Goal: Task Accomplishment & Management: Manage account settings

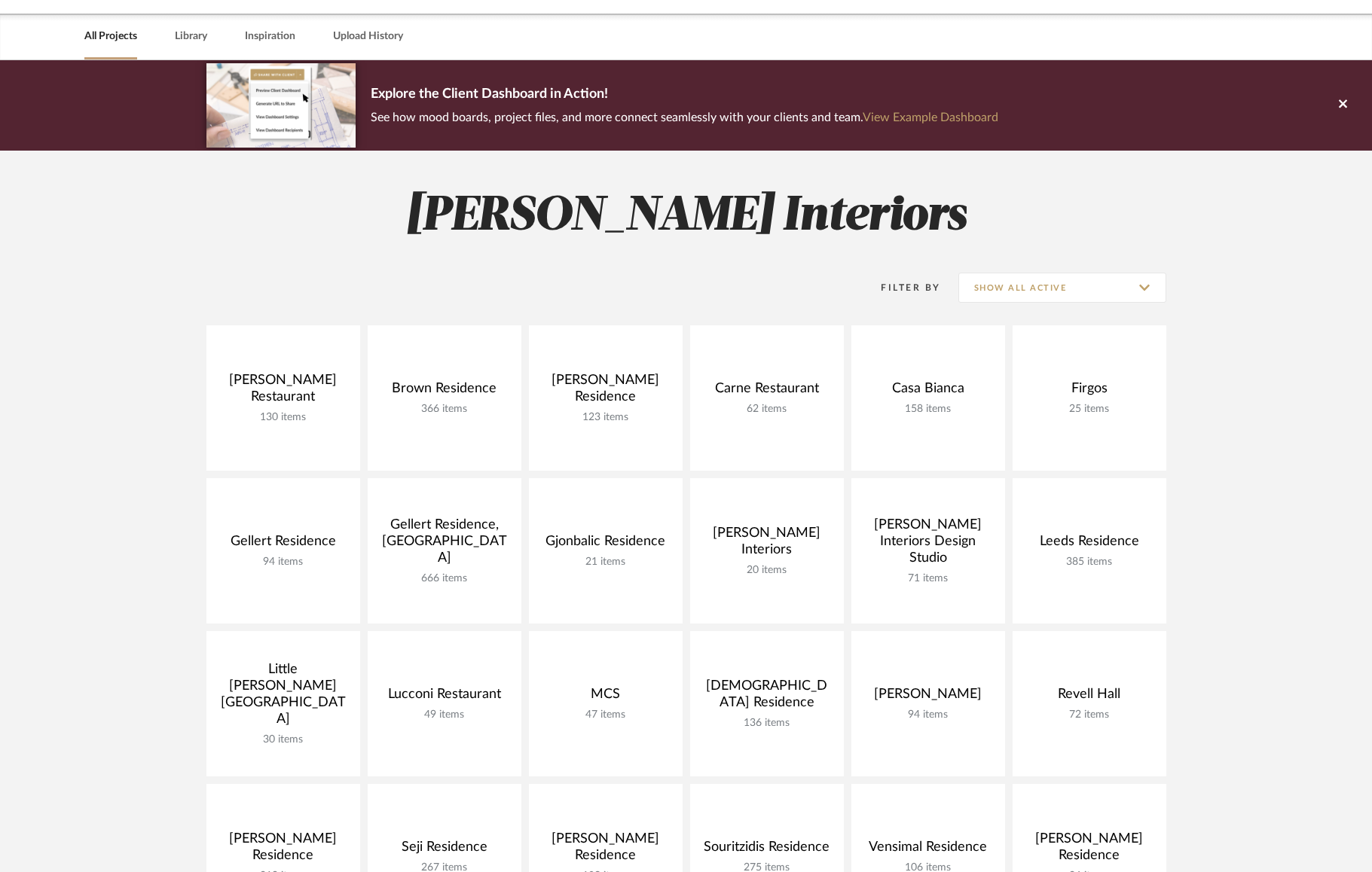
scroll to position [62, 0]
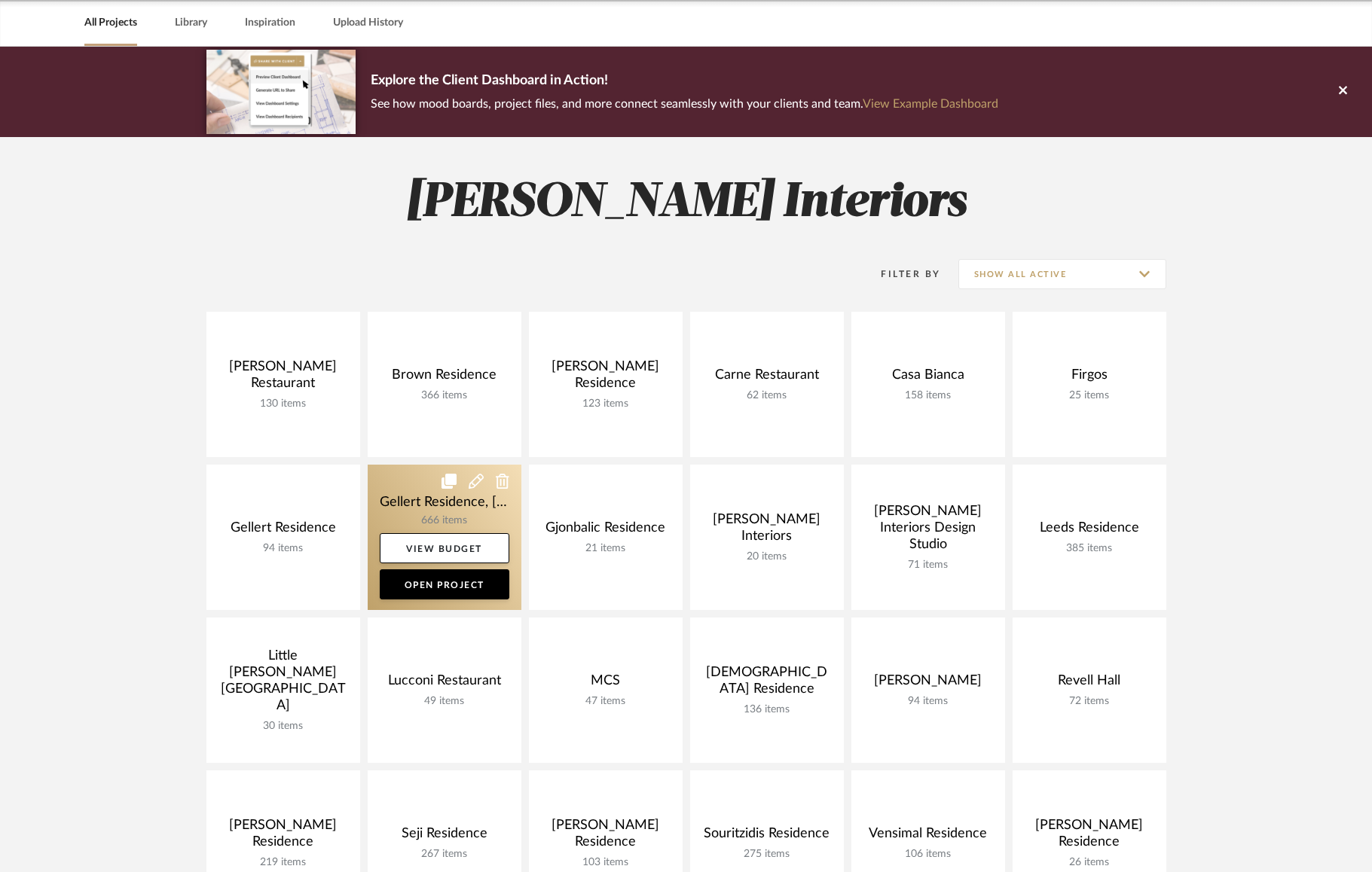
click at [409, 501] on link at bounding box center [444, 537] width 154 height 145
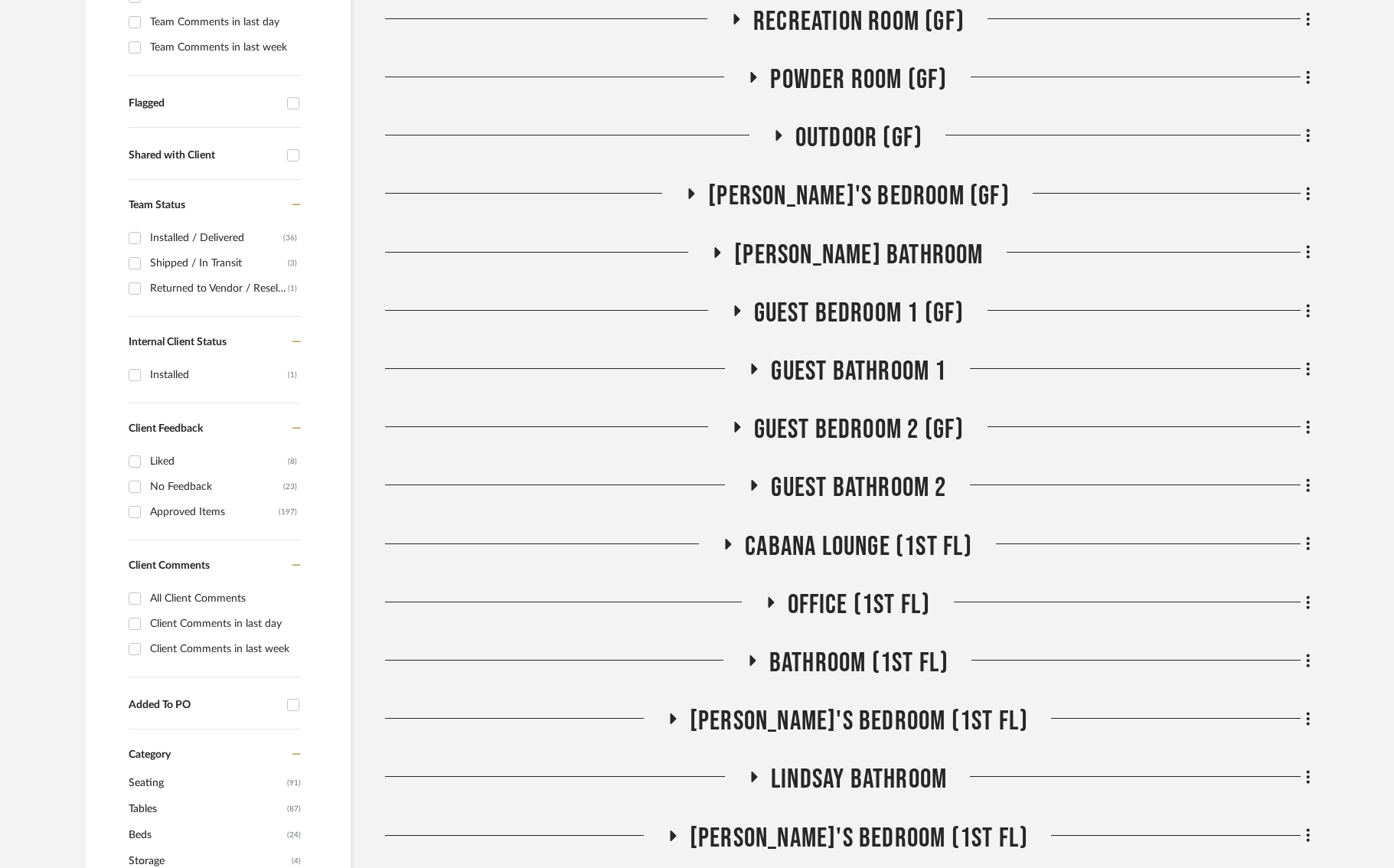
scroll to position [650, 0]
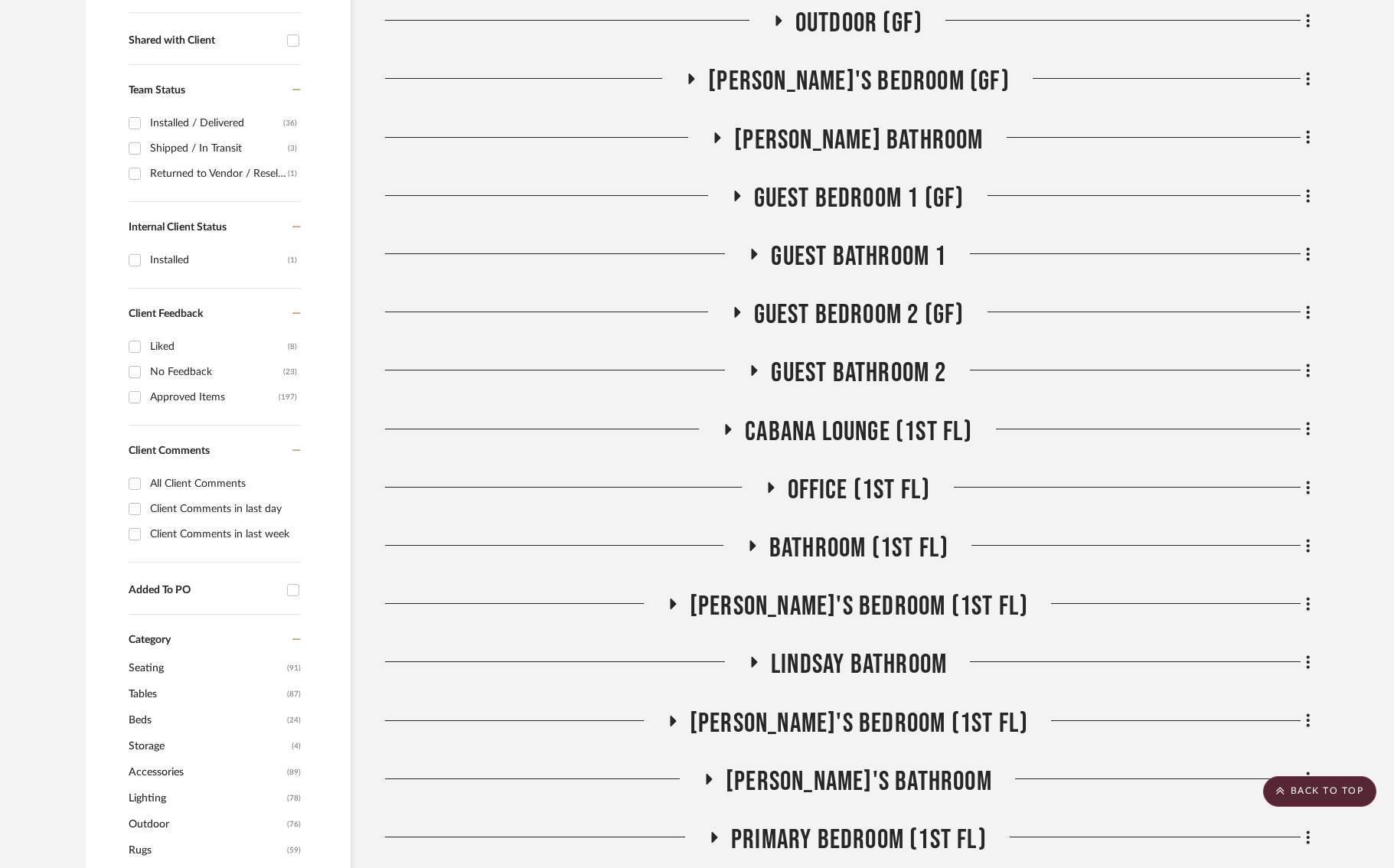
click at [721, 132] on icon at bounding box center [718, 137] width 6 height 10
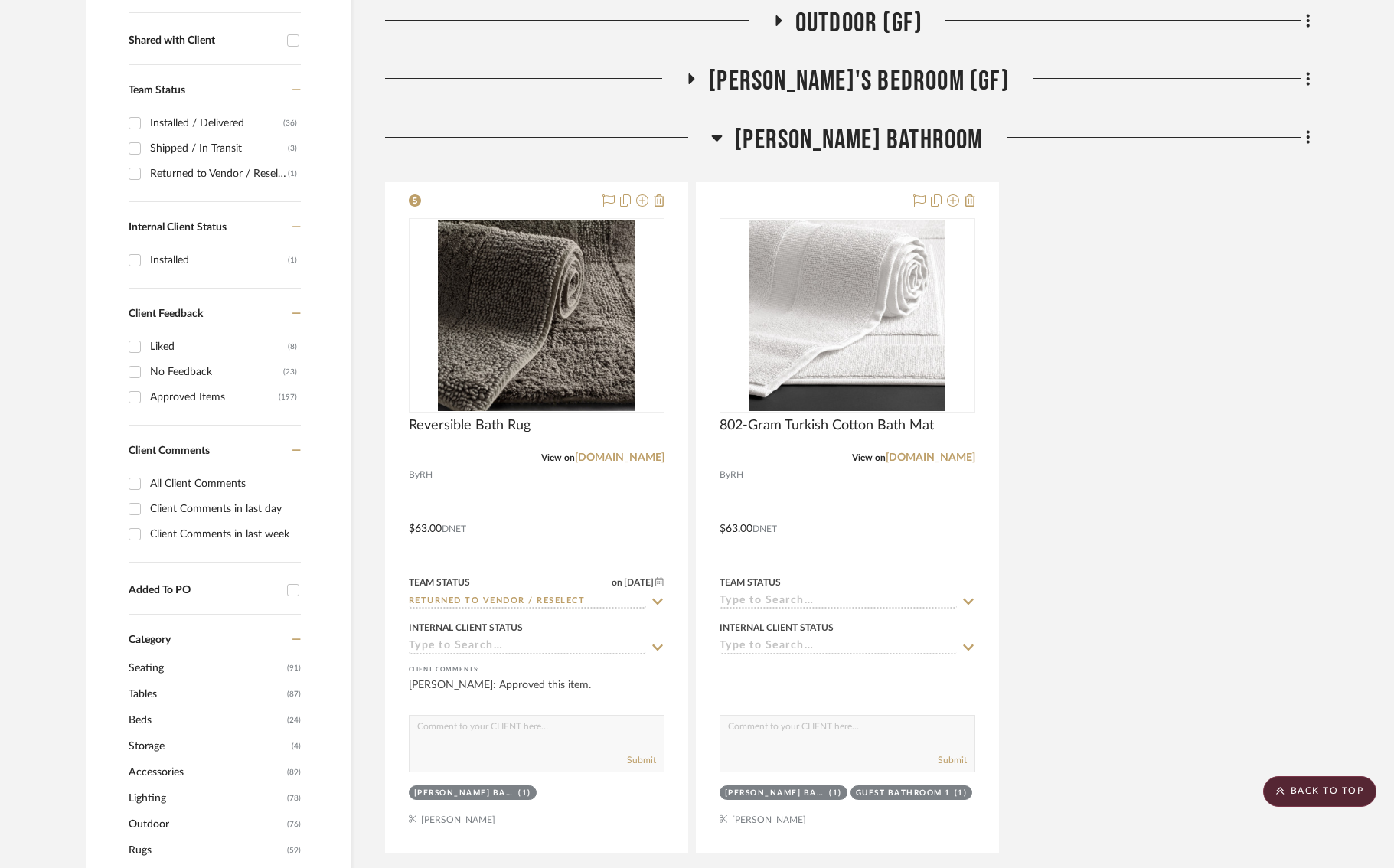
click at [723, 131] on icon at bounding box center [716, 137] width 11 height 18
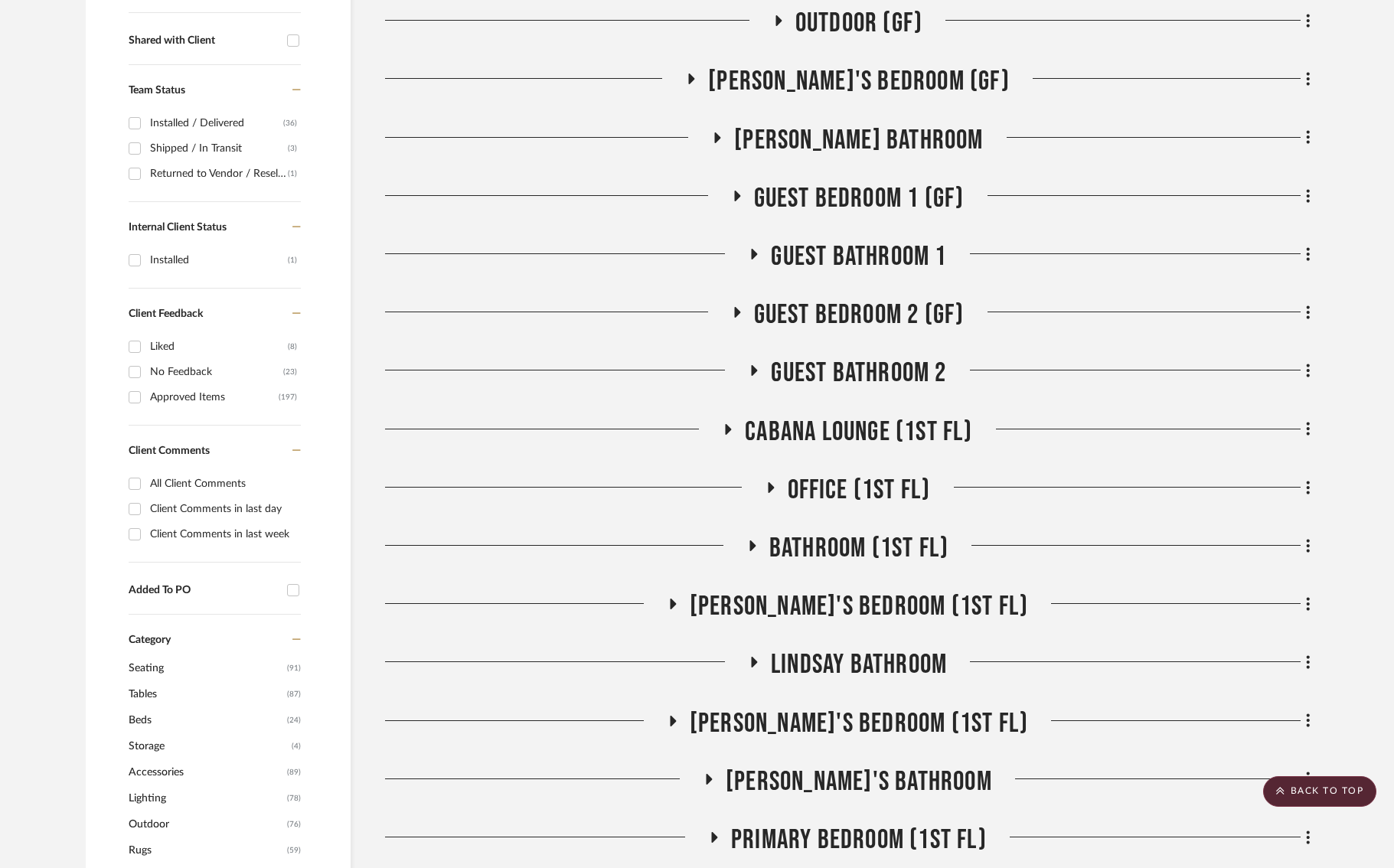
click at [744, 73] on h3 "Aaron's Bedroom (GF)" at bounding box center [847, 81] width 324 height 33
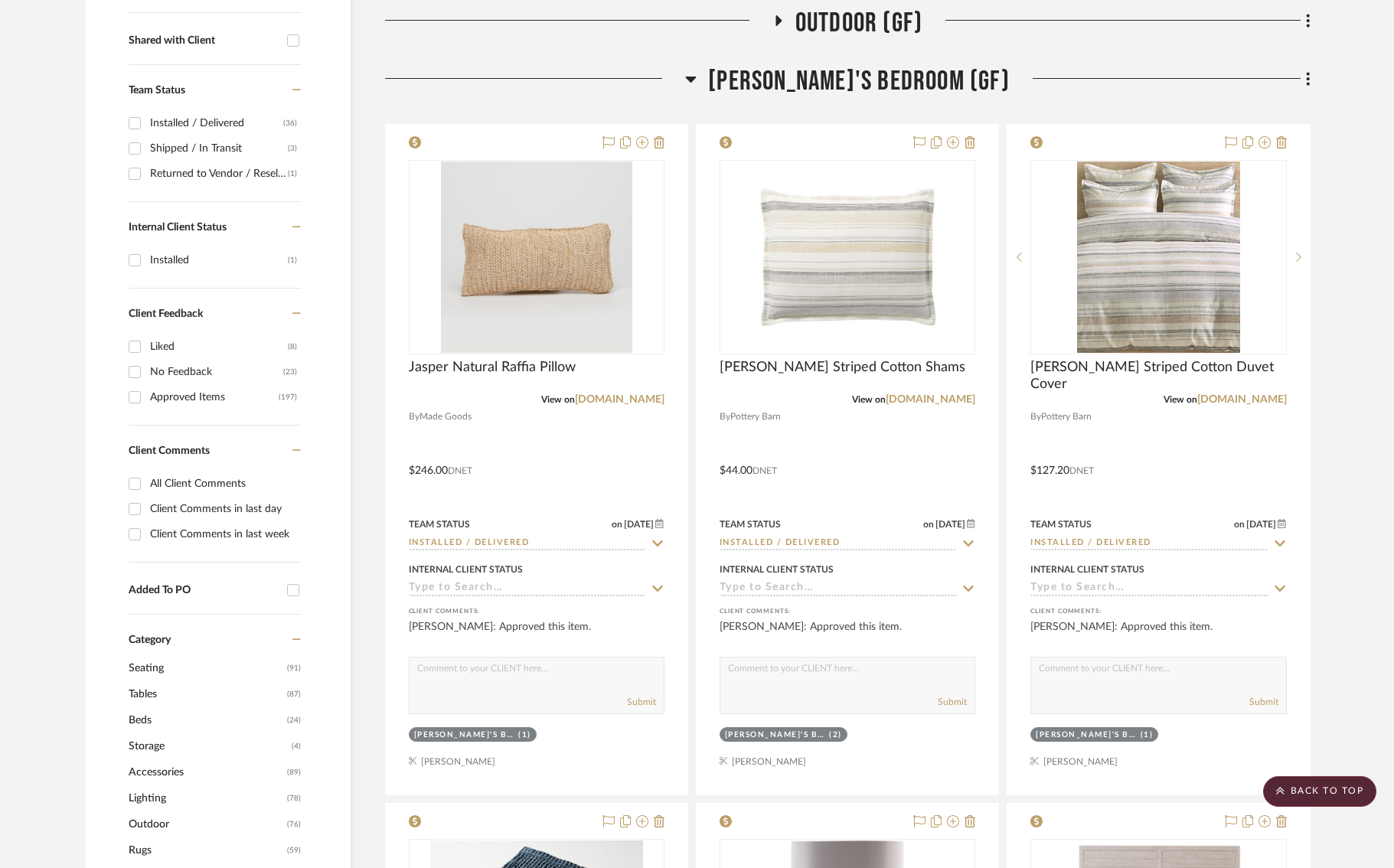
click at [697, 80] on icon at bounding box center [690, 79] width 11 height 18
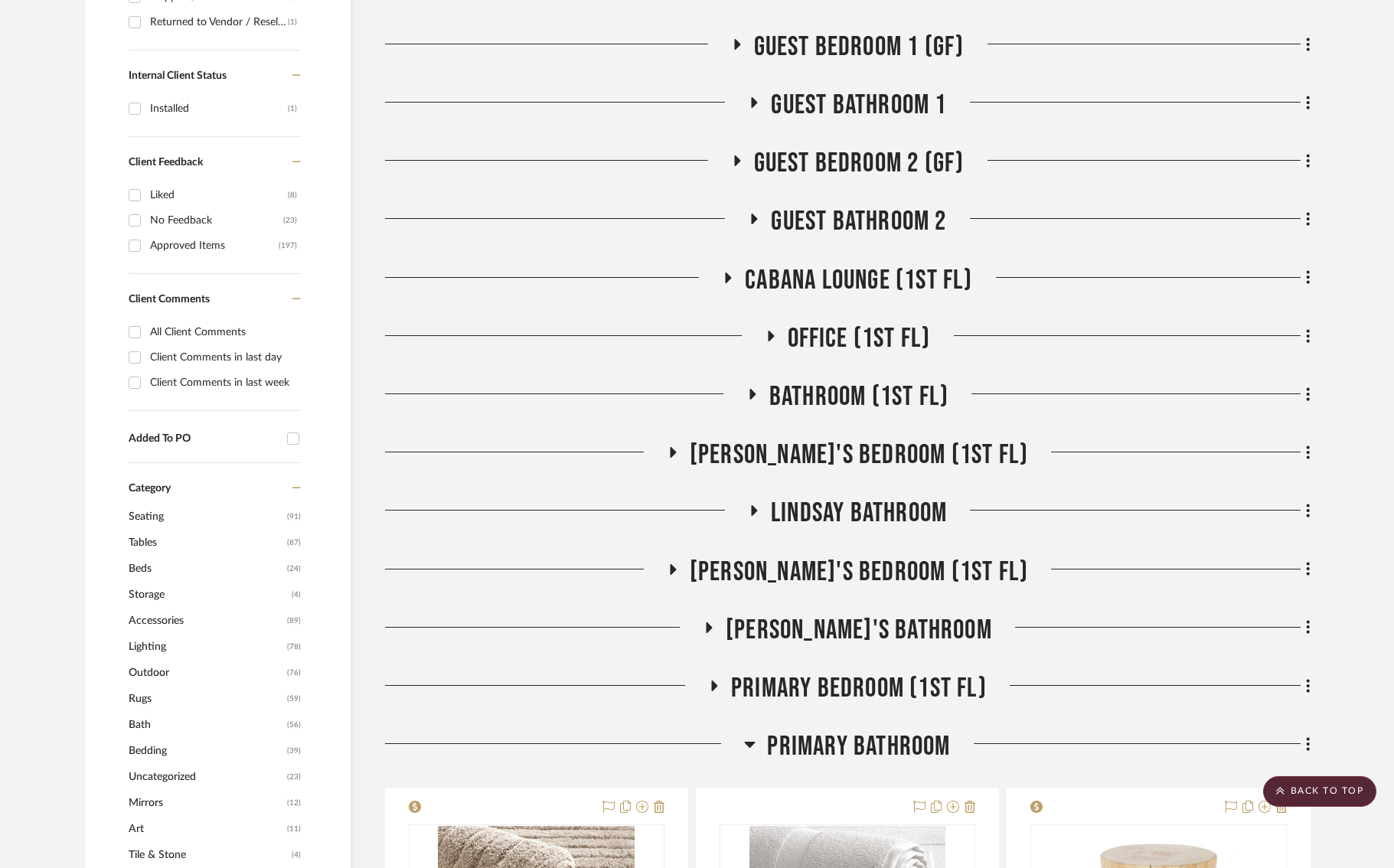
scroll to position [809, 0]
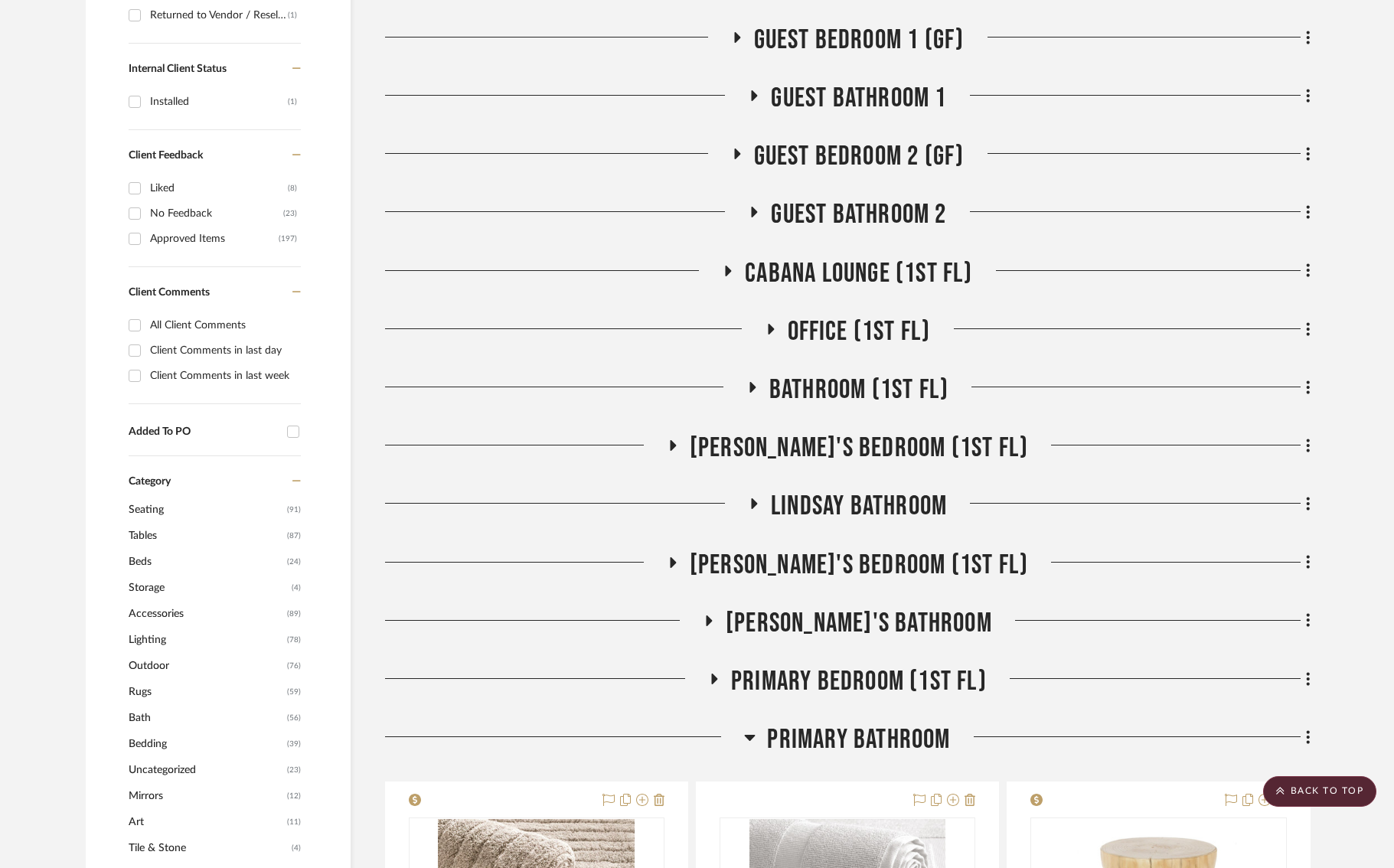
click at [681, 557] on icon at bounding box center [672, 562] width 18 height 11
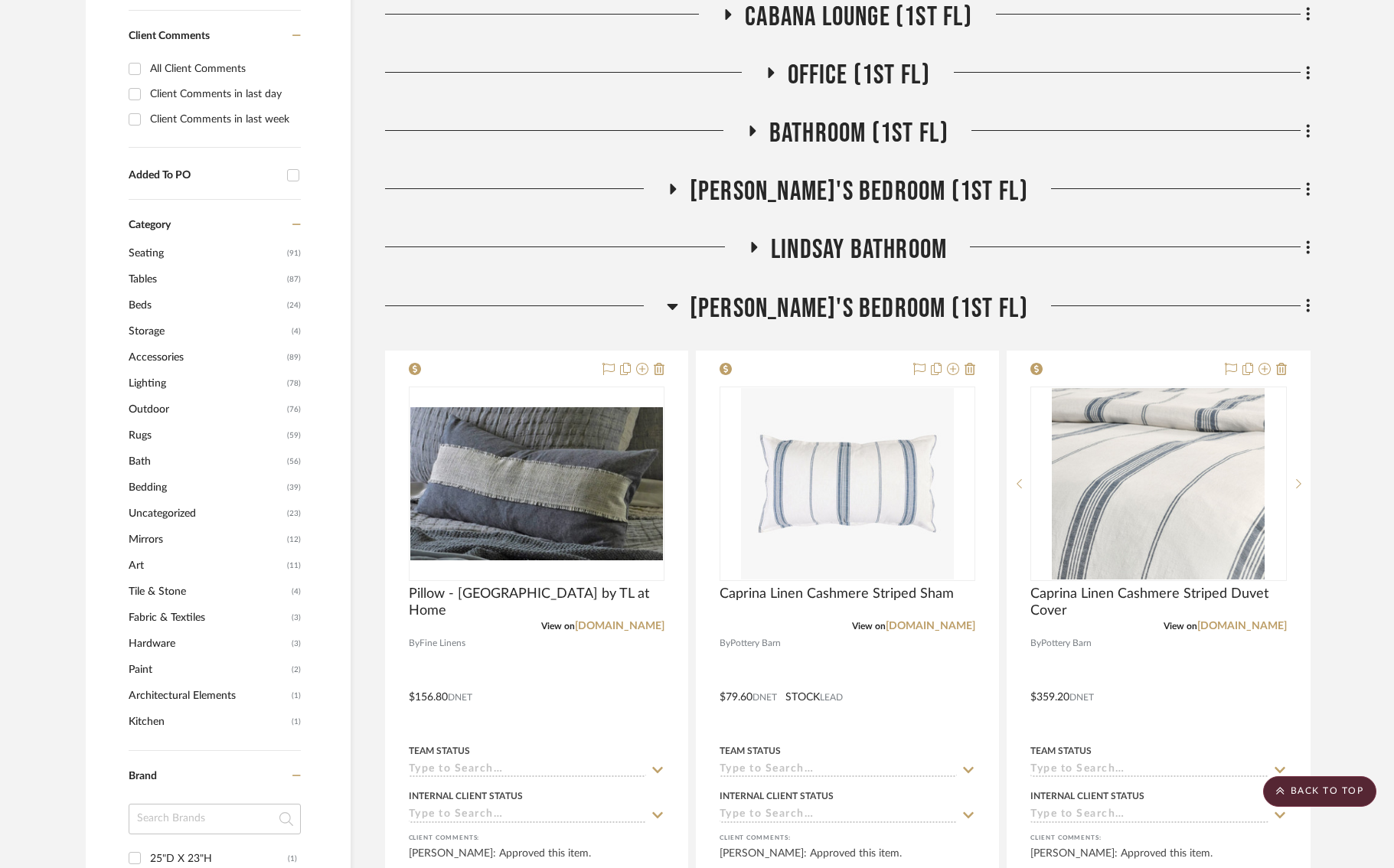
scroll to position [1075, 0]
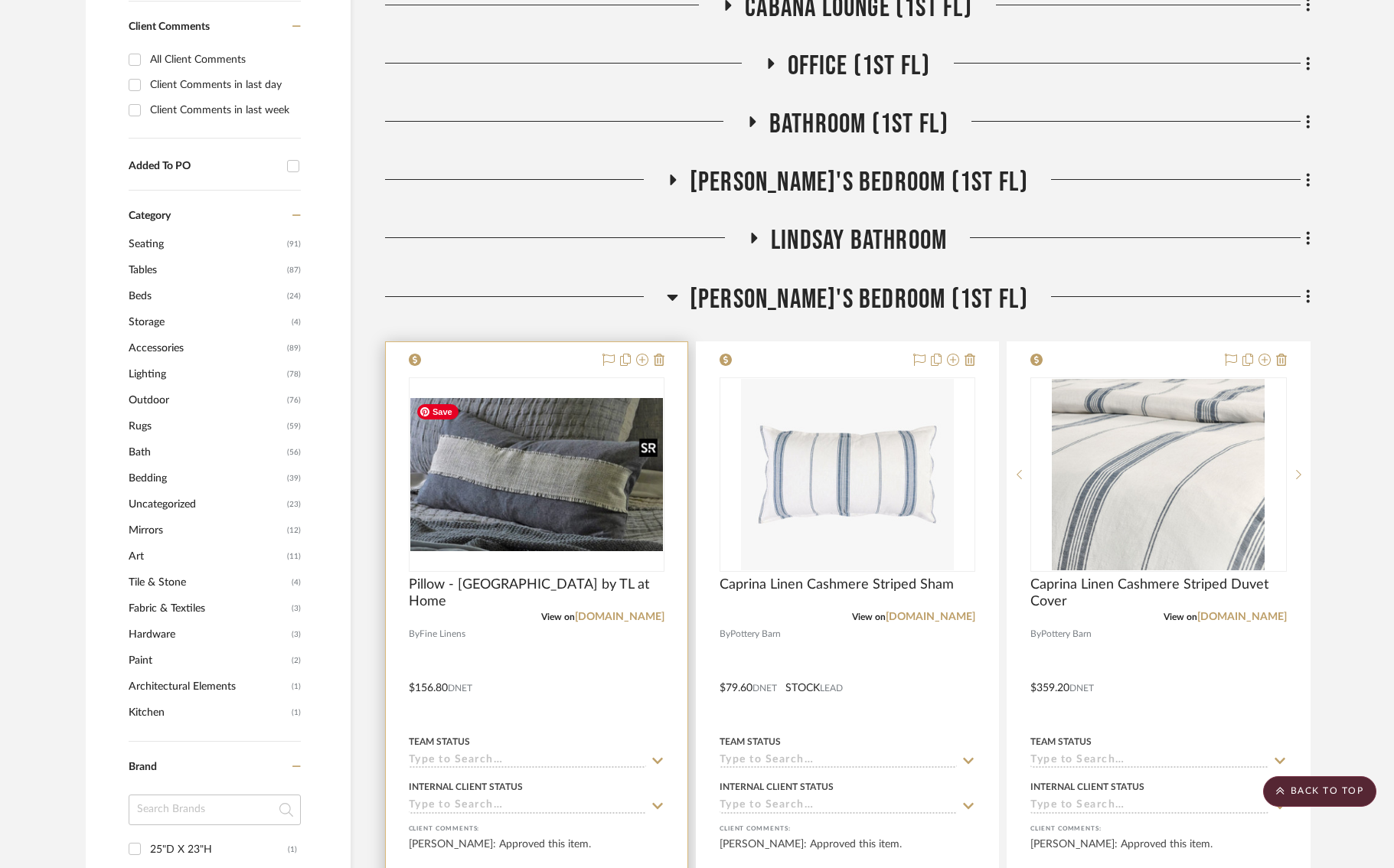
click at [0, 0] on img at bounding box center [0, 0] width 0 height 0
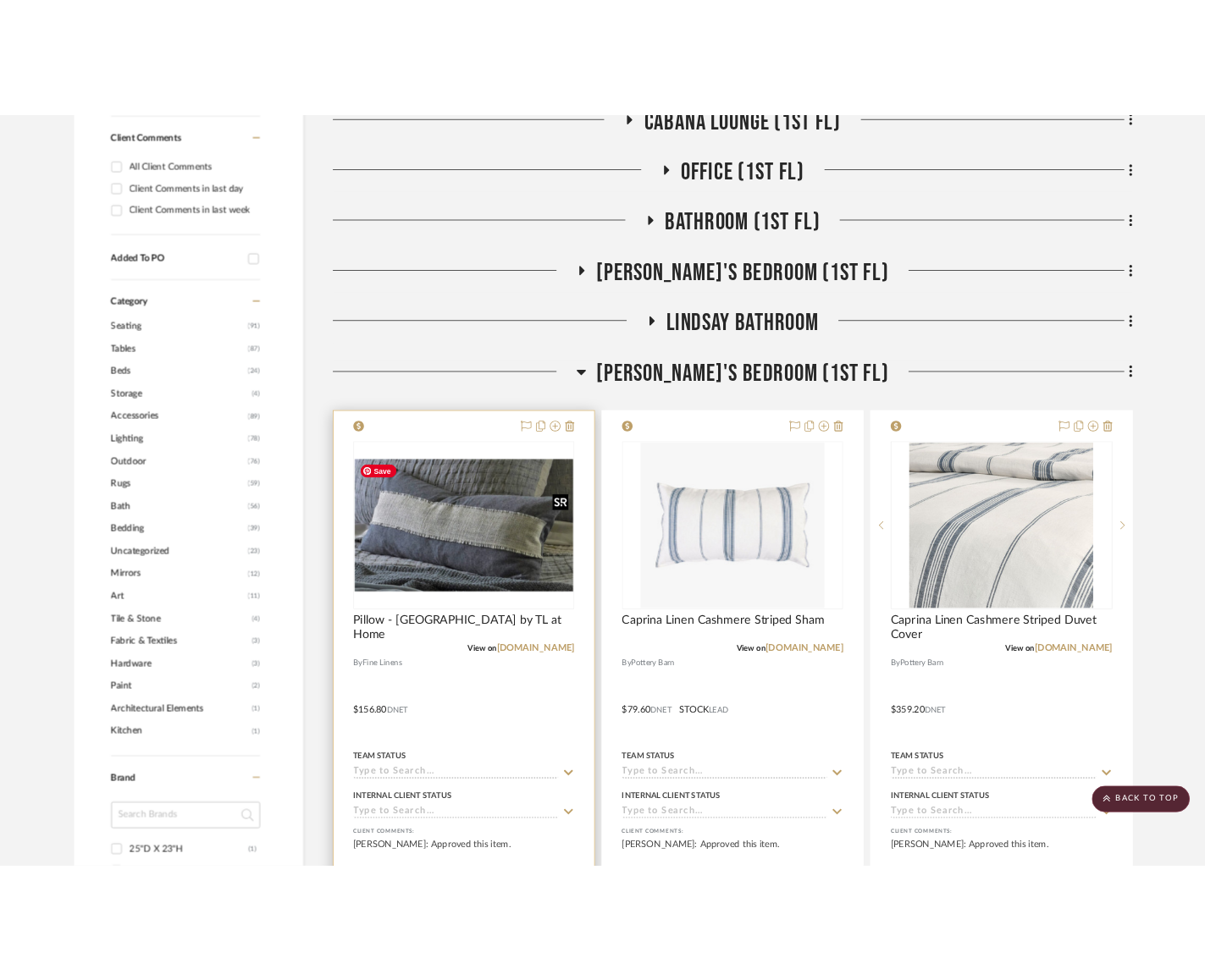
scroll to position [0, 0]
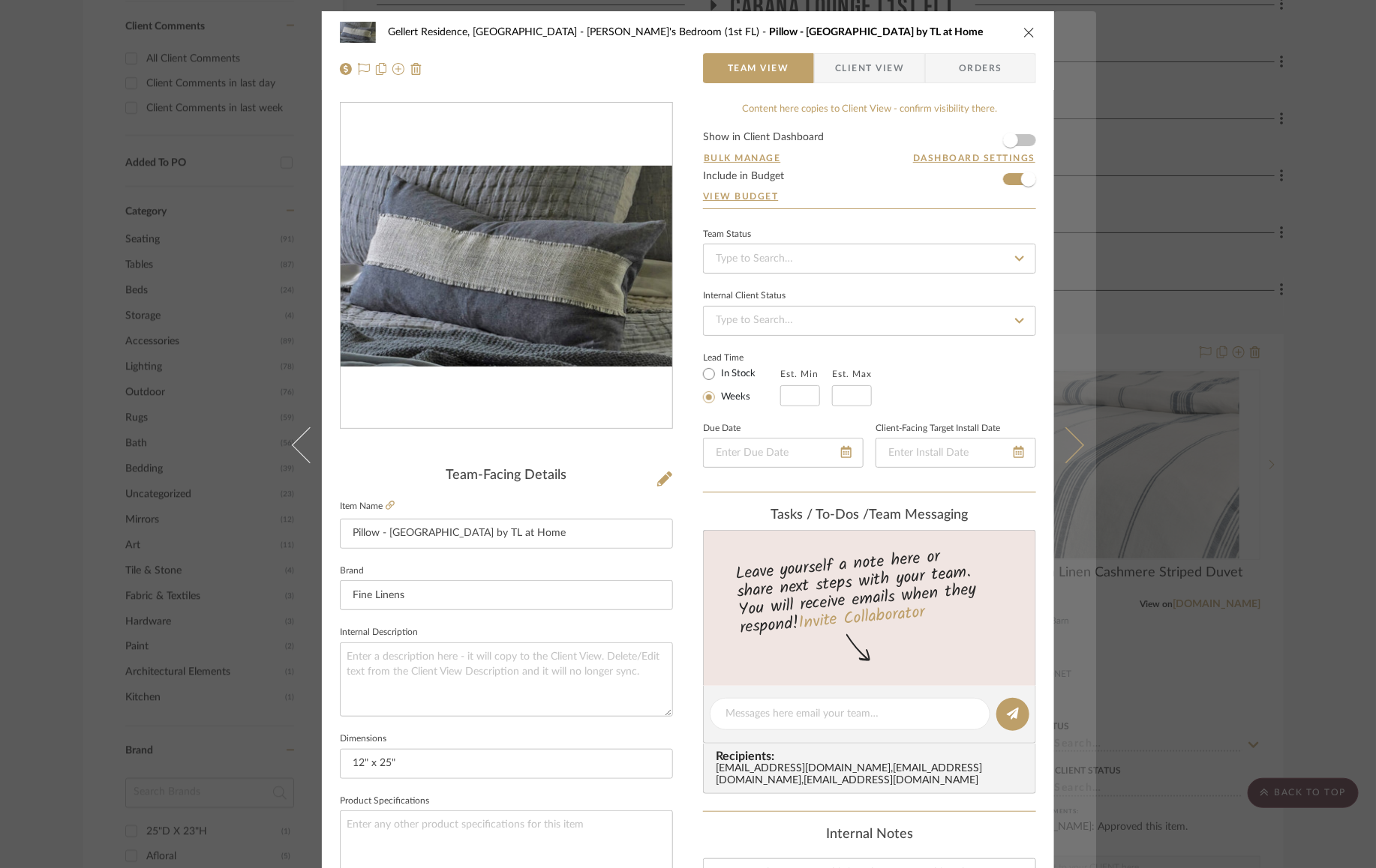
click at [1067, 441] on icon at bounding box center [1066, 445] width 36 height 36
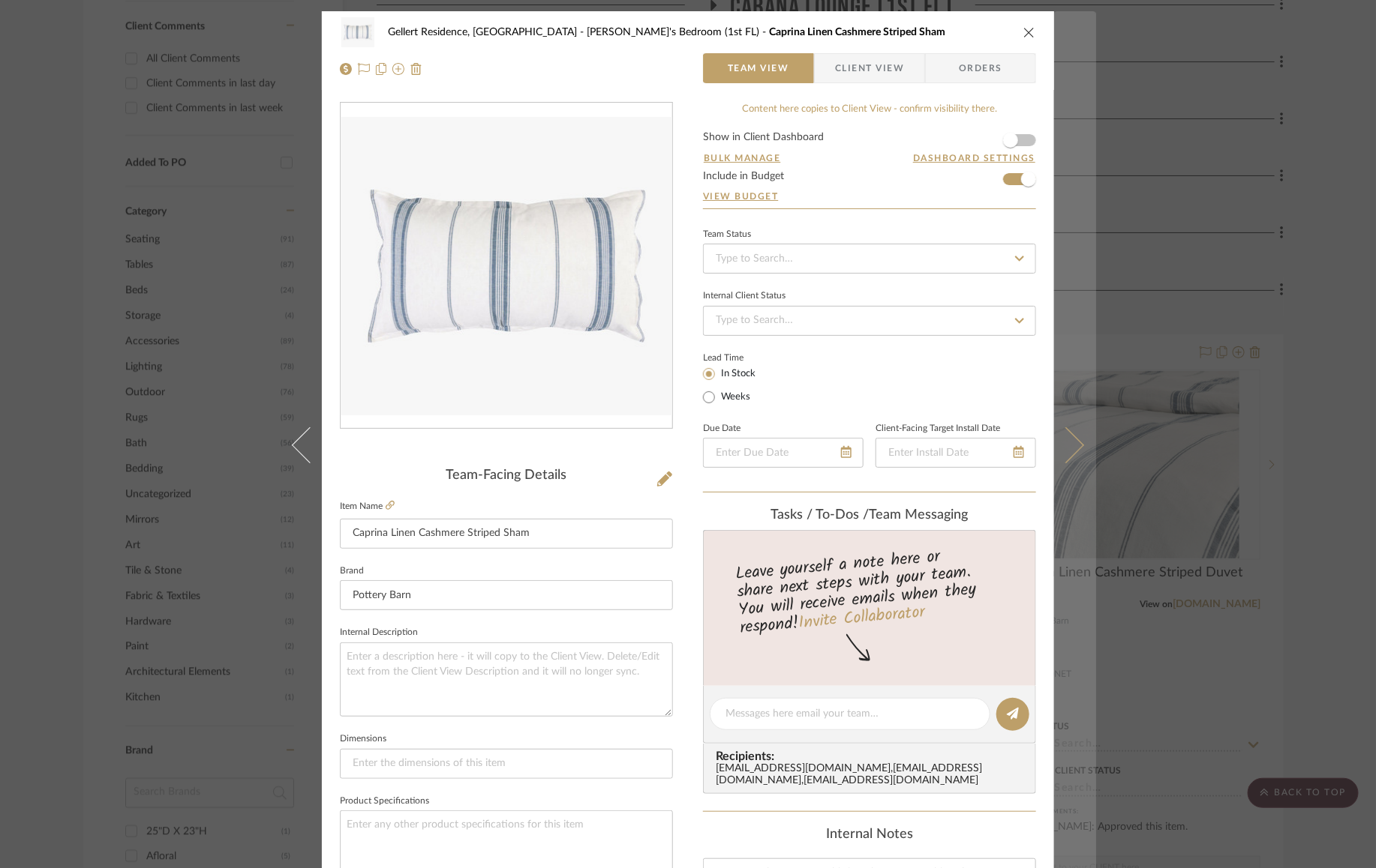
click at [1068, 444] on icon at bounding box center [1066, 445] width 36 height 36
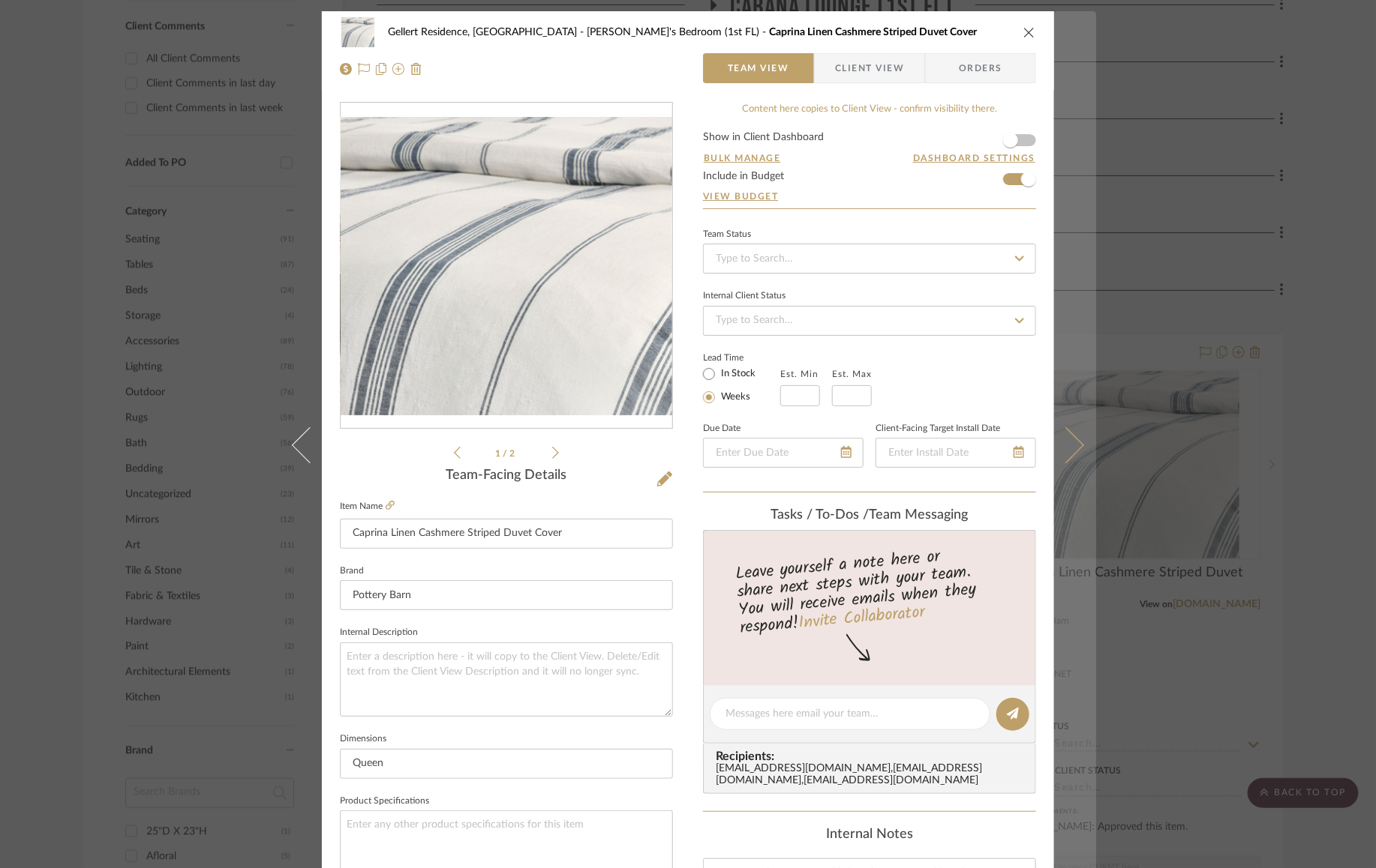
click at [1071, 441] on icon at bounding box center [1066, 445] width 36 height 36
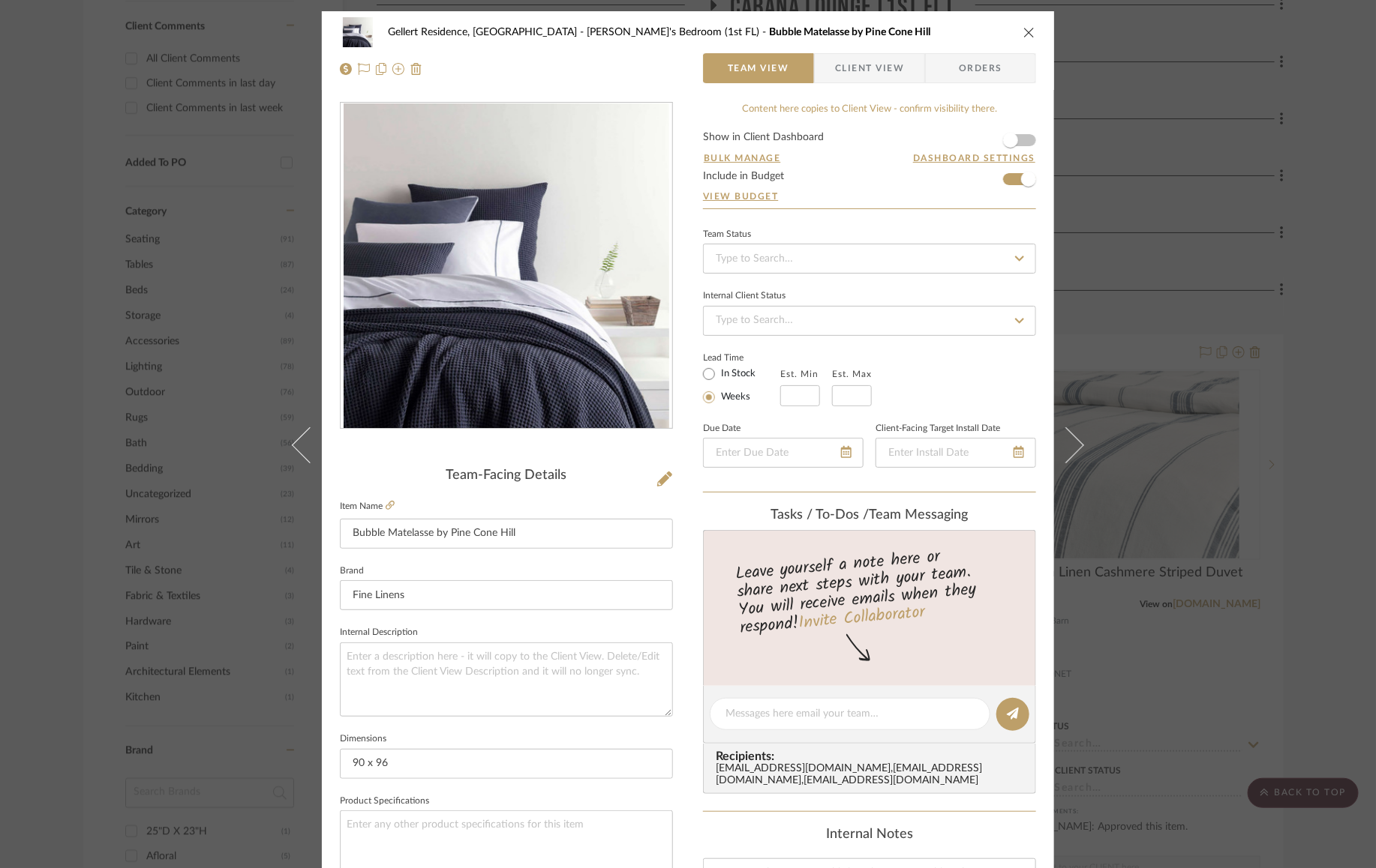
click at [1071, 441] on icon at bounding box center [1066, 445] width 36 height 36
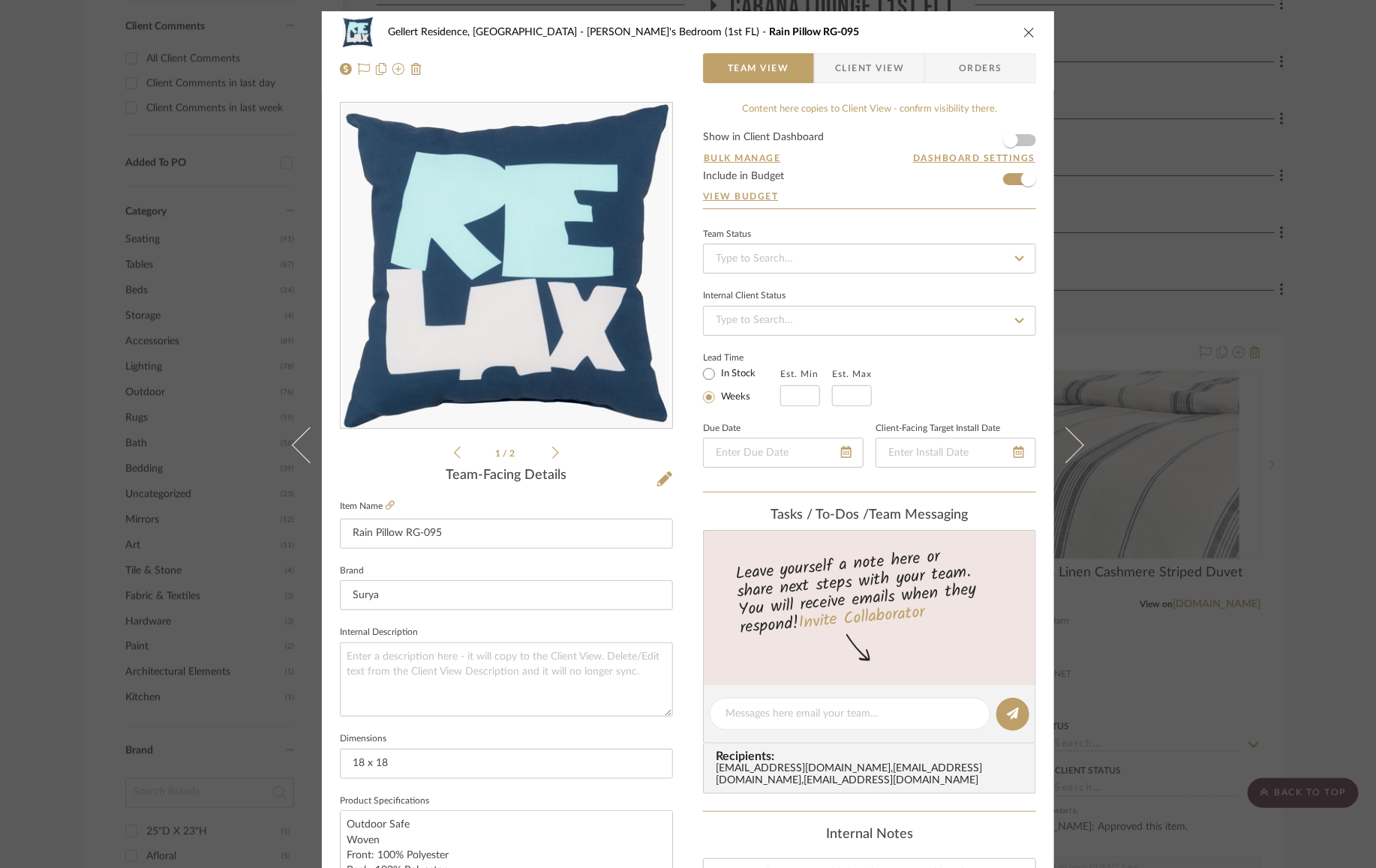
click at [1071, 441] on icon at bounding box center [1066, 445] width 36 height 36
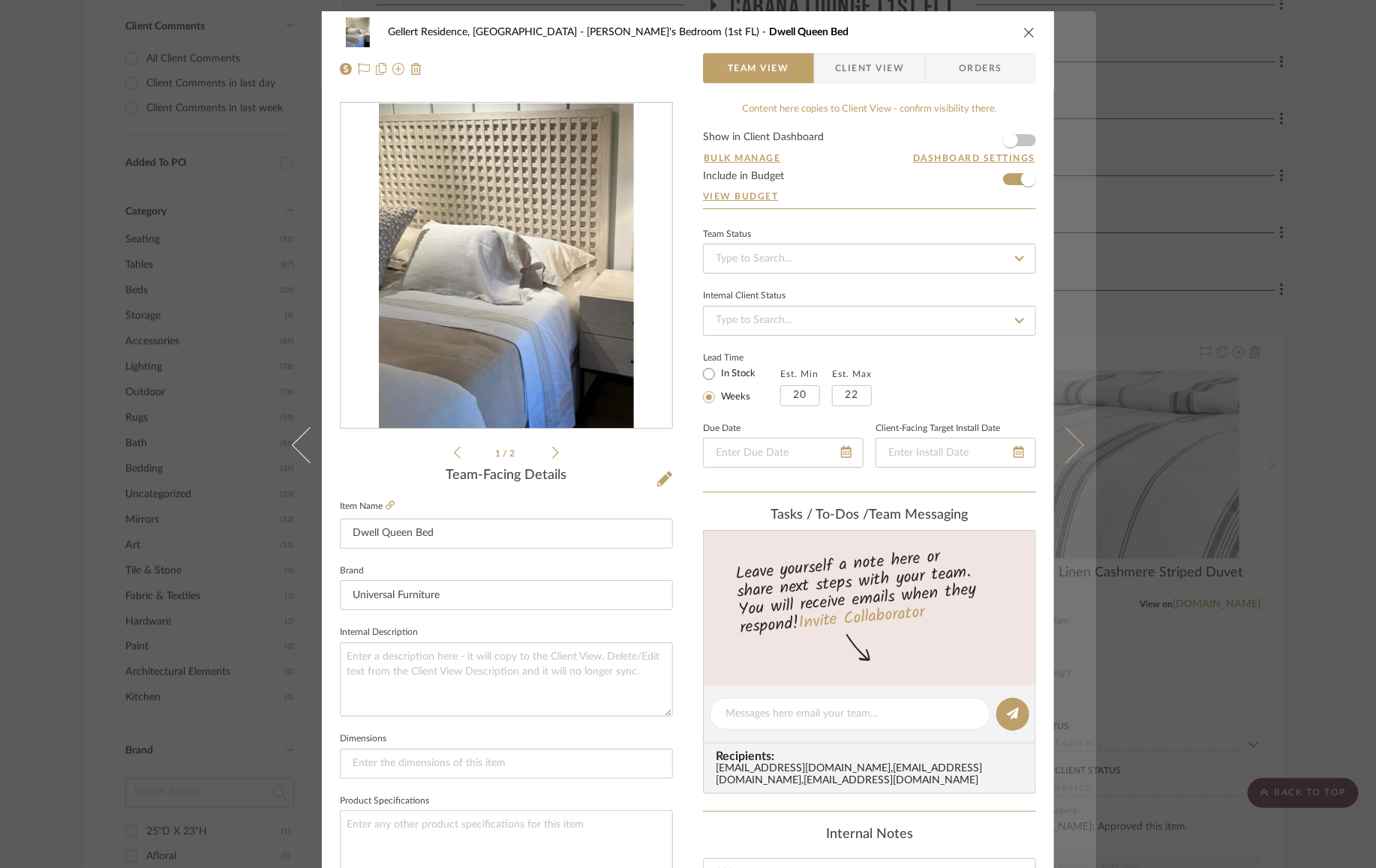
click at [1070, 433] on button at bounding box center [1075, 445] width 42 height 868
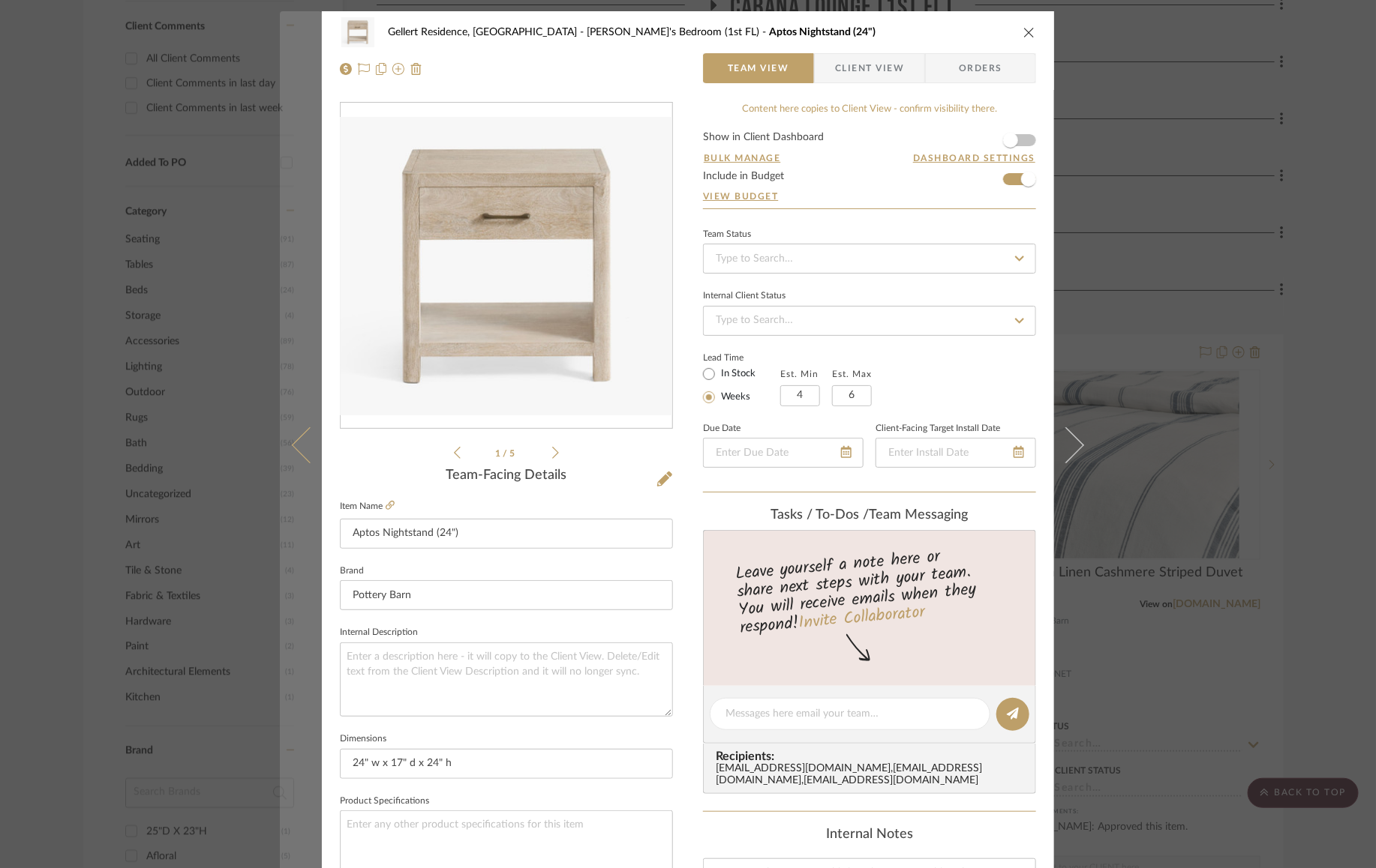
click at [291, 438] on button at bounding box center [301, 445] width 42 height 868
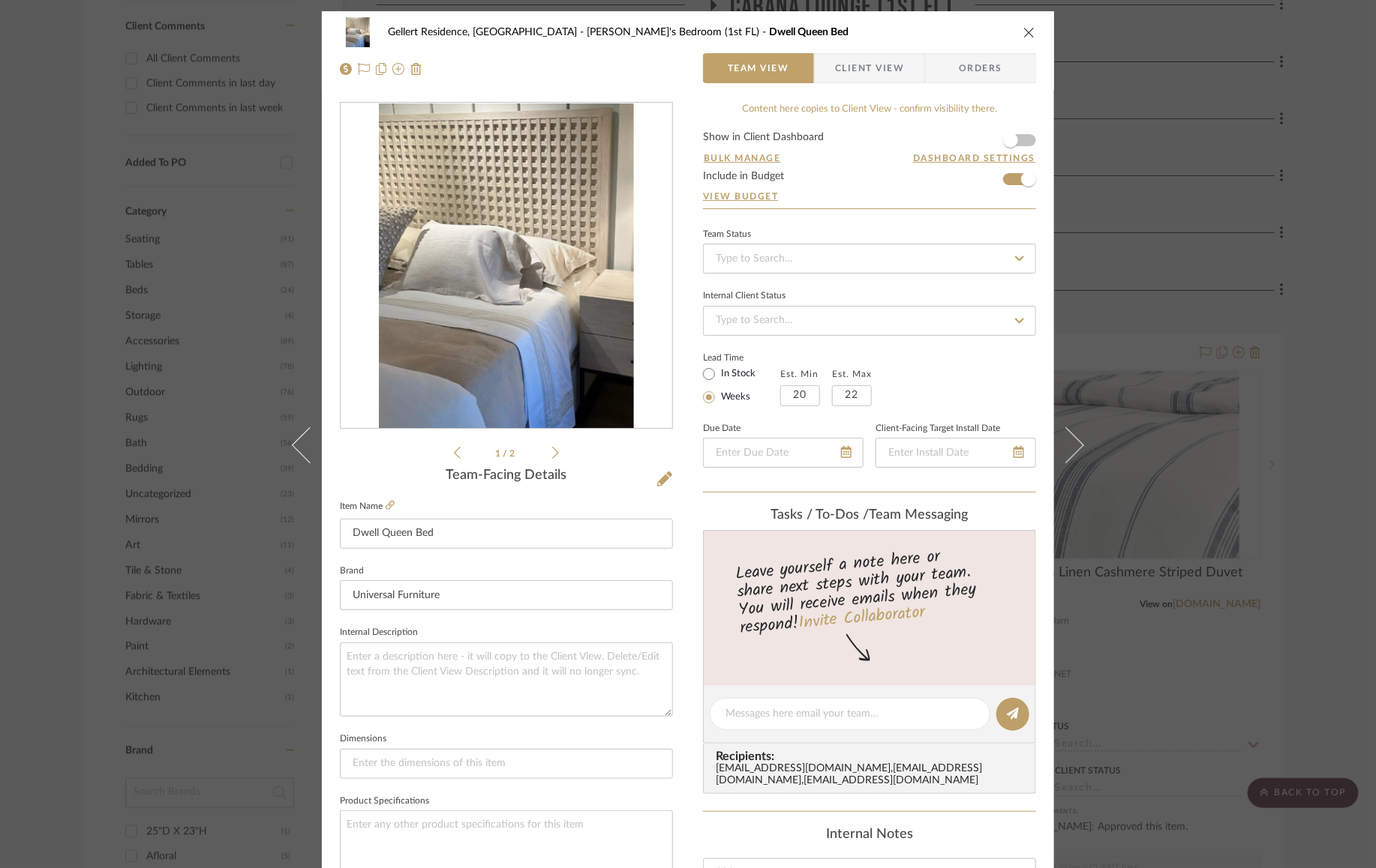
click at [291, 438] on button at bounding box center [301, 445] width 42 height 868
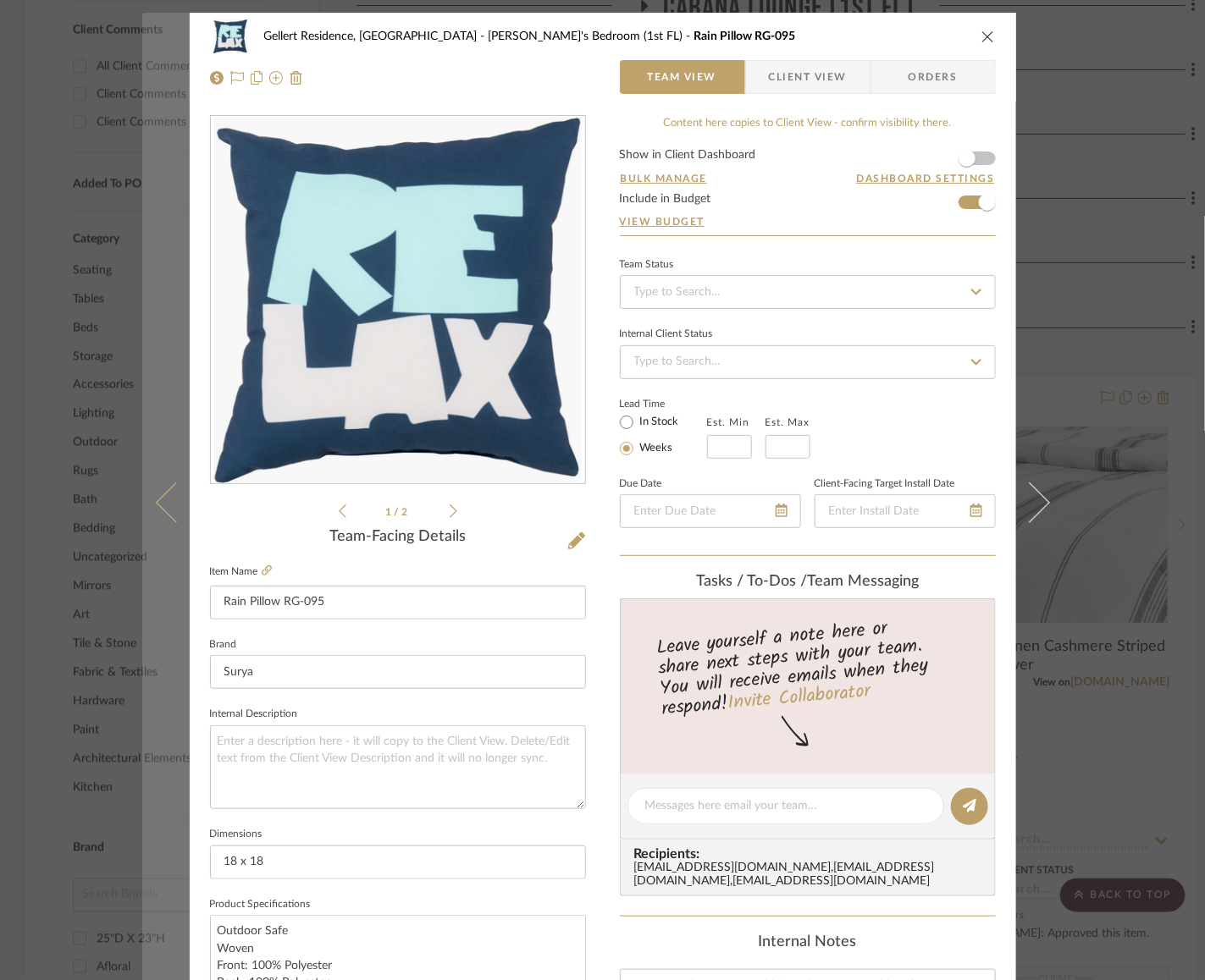
click at [151, 510] on button at bounding box center [166, 502] width 48 height 980
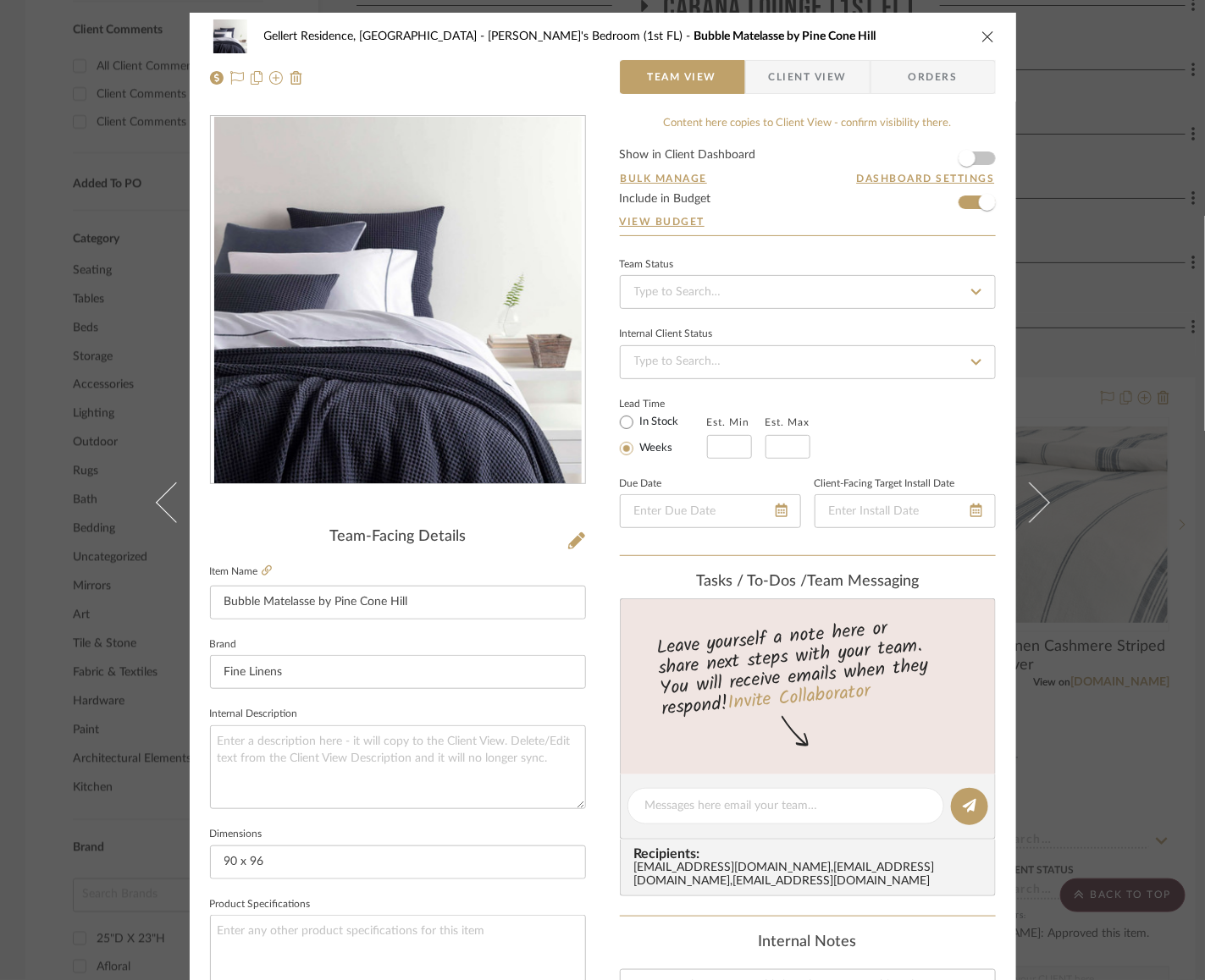
click at [151, 510] on button at bounding box center [166, 502] width 48 height 980
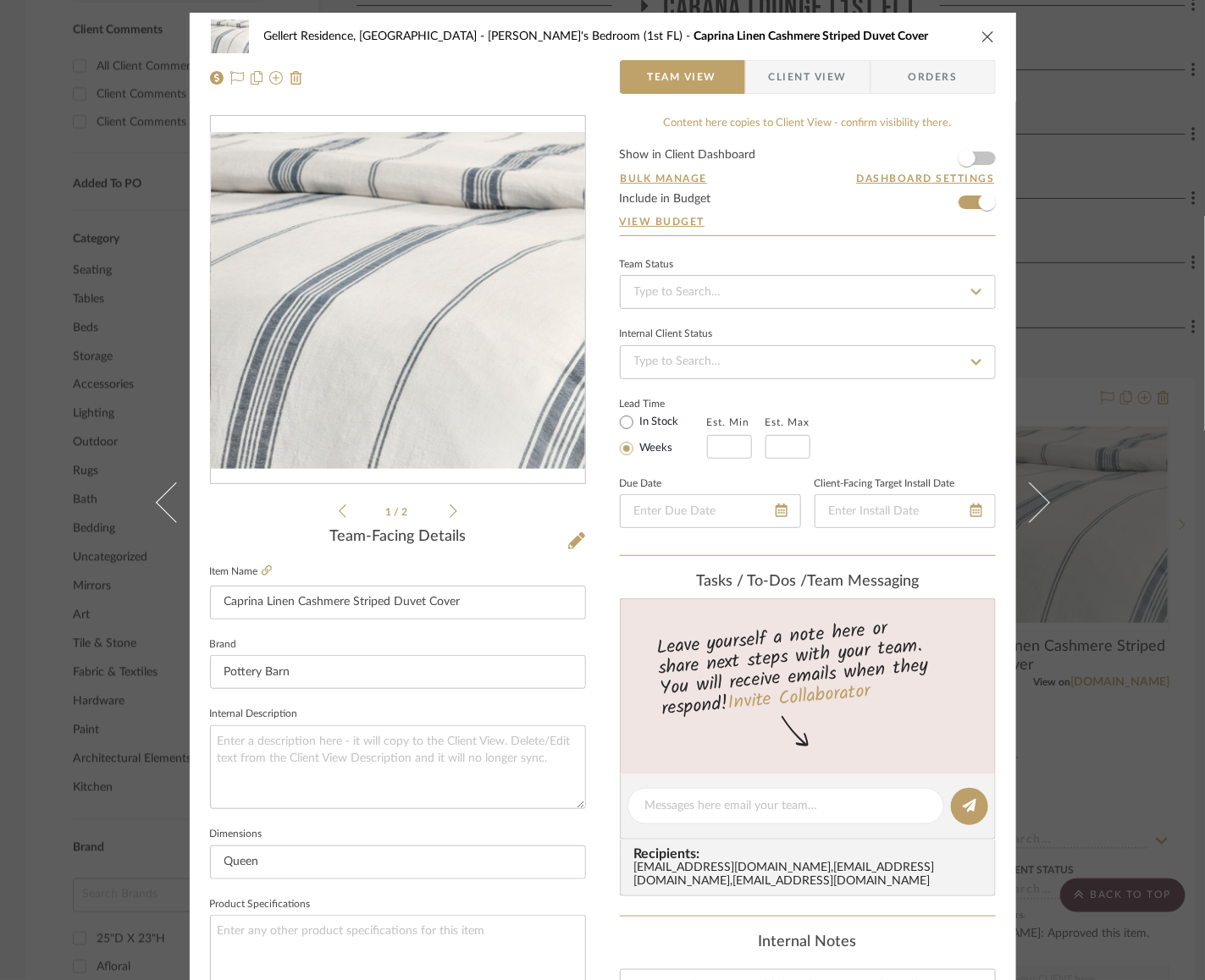
click at [151, 510] on button at bounding box center [166, 502] width 48 height 980
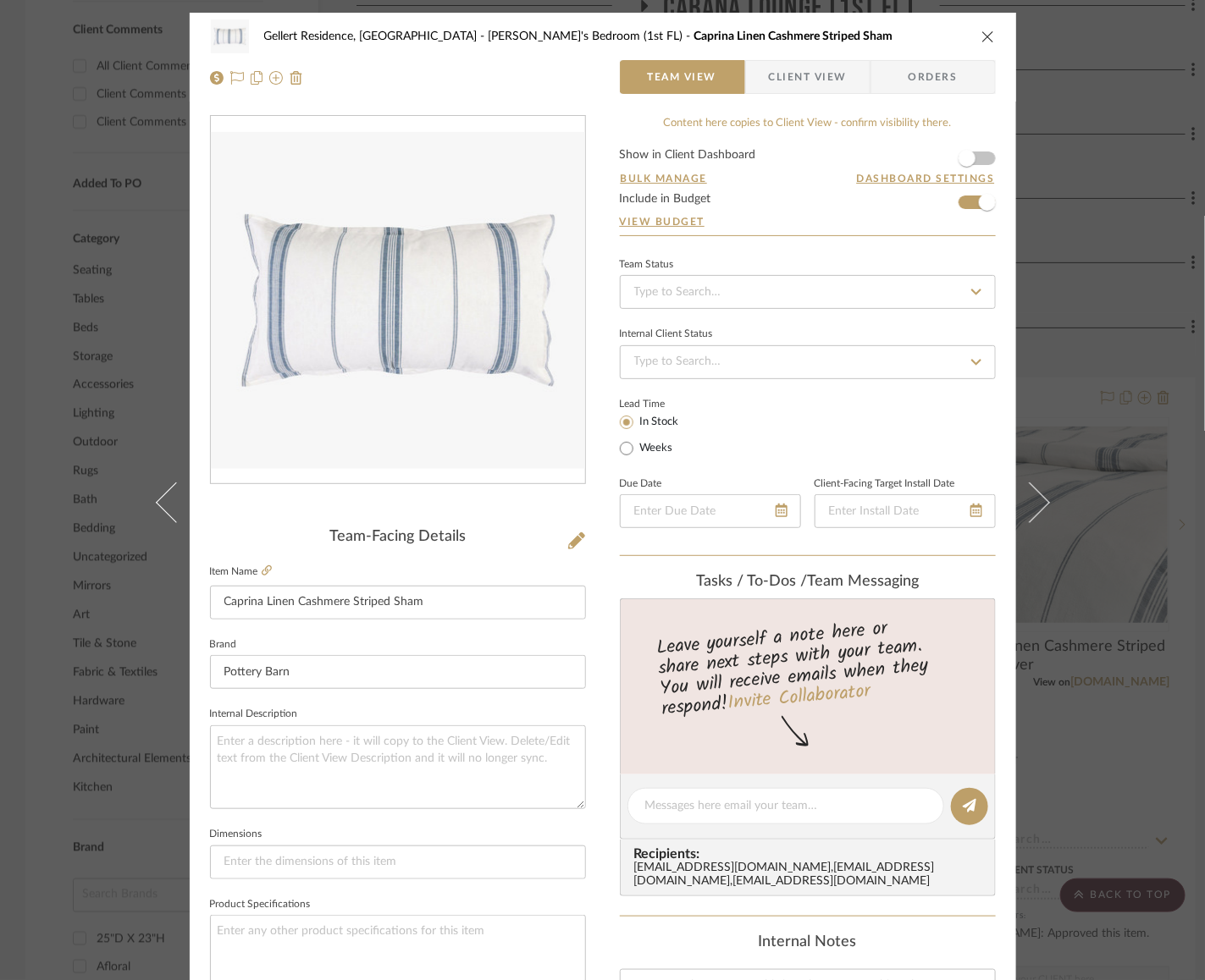
click at [151, 510] on button at bounding box center [166, 502] width 48 height 980
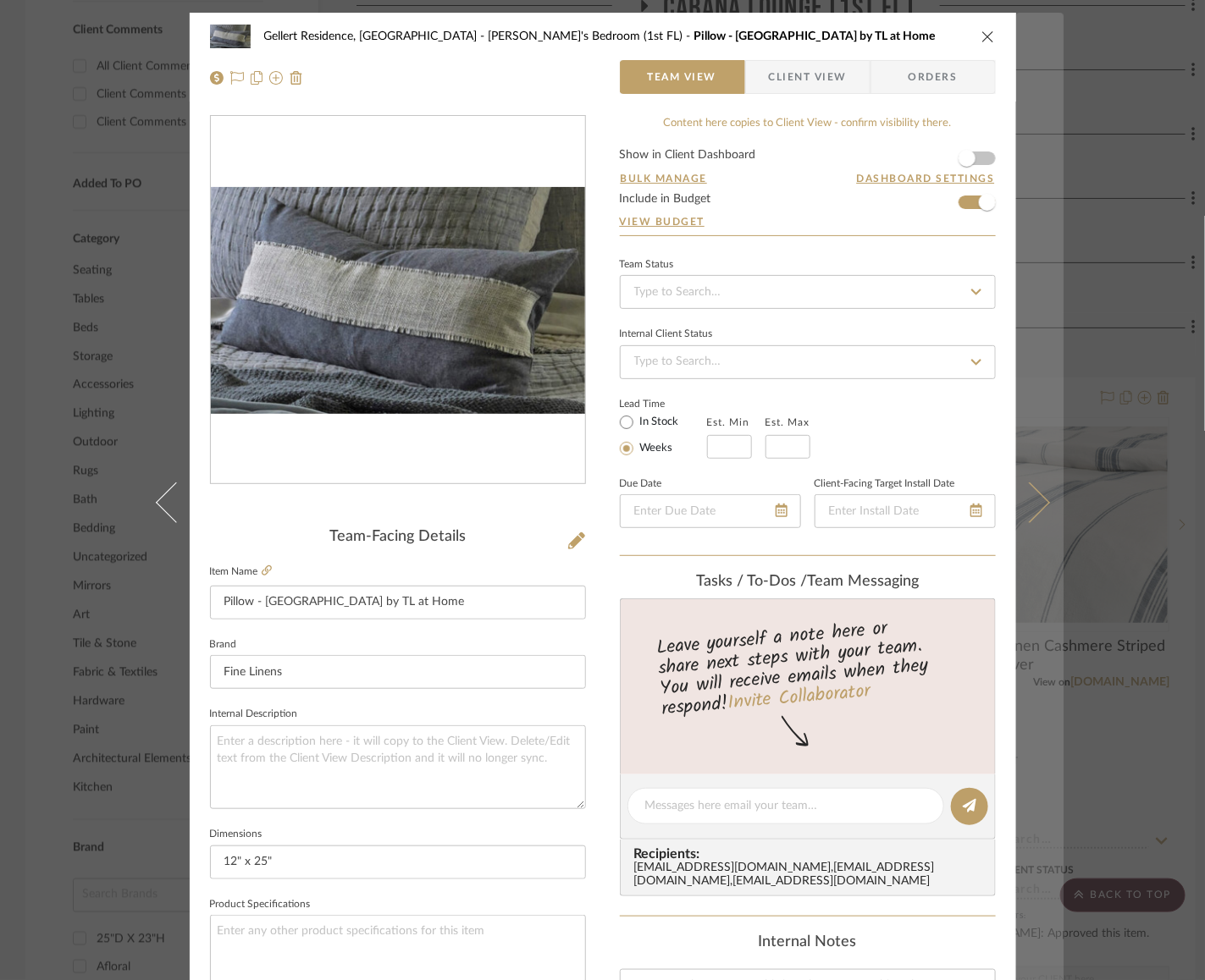
click at [1039, 496] on button at bounding box center [1040, 502] width 48 height 980
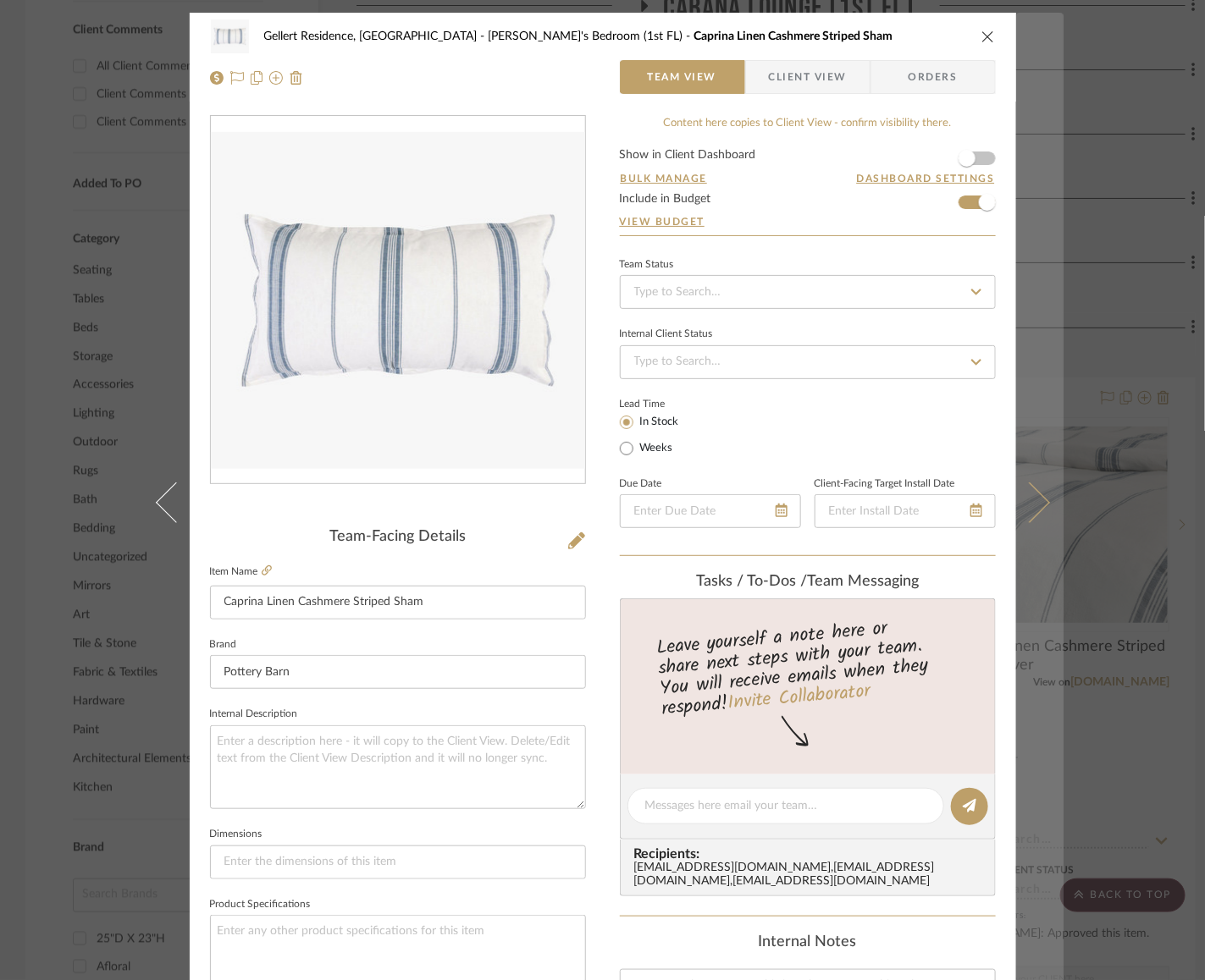
click at [1037, 494] on icon at bounding box center [1028, 503] width 40 height 40
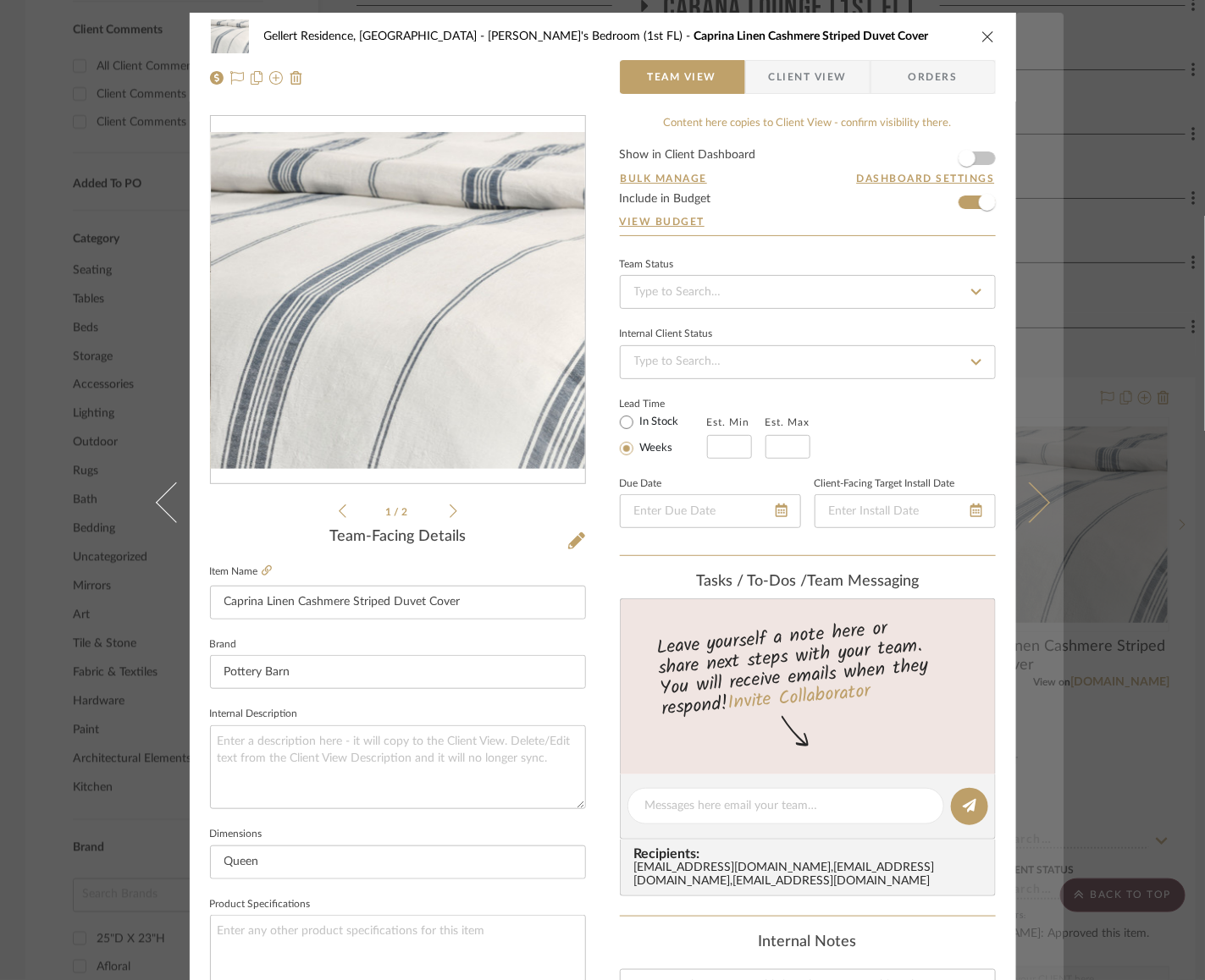
click at [1037, 496] on icon at bounding box center [1028, 503] width 40 height 40
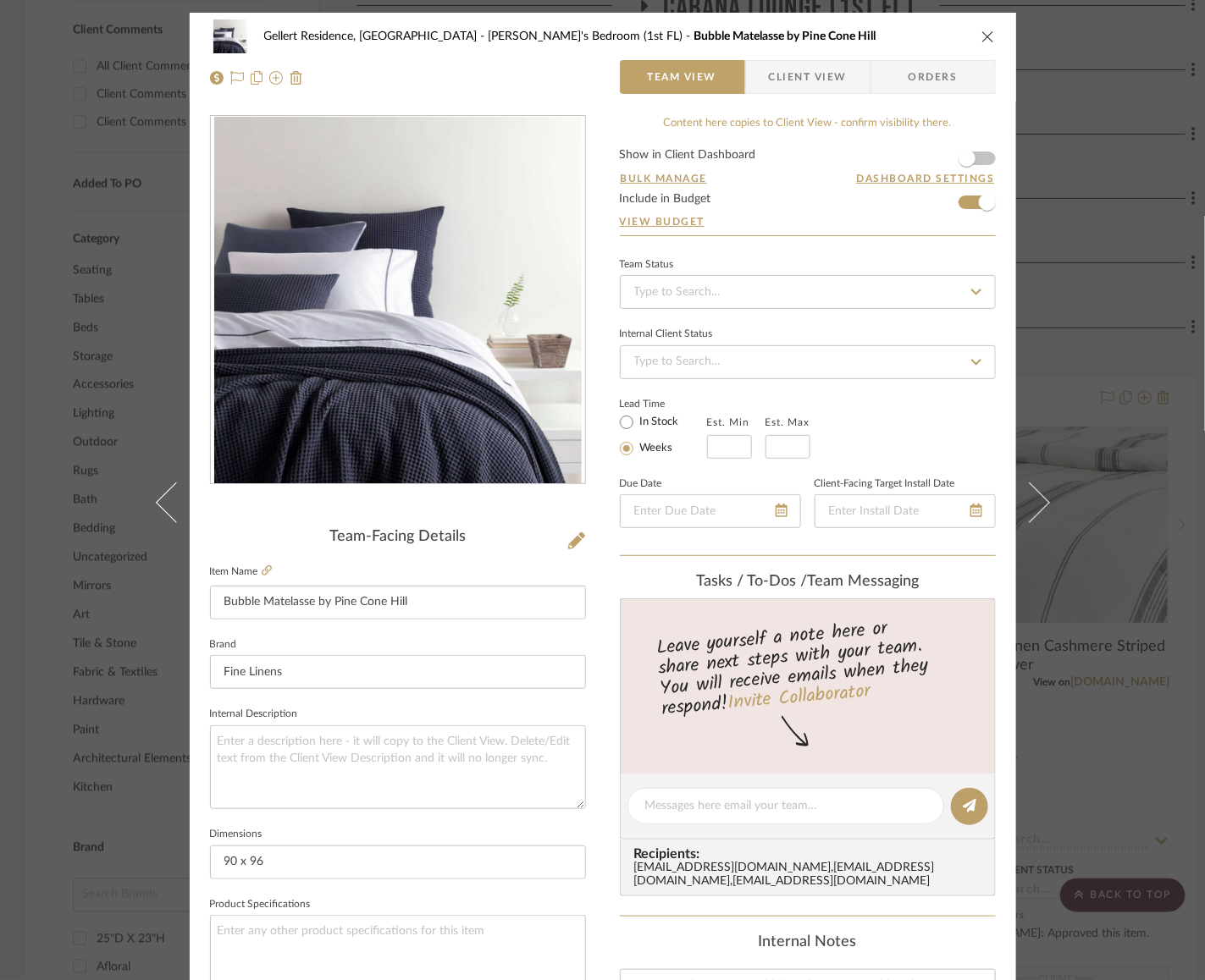
click at [1037, 496] on icon at bounding box center [1028, 503] width 40 height 40
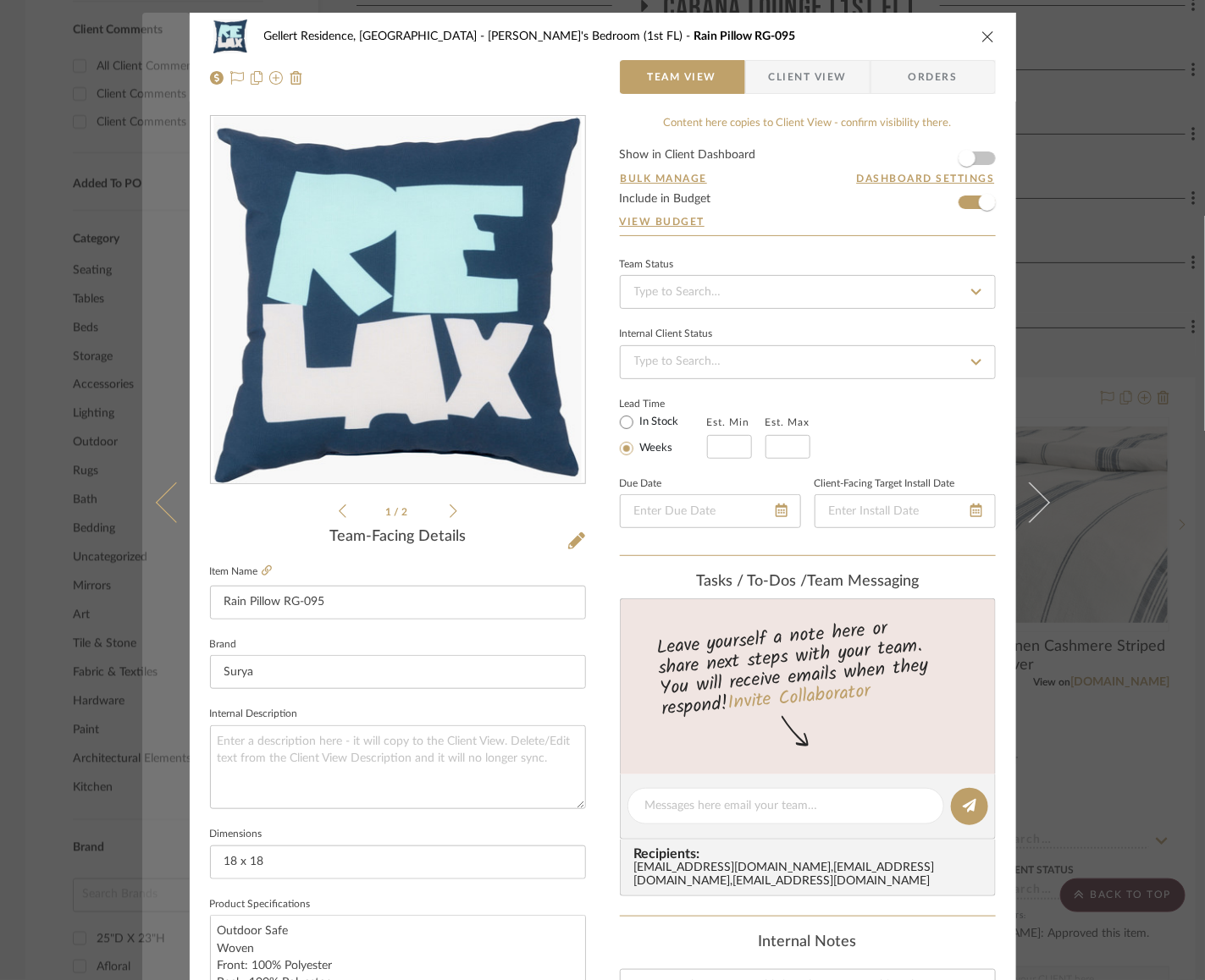
click at [160, 494] on icon at bounding box center [175, 503] width 40 height 40
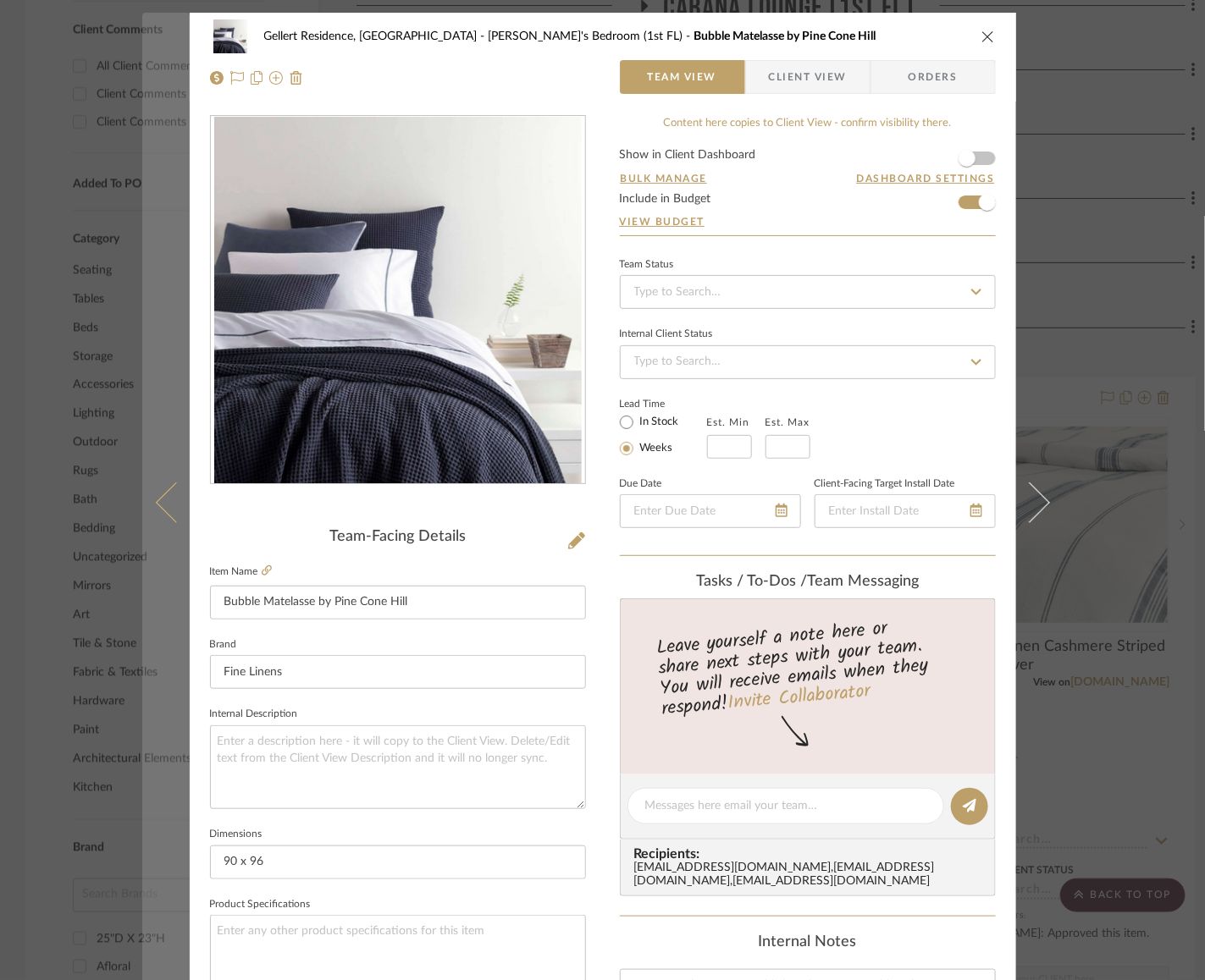
click at [169, 505] on icon at bounding box center [175, 503] width 40 height 40
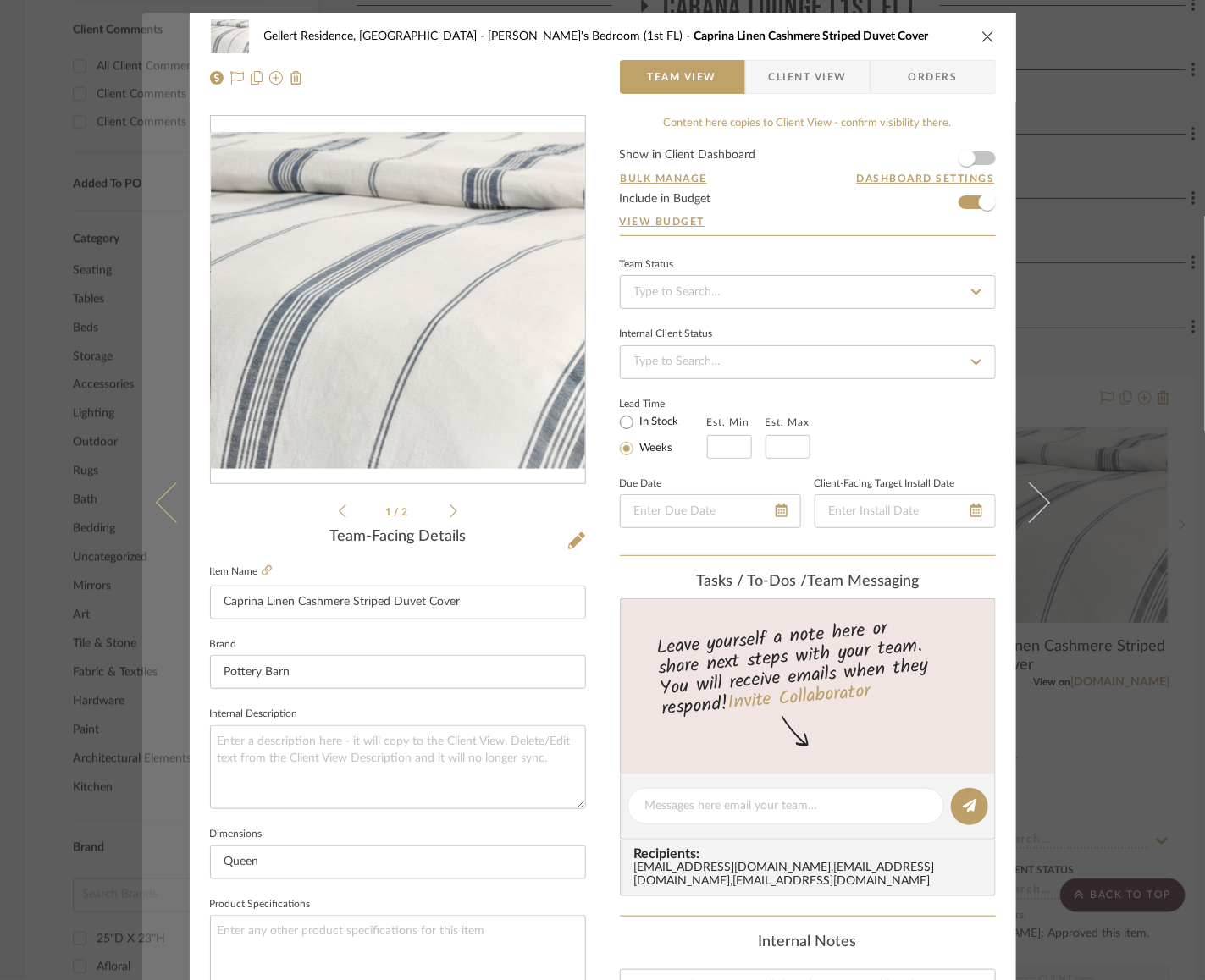
click at [160, 503] on icon at bounding box center [175, 503] width 40 height 40
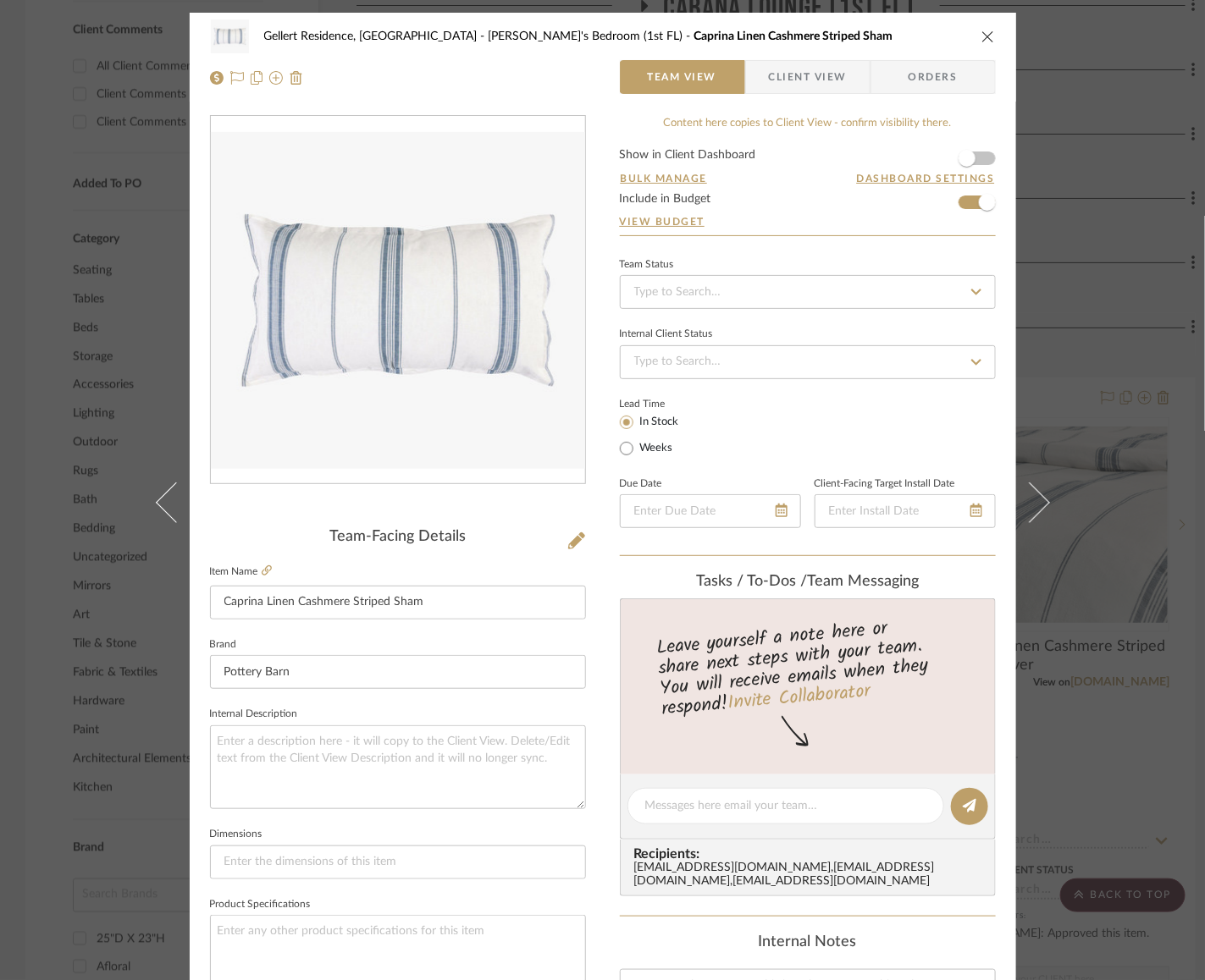
click at [160, 503] on icon at bounding box center [175, 503] width 40 height 40
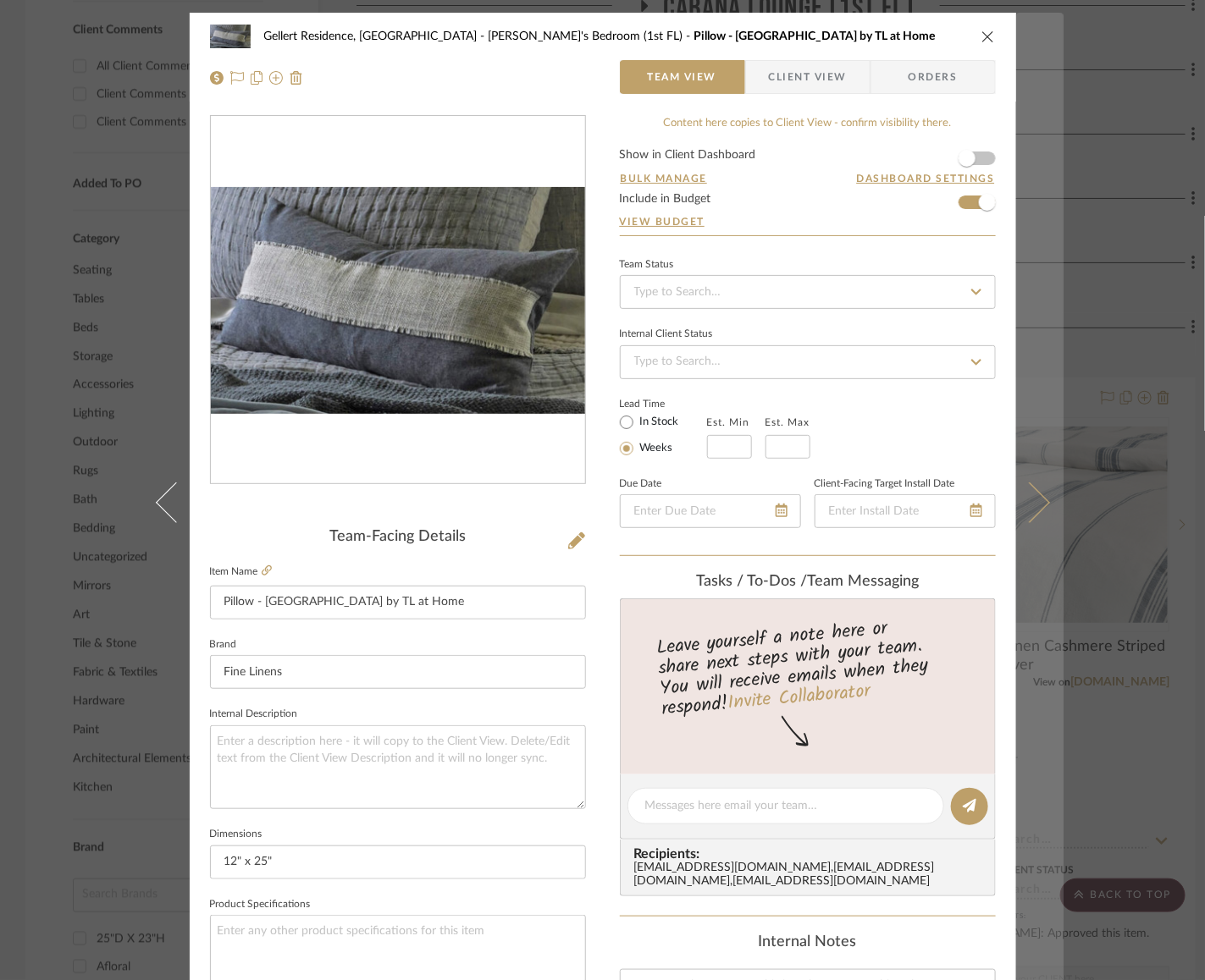
click at [1030, 498] on icon at bounding box center [1028, 503] width 40 height 40
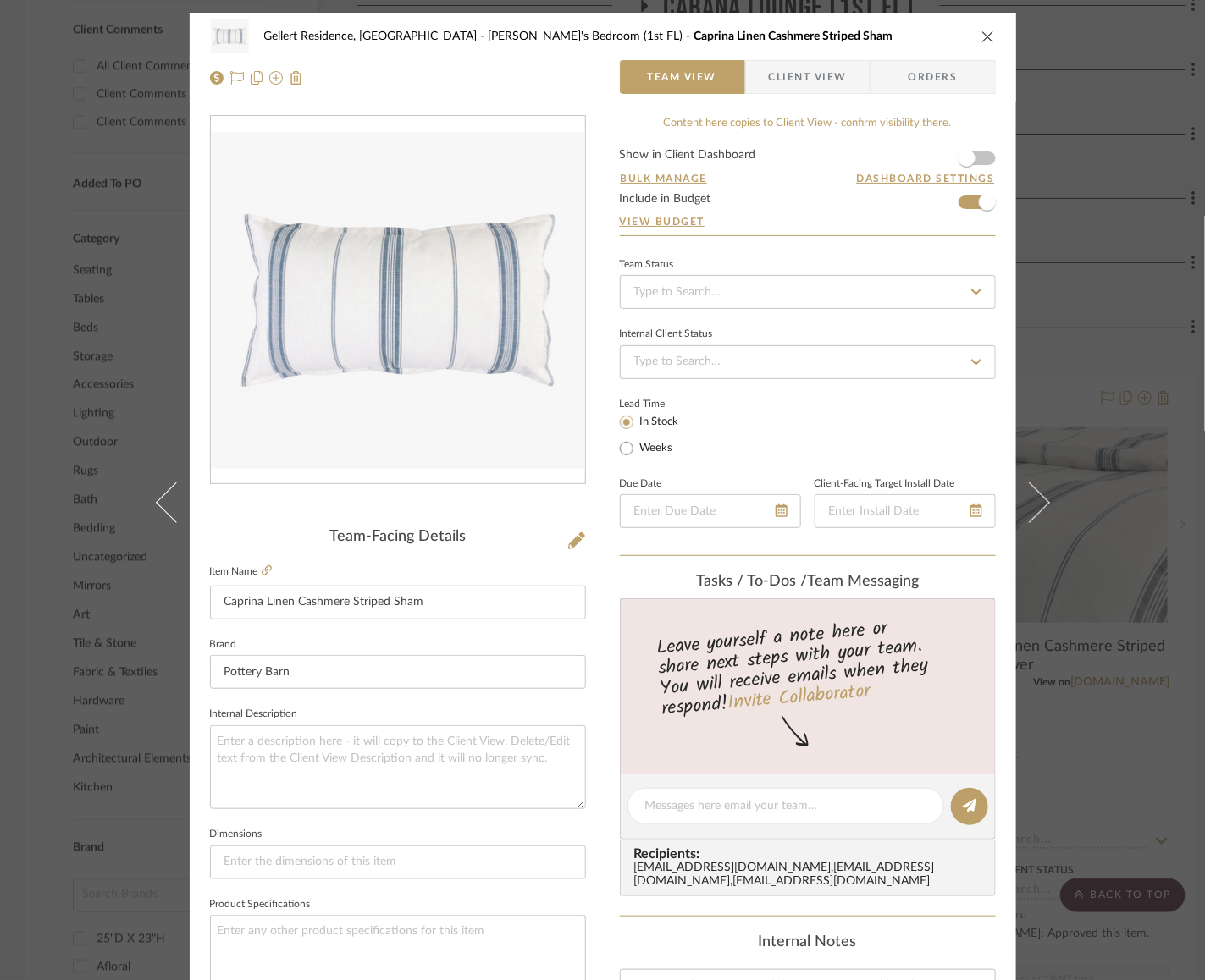
click at [1030, 498] on icon at bounding box center [1028, 503] width 40 height 40
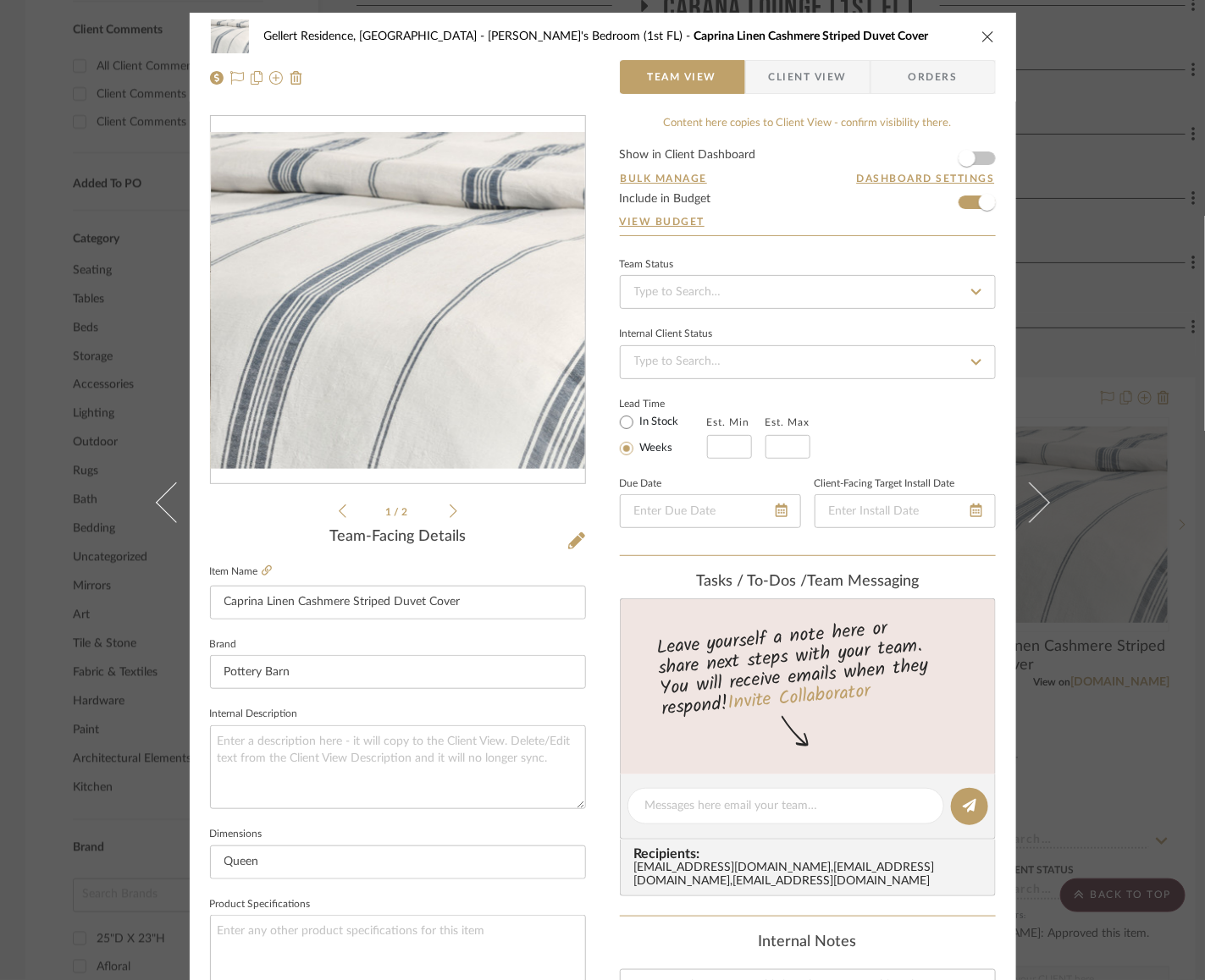
click at [1030, 498] on icon at bounding box center [1028, 503] width 40 height 40
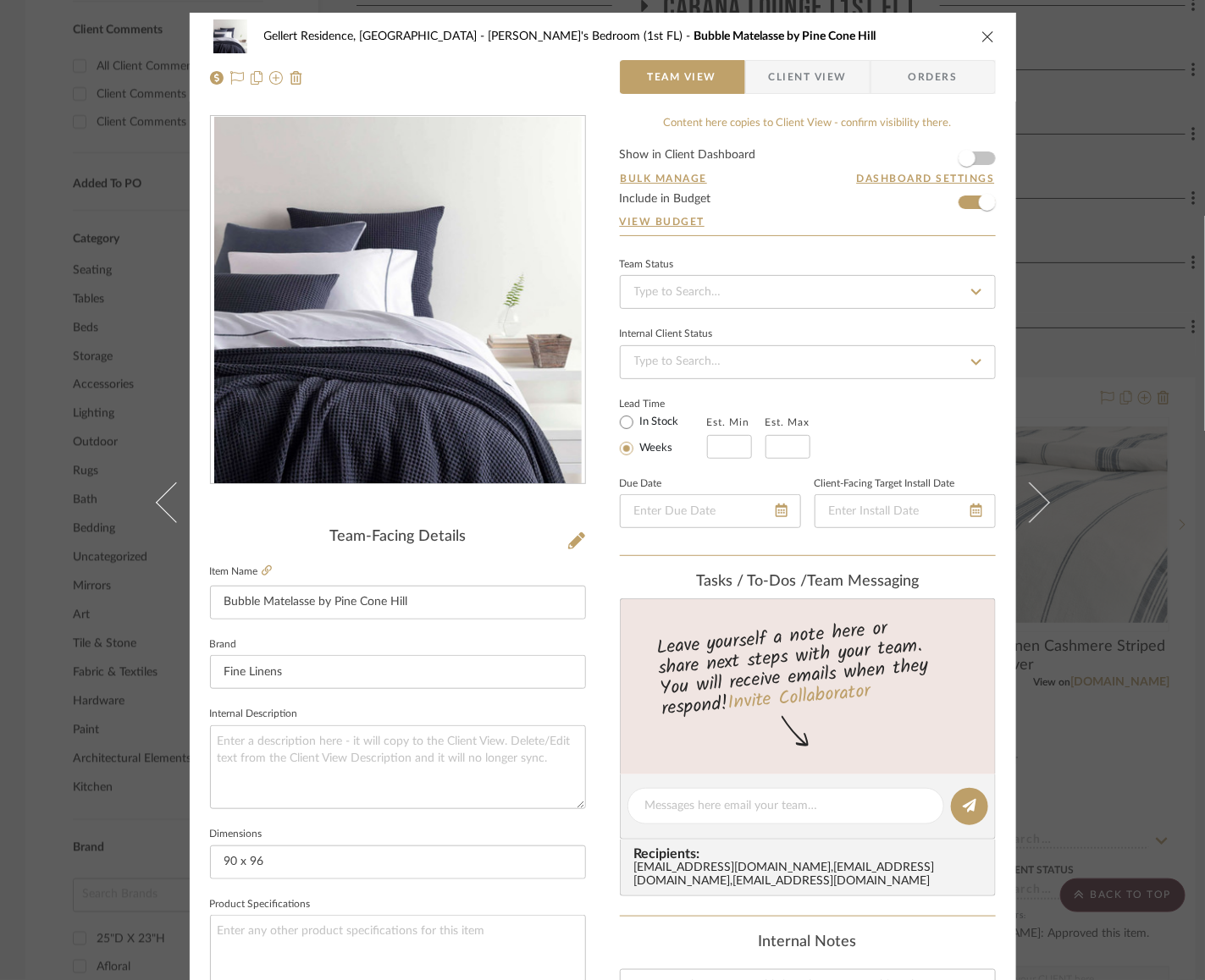
click at [1030, 498] on icon at bounding box center [1028, 503] width 40 height 40
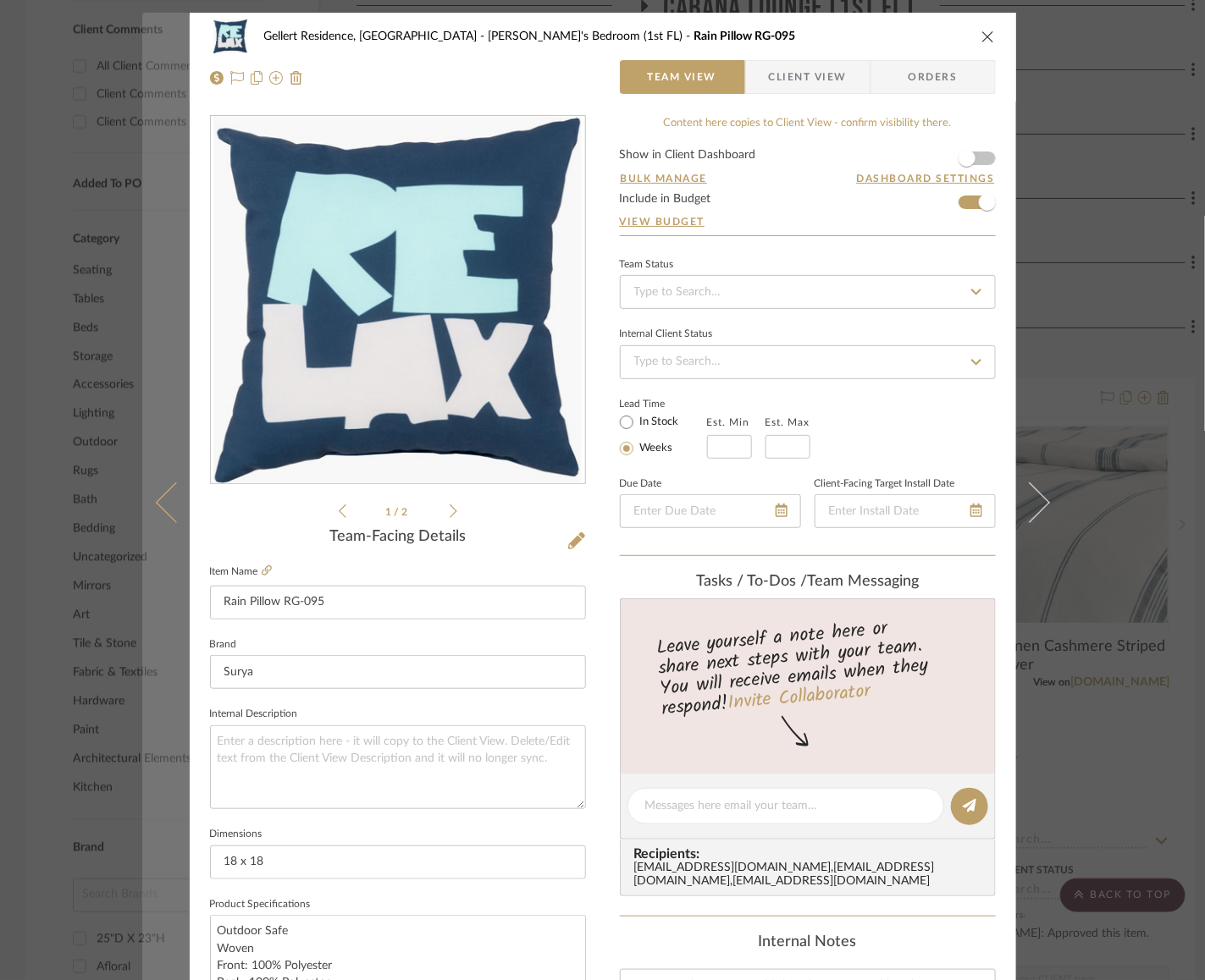
click at [155, 501] on icon at bounding box center [175, 503] width 40 height 40
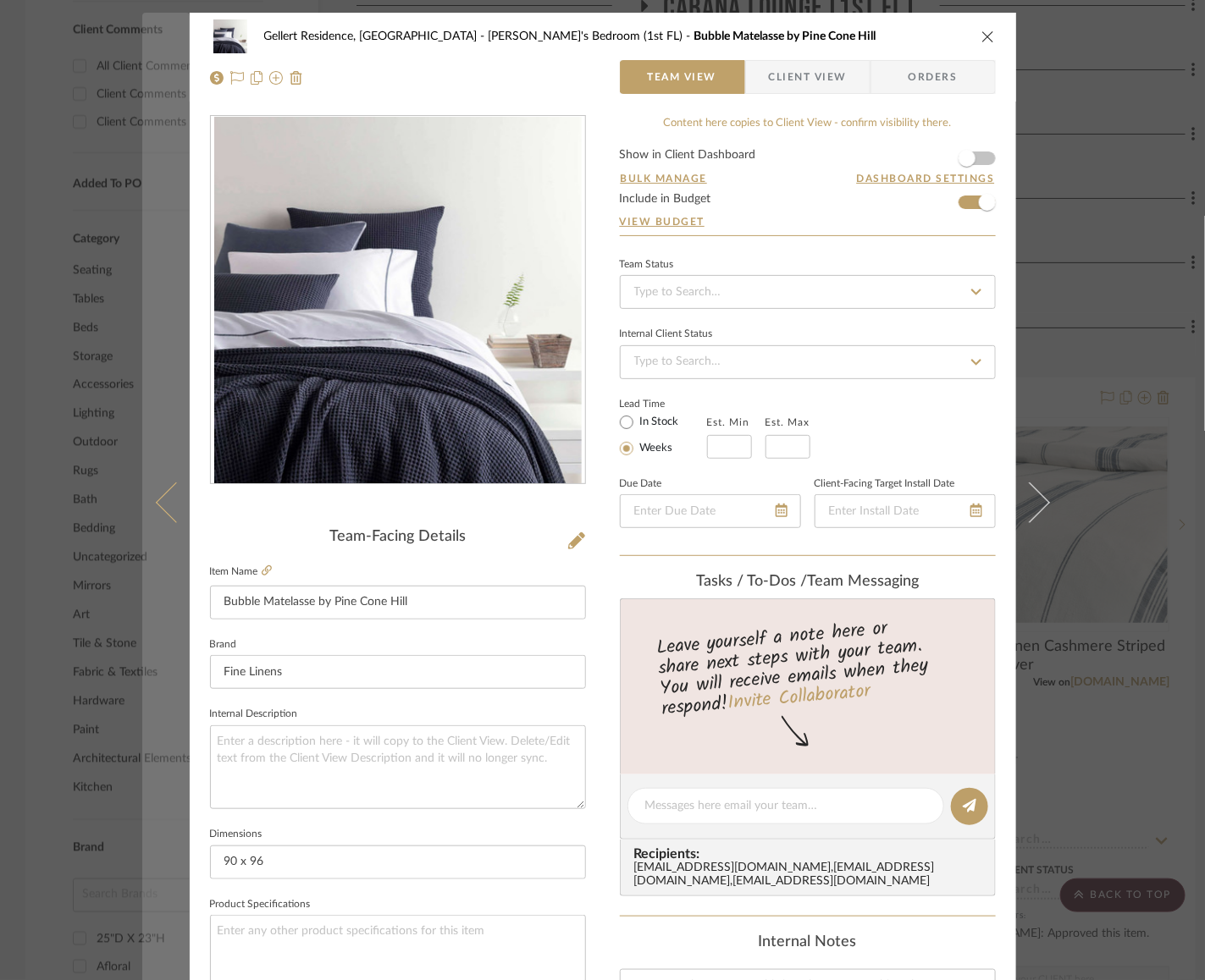
click at [155, 500] on icon at bounding box center [175, 503] width 40 height 40
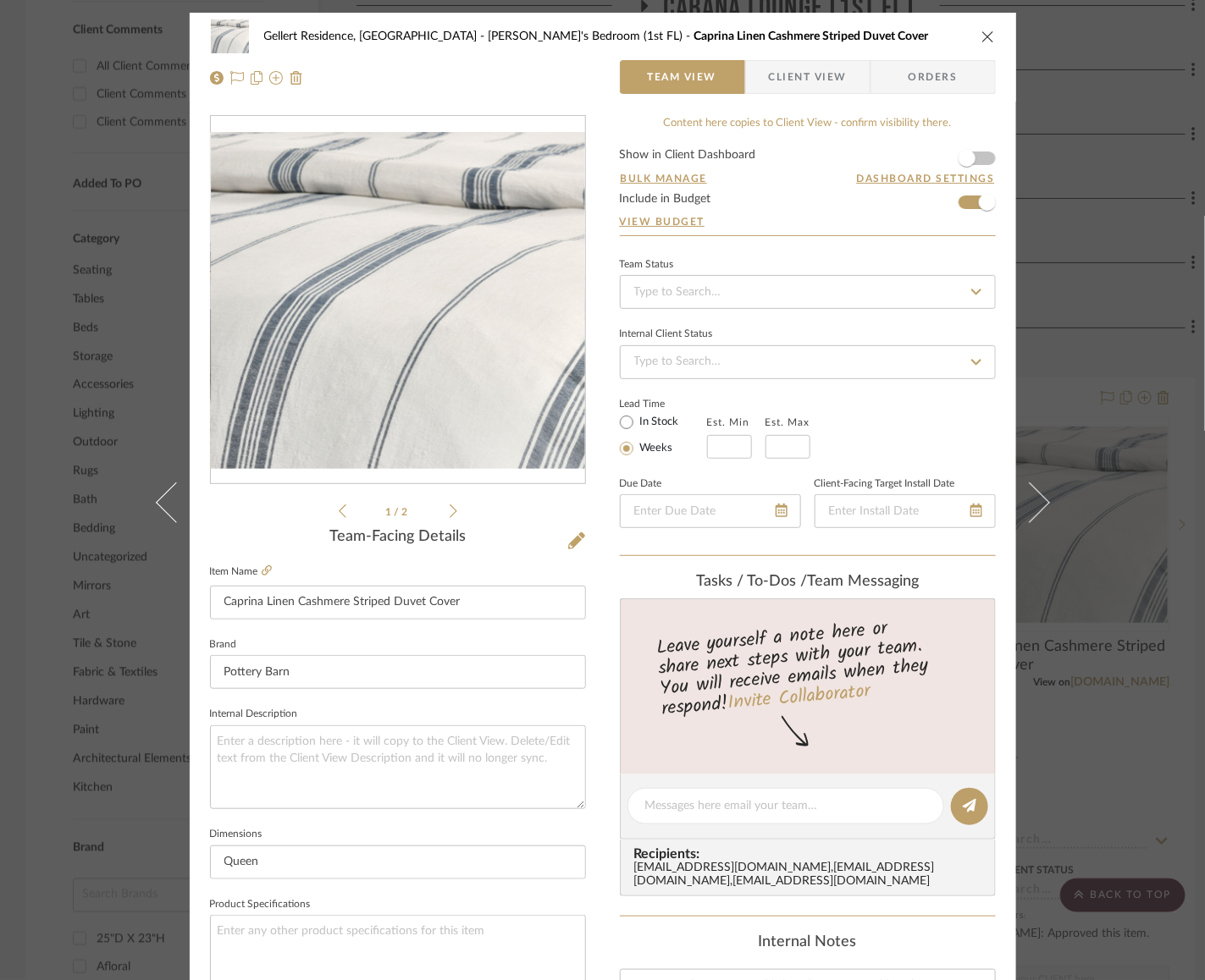
click at [155, 500] on icon at bounding box center [175, 503] width 40 height 40
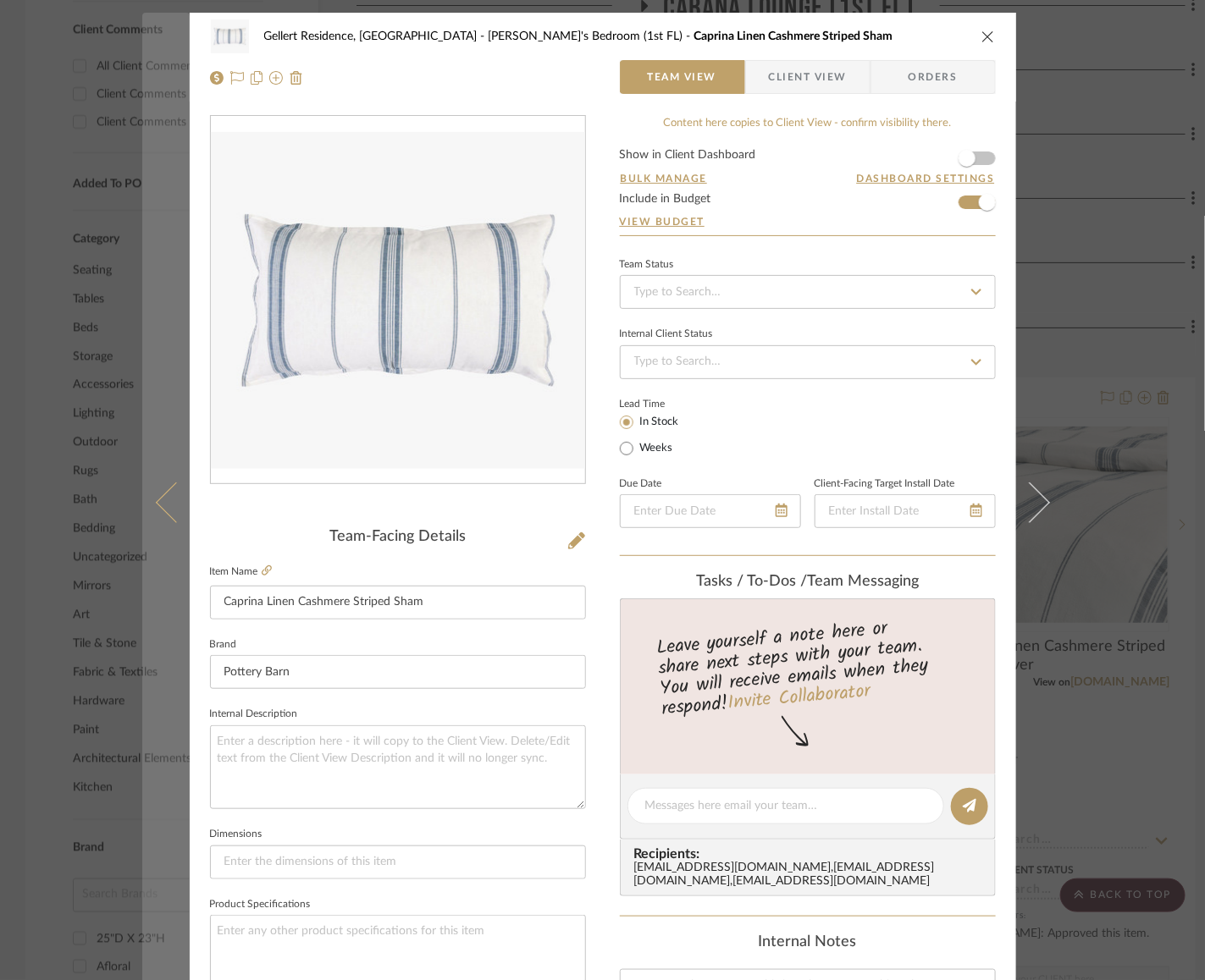
click at [165, 500] on icon at bounding box center [175, 503] width 40 height 40
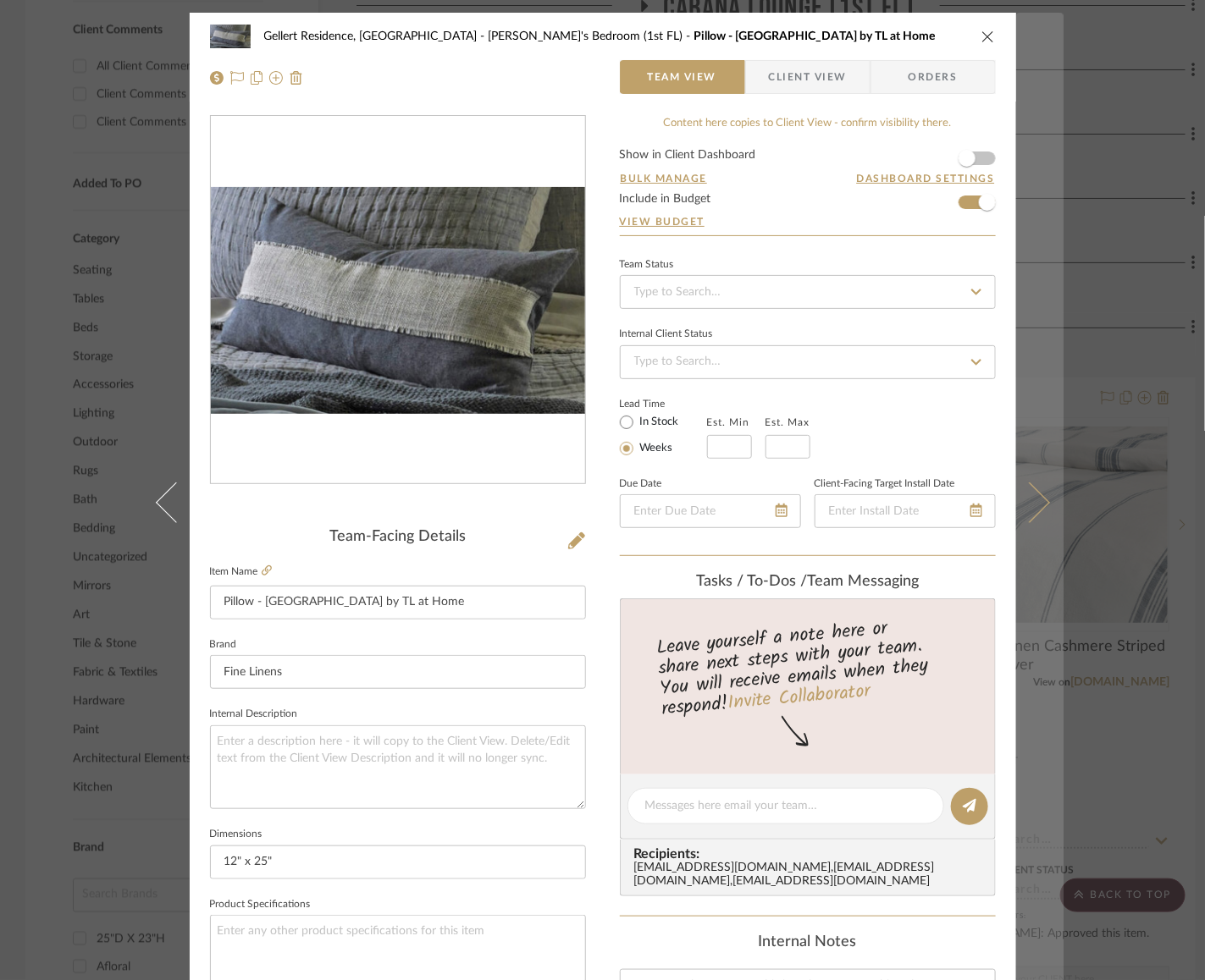
click at [1036, 487] on button at bounding box center [1040, 502] width 48 height 980
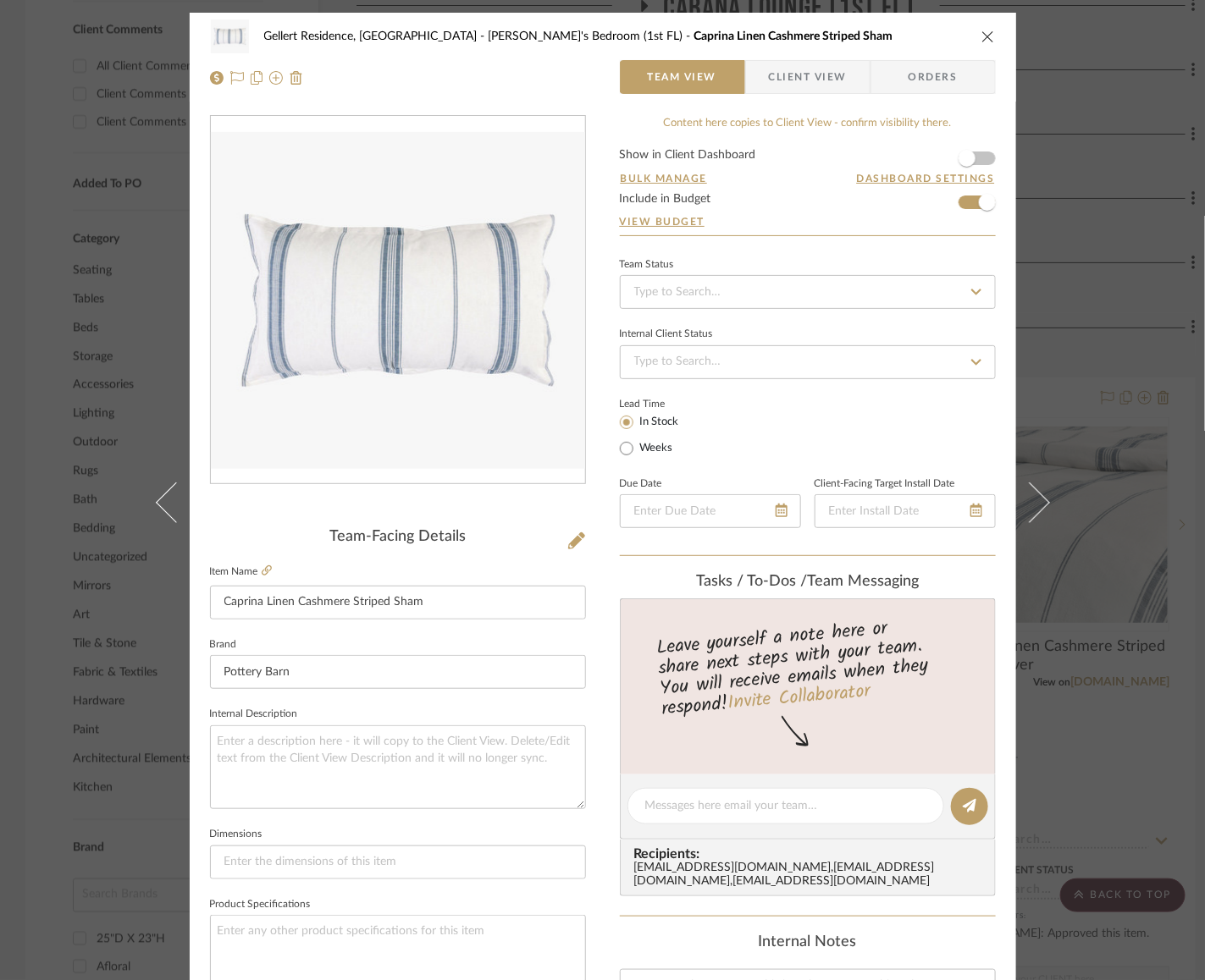
click at [1036, 487] on button at bounding box center [1040, 502] width 48 height 980
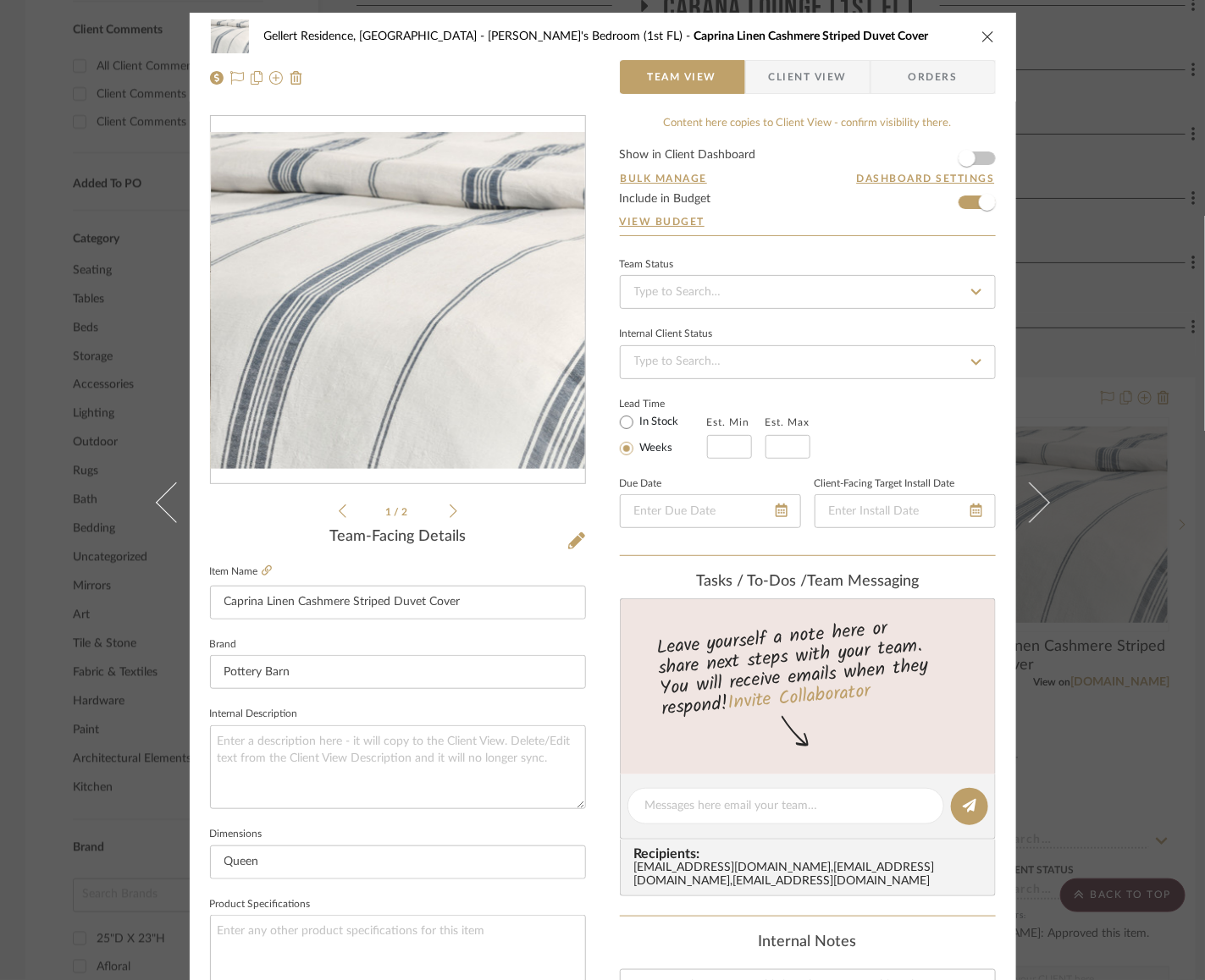
click at [1036, 487] on button at bounding box center [1040, 502] width 48 height 980
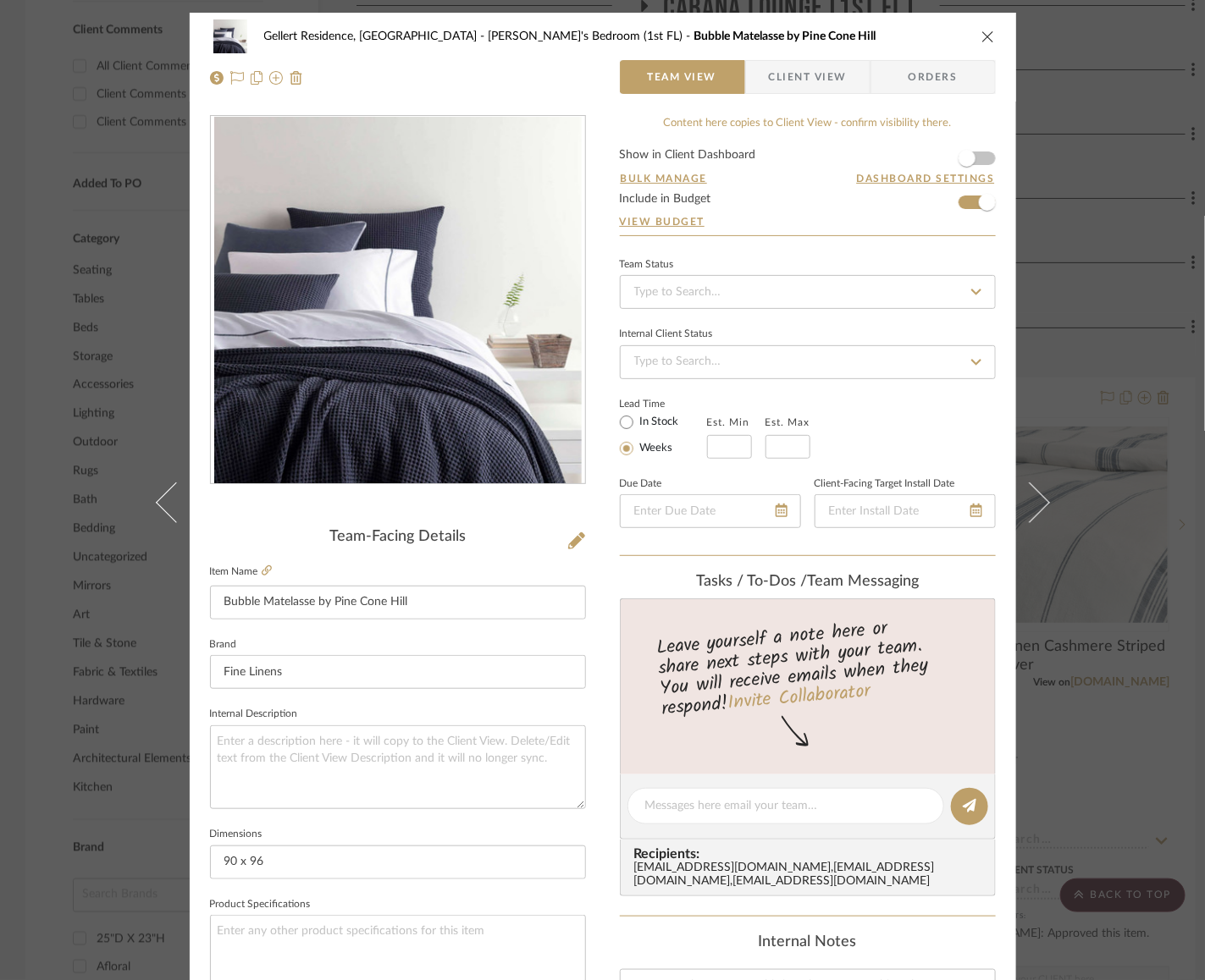
click at [1036, 487] on button at bounding box center [1040, 502] width 48 height 980
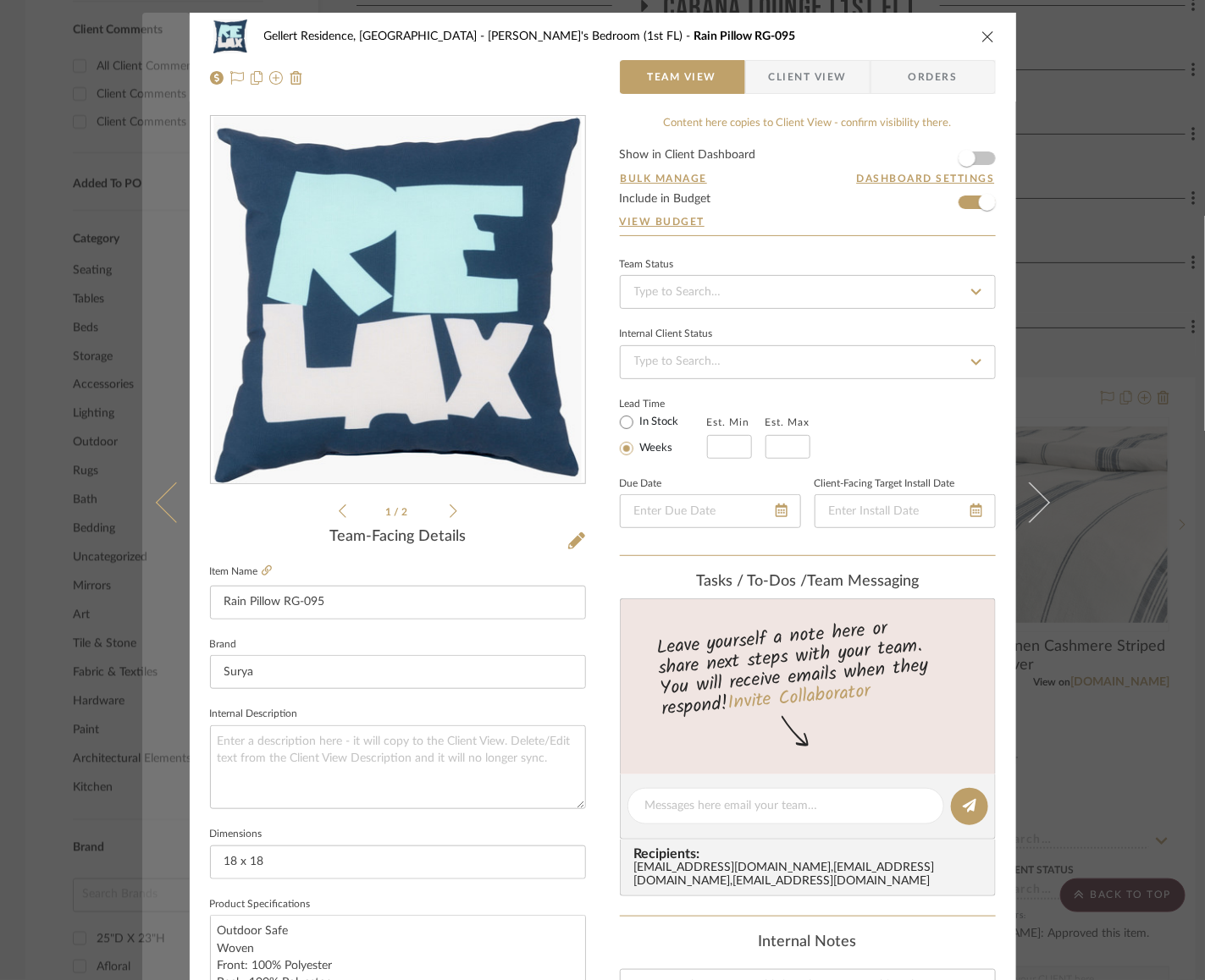
click at [164, 488] on button at bounding box center [166, 502] width 48 height 980
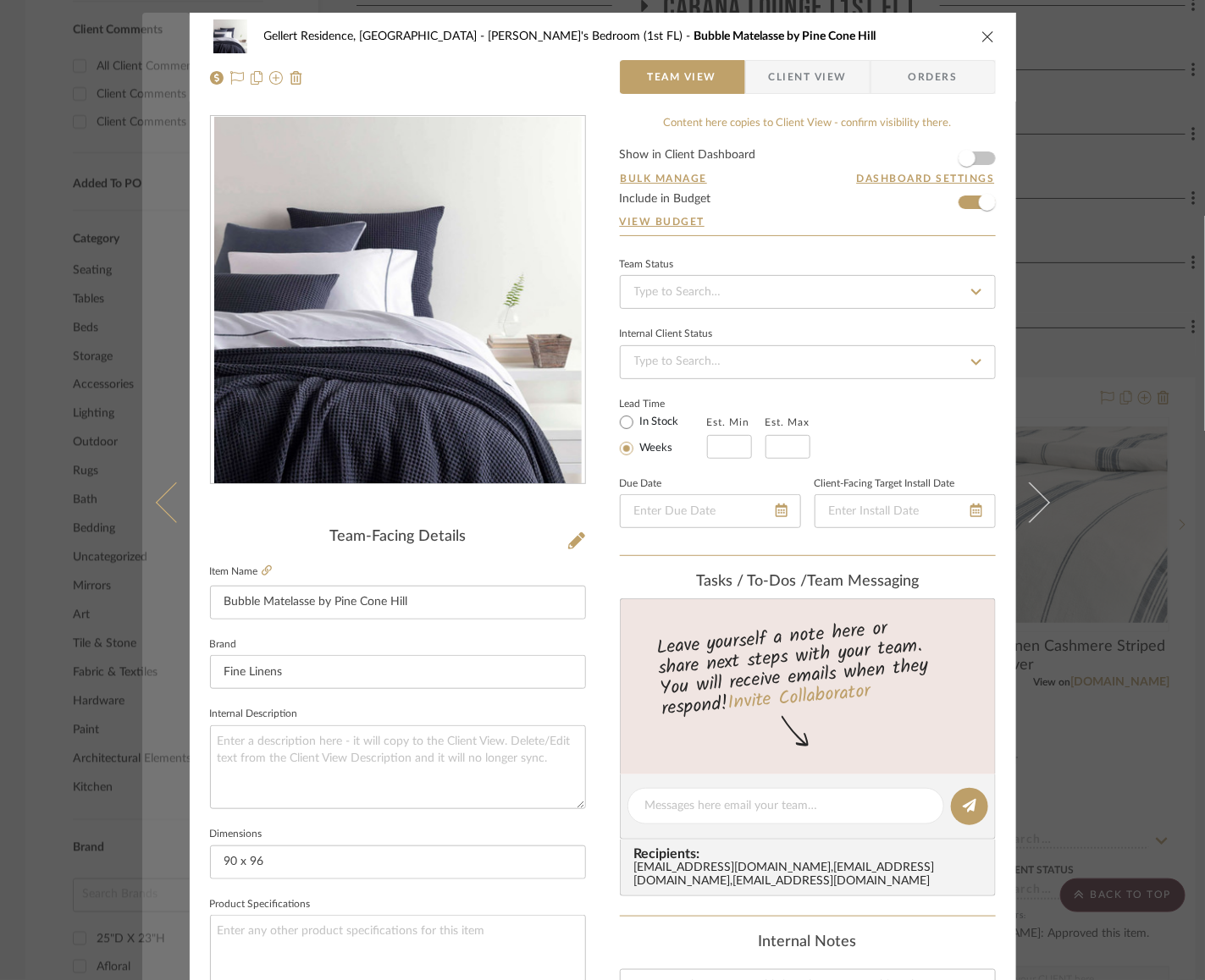
click at [164, 488] on icon at bounding box center [175, 503] width 40 height 40
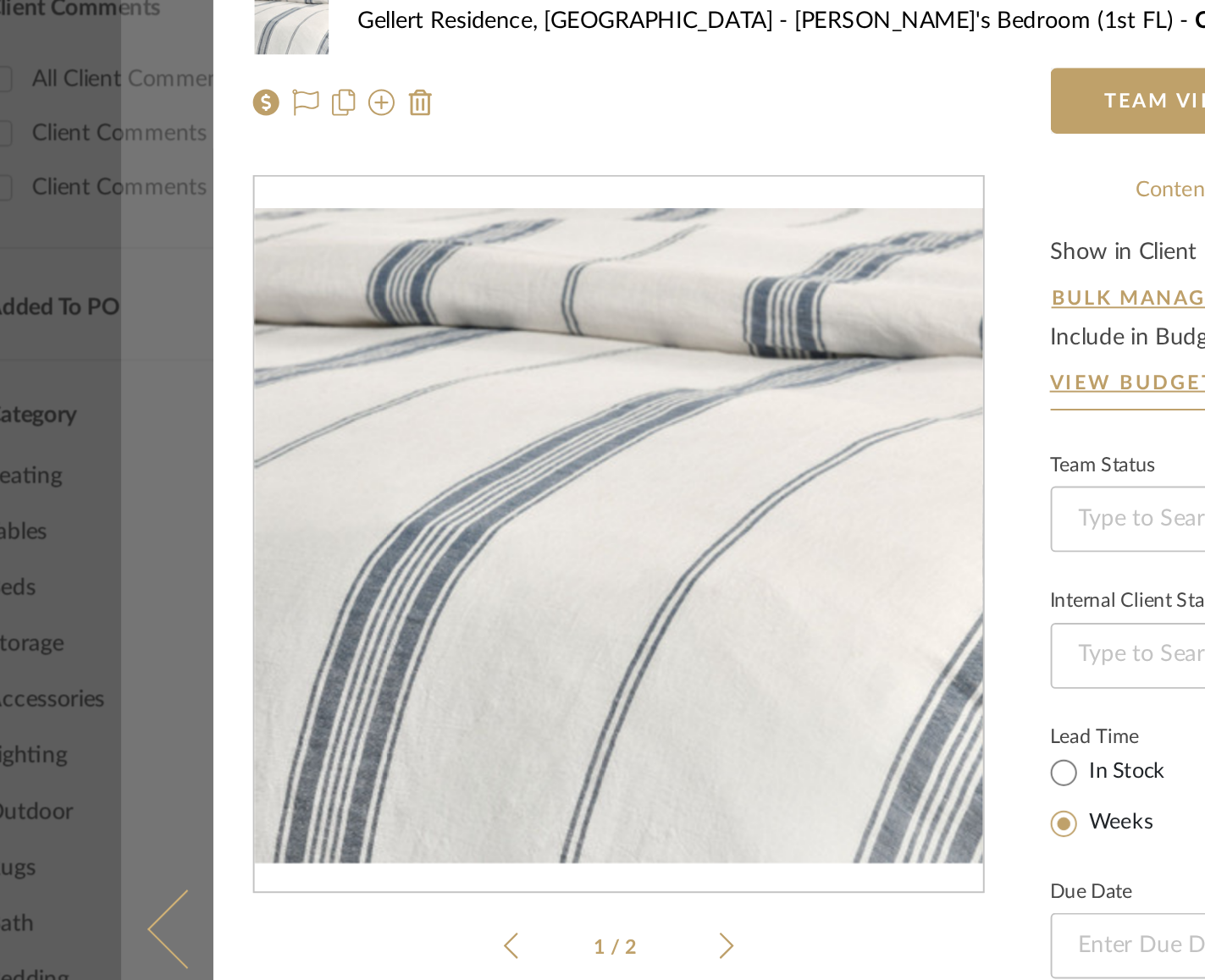
click at [164, 488] on icon at bounding box center [175, 503] width 40 height 40
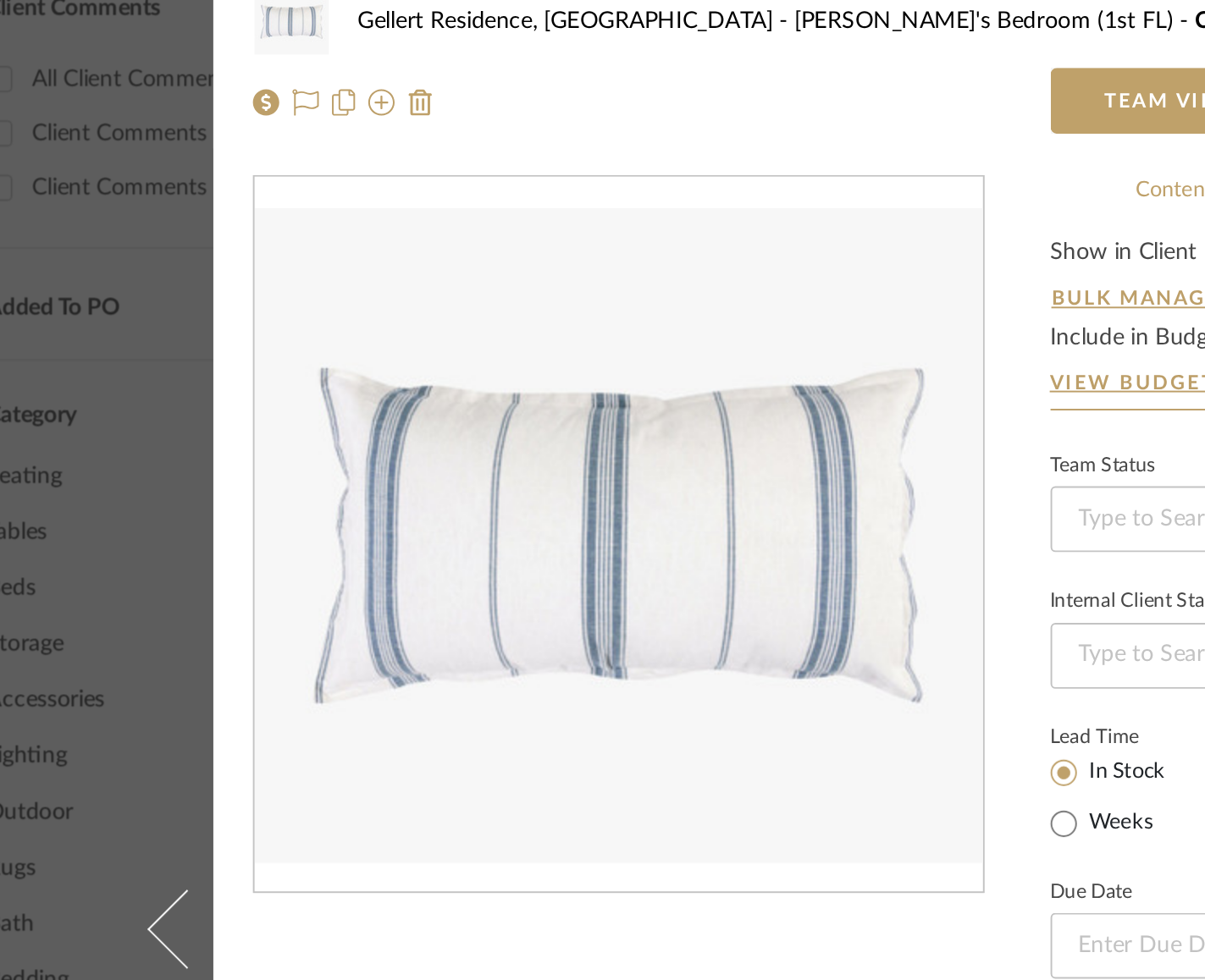
click at [164, 488] on icon at bounding box center [175, 503] width 40 height 40
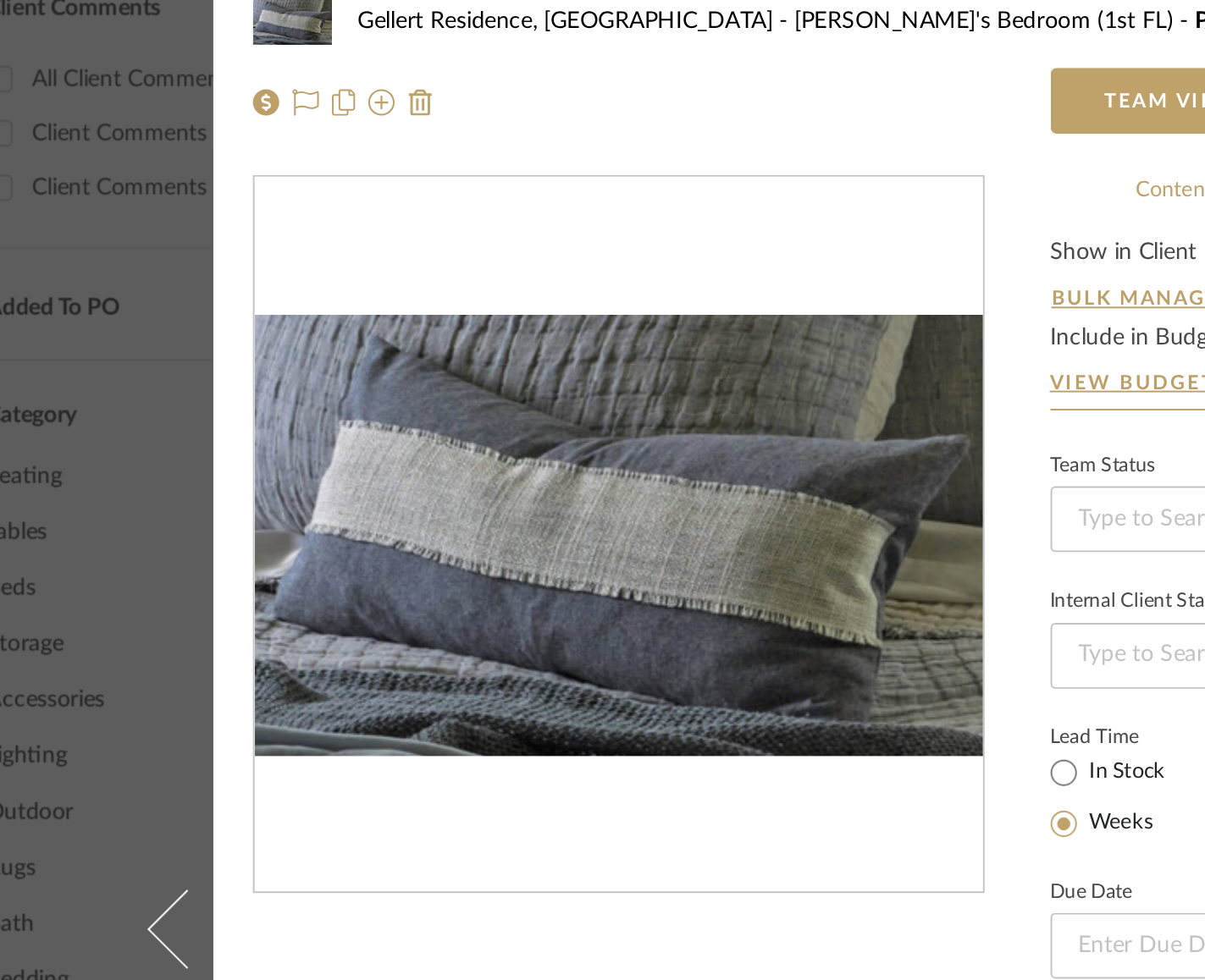
click at [164, 488] on icon at bounding box center [175, 503] width 40 height 40
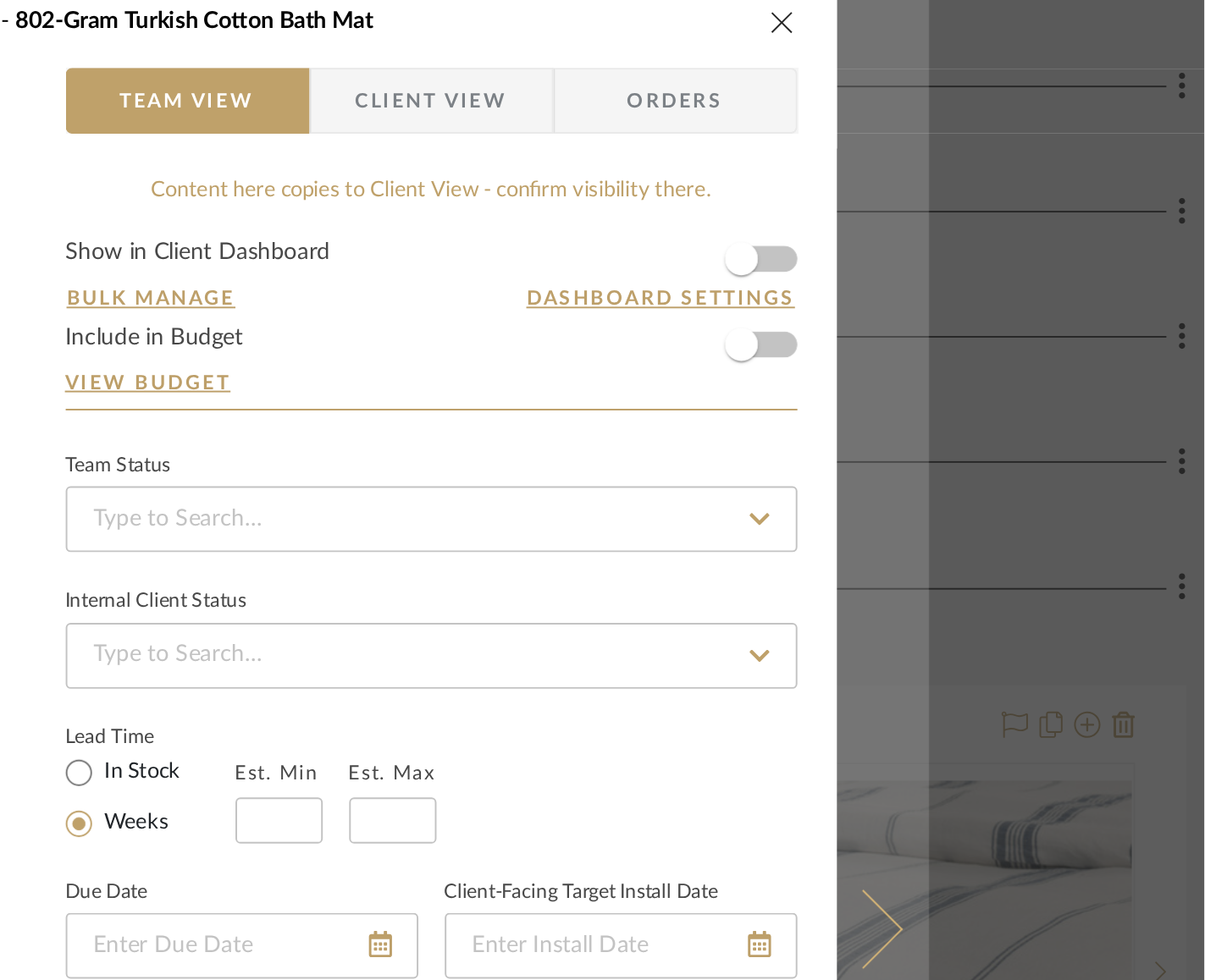
click at [1040, 483] on button at bounding box center [1040, 502] width 48 height 980
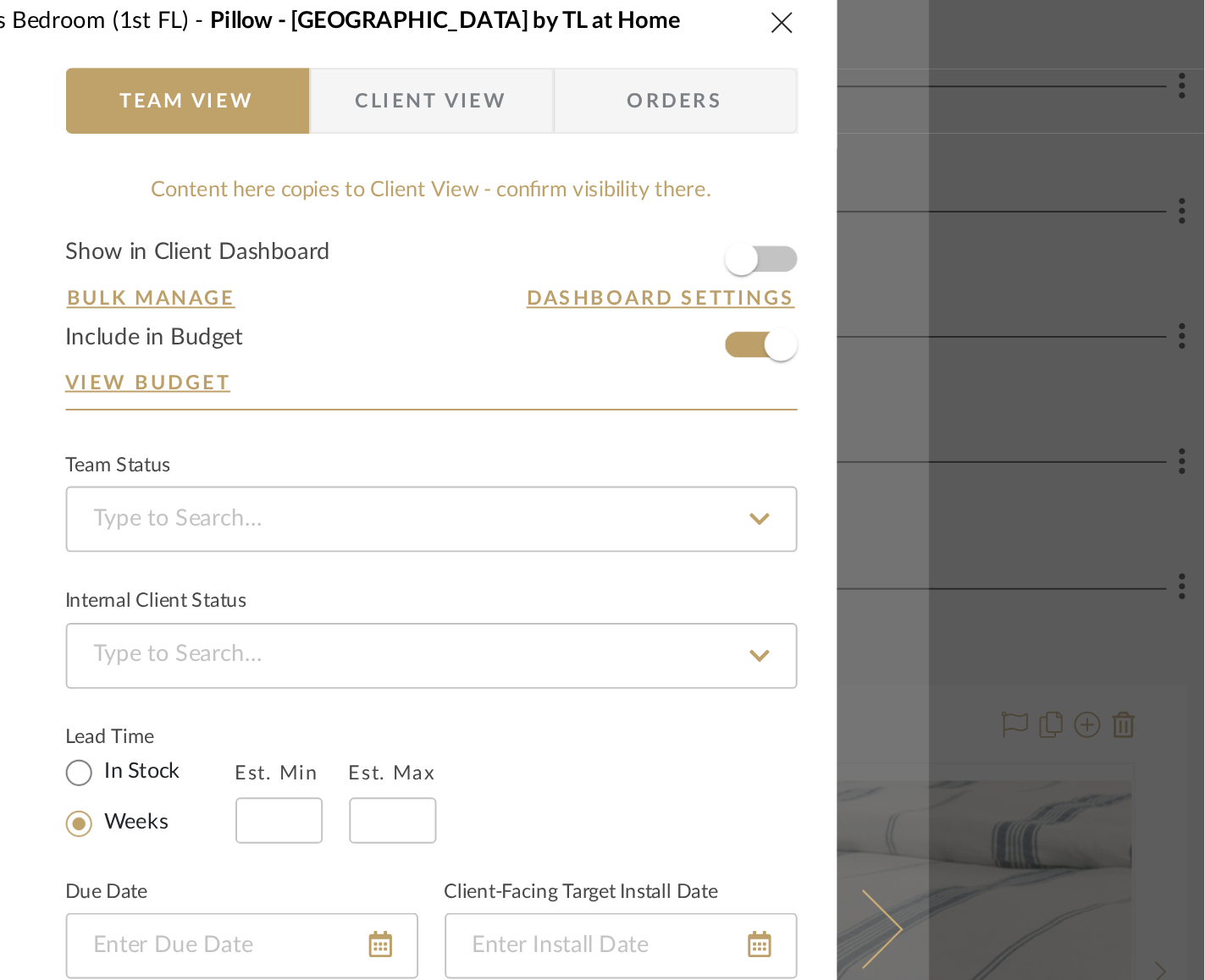
click at [1040, 484] on button at bounding box center [1040, 502] width 48 height 980
click at [1040, 484] on div "Gellert Residence, Long Beach Township Noah's Bedroom (1st FL) Pillow - Essex b…" at bounding box center [602, 490] width 1205 height 980
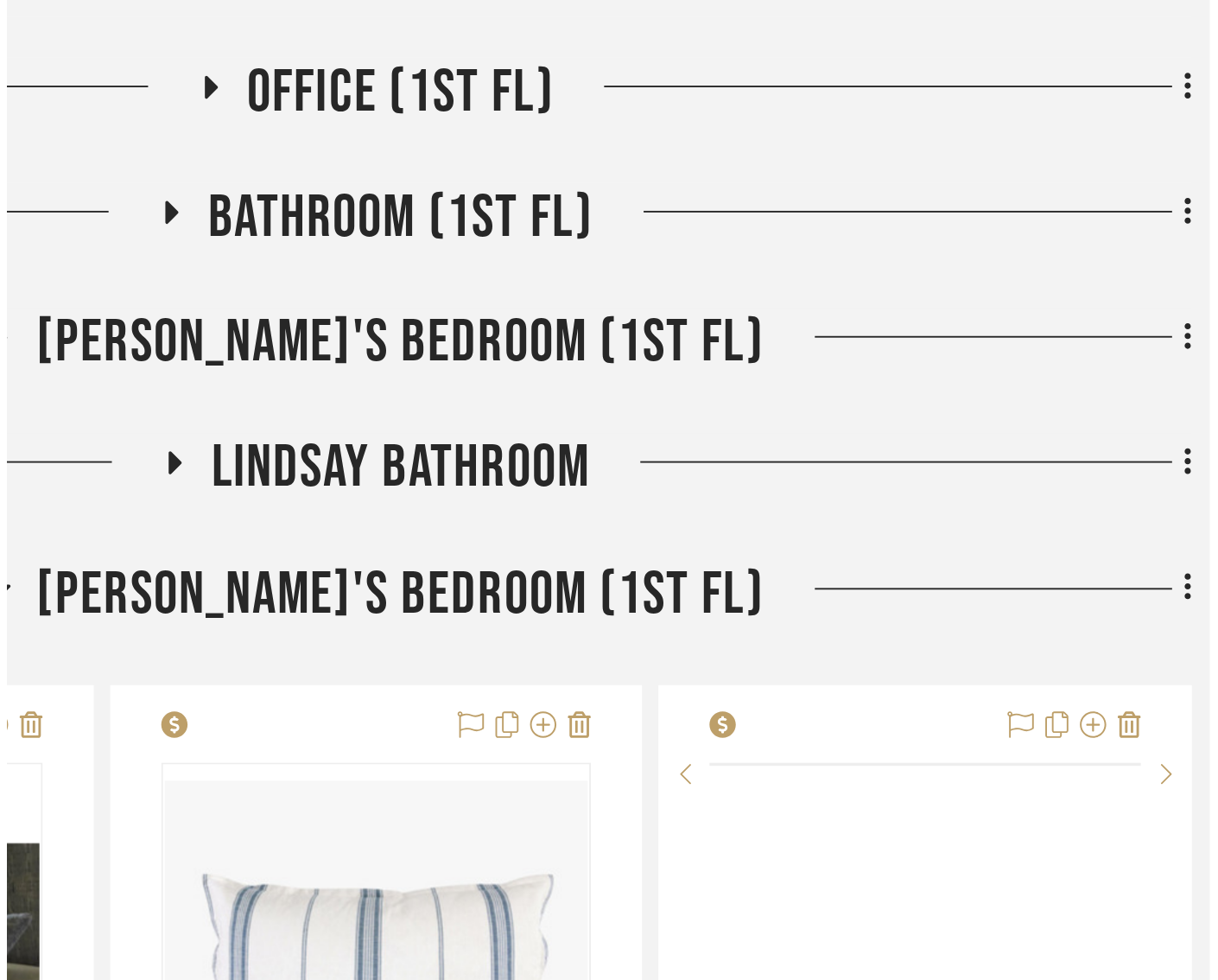
scroll to position [1213, 0]
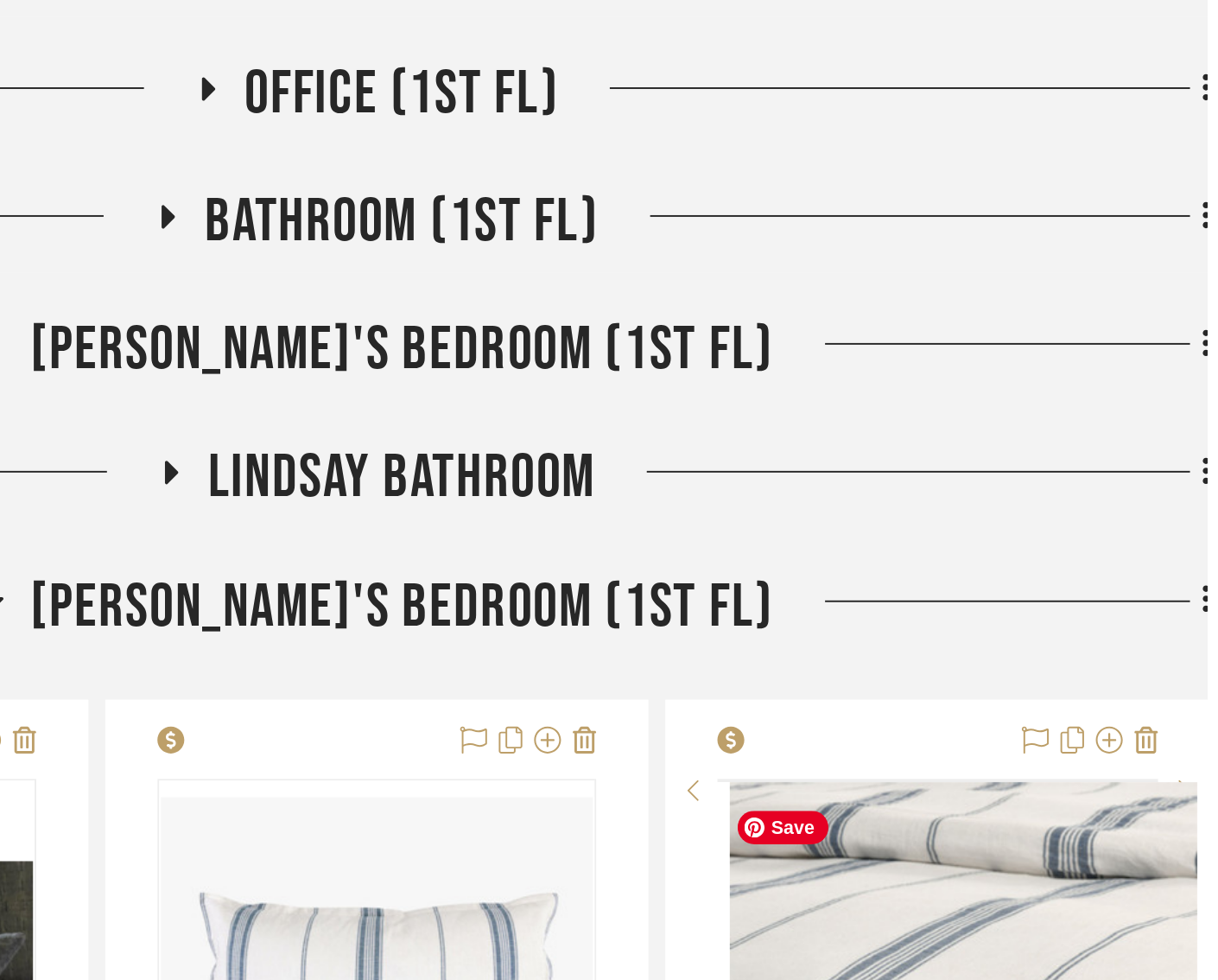
click at [0, 0] on img at bounding box center [0, 0] width 0 height 0
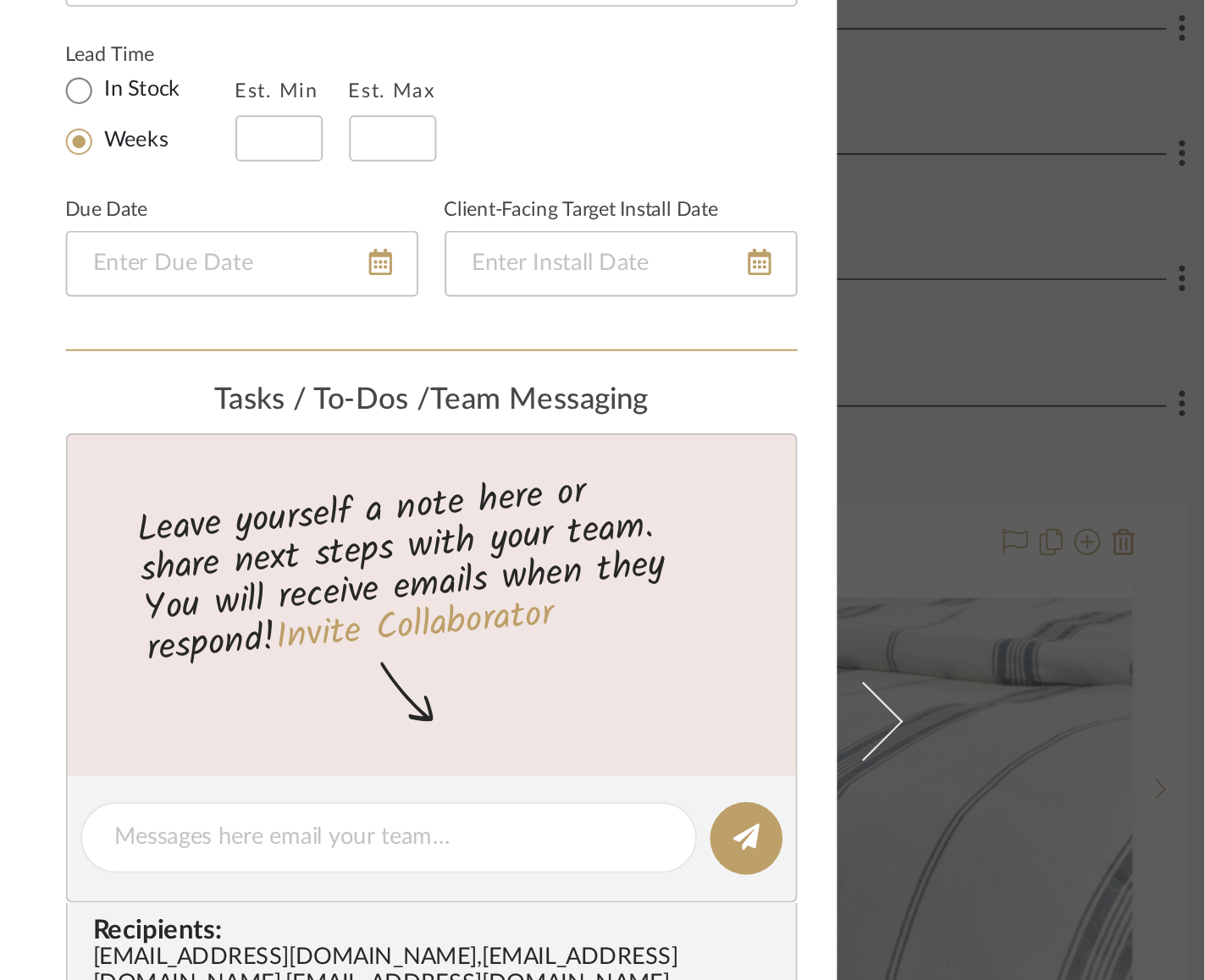
scroll to position [294, 0]
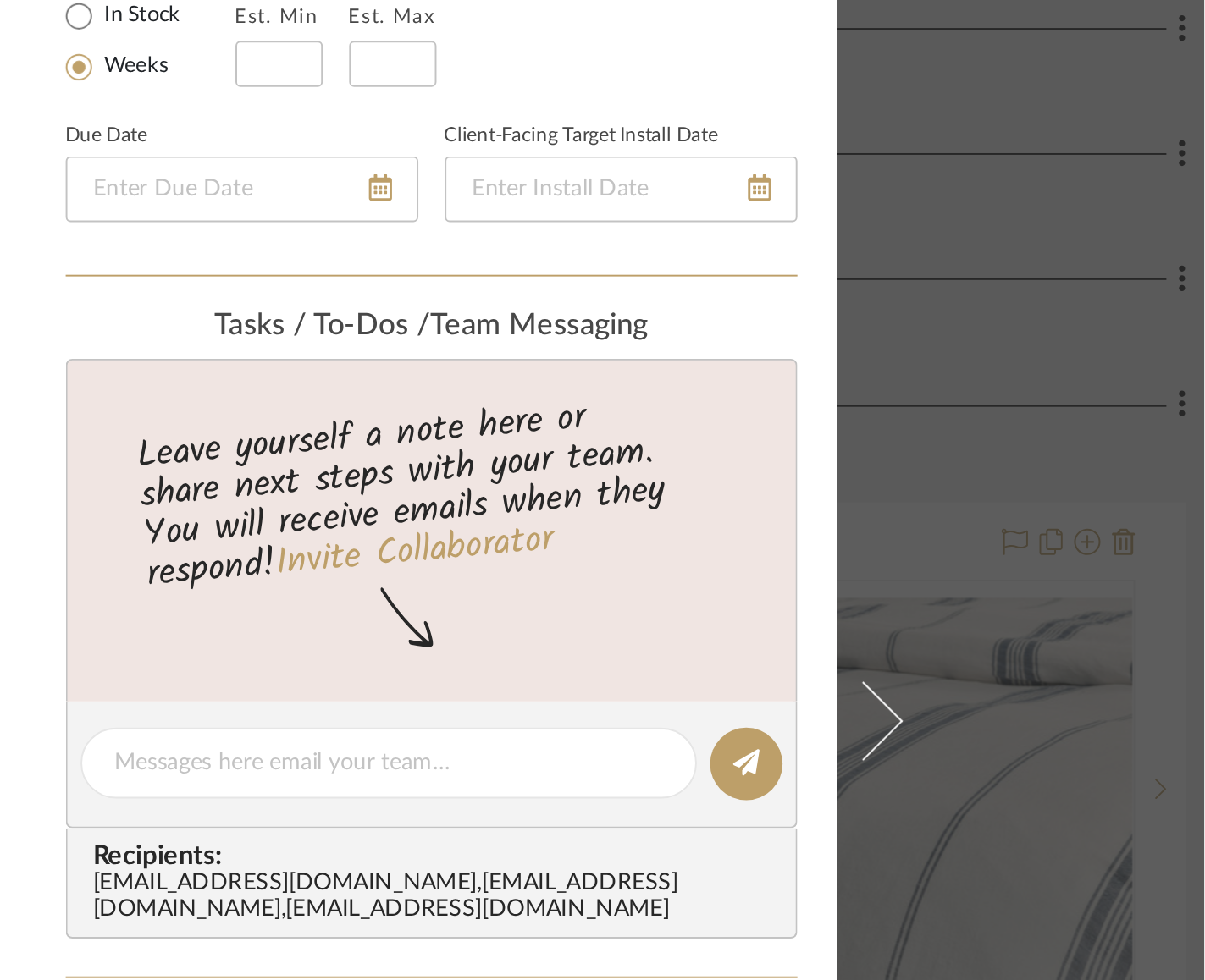
click at [1104, 490] on div "Gellert Residence, Long Beach Township Noah's Bedroom (1st FL) Caprina Linen Ca…" at bounding box center [602, 490] width 1205 height 980
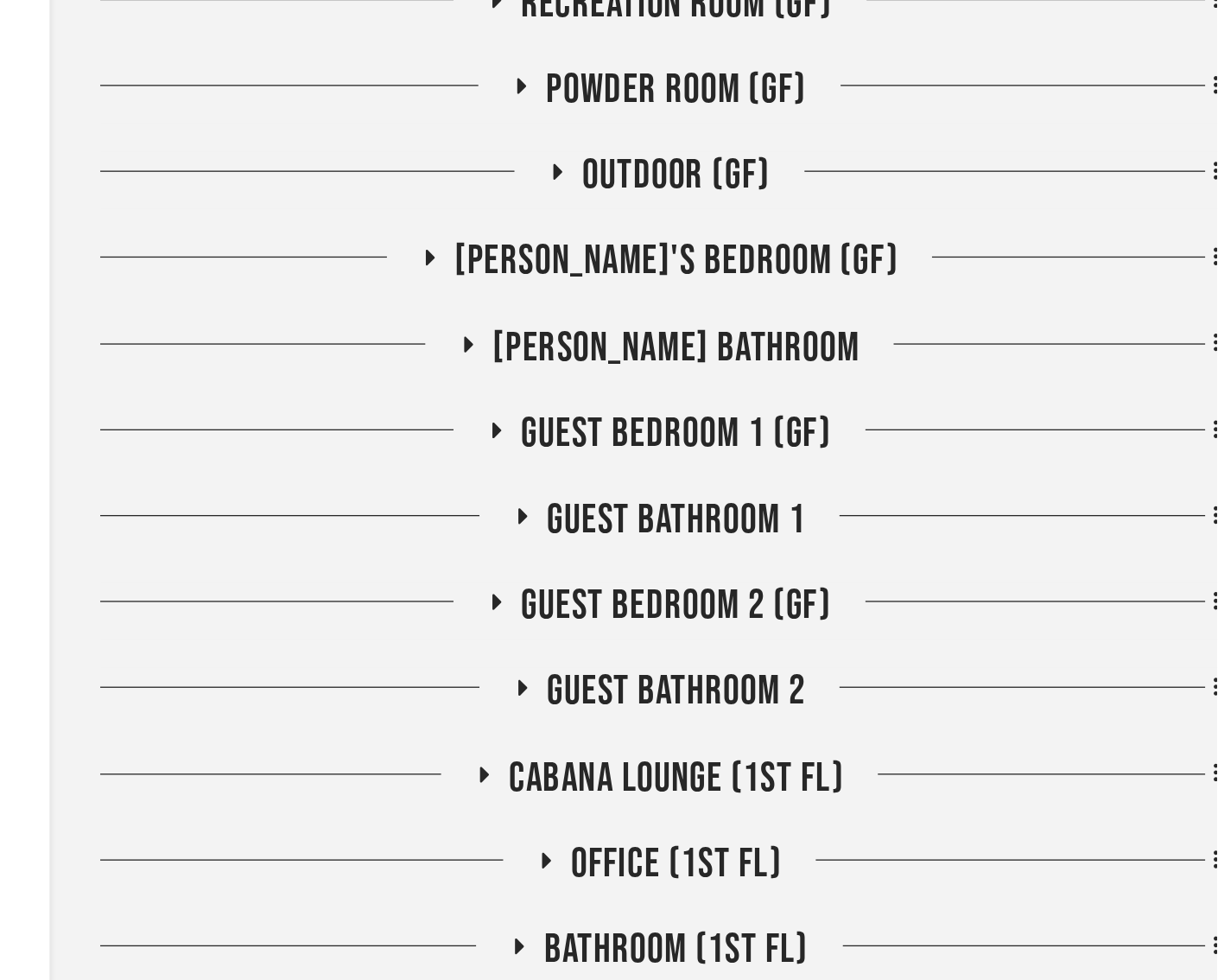
scroll to position [0, 0]
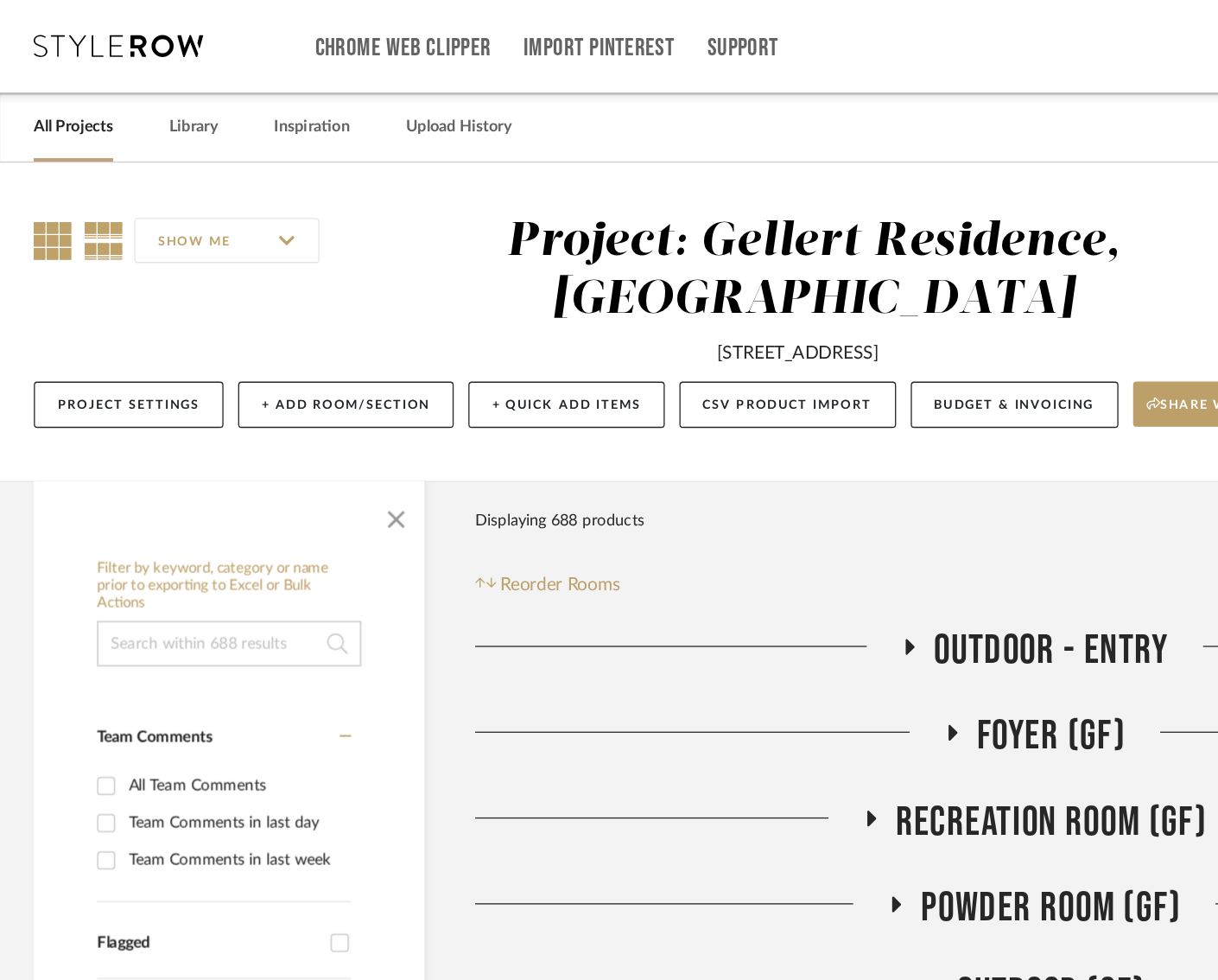
click at [37, 187] on icon at bounding box center [41, 184] width 29 height 29
click at [301, 393] on span "button" at bounding box center [303, 393] width 41 height 41
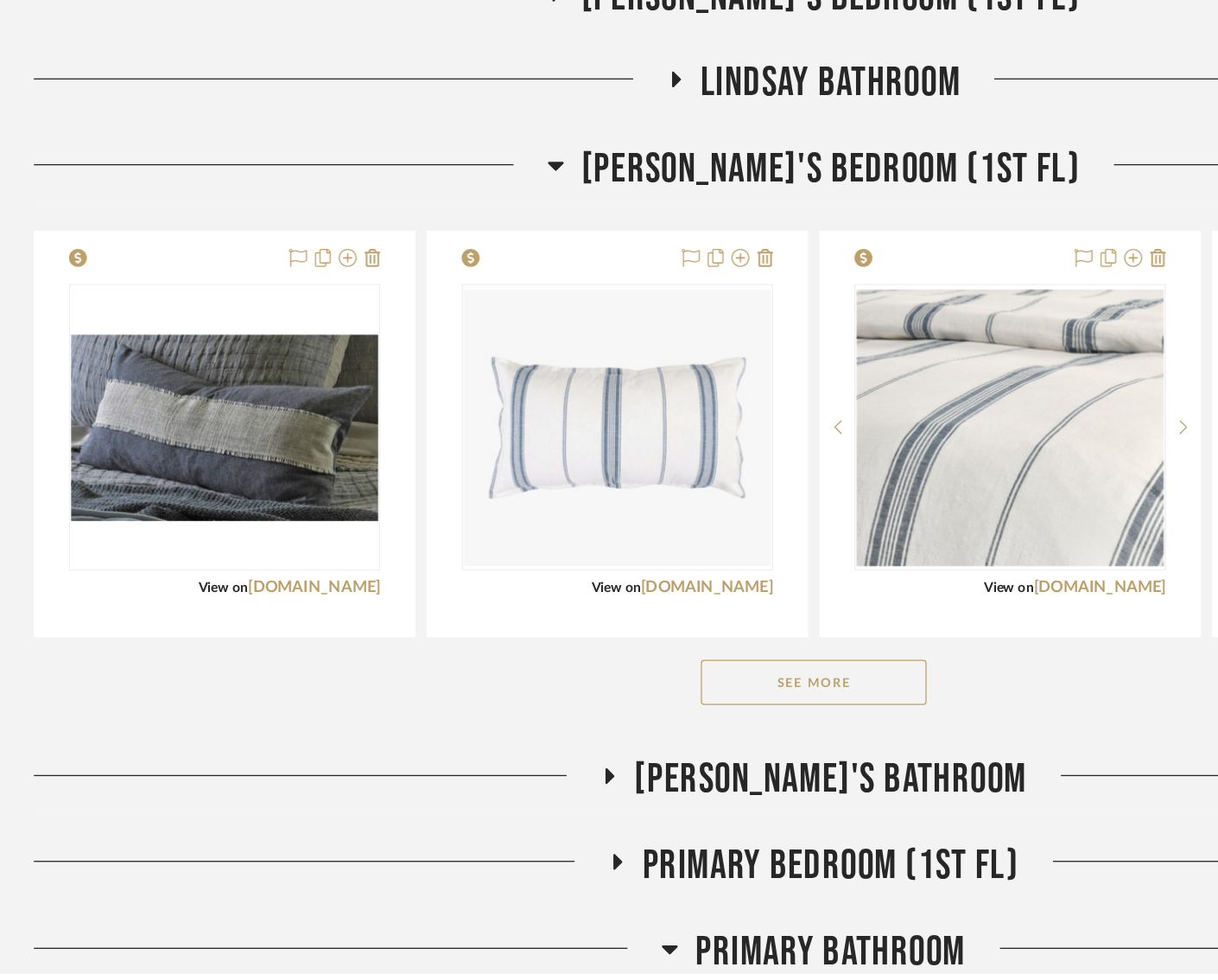
scroll to position [1193, 0]
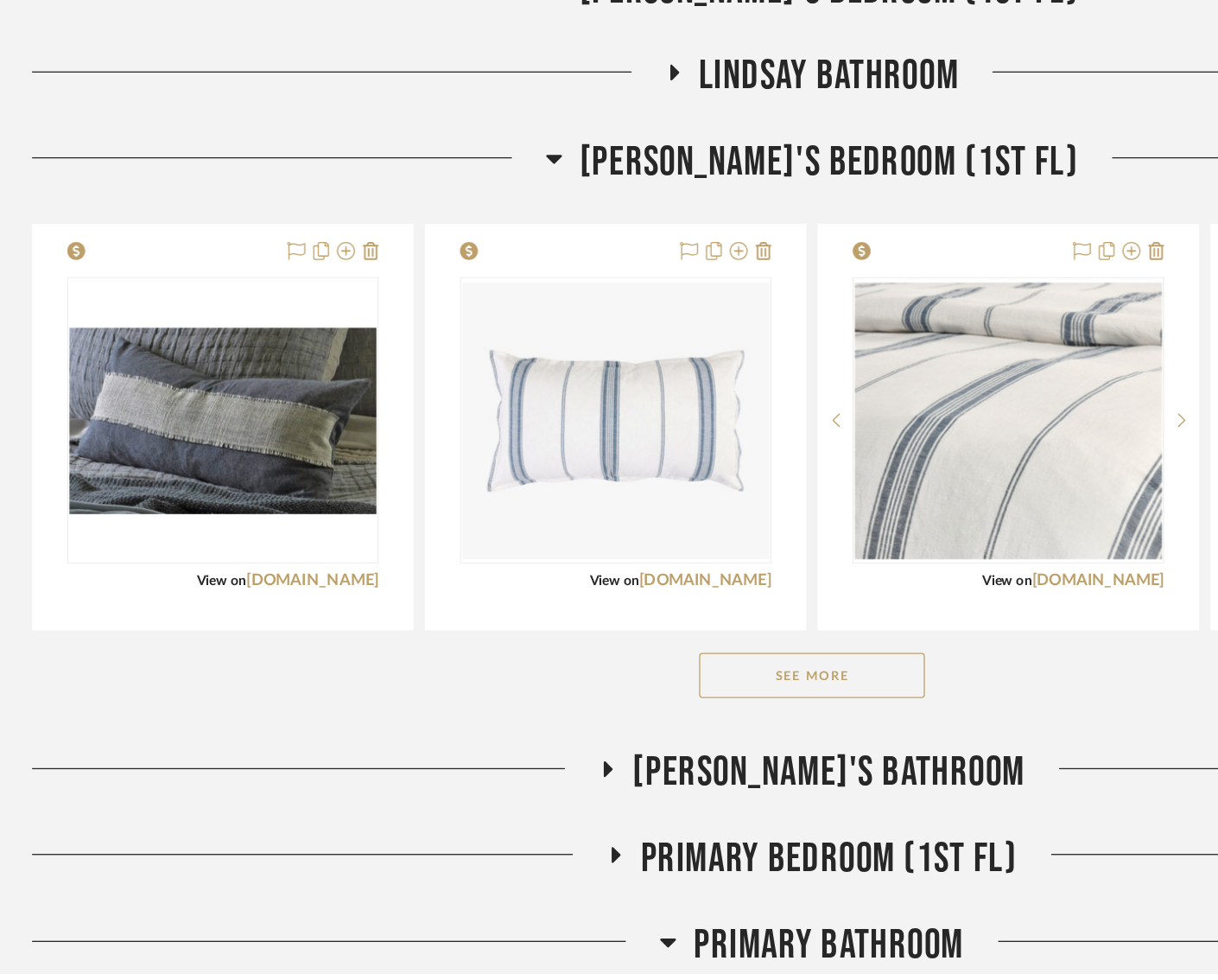
click at [606, 744] on button "See More" at bounding box center [623, 751] width 173 height 34
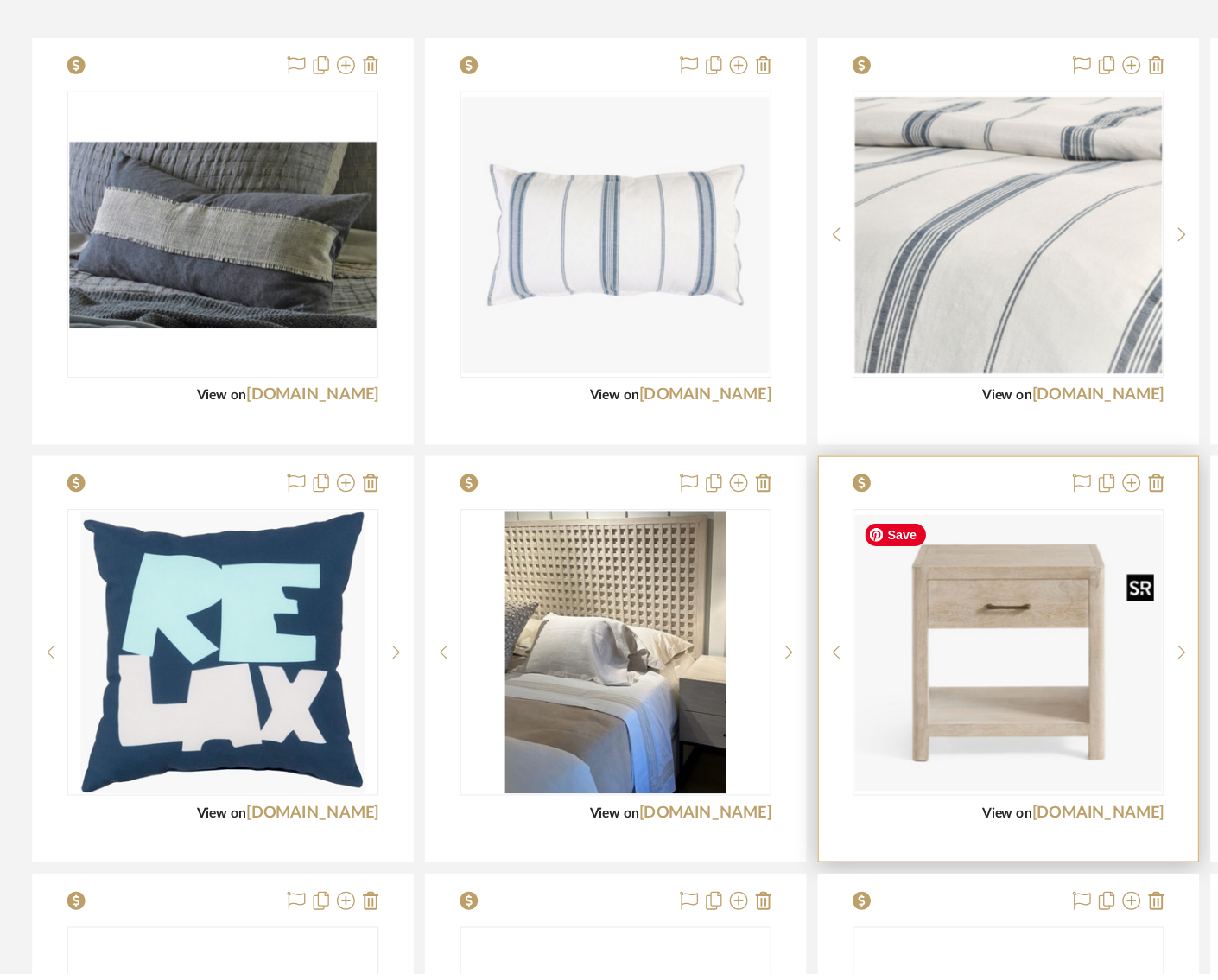
scroll to position [1348, 0]
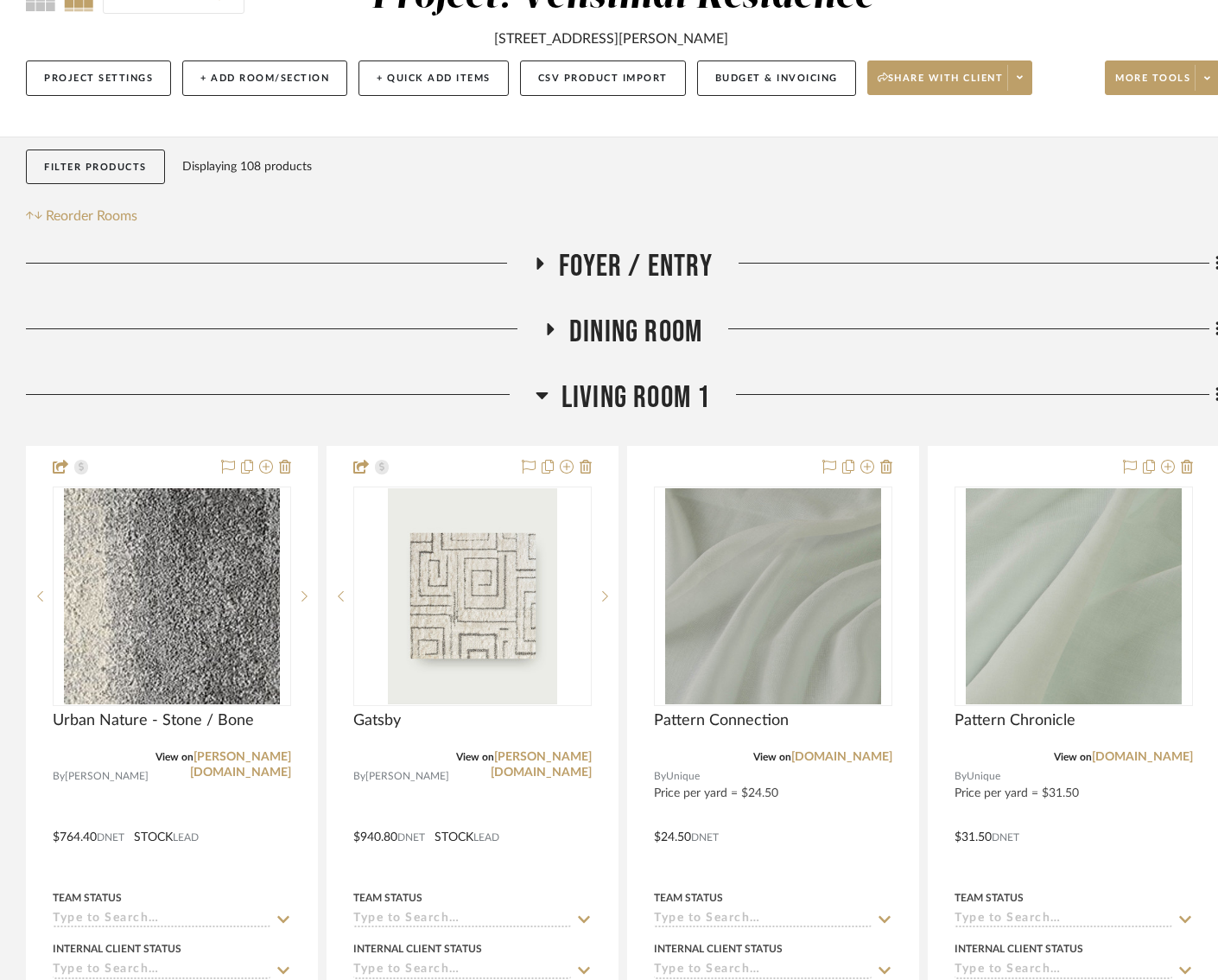
scroll to position [194, 0]
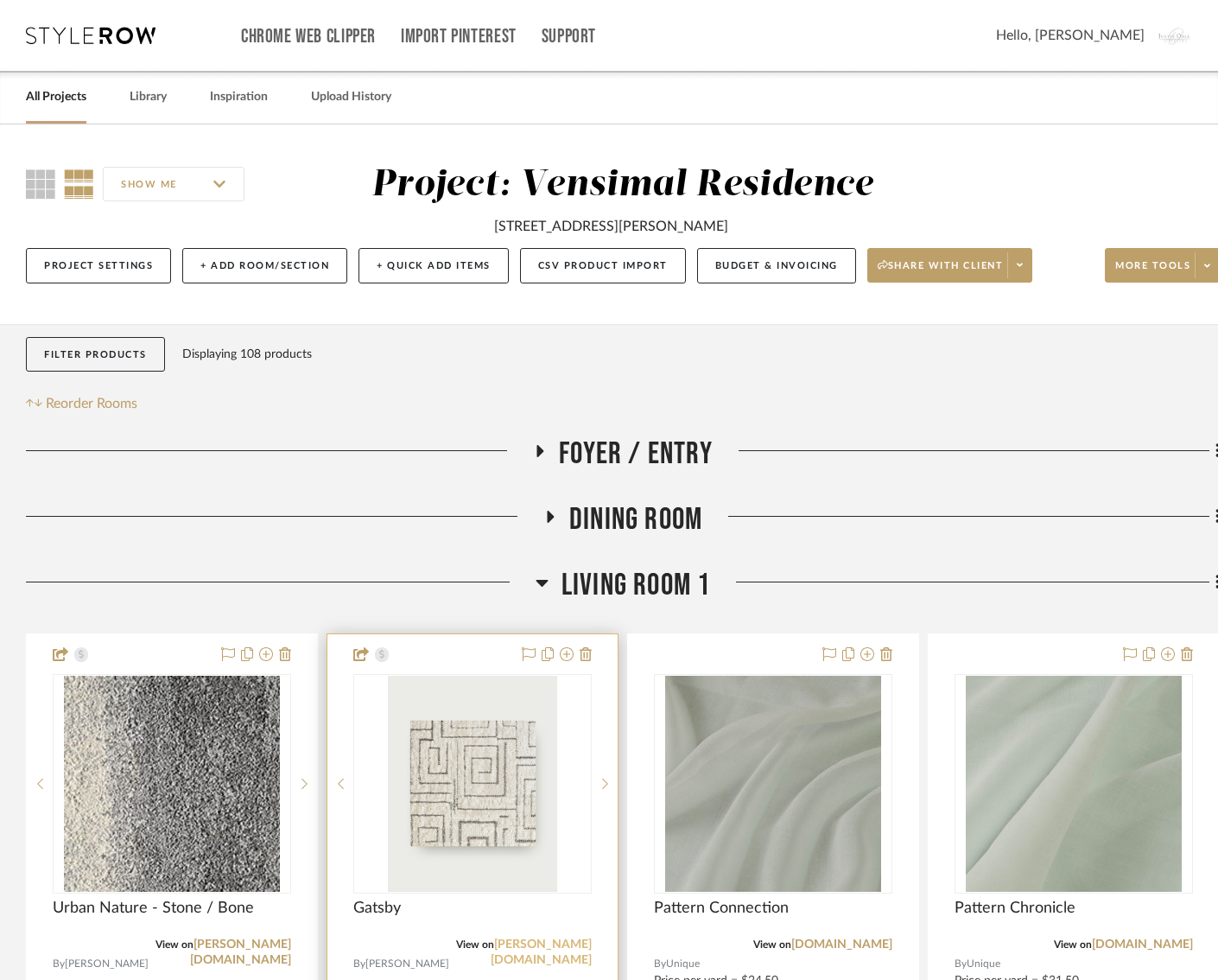
click at [562, 941] on link "flor.com" at bounding box center [542, 952] width 102 height 27
click at [460, 772] on img "0" at bounding box center [472, 783] width 170 height 216
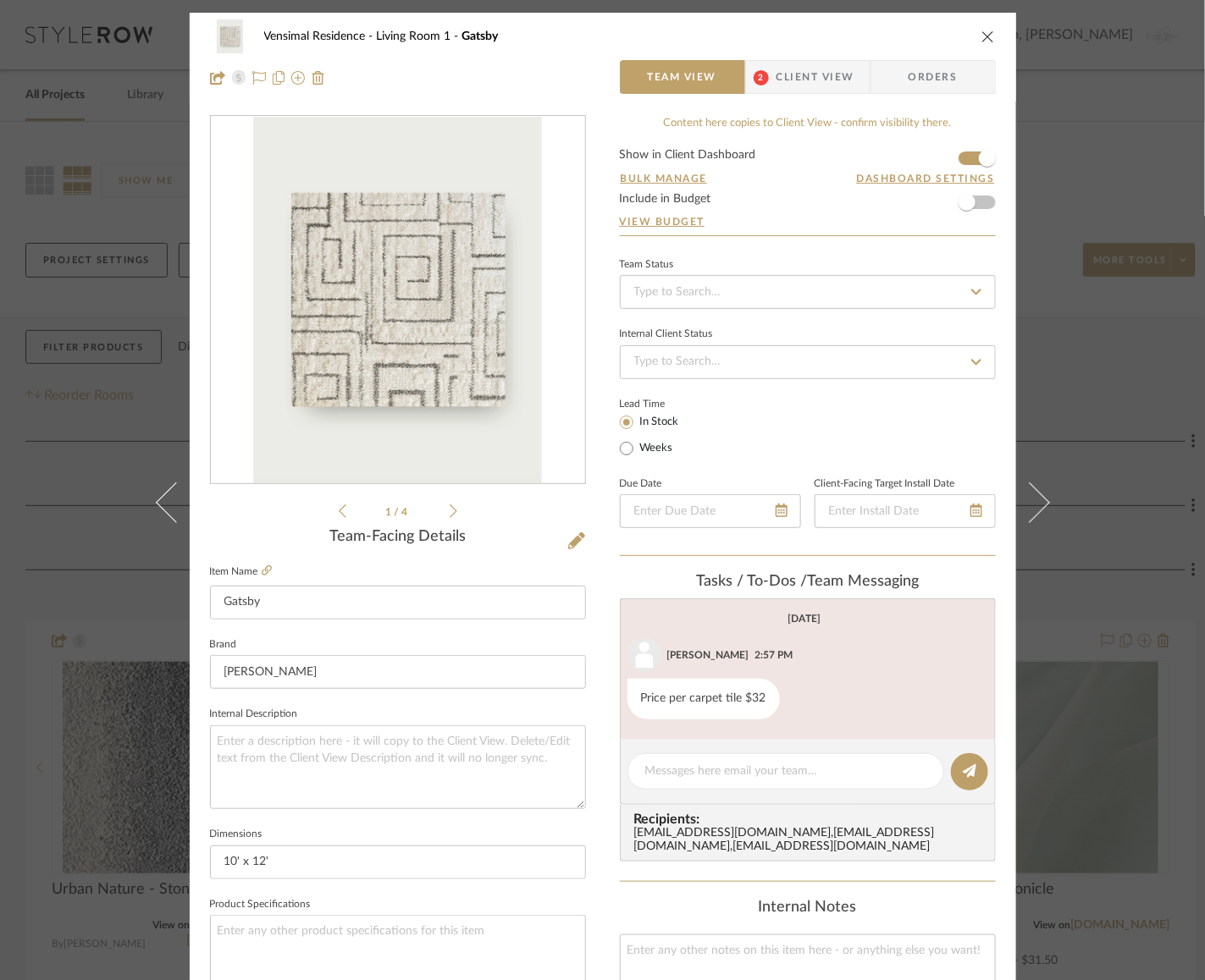
click at [808, 82] on span "Client View" at bounding box center [815, 76] width 77 height 33
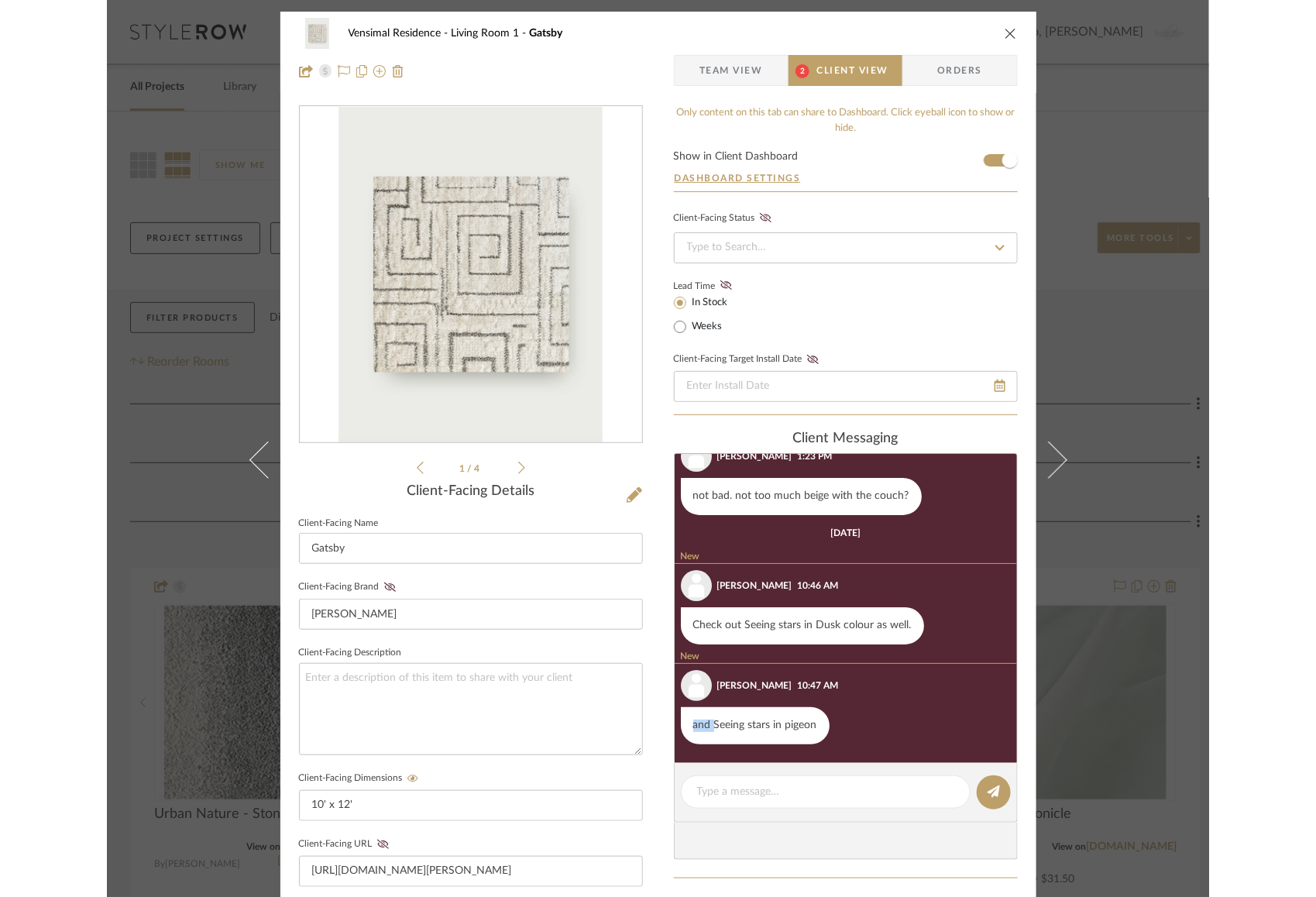
scroll to position [11, 0]
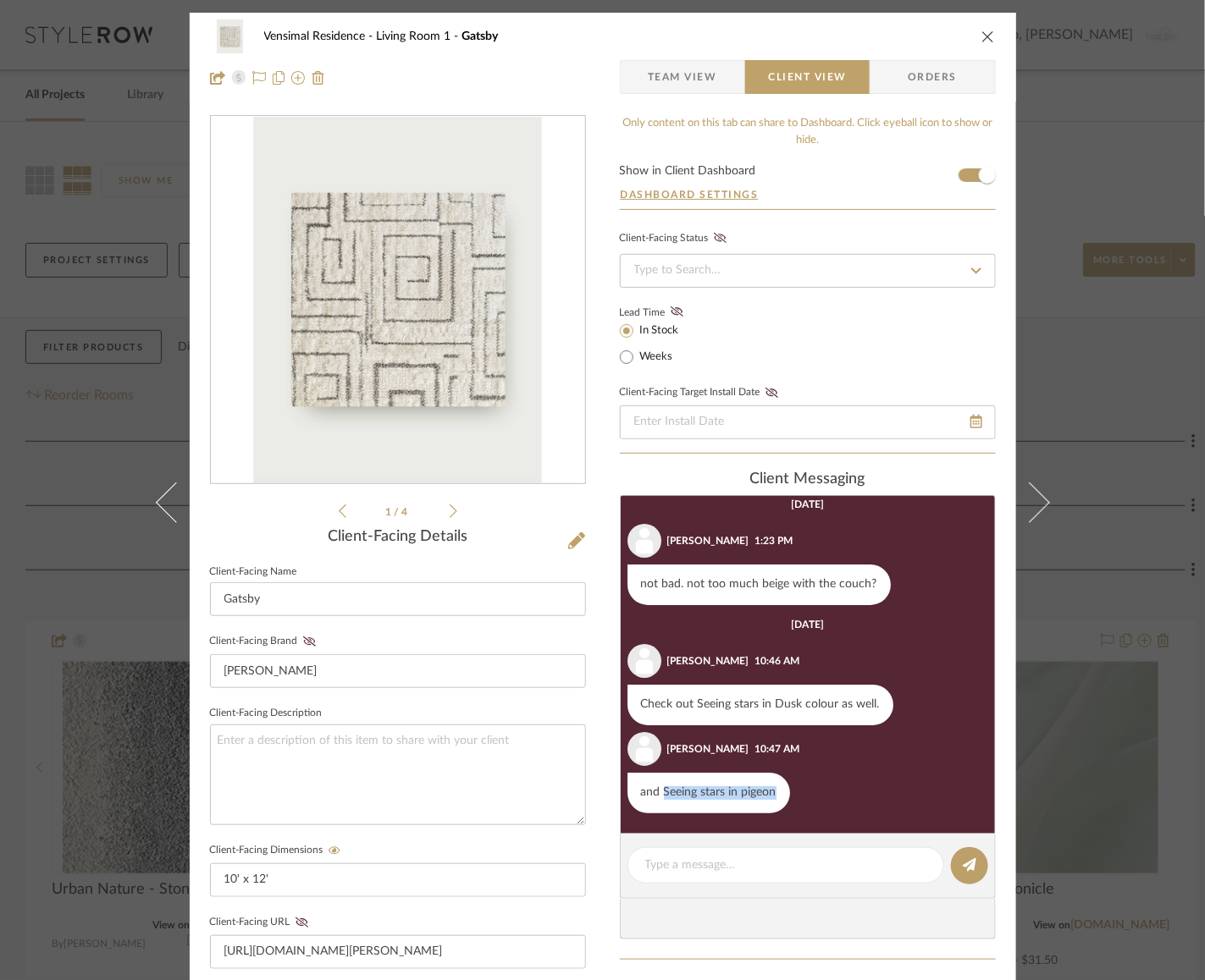
drag, startPoint x: 656, startPoint y: 791, endPoint x: 775, endPoint y: 793, distance: 119.0
click at [775, 793] on div "and Seeing stars in pigeon" at bounding box center [709, 793] width 163 height 40
copy div "Seeing stars in pigeon"
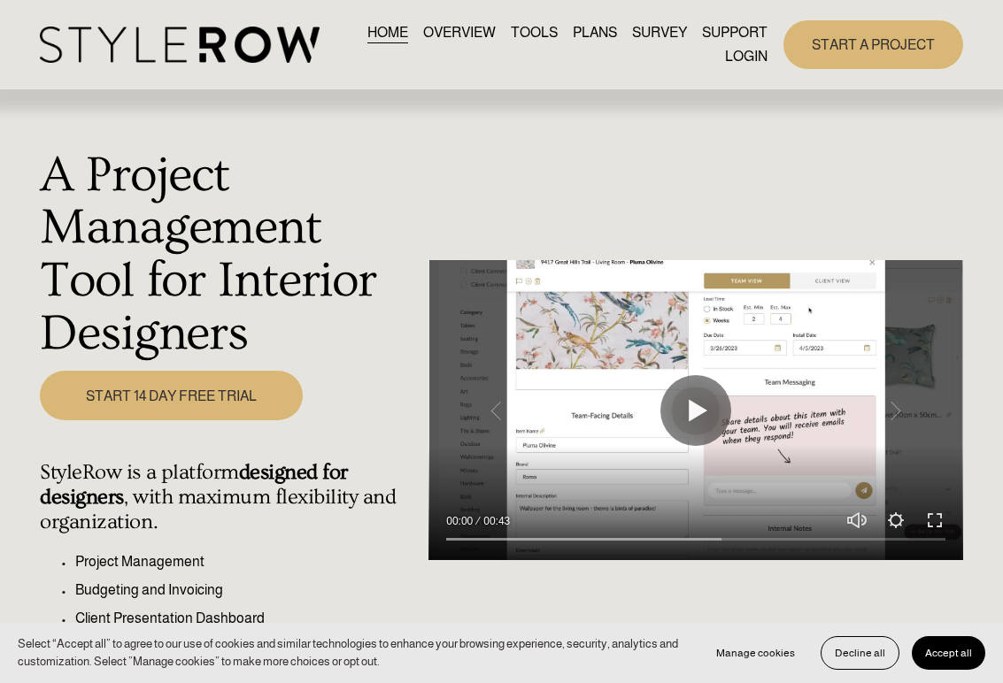
click at [736, 62] on link "LOGIN" at bounding box center [746, 56] width 42 height 24
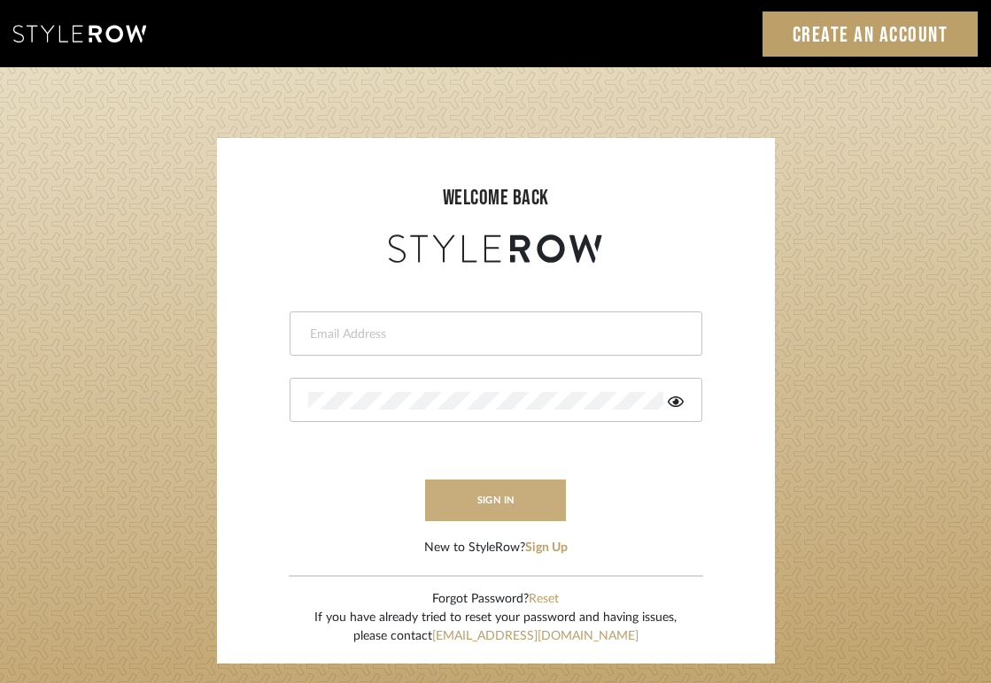
type input "jodle@justinodleinteriors.com"
click at [468, 516] on button "sign in" at bounding box center [496, 501] width 142 height 42
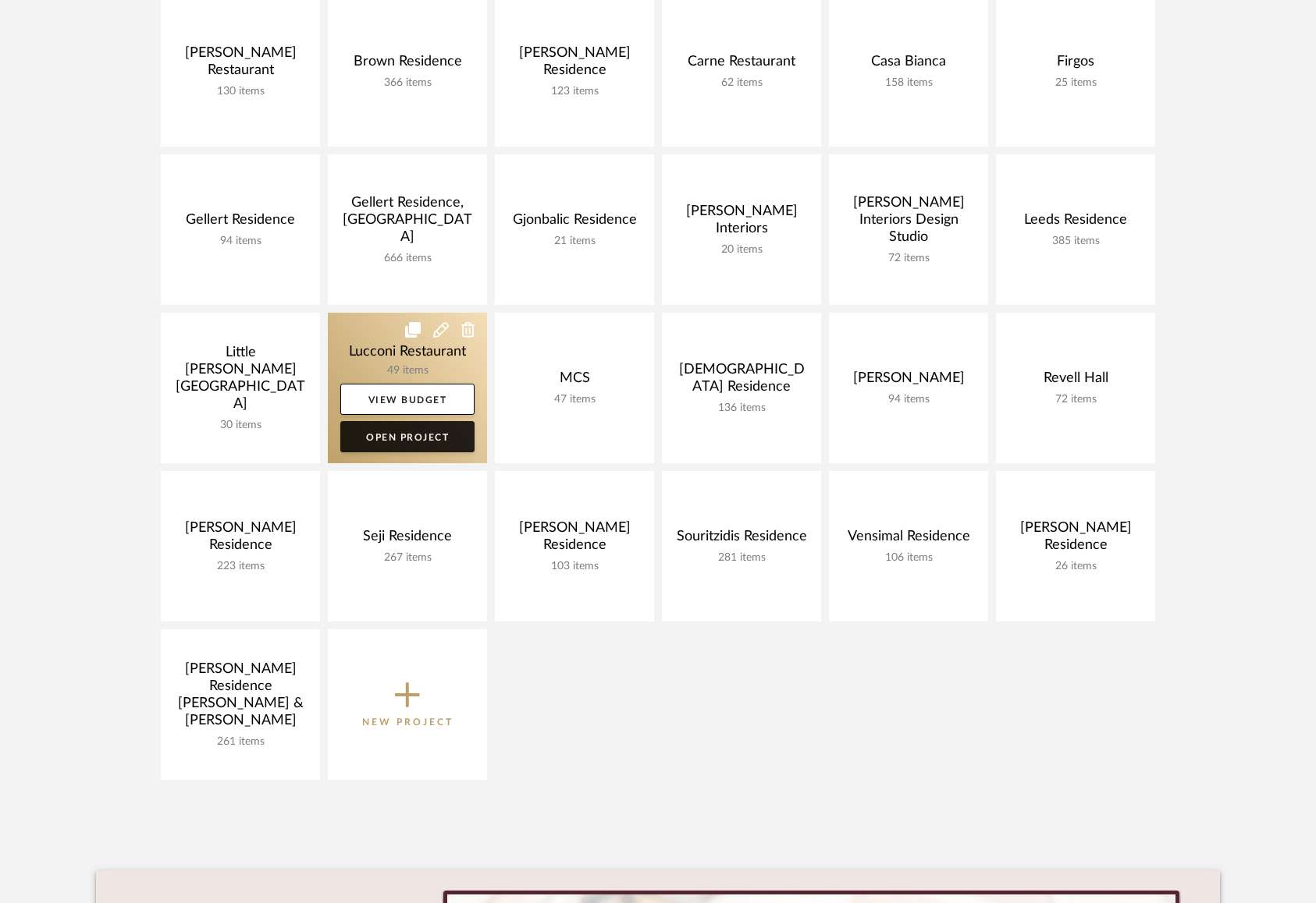
scroll to position [359, 0]
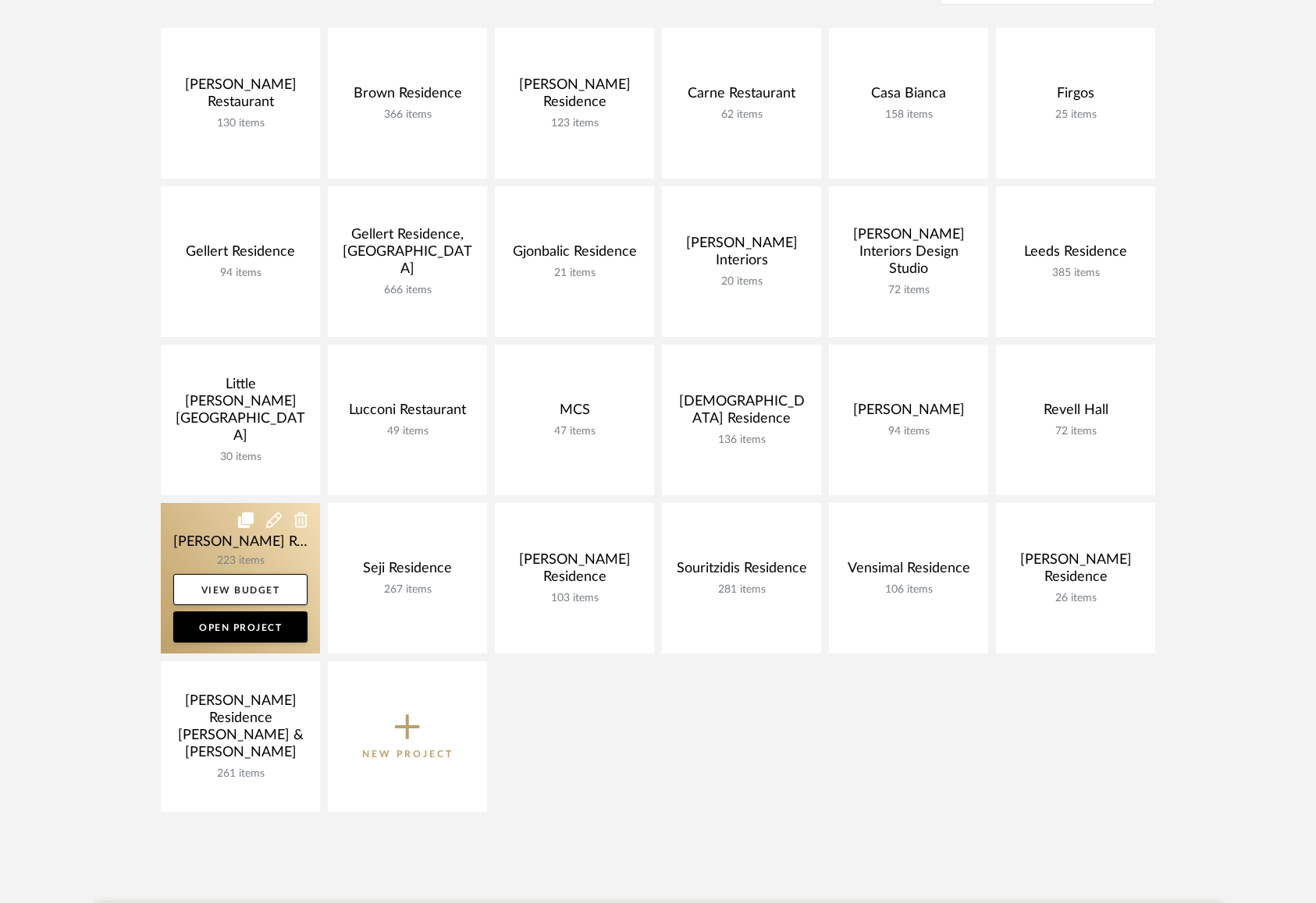
click at [199, 536] on link at bounding box center [240, 578] width 160 height 151
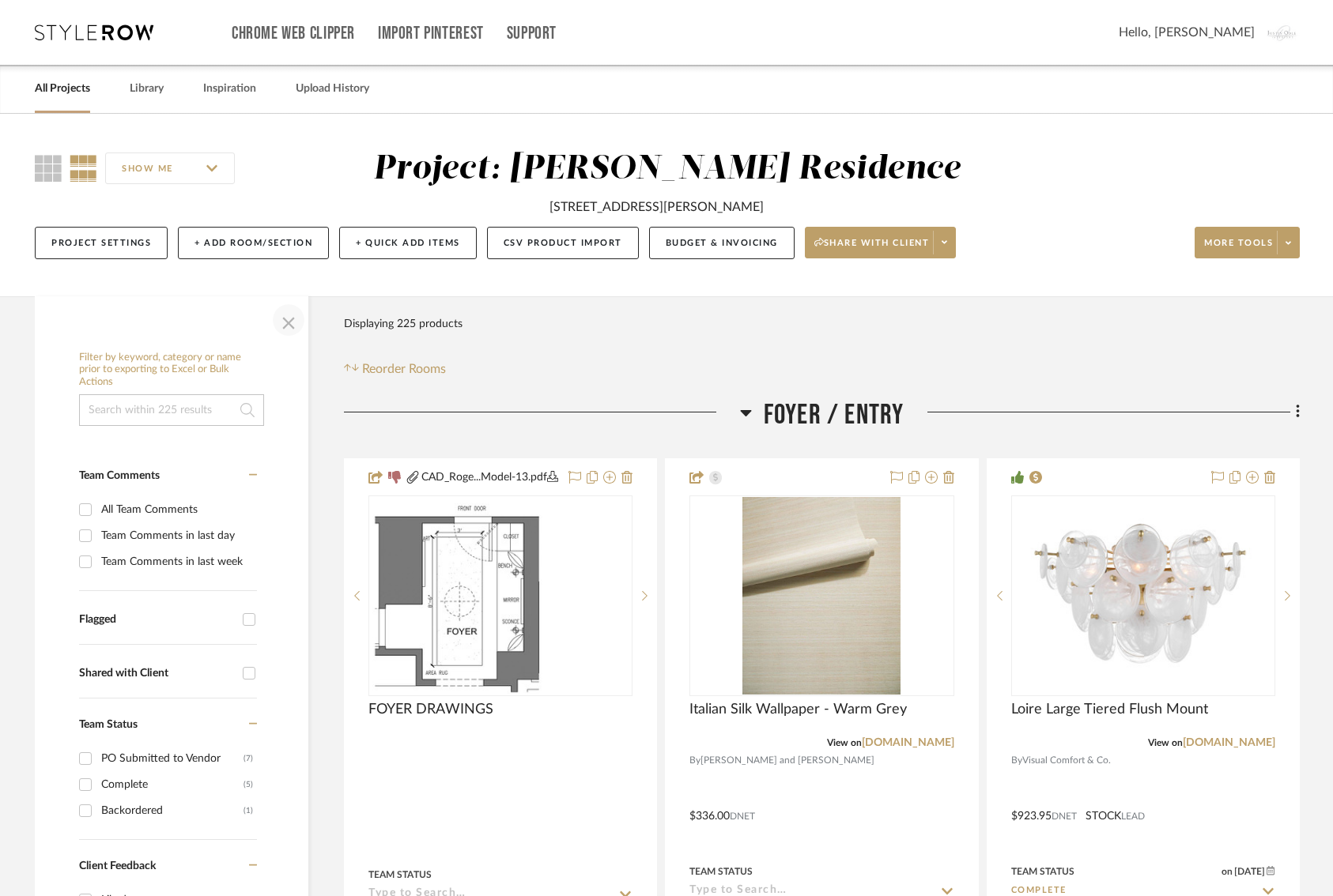
click at [296, 325] on span "button" at bounding box center [288, 319] width 37 height 37
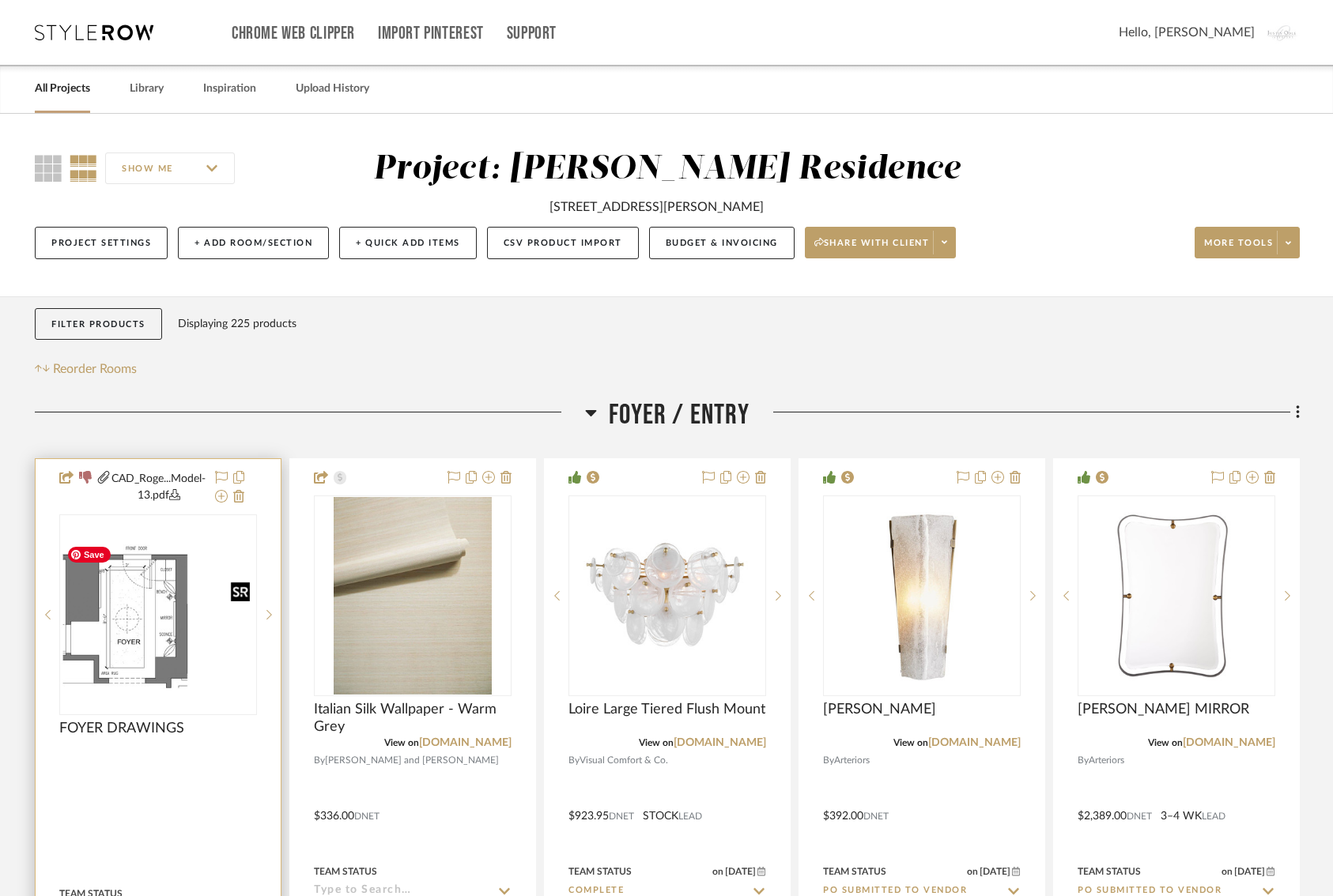
click at [0, 0] on img at bounding box center [0, 0] width 0 height 0
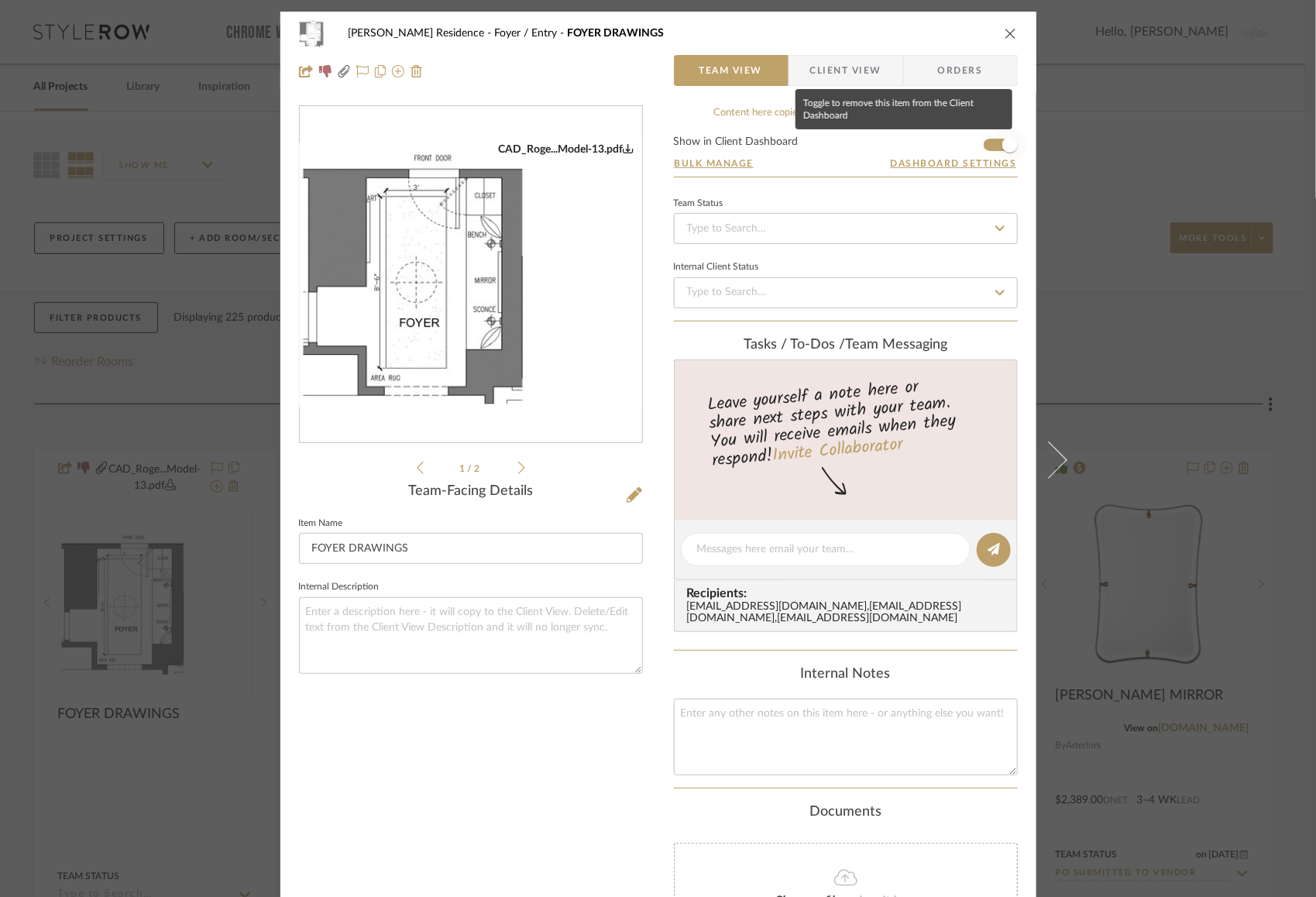
click at [1002, 144] on span "button" at bounding box center [1010, 145] width 16 height 16
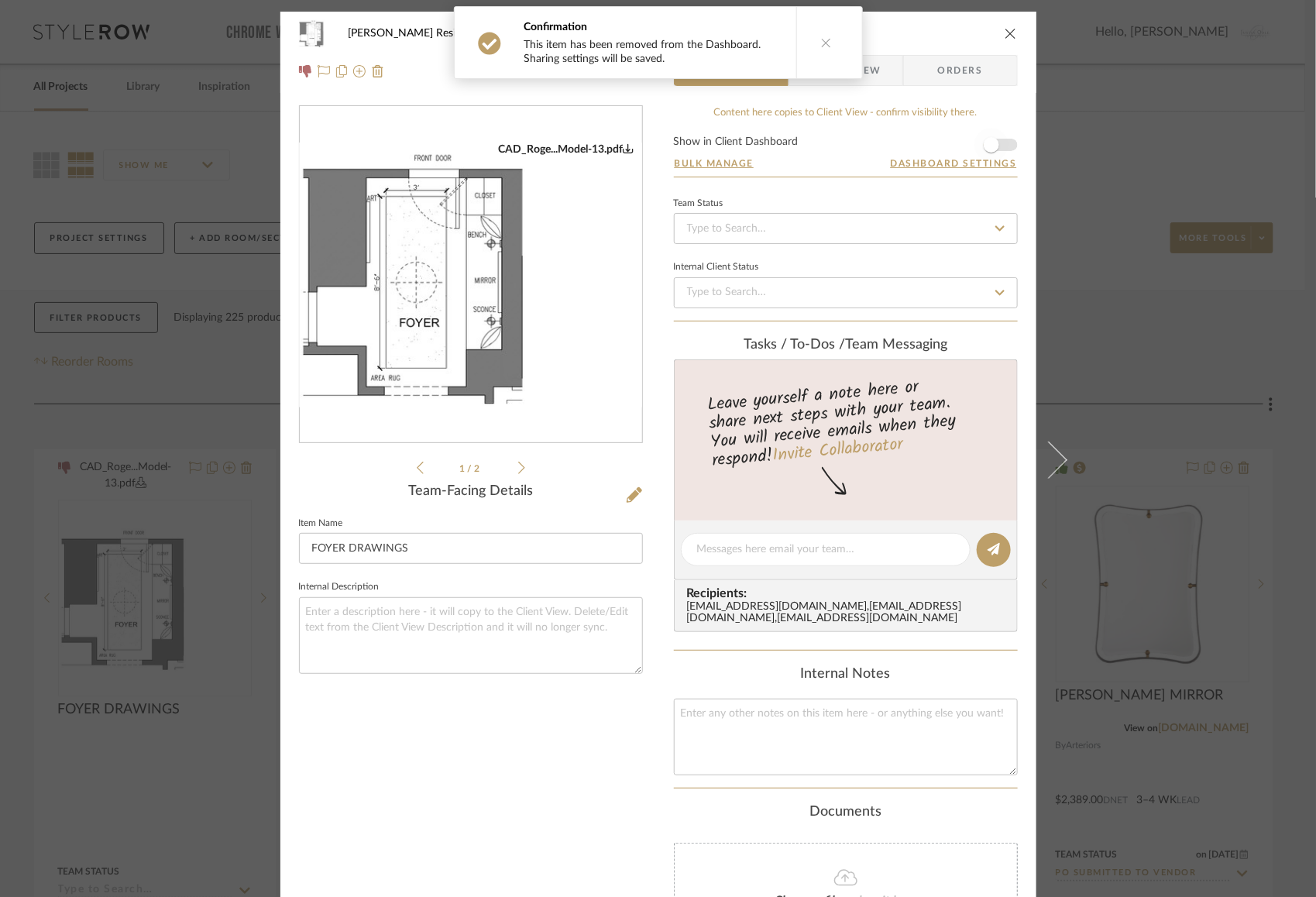
click at [999, 144] on span "button" at bounding box center [991, 144] width 34 height 34
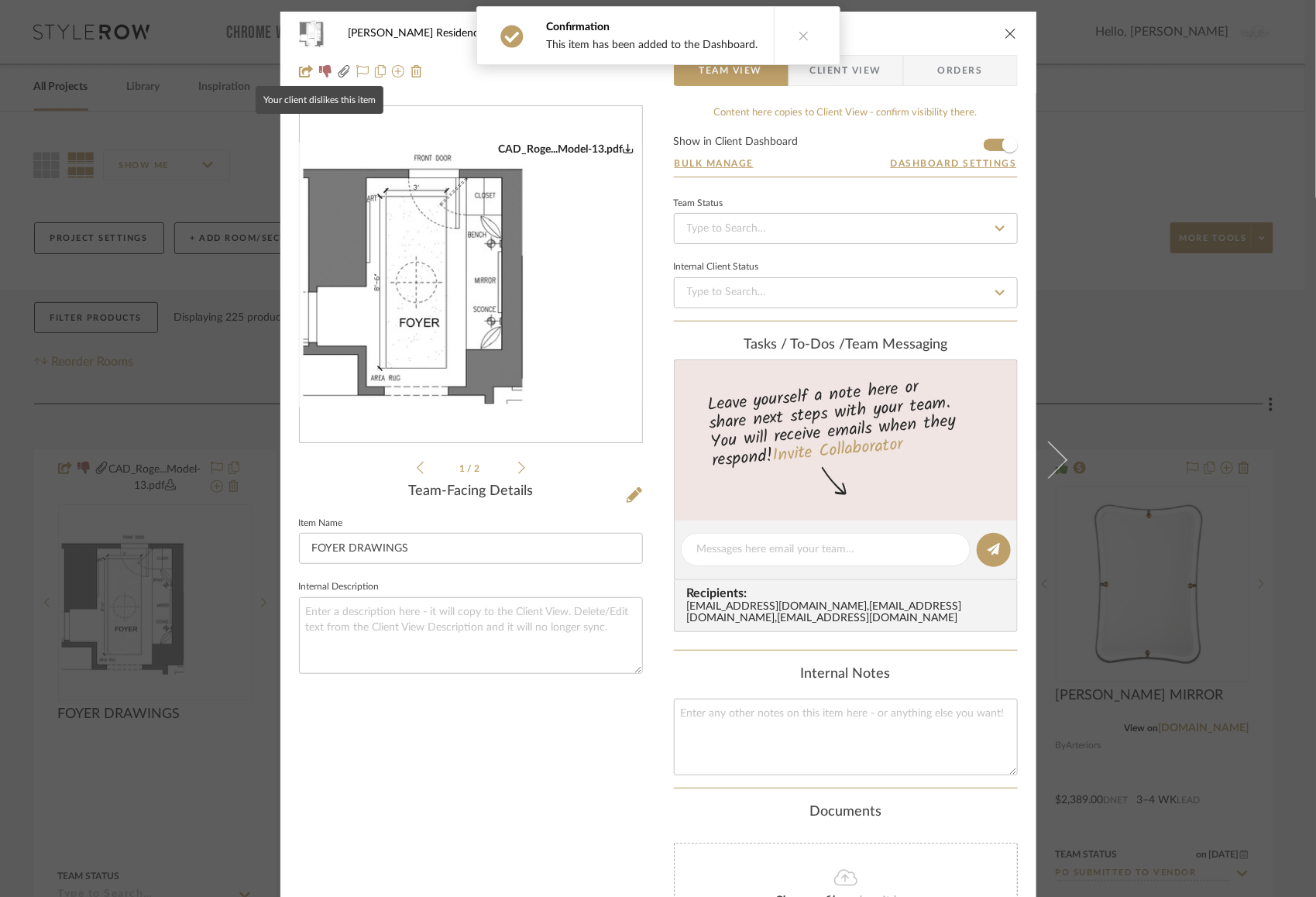
click at [325, 72] on icon at bounding box center [326, 71] width 12 height 12
click at [1004, 28] on icon "close" at bounding box center [1011, 33] width 12 height 12
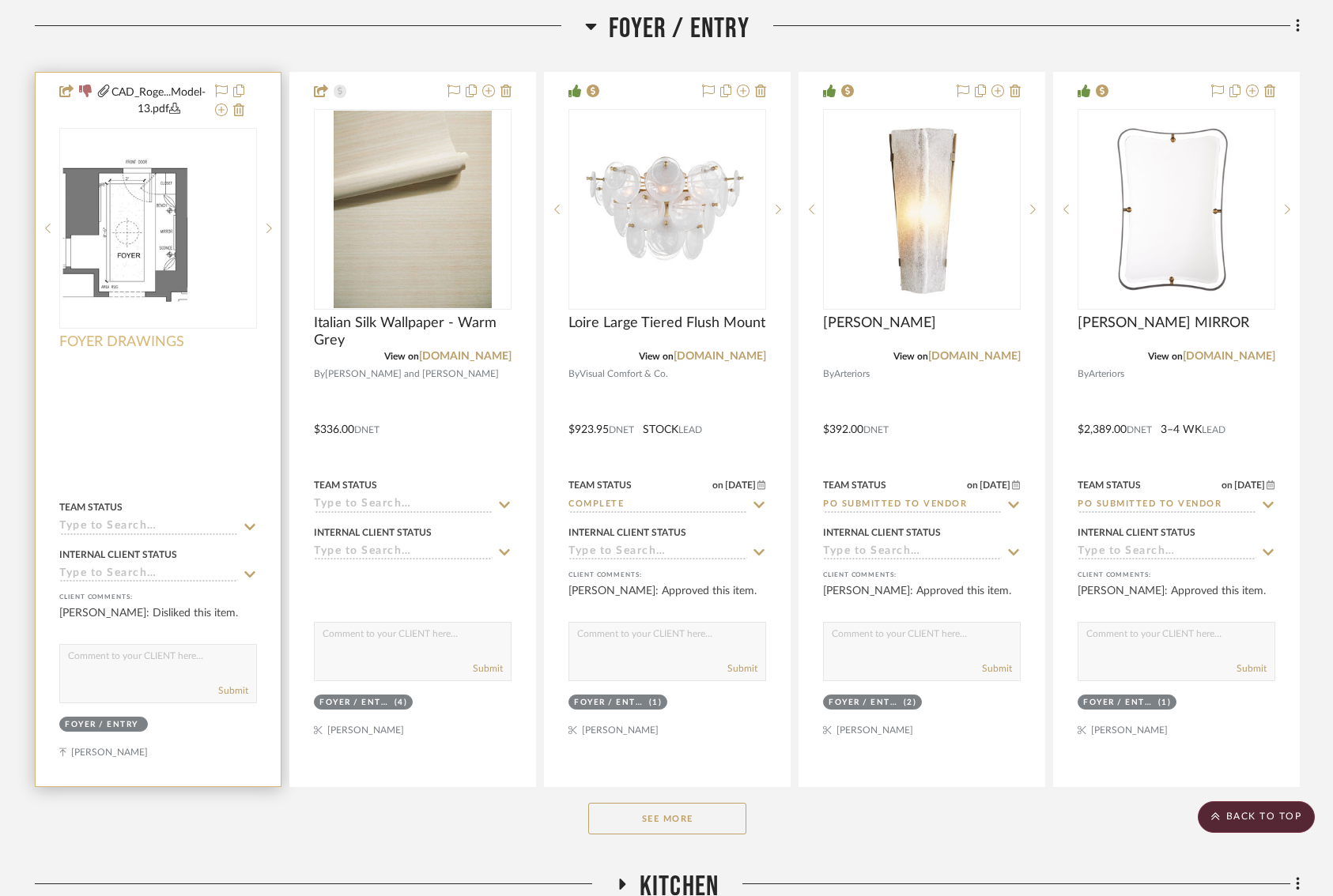
scroll to position [368, 0]
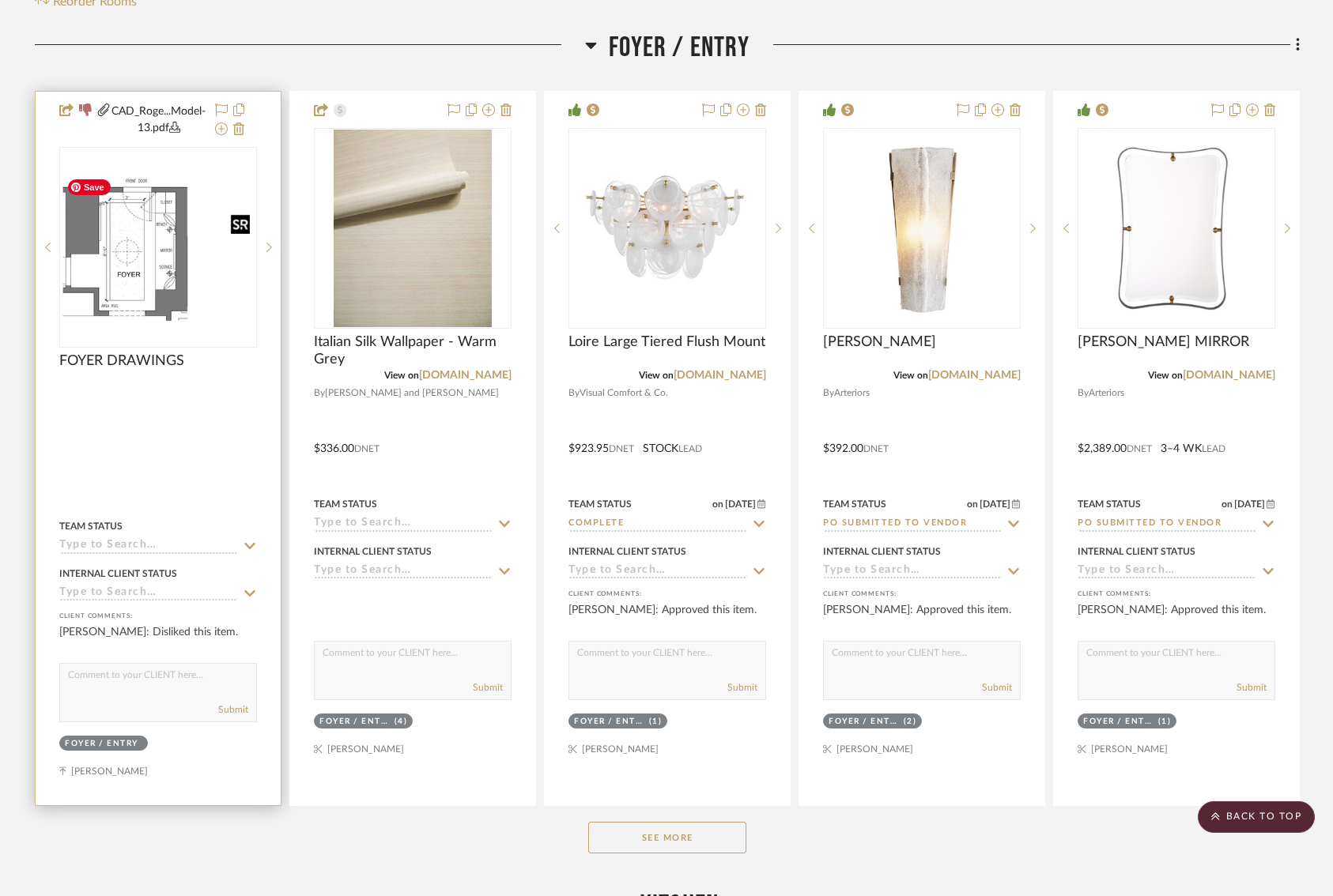
click at [200, 272] on img "0" at bounding box center [158, 247] width 195 height 150
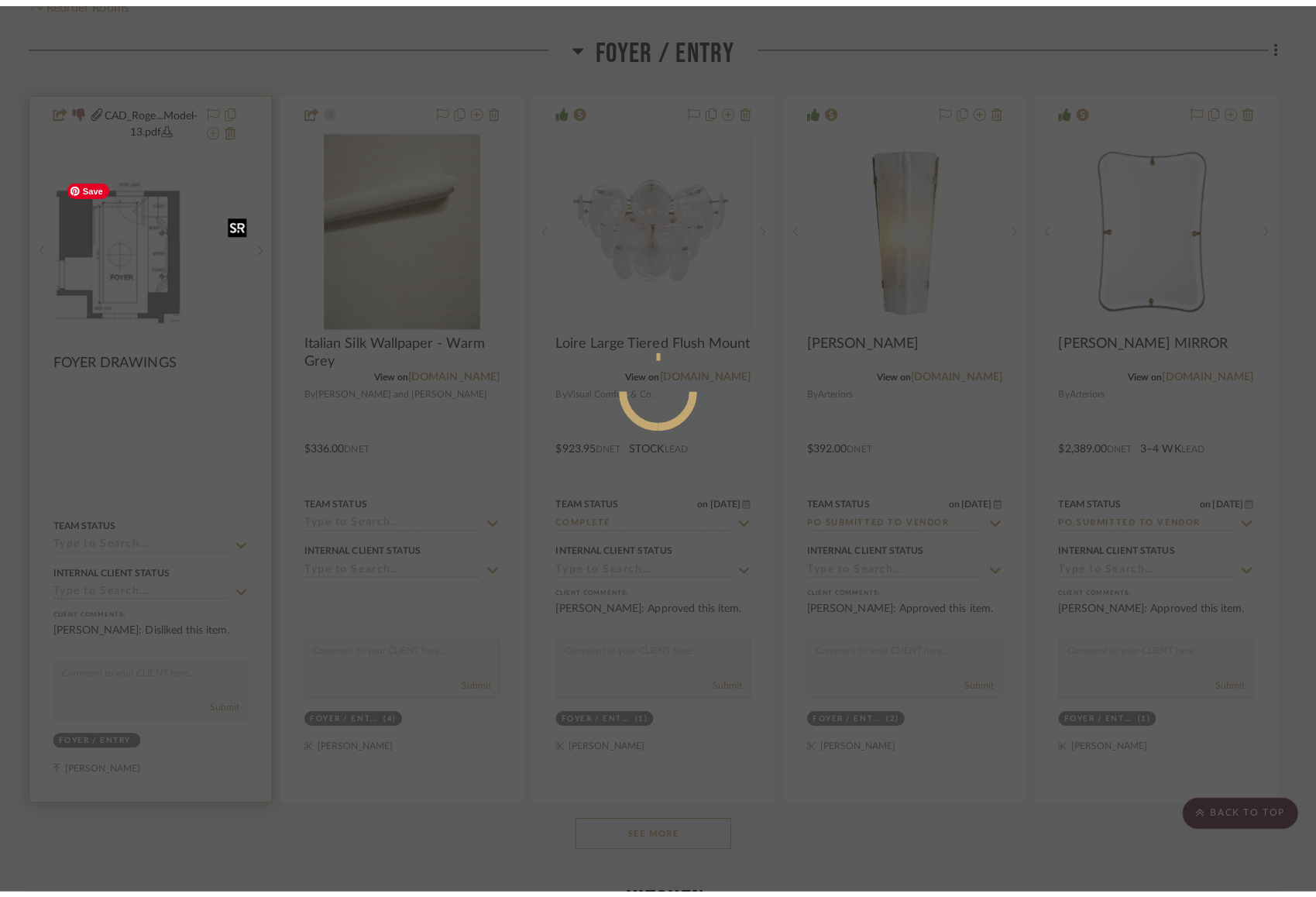
scroll to position [0, 0]
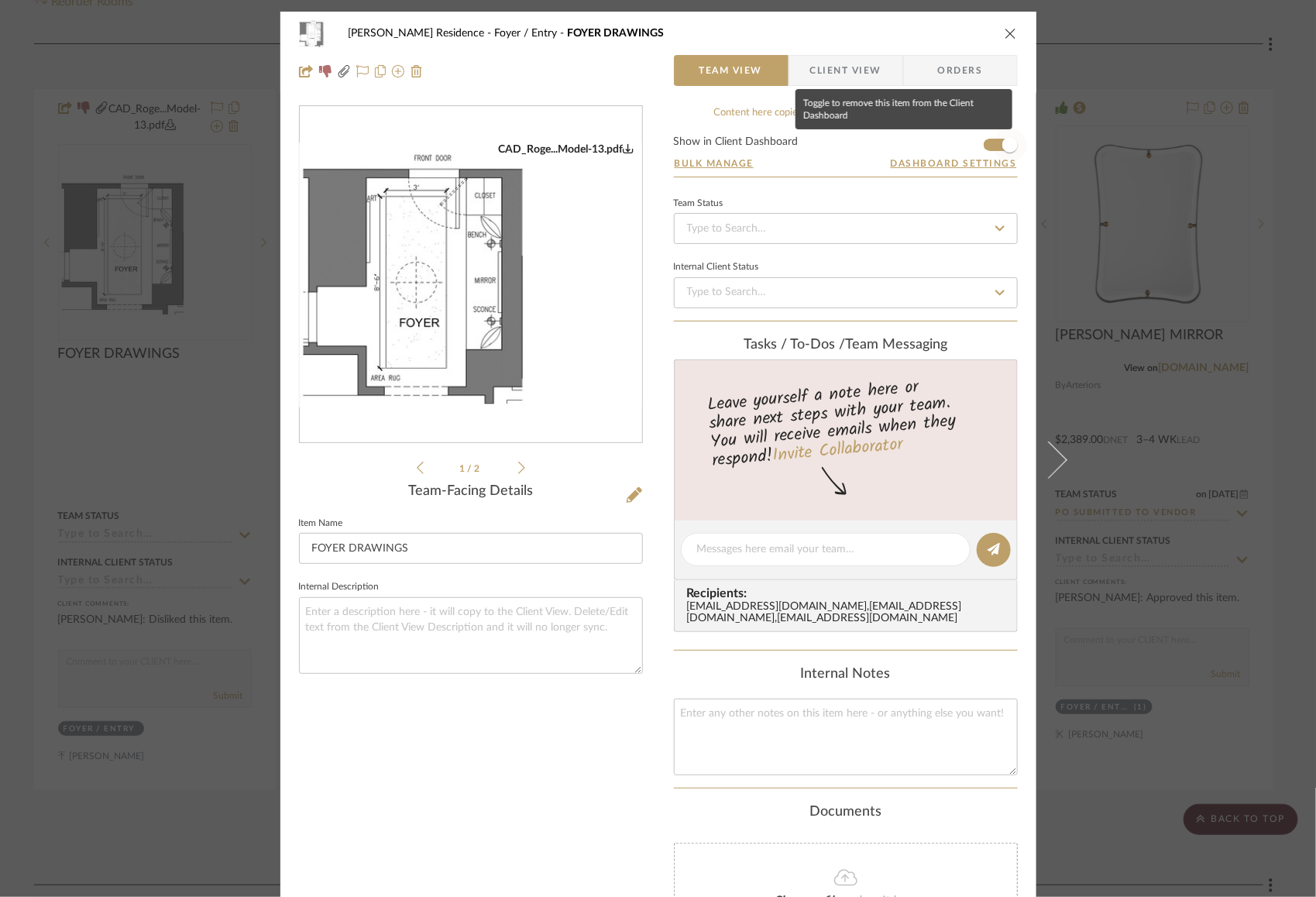
click at [1002, 144] on span "button" at bounding box center [1010, 145] width 16 height 16
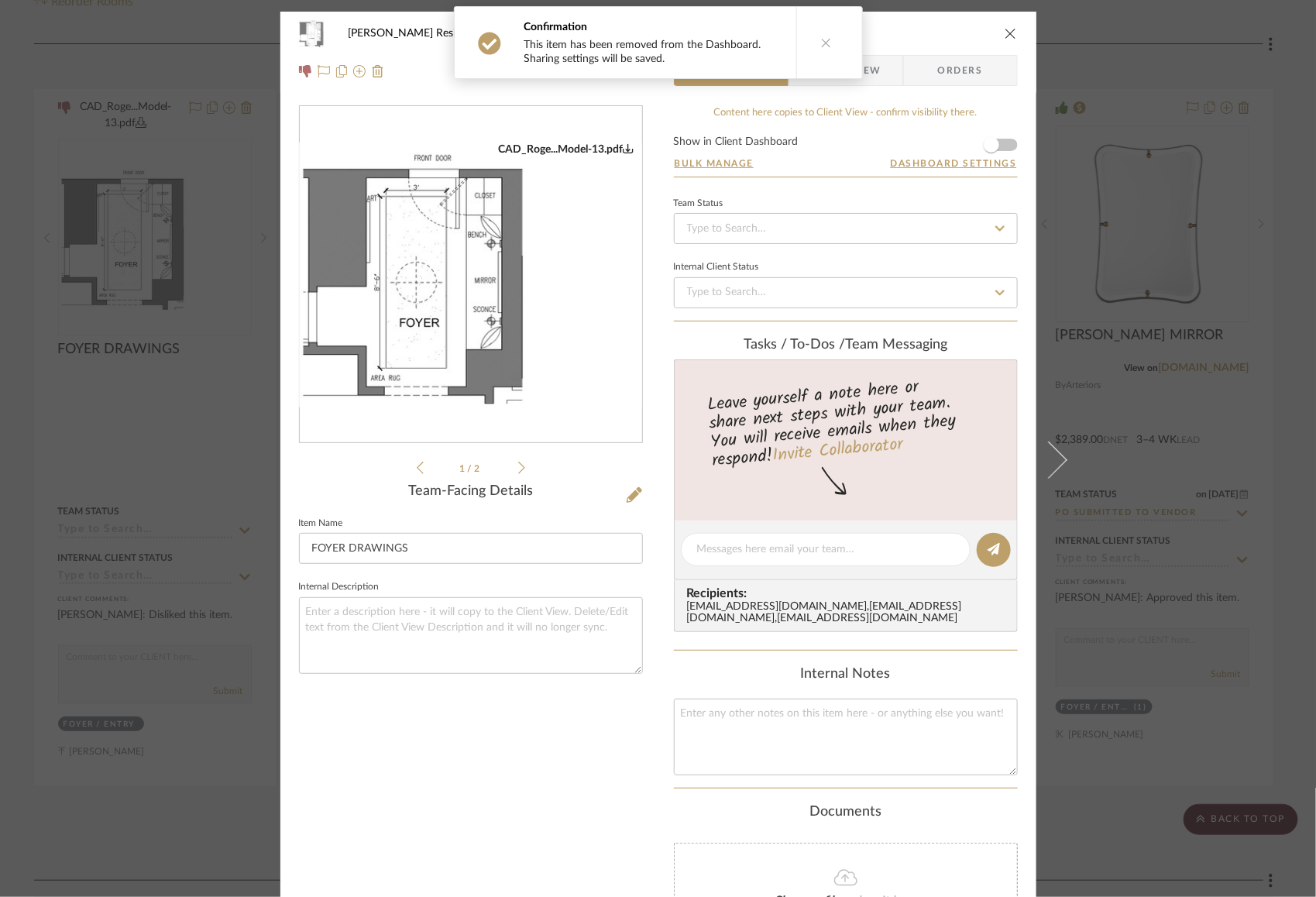
click at [1004, 33] on icon "close" at bounding box center [1011, 33] width 12 height 12
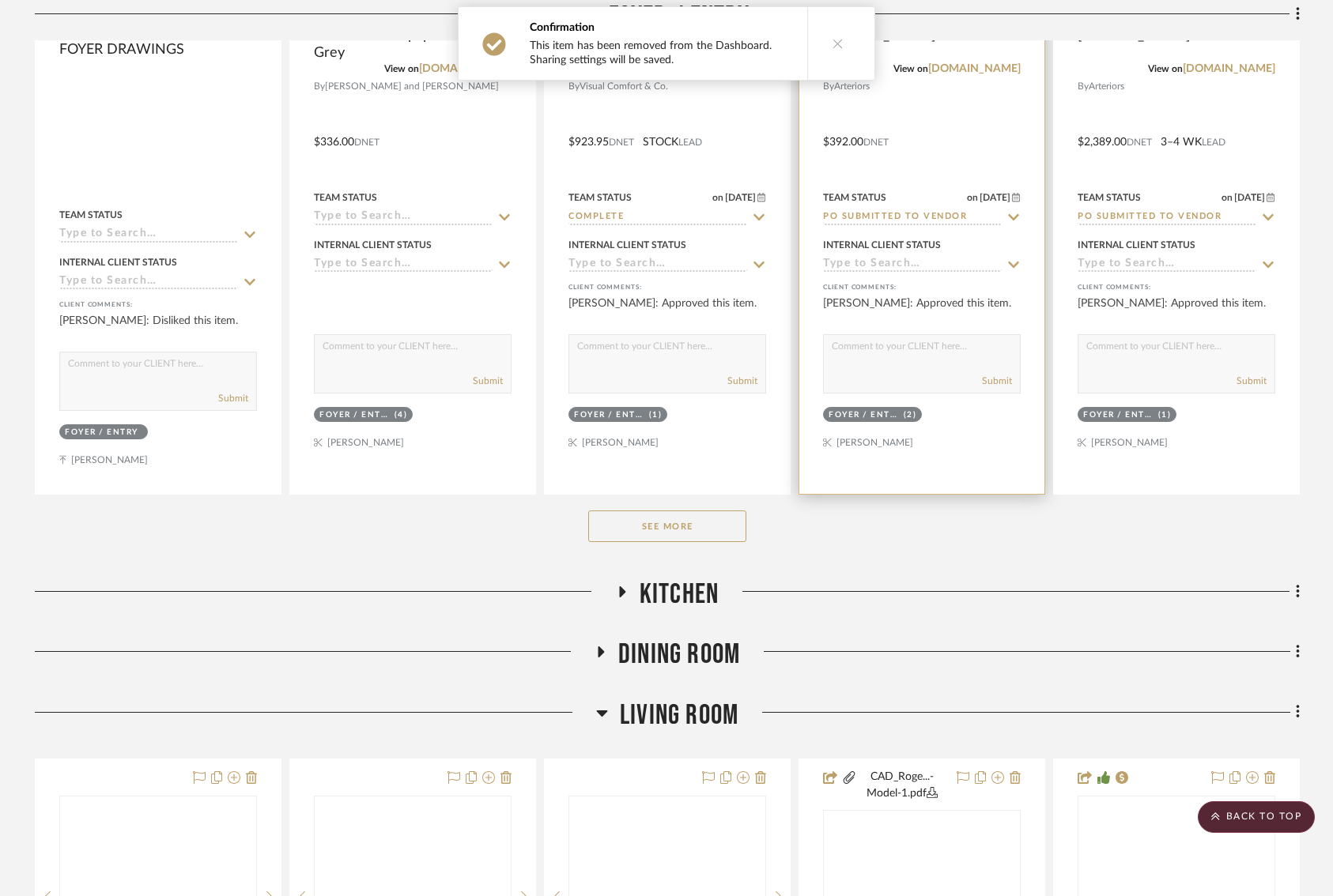
scroll to position [760, 0]
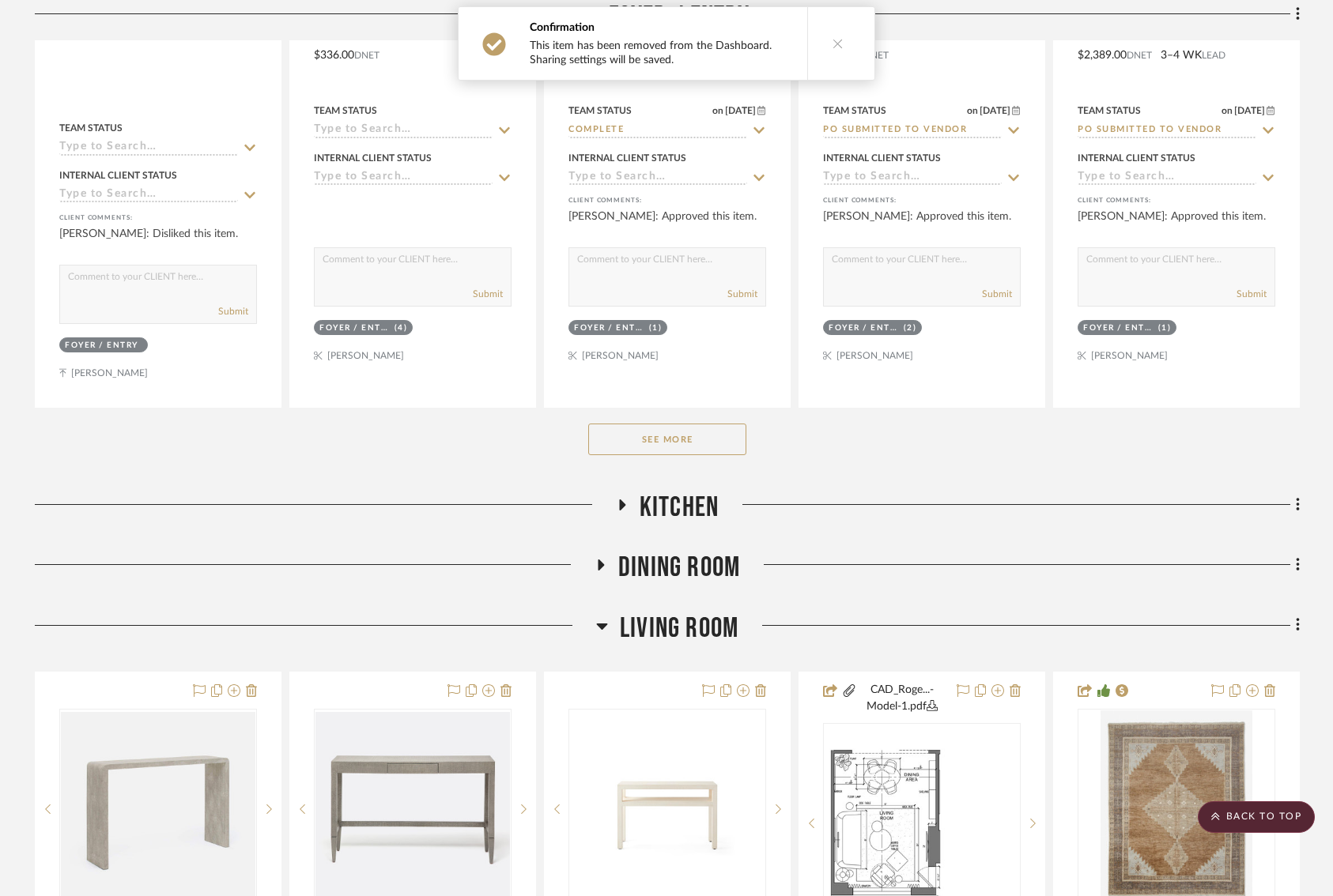
click at [624, 510] on fa-icon at bounding box center [621, 510] width 12 height 23
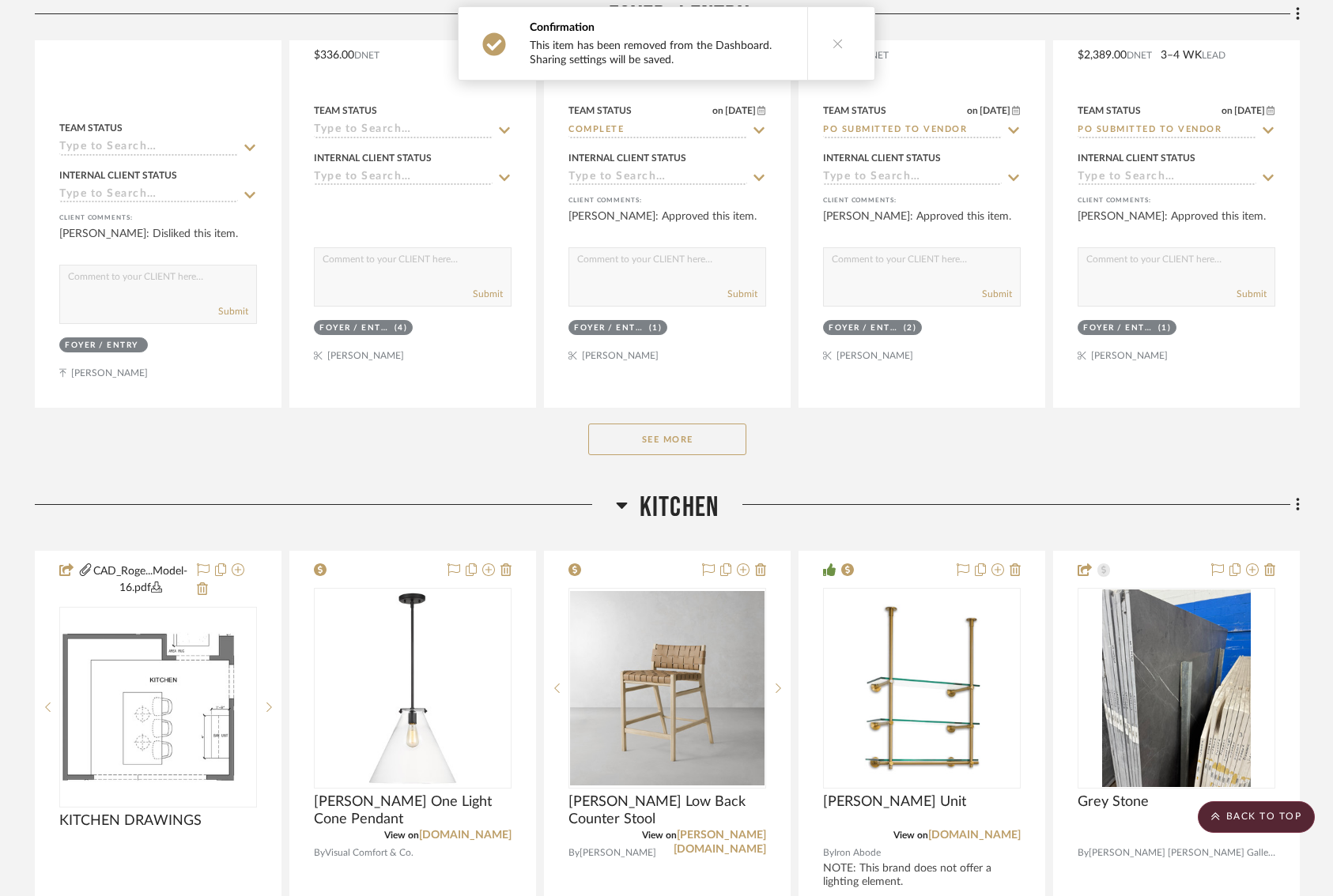
click at [624, 506] on icon at bounding box center [621, 504] width 12 height 19
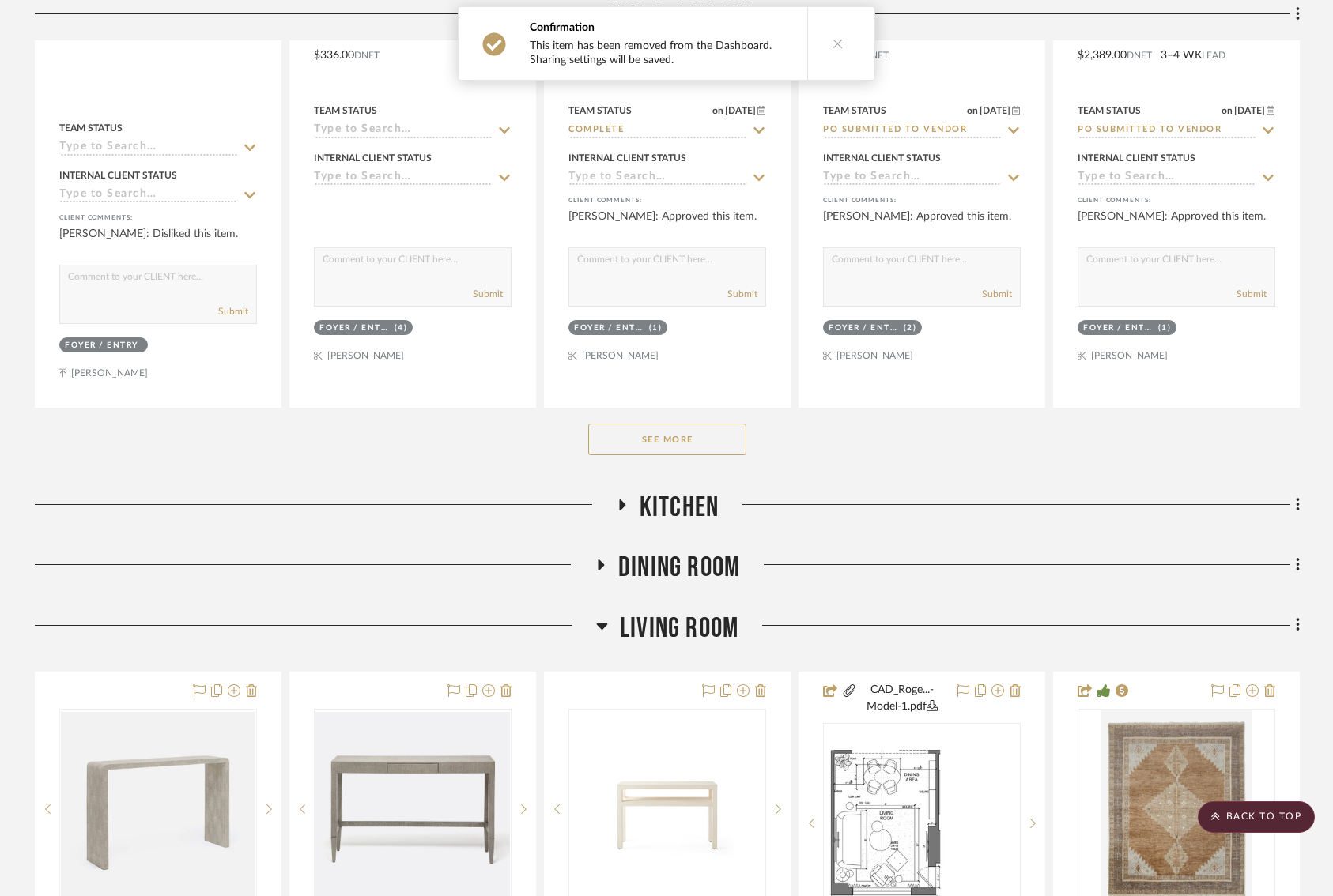
click at [611, 571] on h3 "Dining Room" at bounding box center [667, 568] width 146 height 34
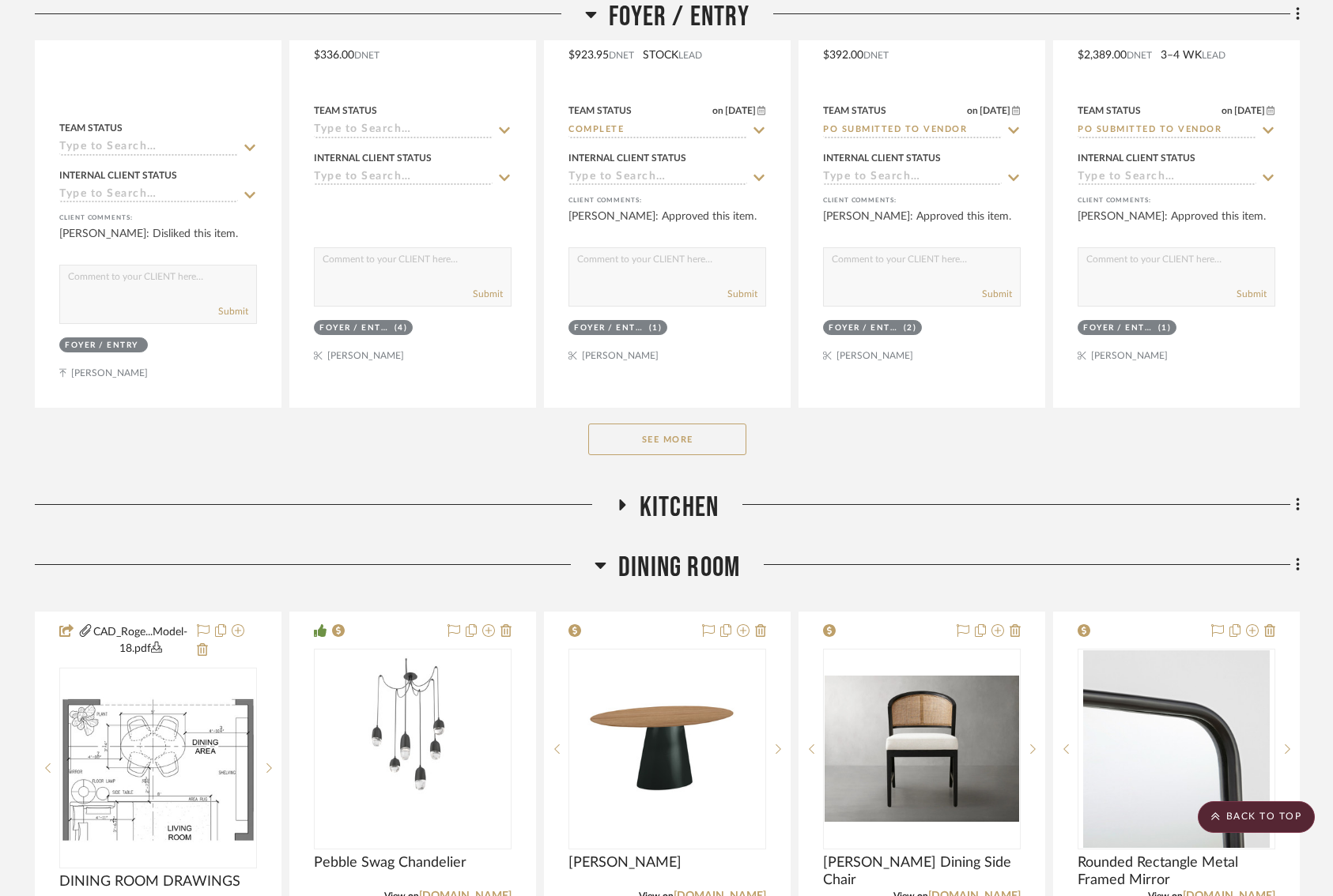
click at [611, 571] on h3 "Dining Room" at bounding box center [667, 568] width 146 height 34
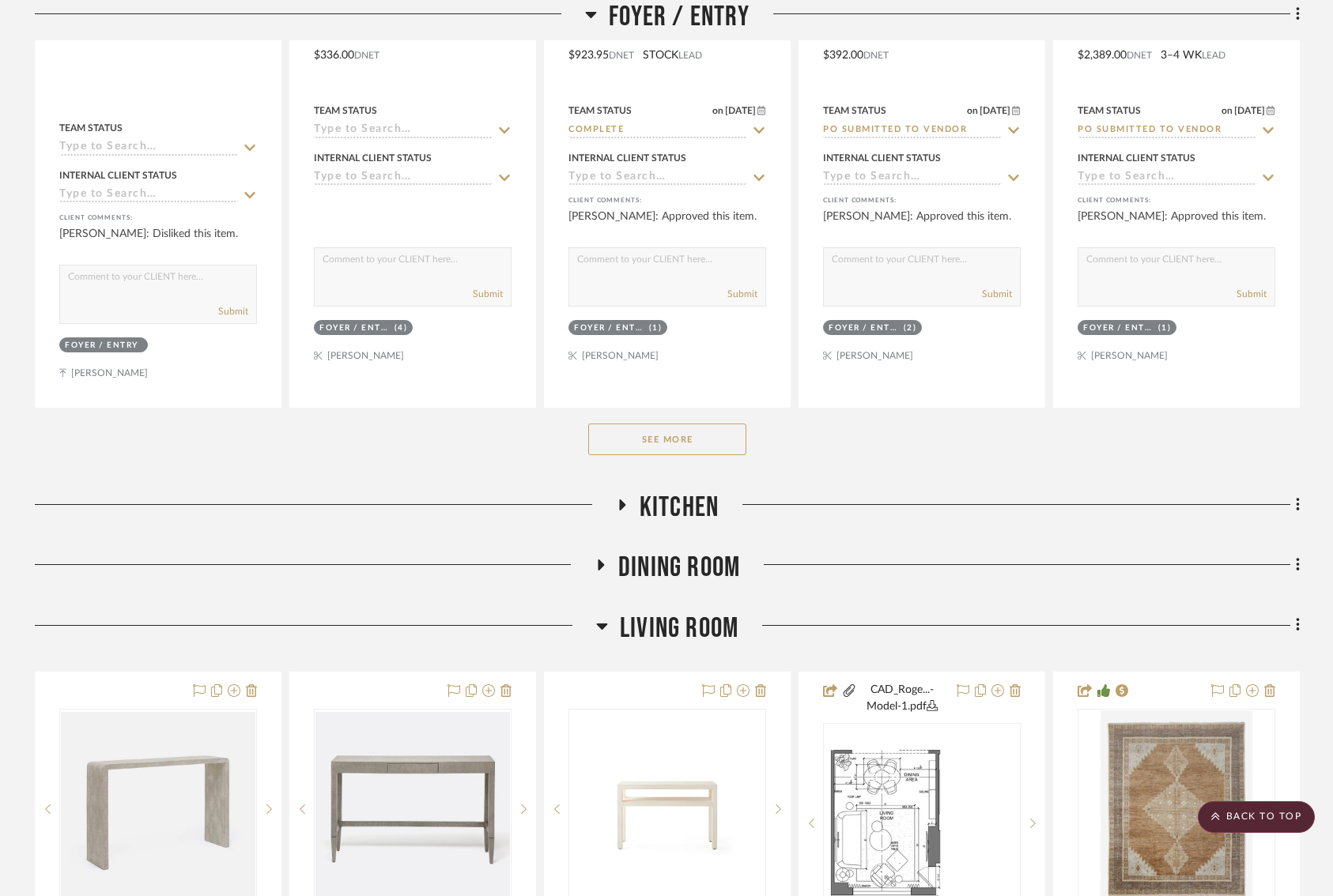
click at [602, 618] on icon at bounding box center [601, 625] width 12 height 19
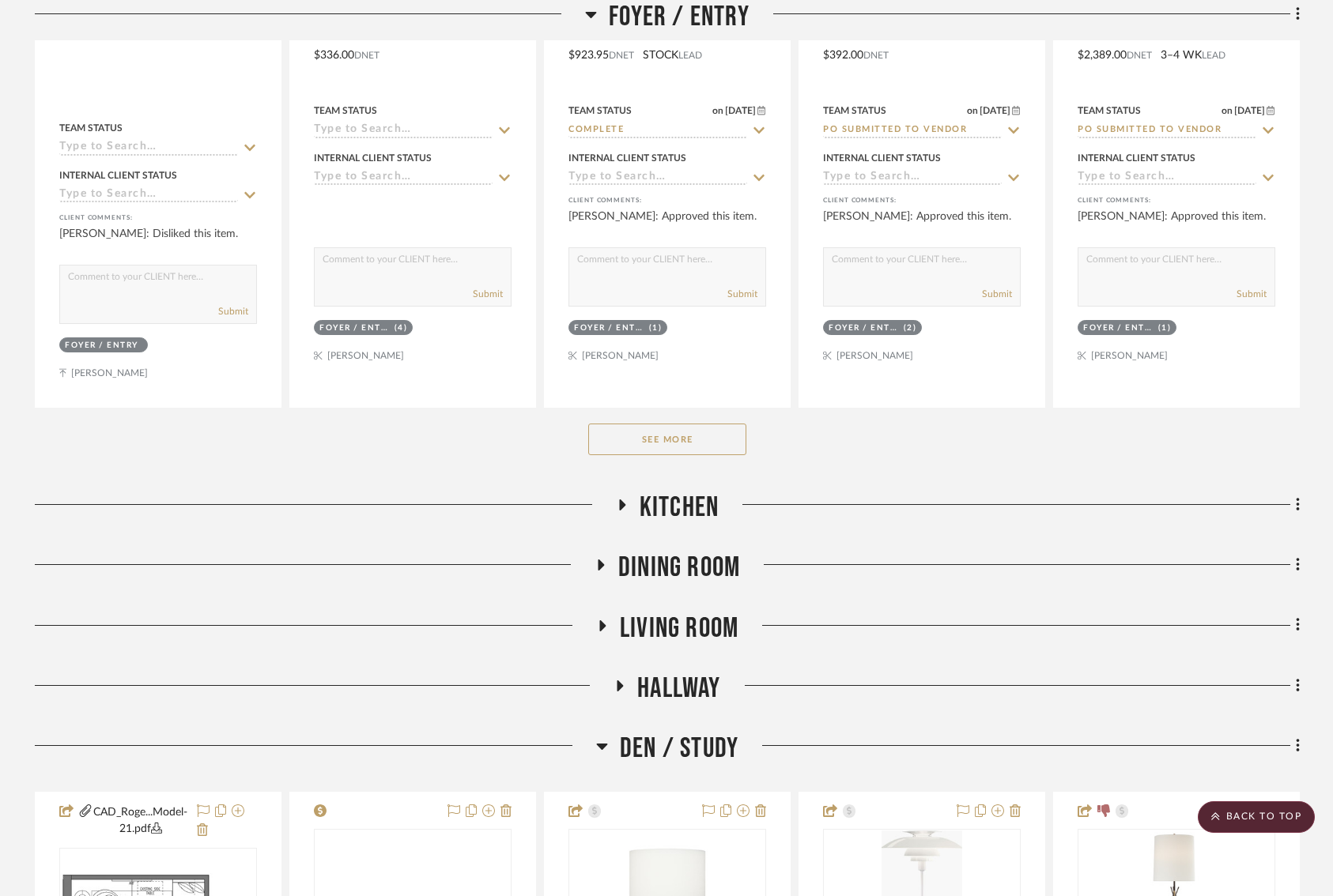
click at [602, 620] on icon at bounding box center [602, 626] width 6 height 11
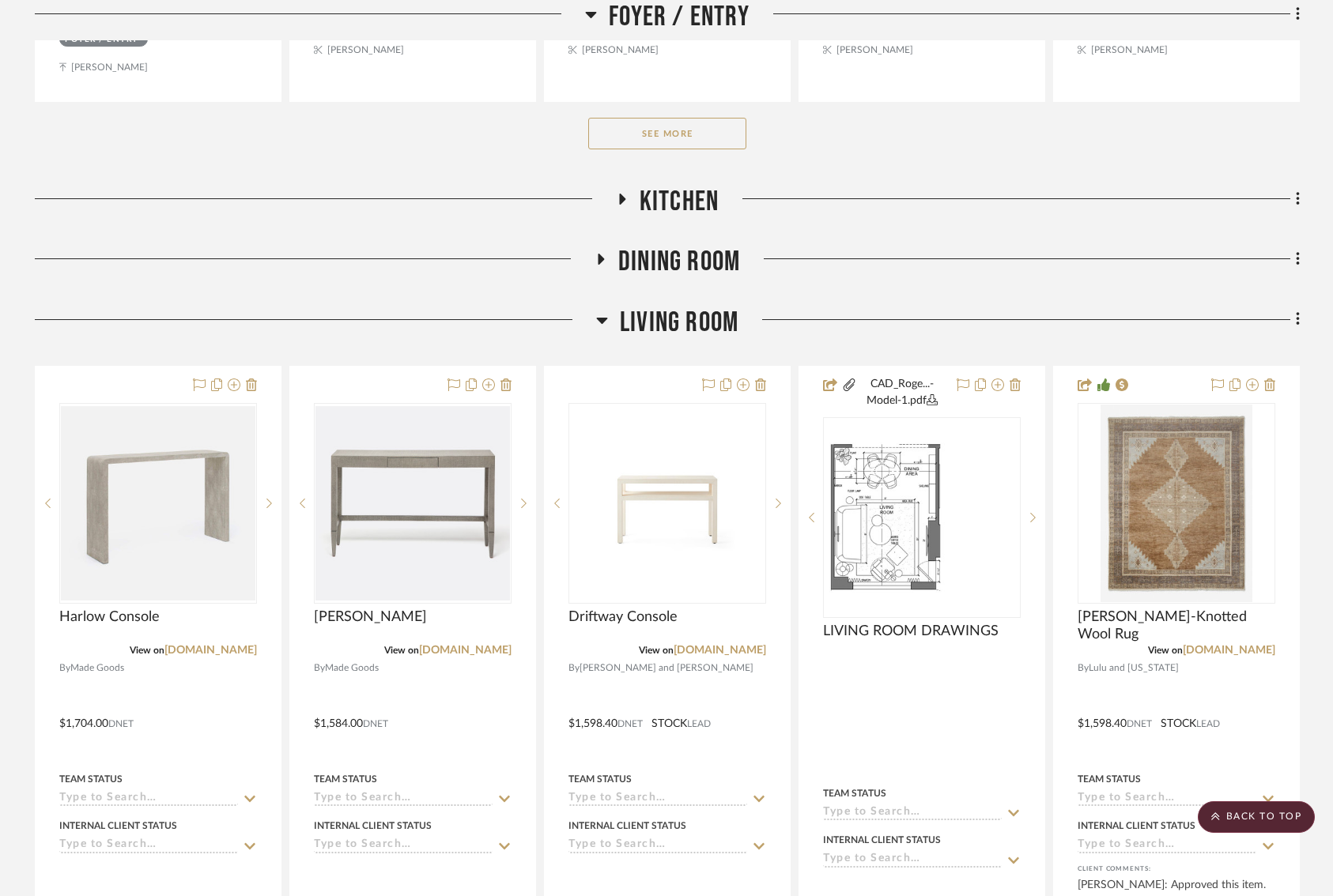
scroll to position [1091, 0]
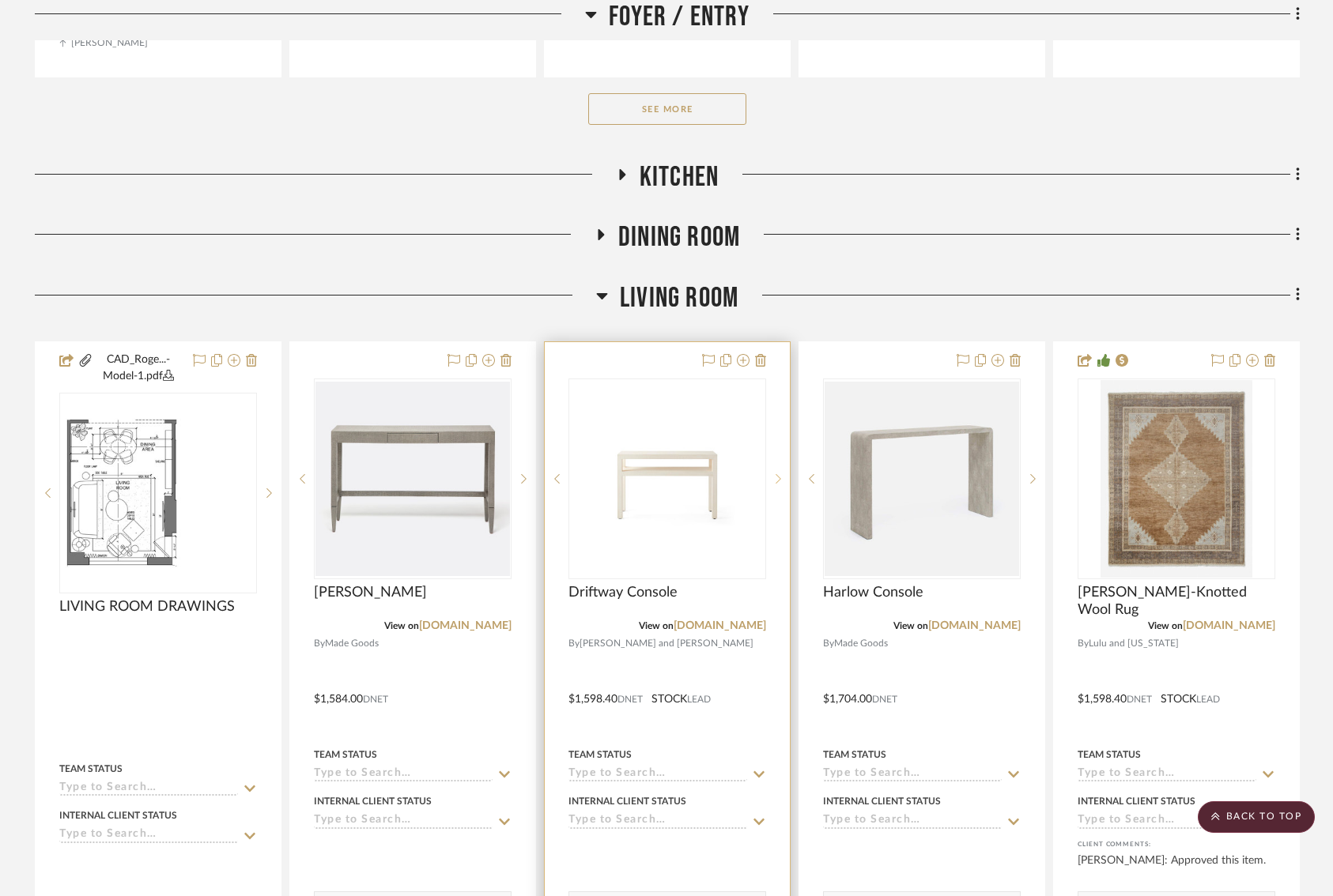
click at [778, 477] on icon at bounding box center [778, 478] width 5 height 11
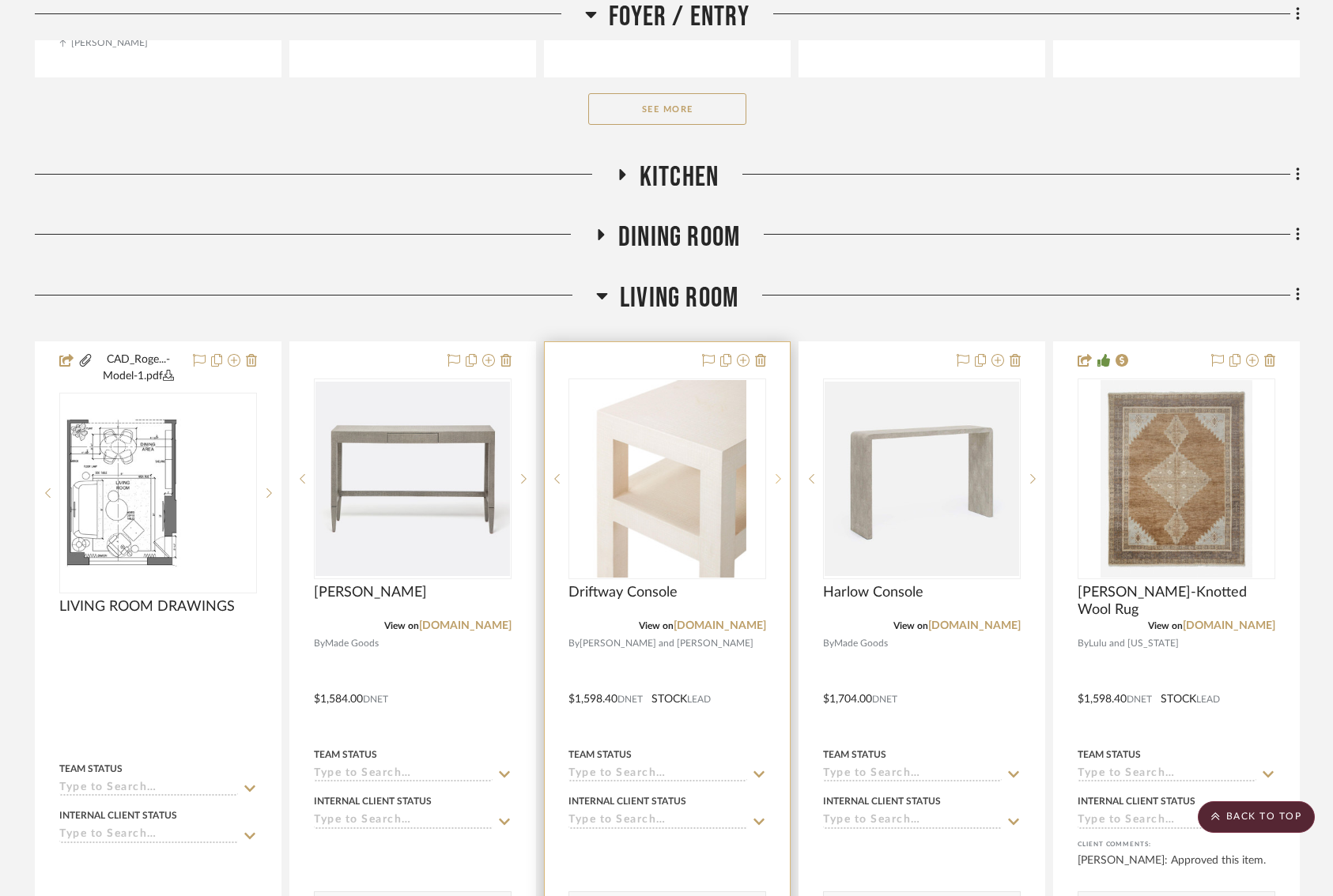
click at [778, 477] on icon at bounding box center [778, 478] width 5 height 11
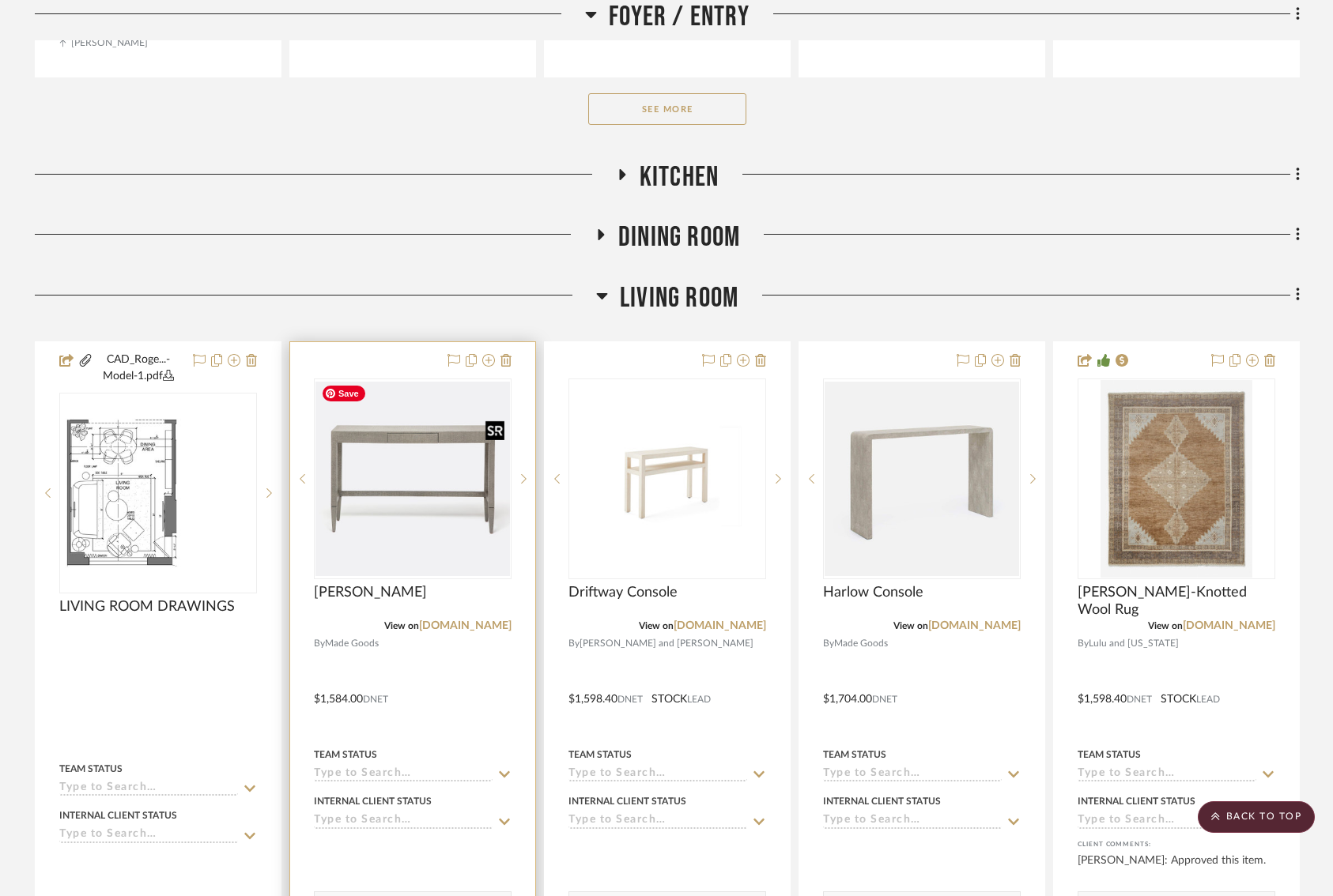
click at [393, 495] on img "0" at bounding box center [412, 479] width 195 height 195
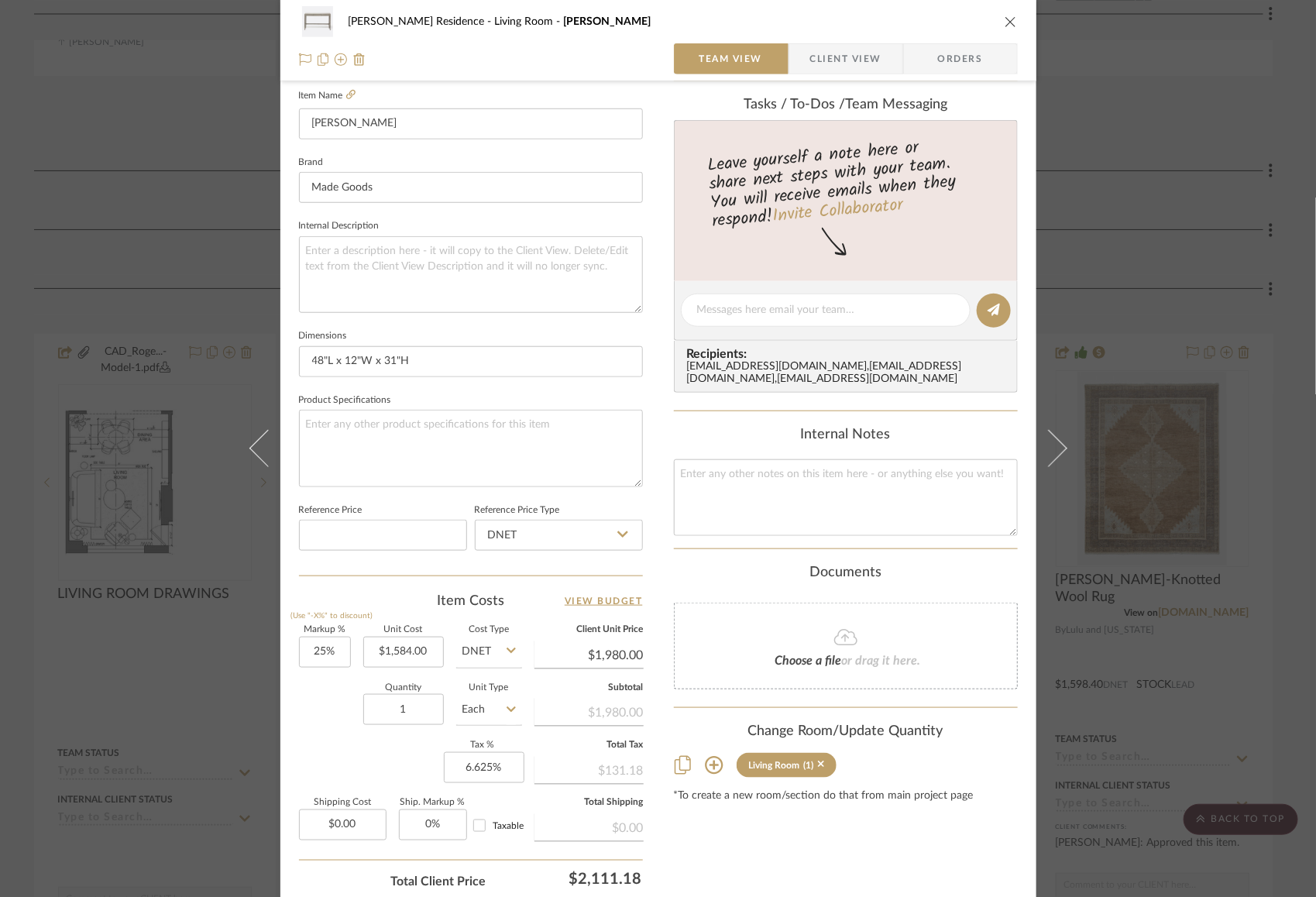
scroll to position [540, 0]
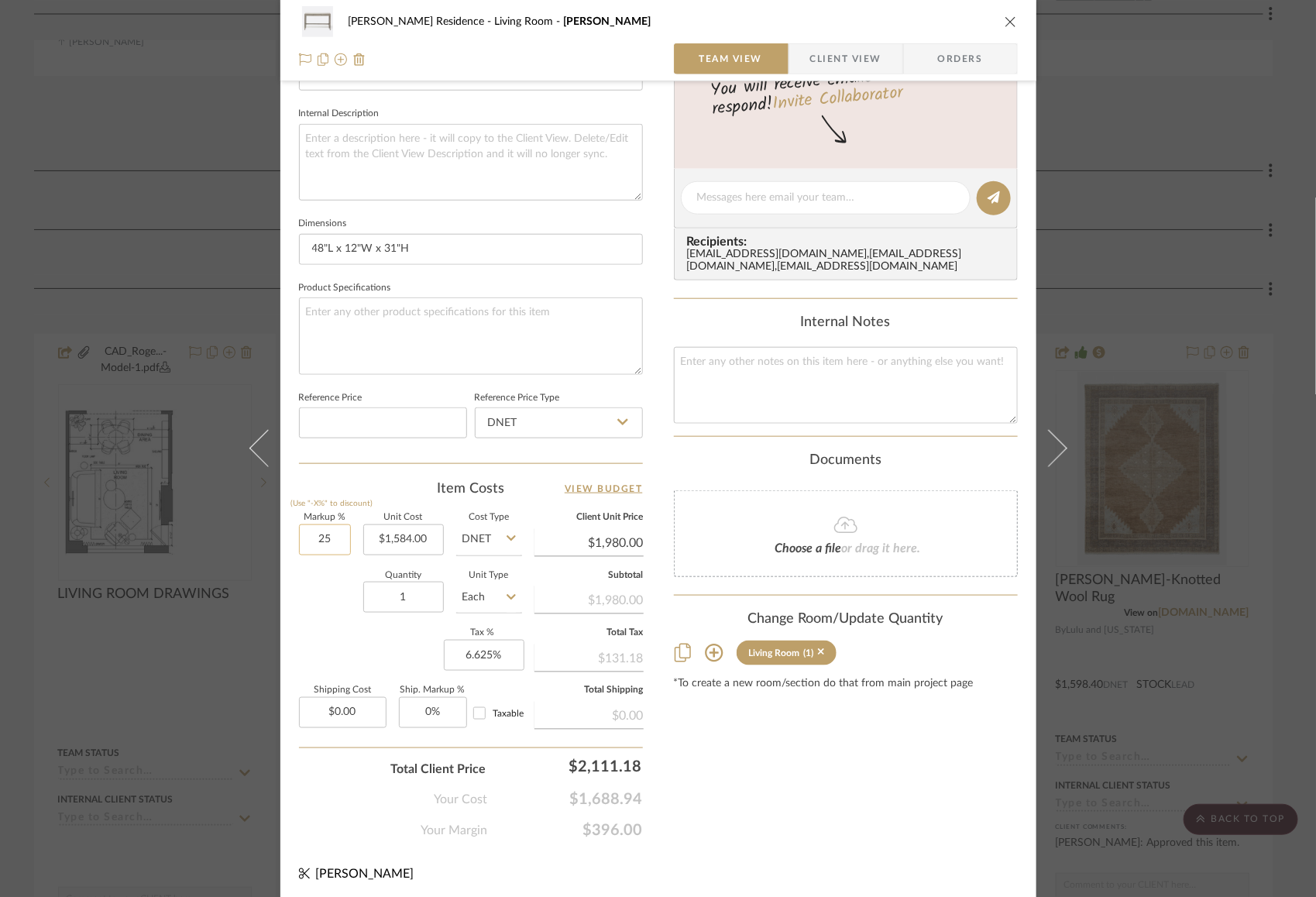
click at [311, 538] on input "25" at bounding box center [325, 539] width 52 height 31
click at [311, 606] on div "Quantity 1 Unit Type Each" at bounding box center [410, 599] width 223 height 55
click at [309, 539] on input "25" at bounding box center [325, 539] width 52 height 31
click at [320, 598] on div "Quantity 1 Unit Type Each" at bounding box center [410, 599] width 223 height 55
click at [312, 534] on input "25" at bounding box center [325, 539] width 52 height 31
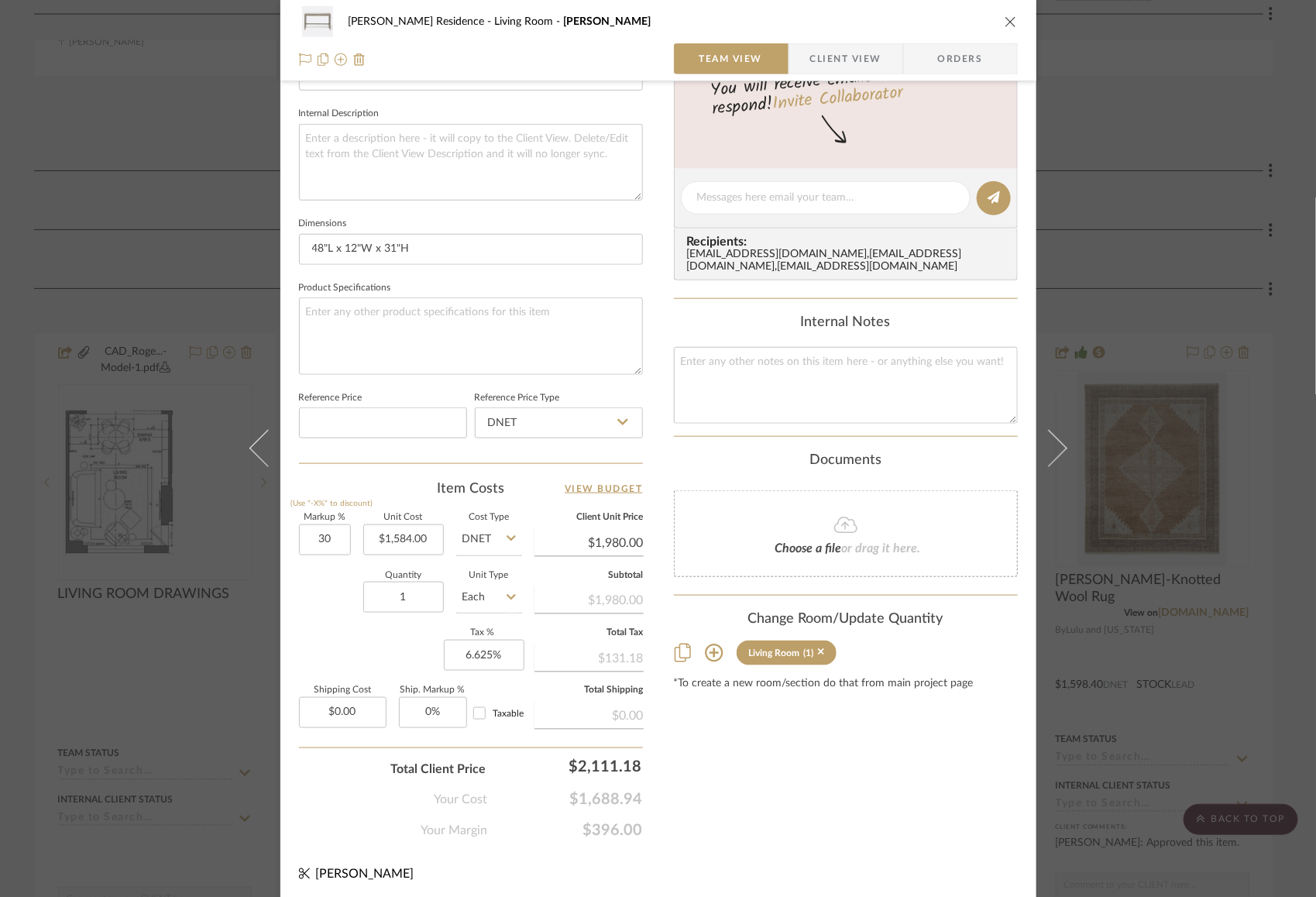
type input "30%"
click at [328, 610] on div "Quantity 1 Unit Type Each" at bounding box center [410, 599] width 223 height 55
type input "$2,059.20"
click at [334, 701] on input "0.00" at bounding box center [343, 712] width 88 height 31
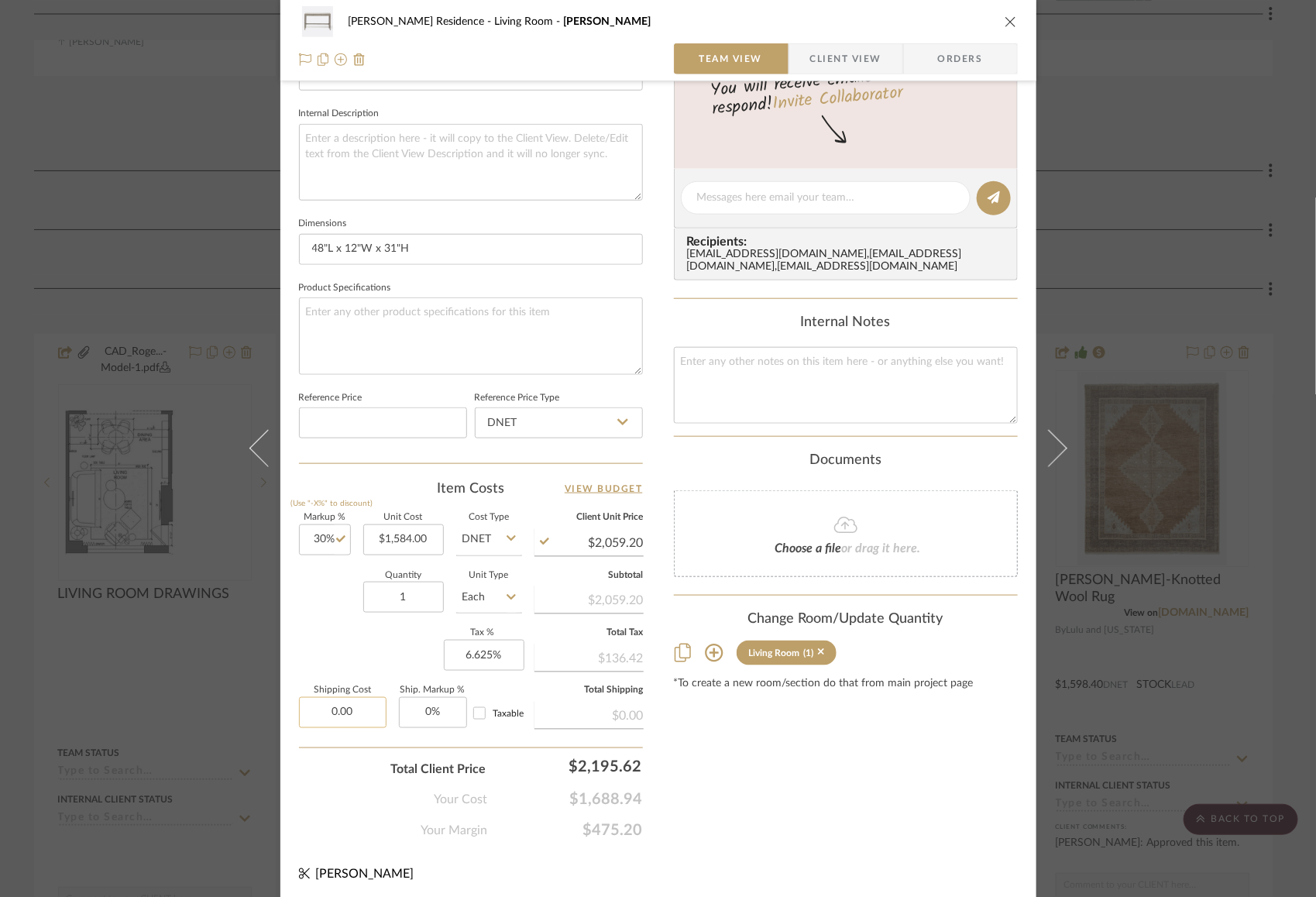
click at [334, 701] on input "0.00" at bounding box center [343, 712] width 88 height 31
type input "$240.00"
click at [329, 641] on div "Markup % (Use "-X%" to discount) 30% Unit Cost $1,584.00 Cost Type DNET Client …" at bounding box center [471, 627] width 344 height 226
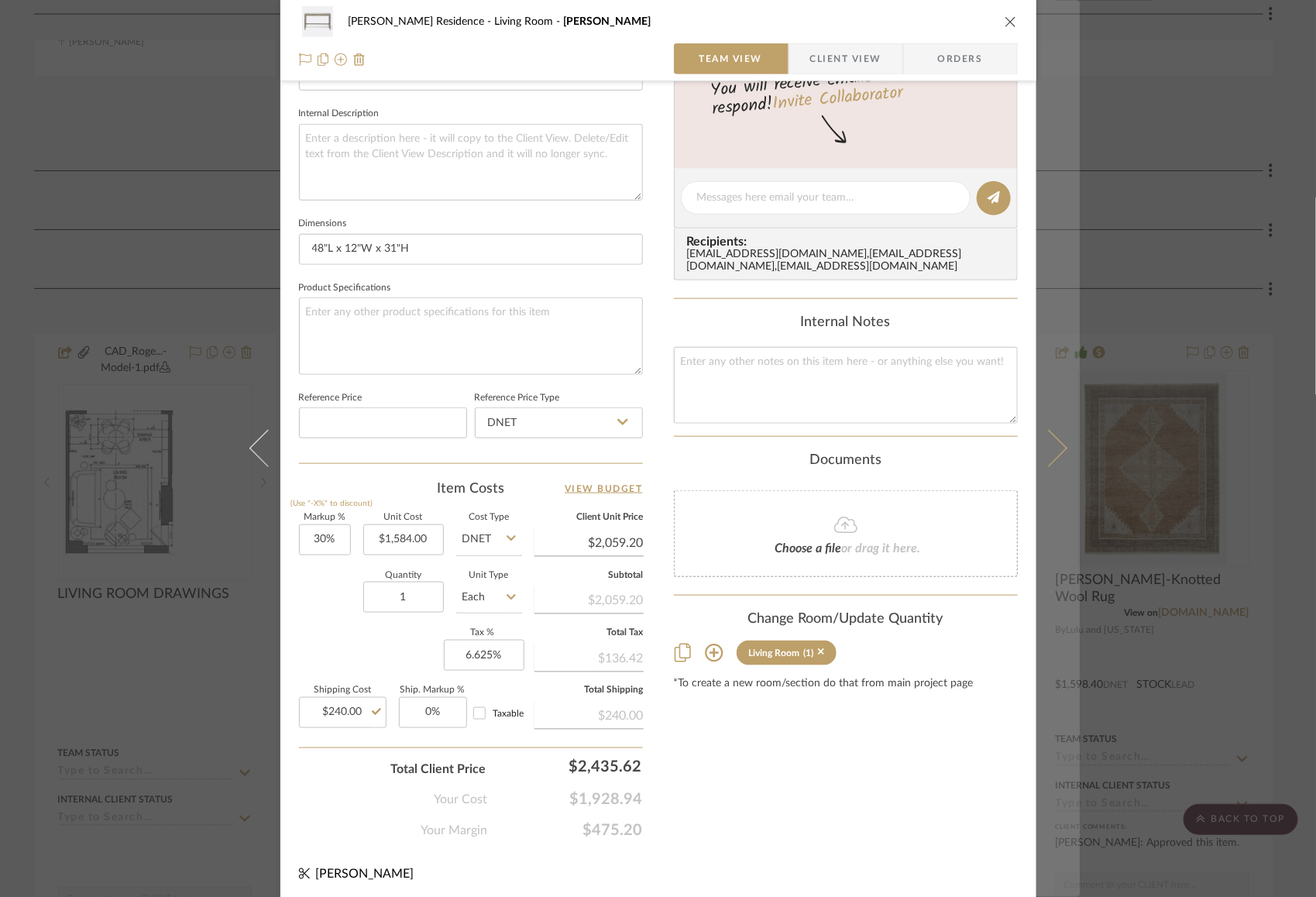
click at [1057, 445] on icon at bounding box center [1047, 448] width 37 height 37
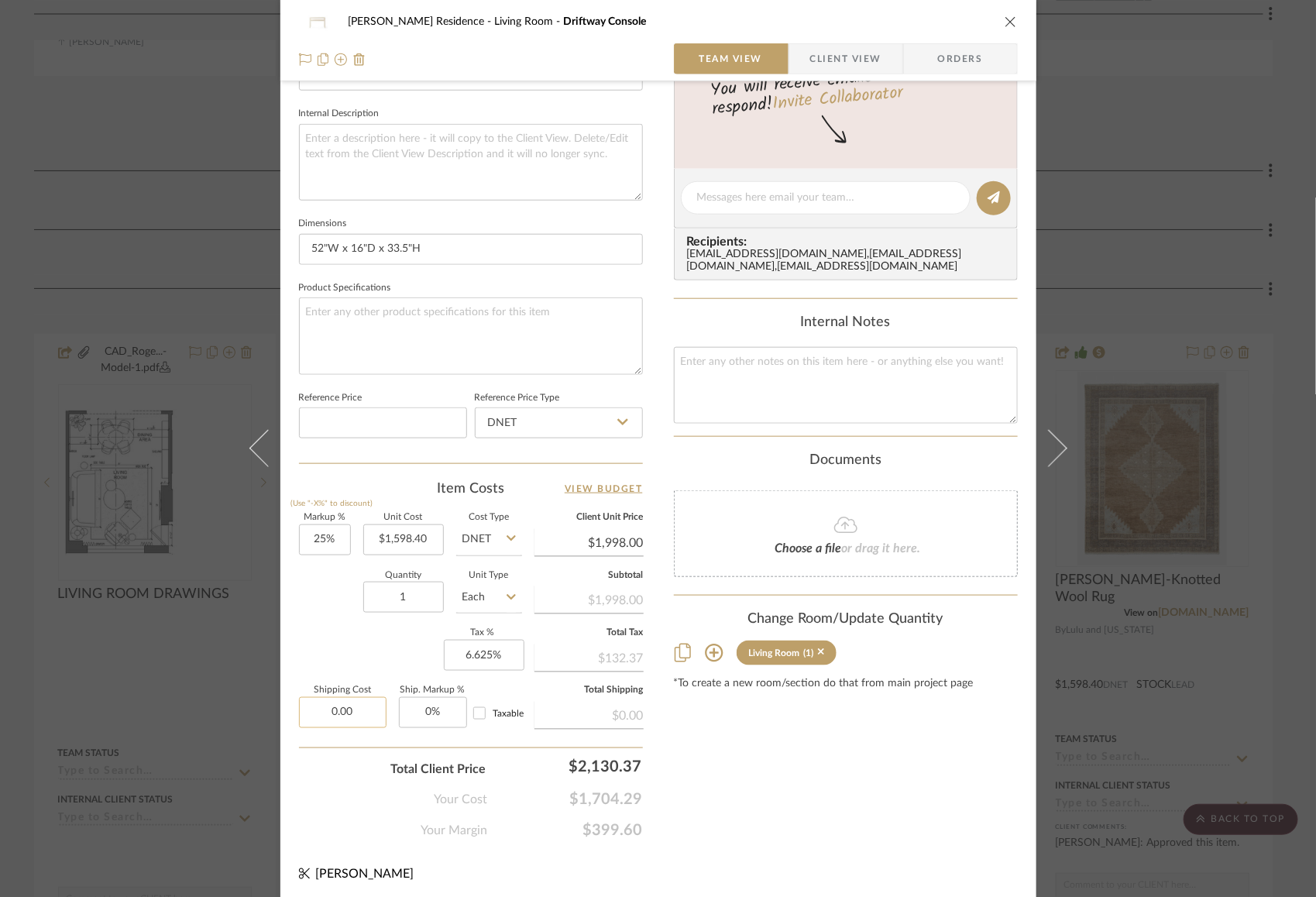
click at [339, 706] on input "0.00" at bounding box center [343, 712] width 88 height 31
click at [336, 783] on div "Your Cost $1,704.29" at bounding box center [471, 794] width 344 height 31
click at [350, 714] on input "0.00" at bounding box center [343, 712] width 88 height 31
type input "$0.00"
click at [333, 644] on div "Markup % (Use "-X%" to discount) 25% Unit Cost $1,598.40 Cost Type DNET Client …" at bounding box center [471, 627] width 344 height 226
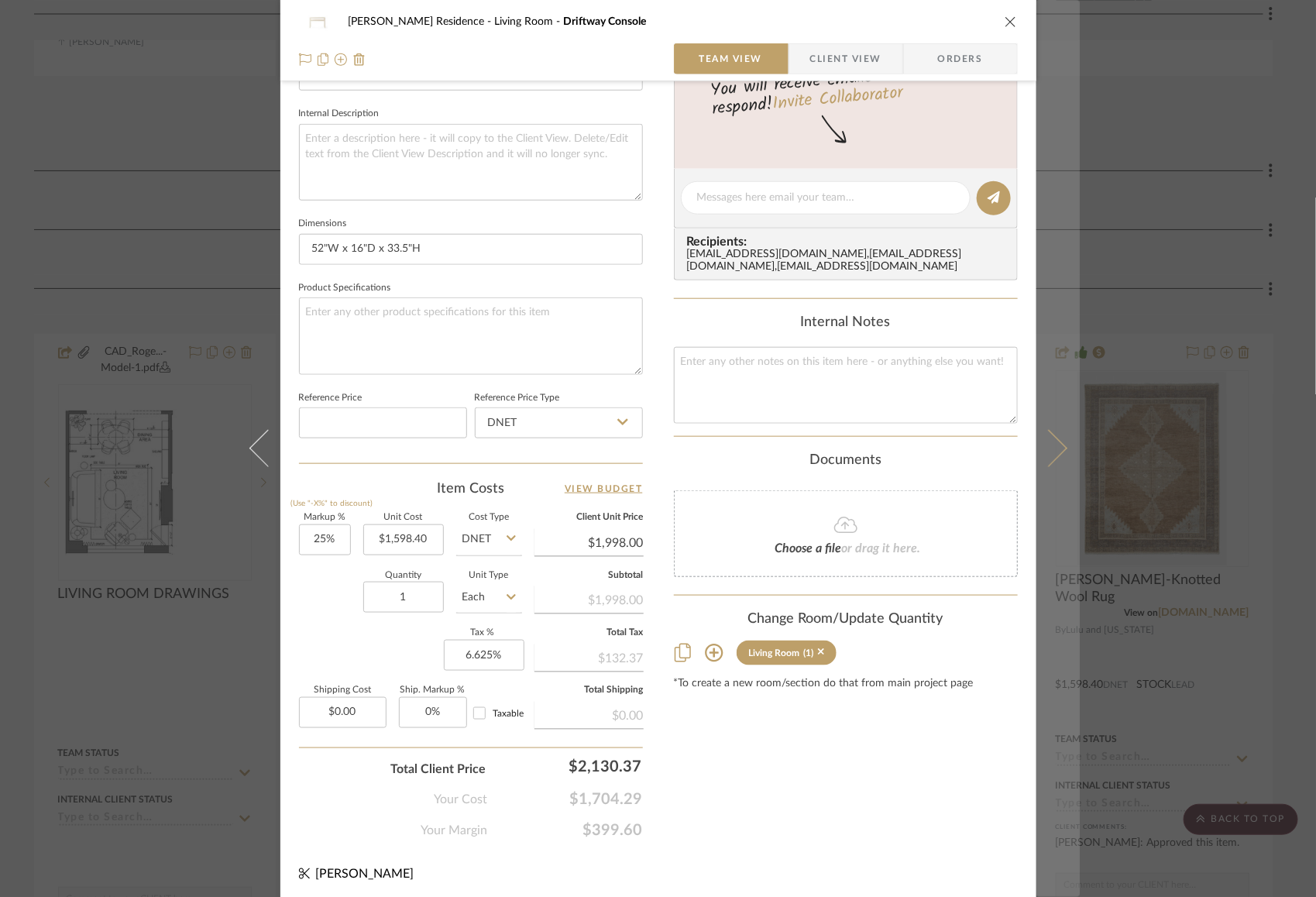
click at [1057, 442] on button at bounding box center [1058, 448] width 44 height 897
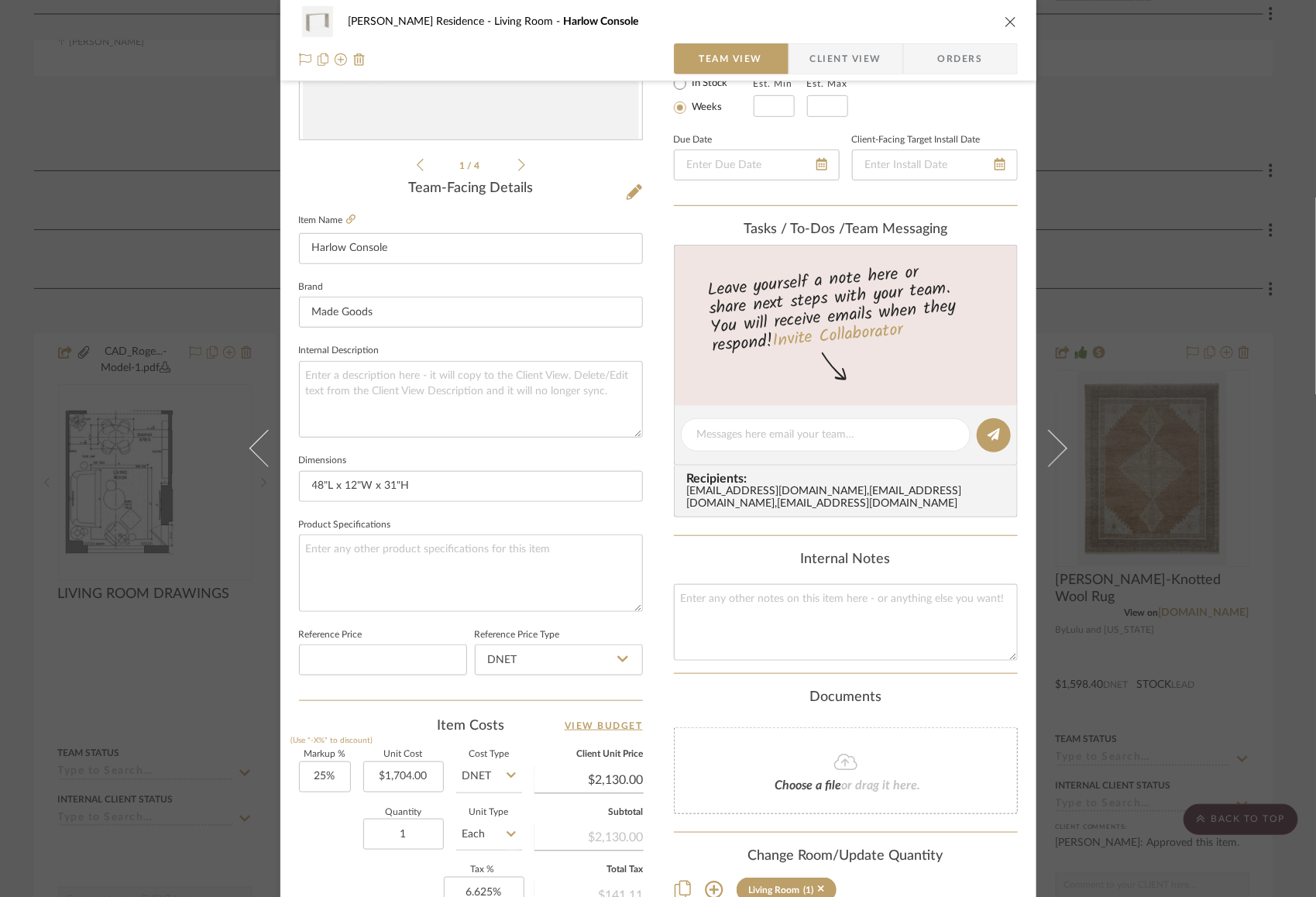
scroll to position [316, 0]
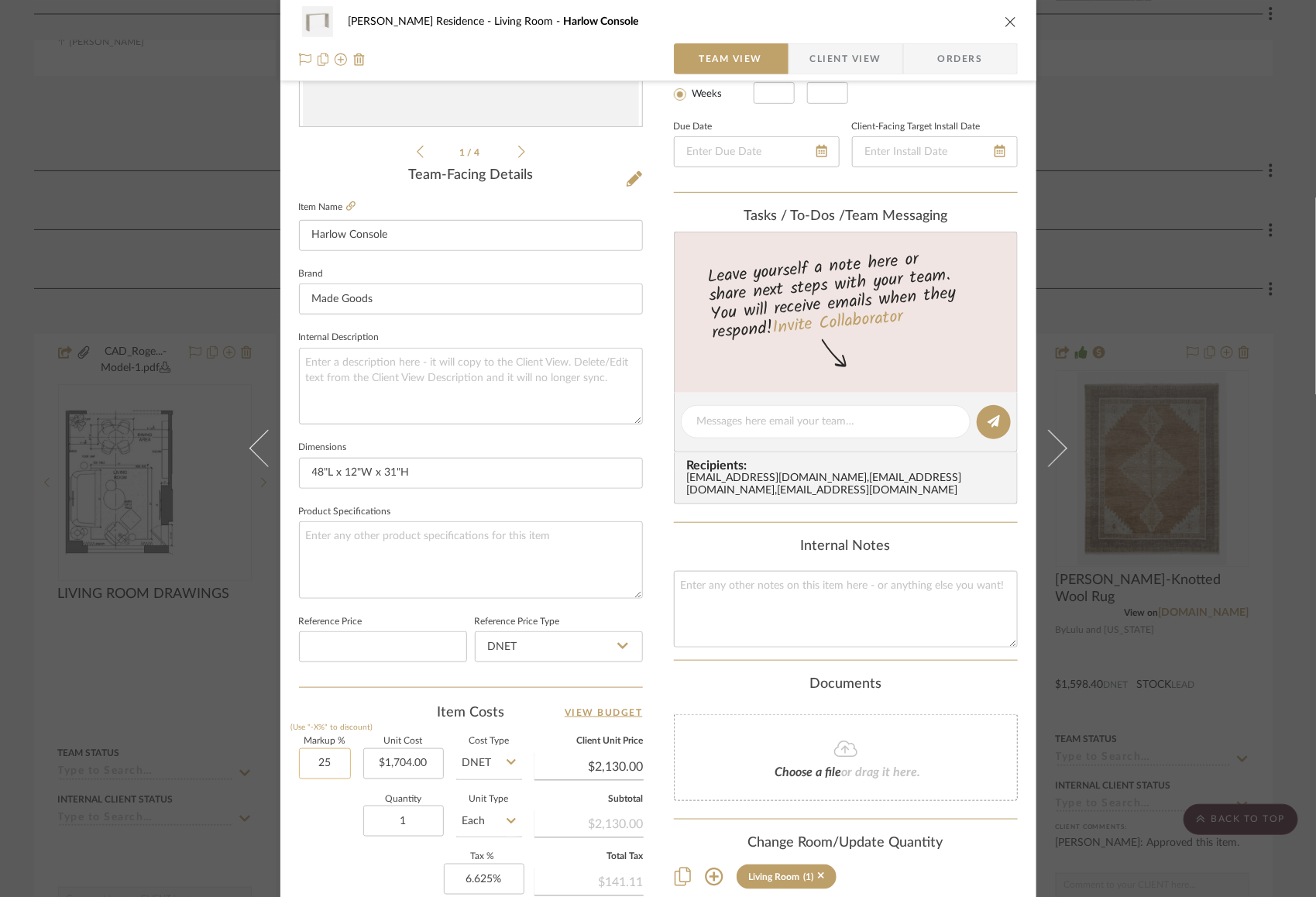
click at [305, 771] on input "25" at bounding box center [325, 763] width 52 height 31
type input "30%"
click at [321, 813] on div "Quantity 1 Unit Type Each" at bounding box center [410, 823] width 223 height 55
type input "$2,215.20"
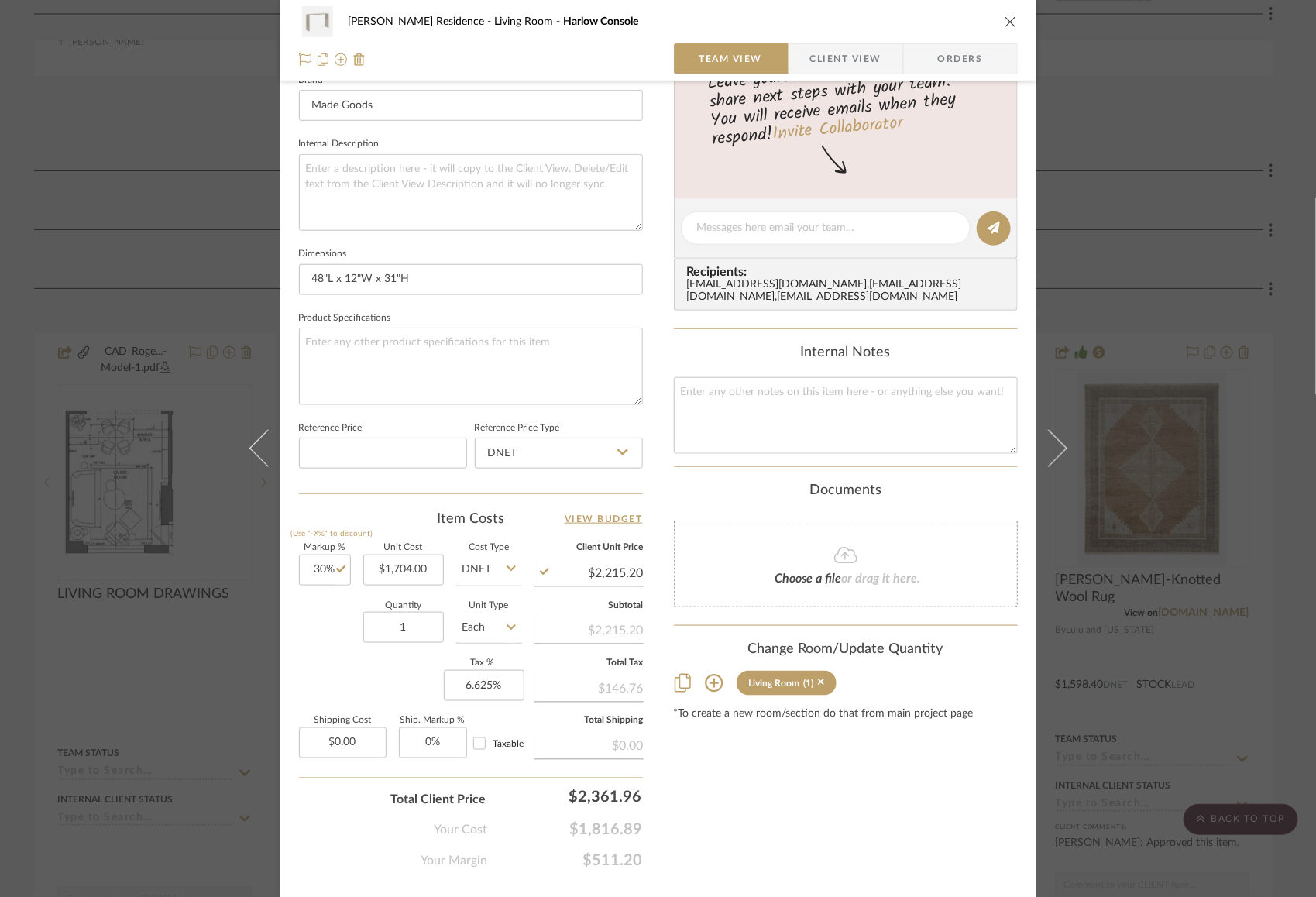
scroll to position [540, 0]
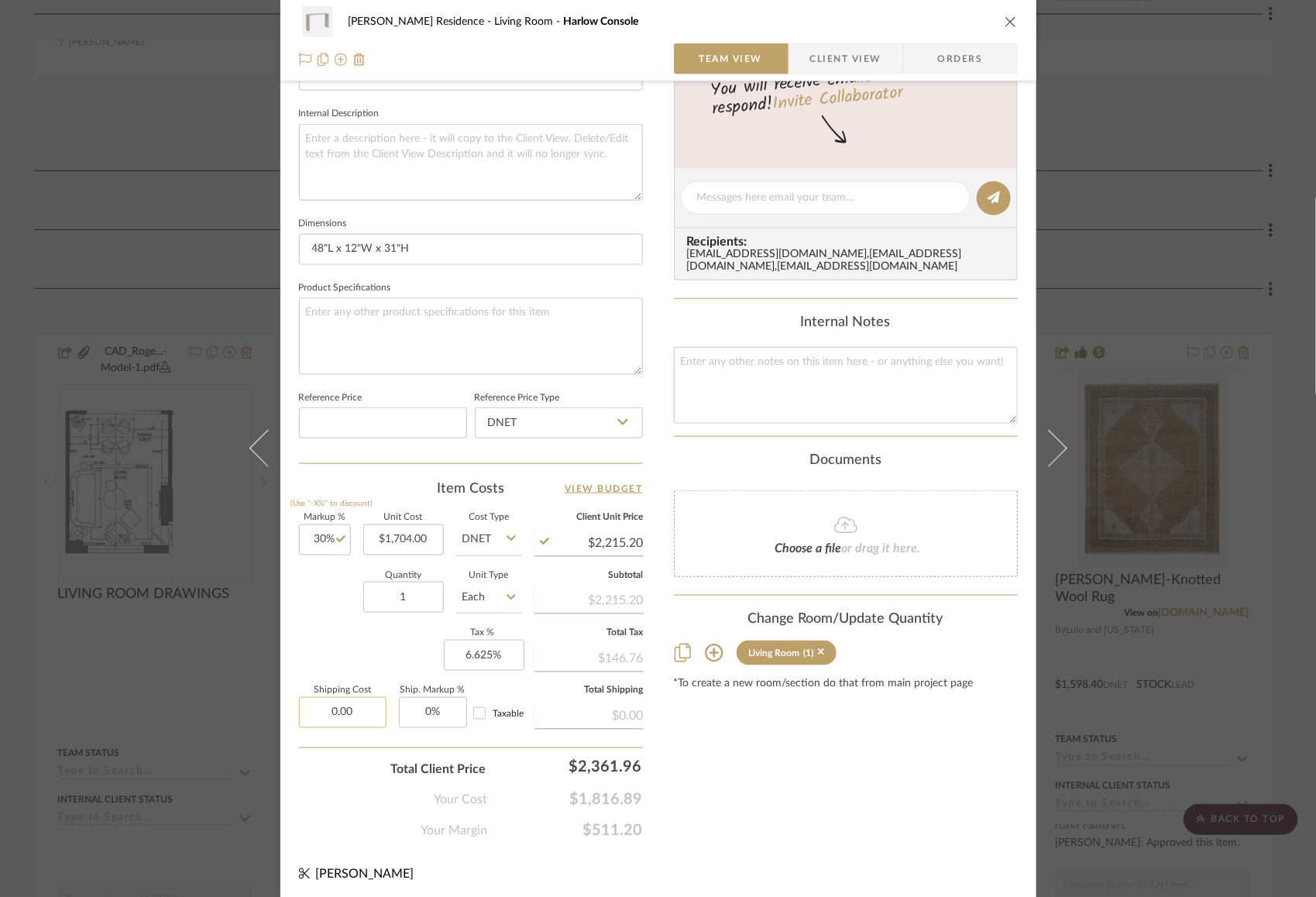
click at [332, 713] on input "0.00" at bounding box center [343, 712] width 88 height 31
click at [321, 706] on input "240" at bounding box center [343, 712] width 88 height 31
type input "$255.00"
click at [345, 624] on div "Markup % (Use "-X%" to discount) 30% Unit Cost $1,704.00 Cost Type DNET Client …" at bounding box center [471, 627] width 344 height 226
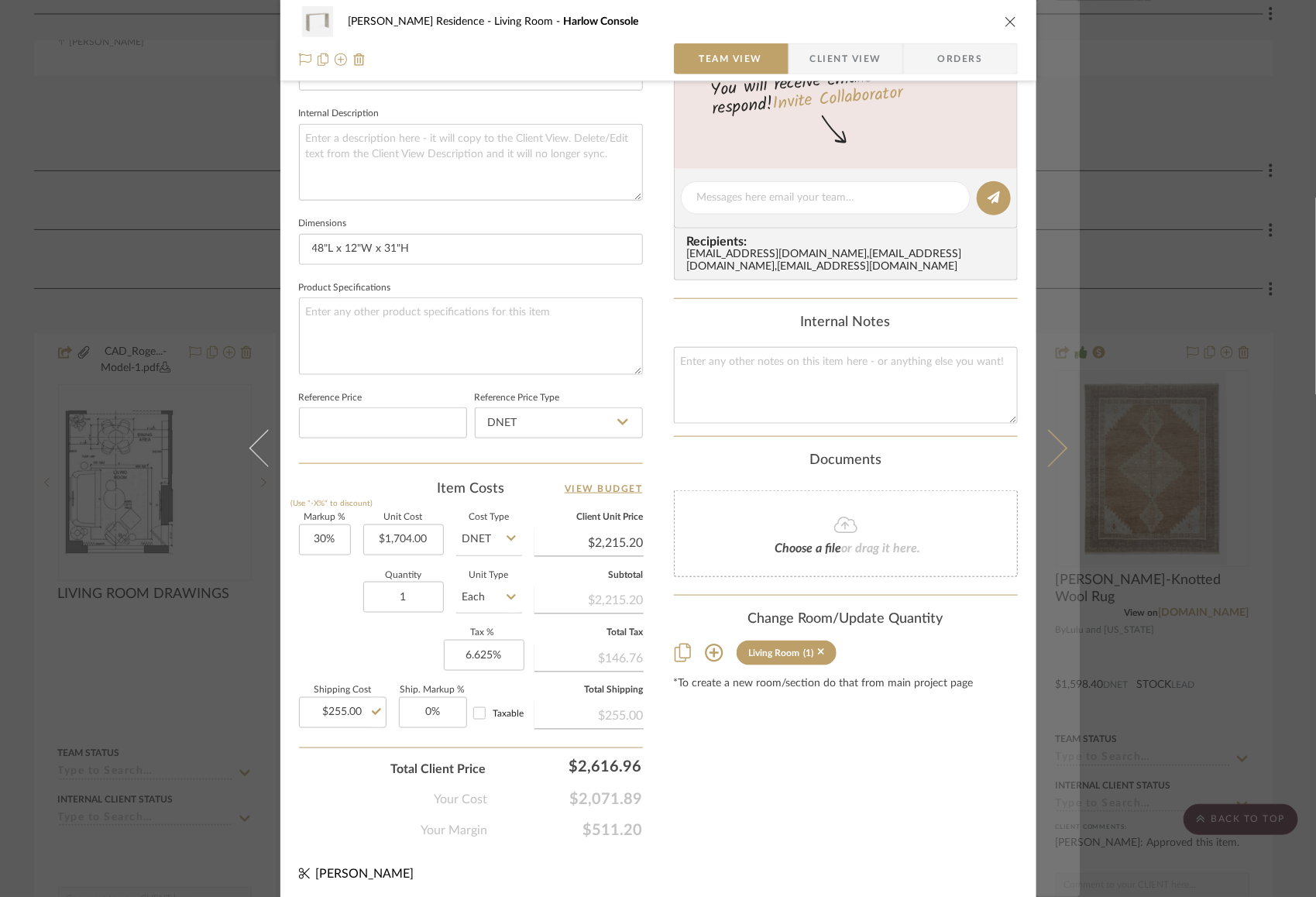
click at [1056, 439] on button at bounding box center [1058, 448] width 44 height 897
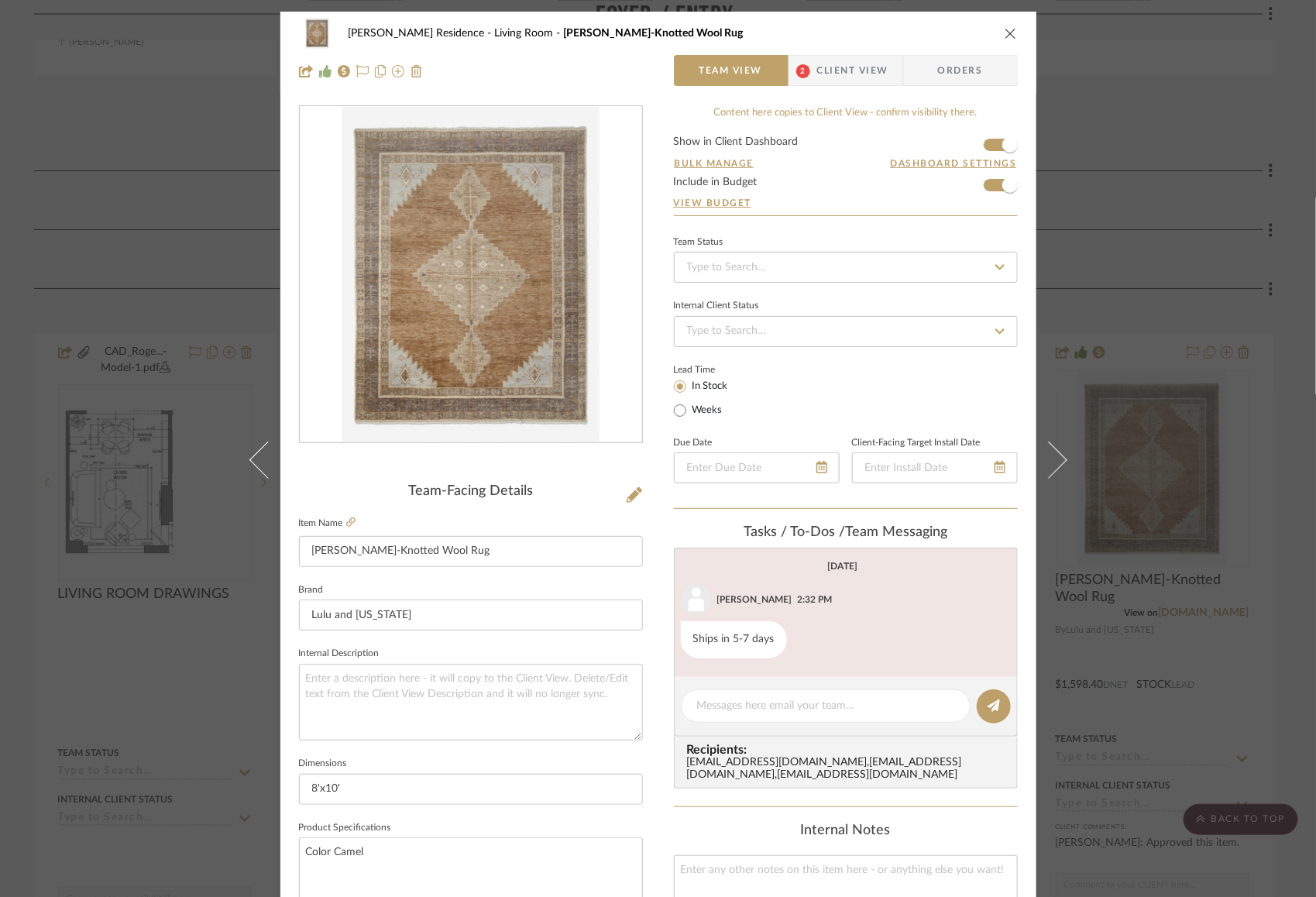
click at [1007, 31] on icon "close" at bounding box center [1011, 33] width 12 height 12
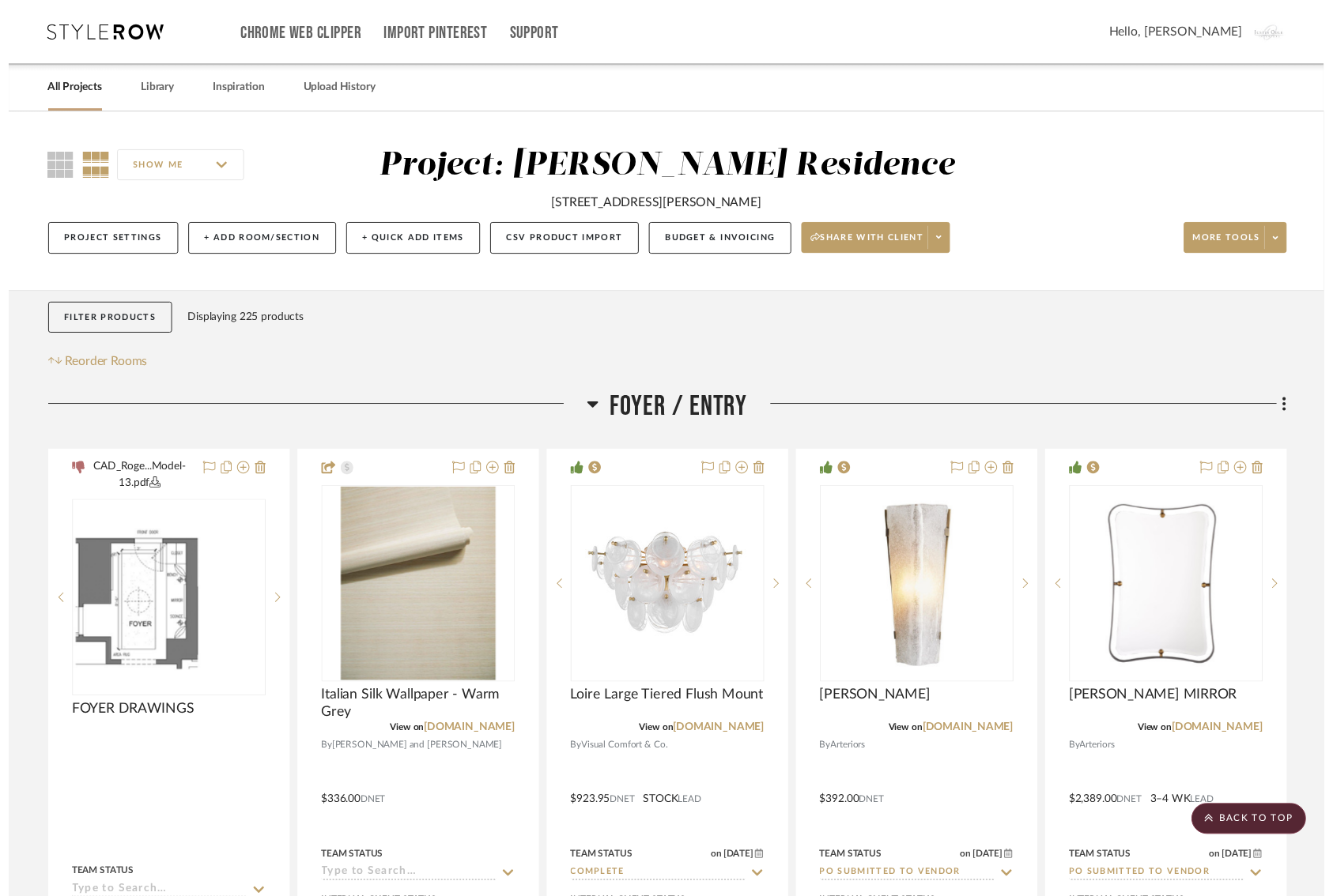
scroll to position [1091, 0]
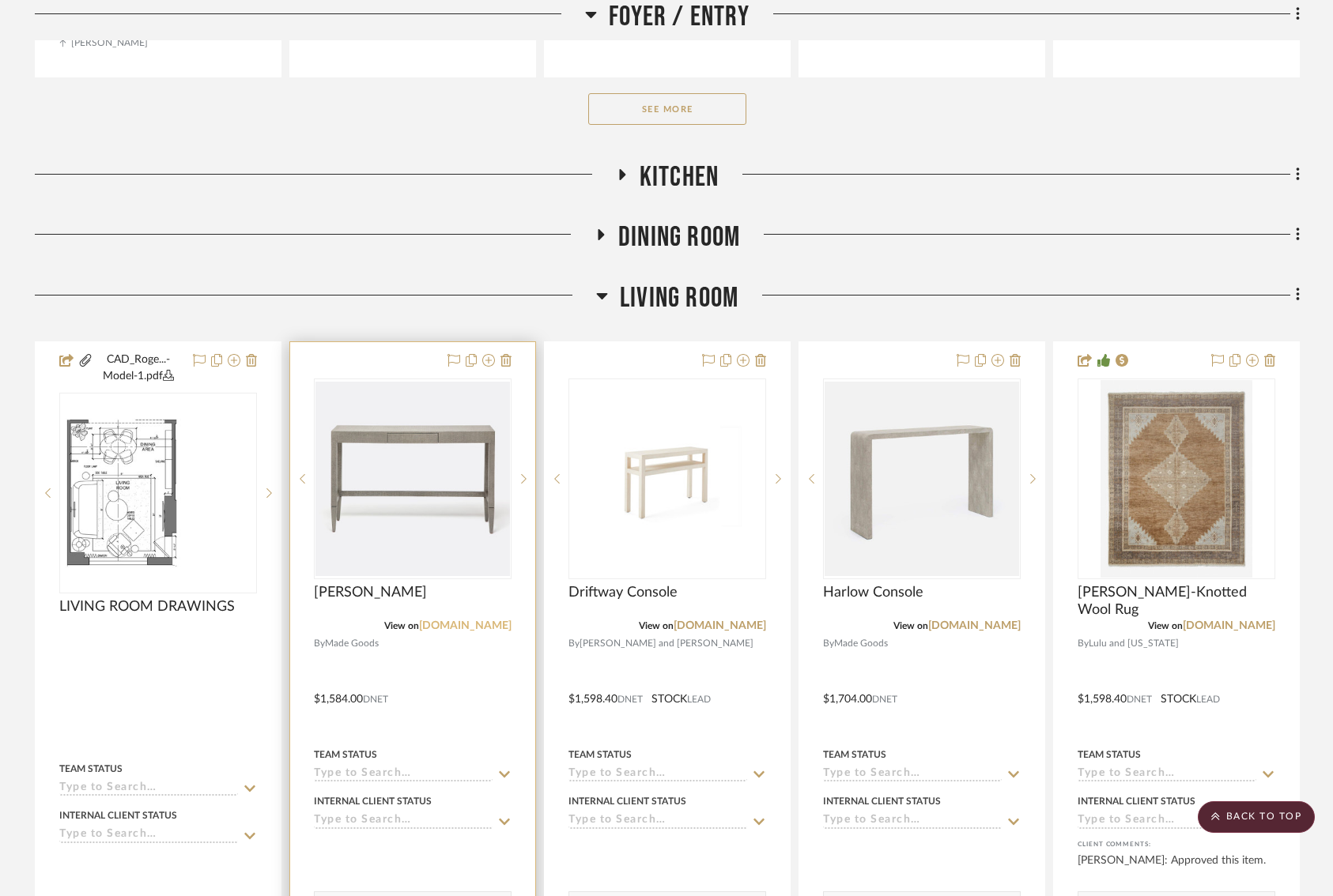
click at [458, 620] on link "[DOMAIN_NAME]" at bounding box center [465, 626] width 93 height 11
click at [433, 527] on img "0" at bounding box center [412, 479] width 195 height 195
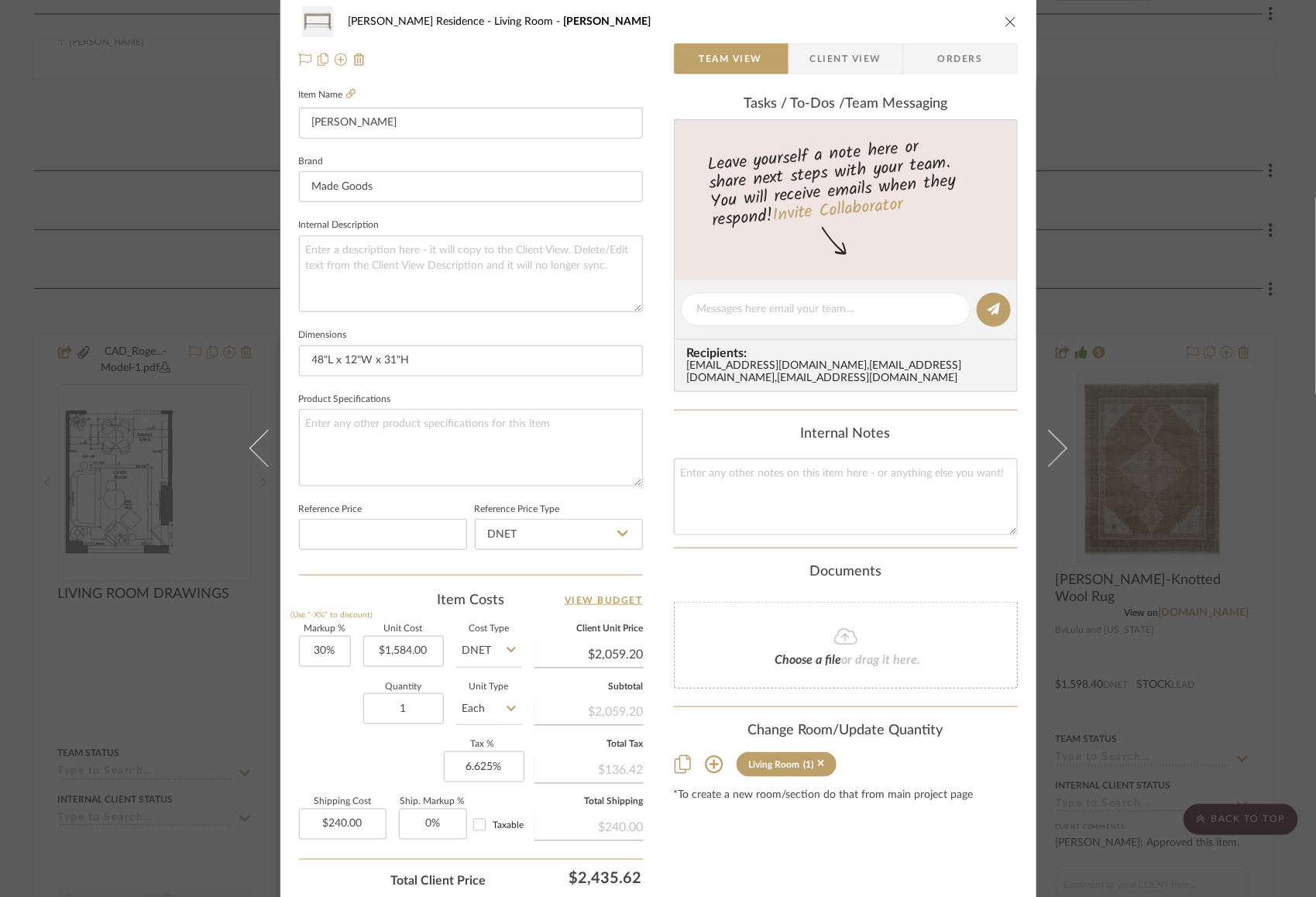
scroll to position [500, 0]
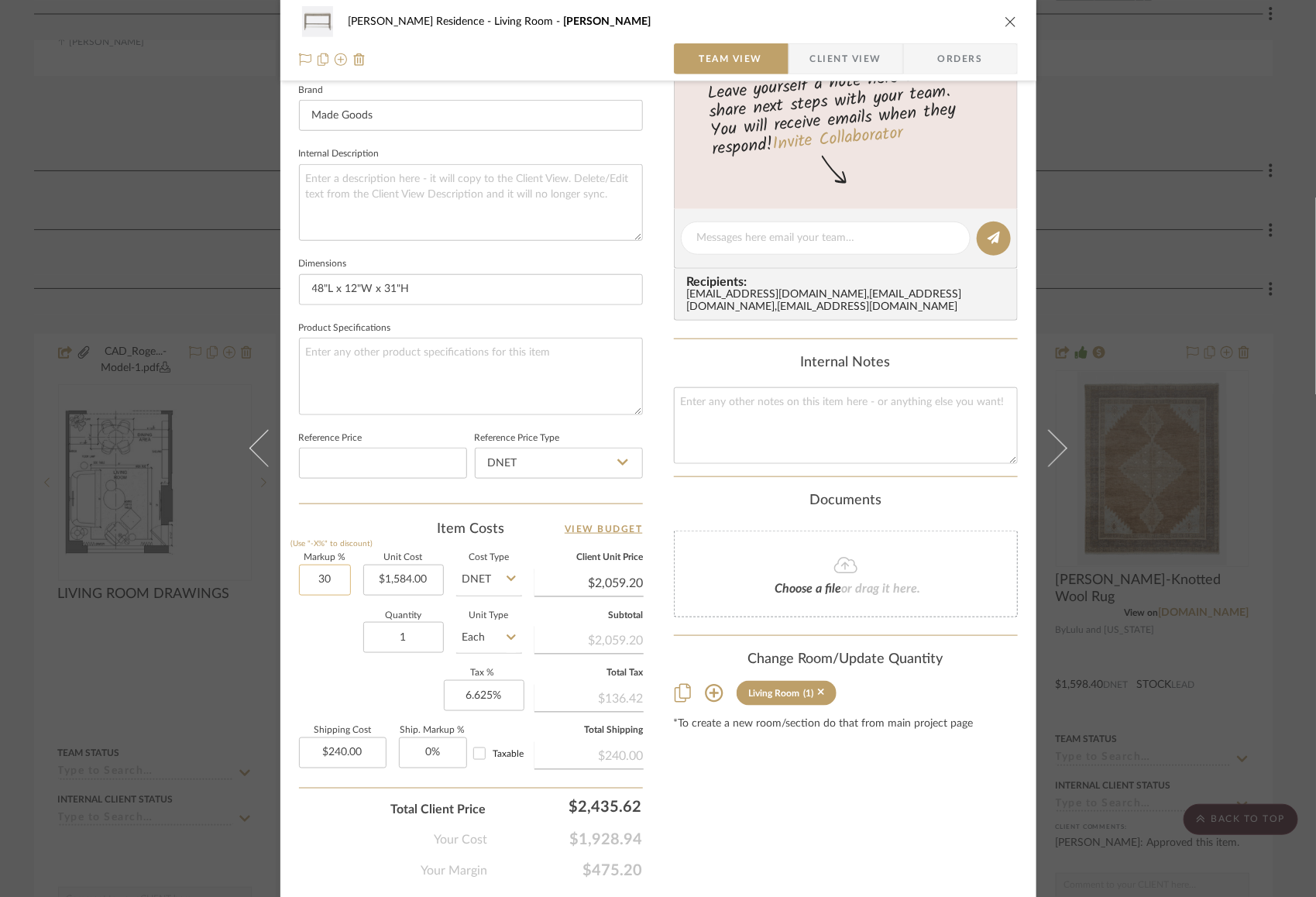
click at [306, 578] on input "30" at bounding box center [325, 579] width 52 height 31
click at [313, 579] on input "30" at bounding box center [325, 579] width 52 height 31
type input "40%"
click at [333, 651] on div "Quantity 1 Unit Type Each" at bounding box center [410, 639] width 223 height 55
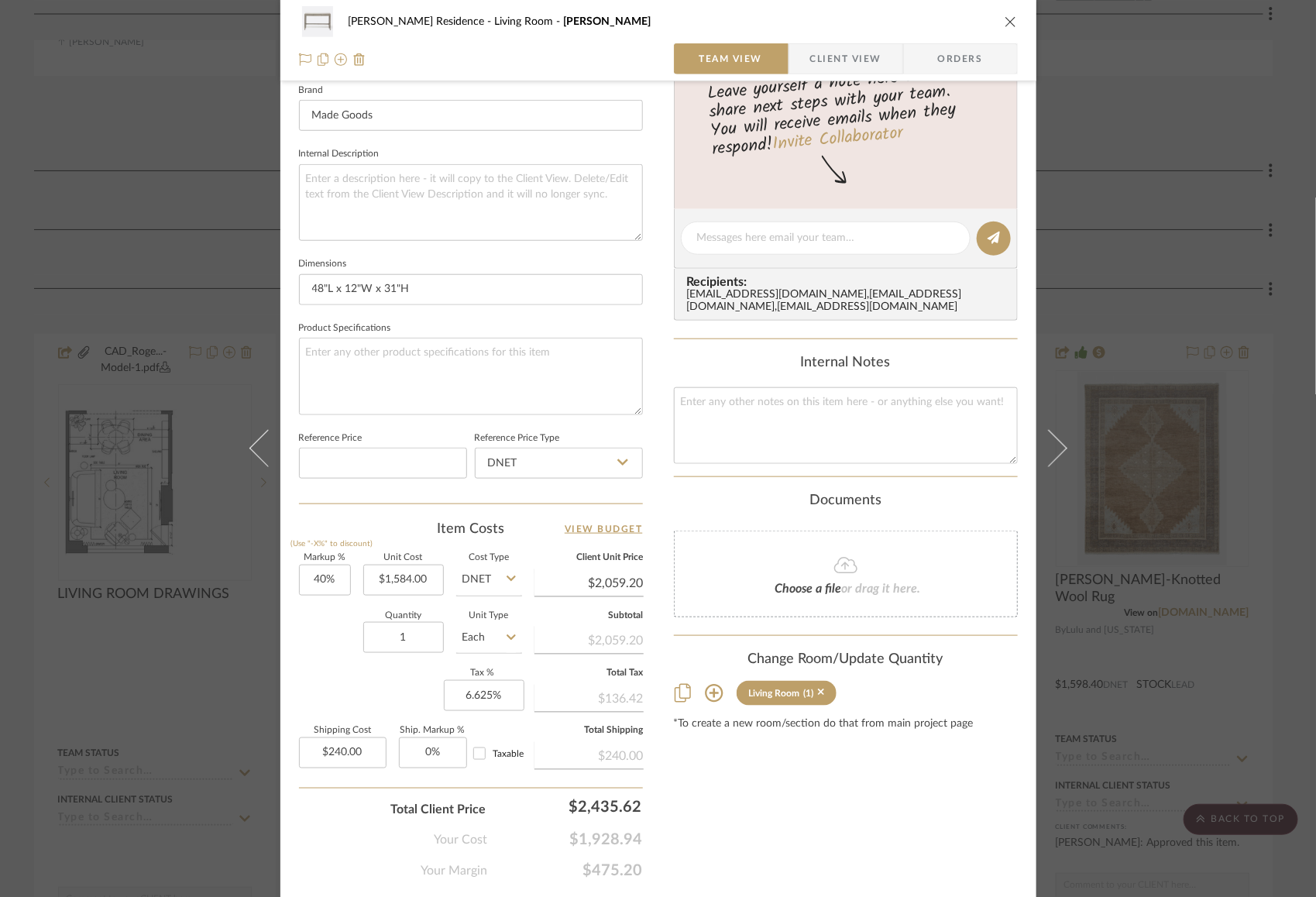
type input "$2,217.60"
click at [312, 584] on input "40" at bounding box center [325, 579] width 52 height 31
type input "40%"
click at [319, 627] on div "Quantity 1 Unit Type Each" at bounding box center [410, 639] width 223 height 55
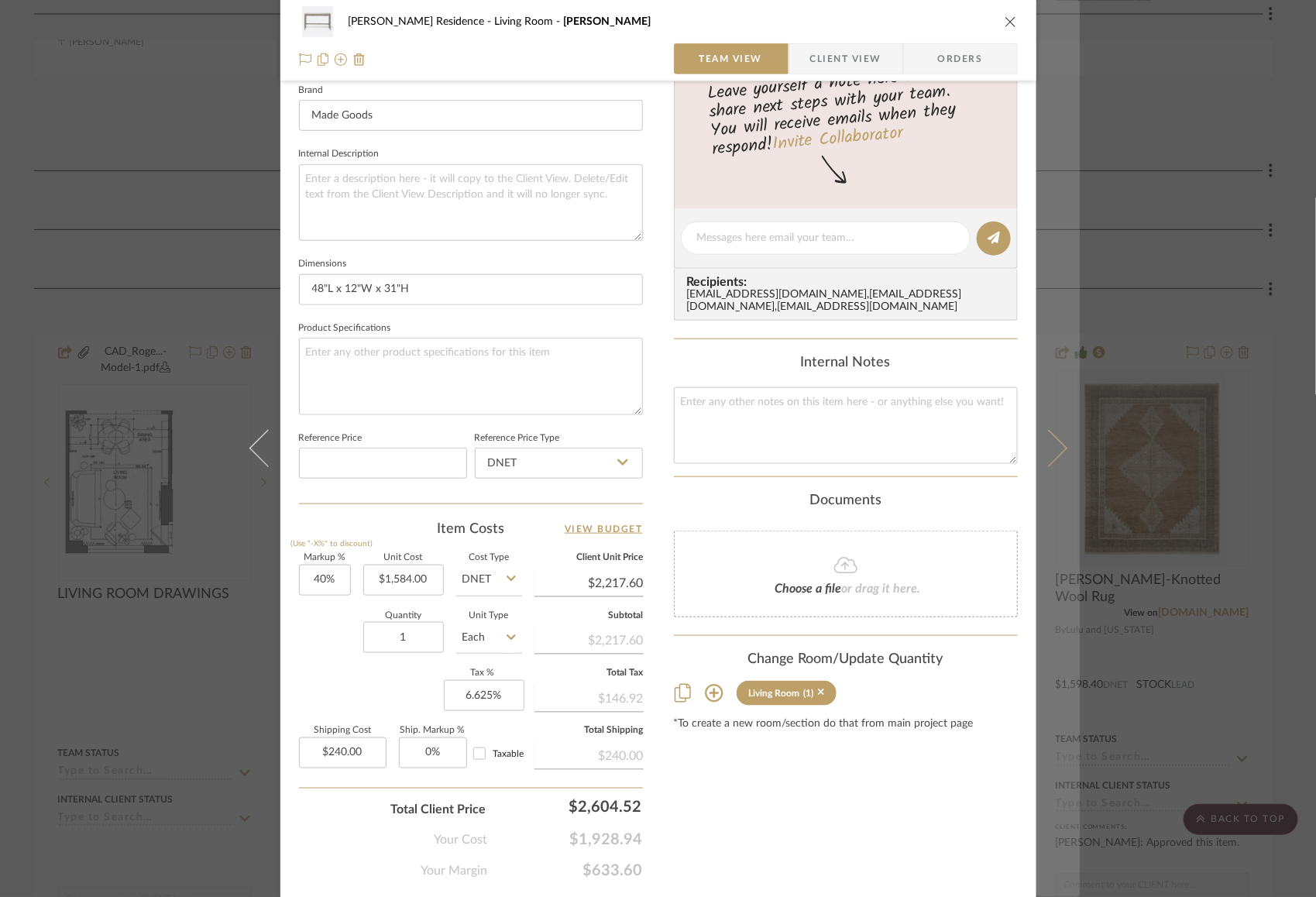
click at [1054, 451] on icon at bounding box center [1047, 448] width 37 height 37
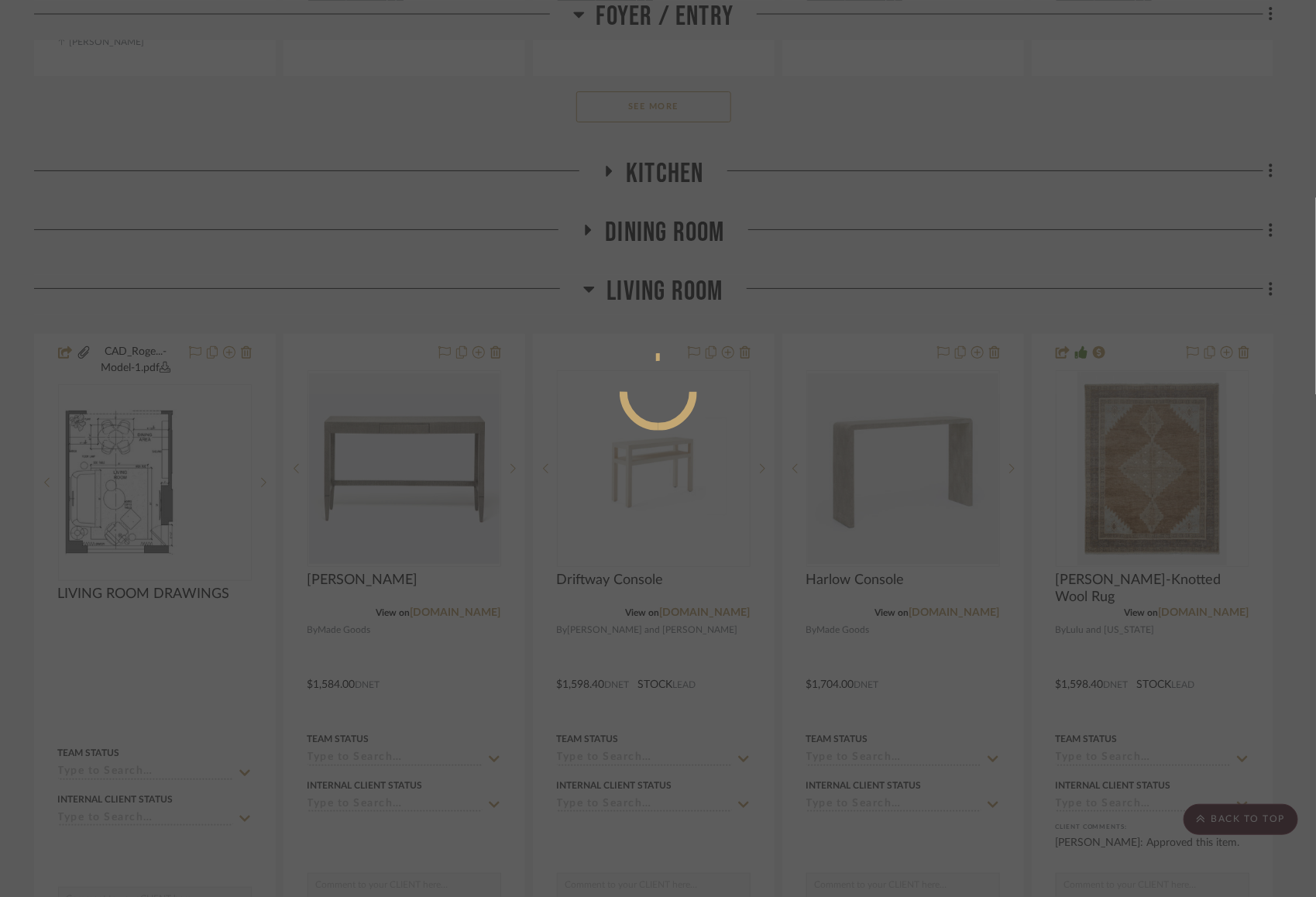
scroll to position [0, 0]
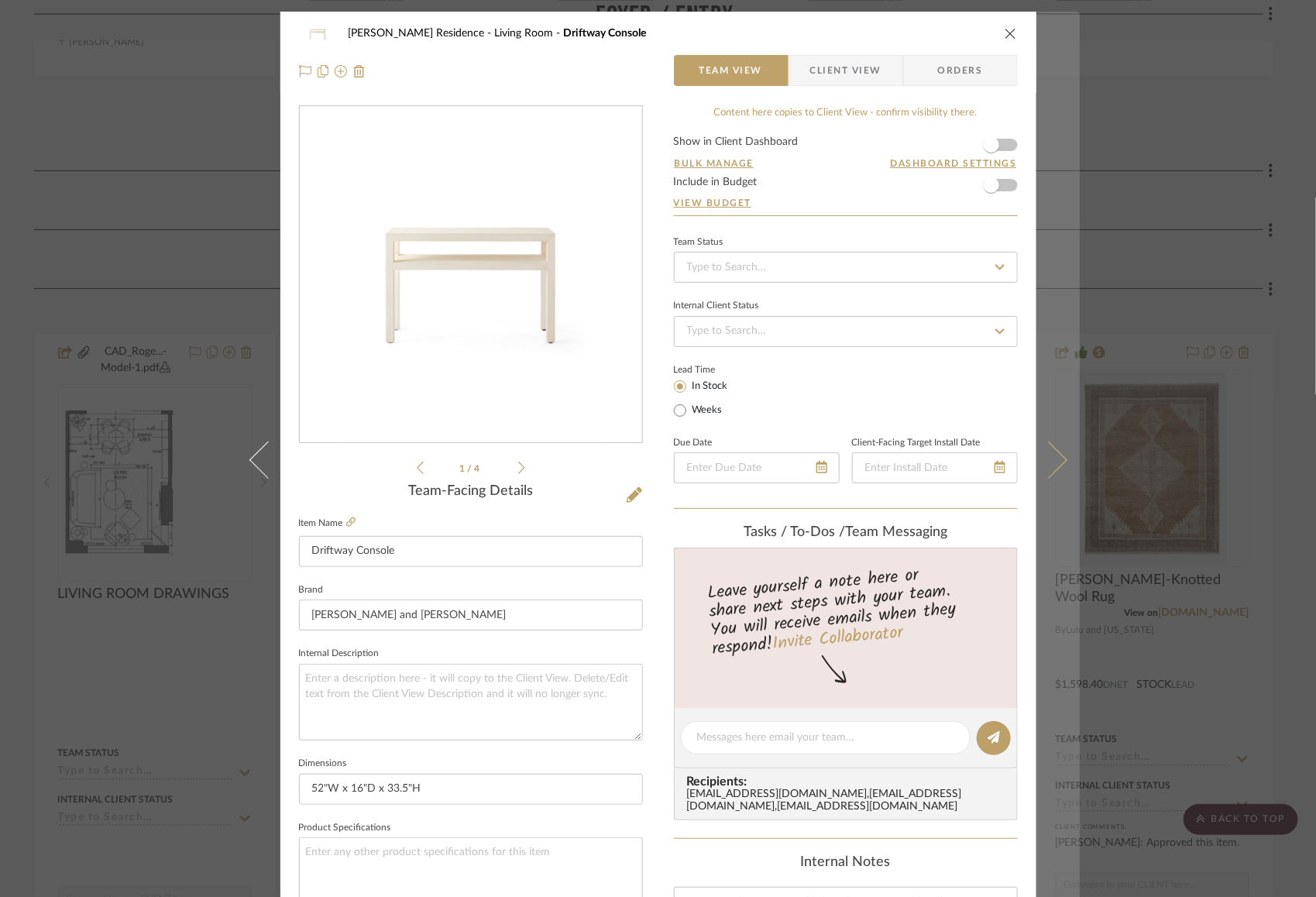
click at [1048, 455] on icon at bounding box center [1047, 460] width 37 height 37
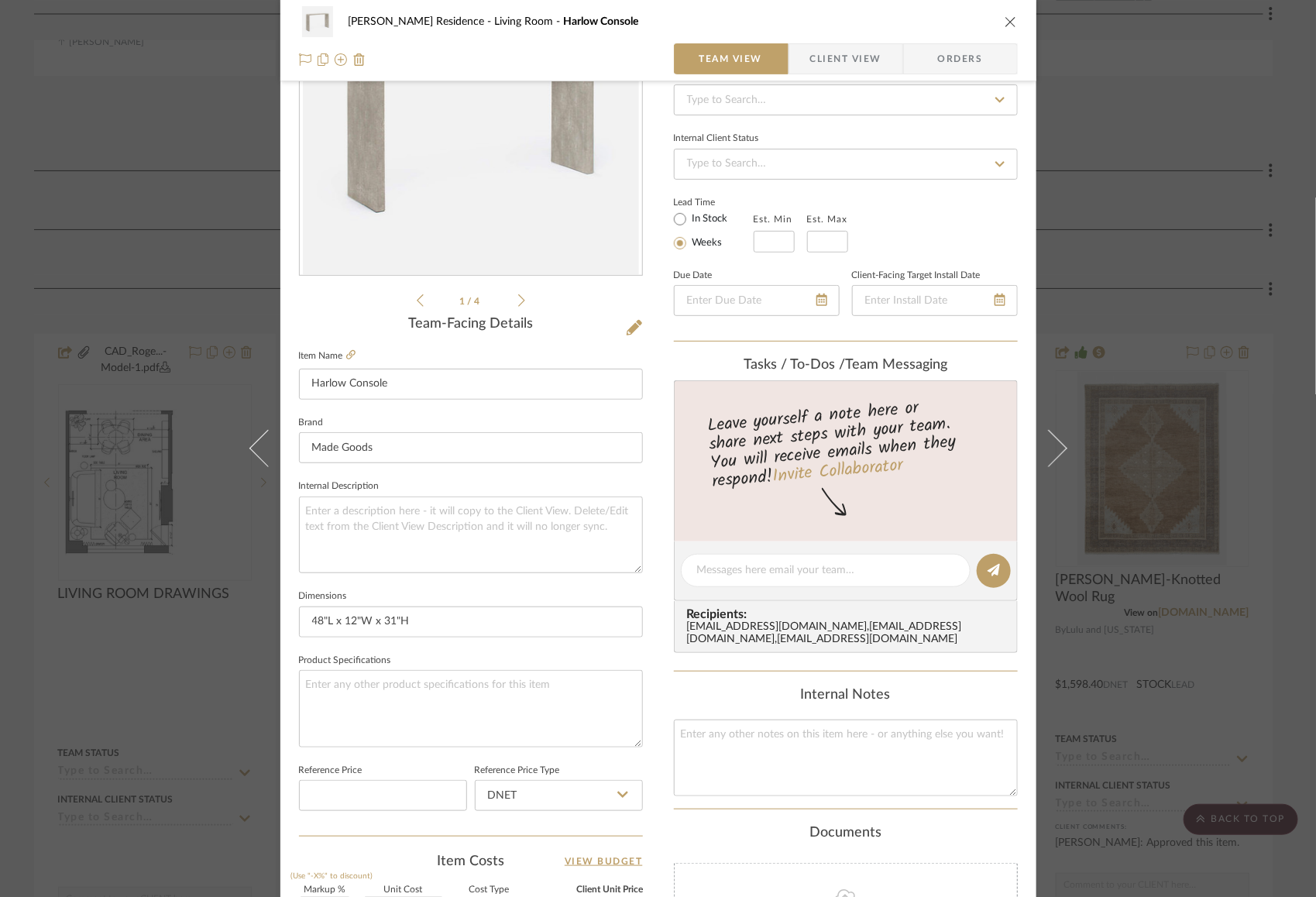
scroll to position [203, 0]
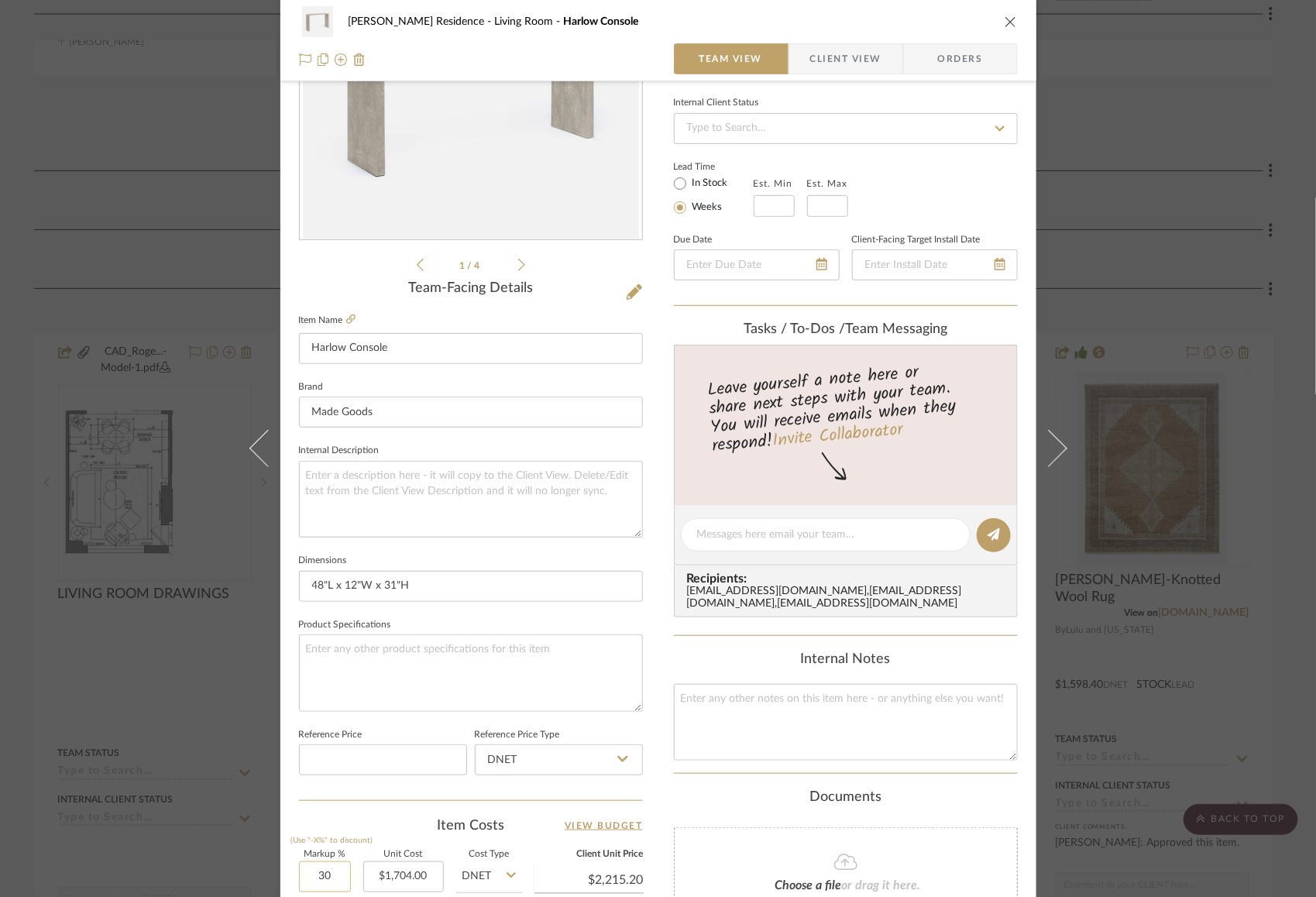
click at [319, 862] on input "30" at bounding box center [325, 876] width 52 height 31
type input "40%"
click at [657, 640] on div "Rogers Residence Living Room Harlow Console Team View Client View Orders 1 / 4 …" at bounding box center [658, 523] width 756 height 1431
type input "$2,385.60"
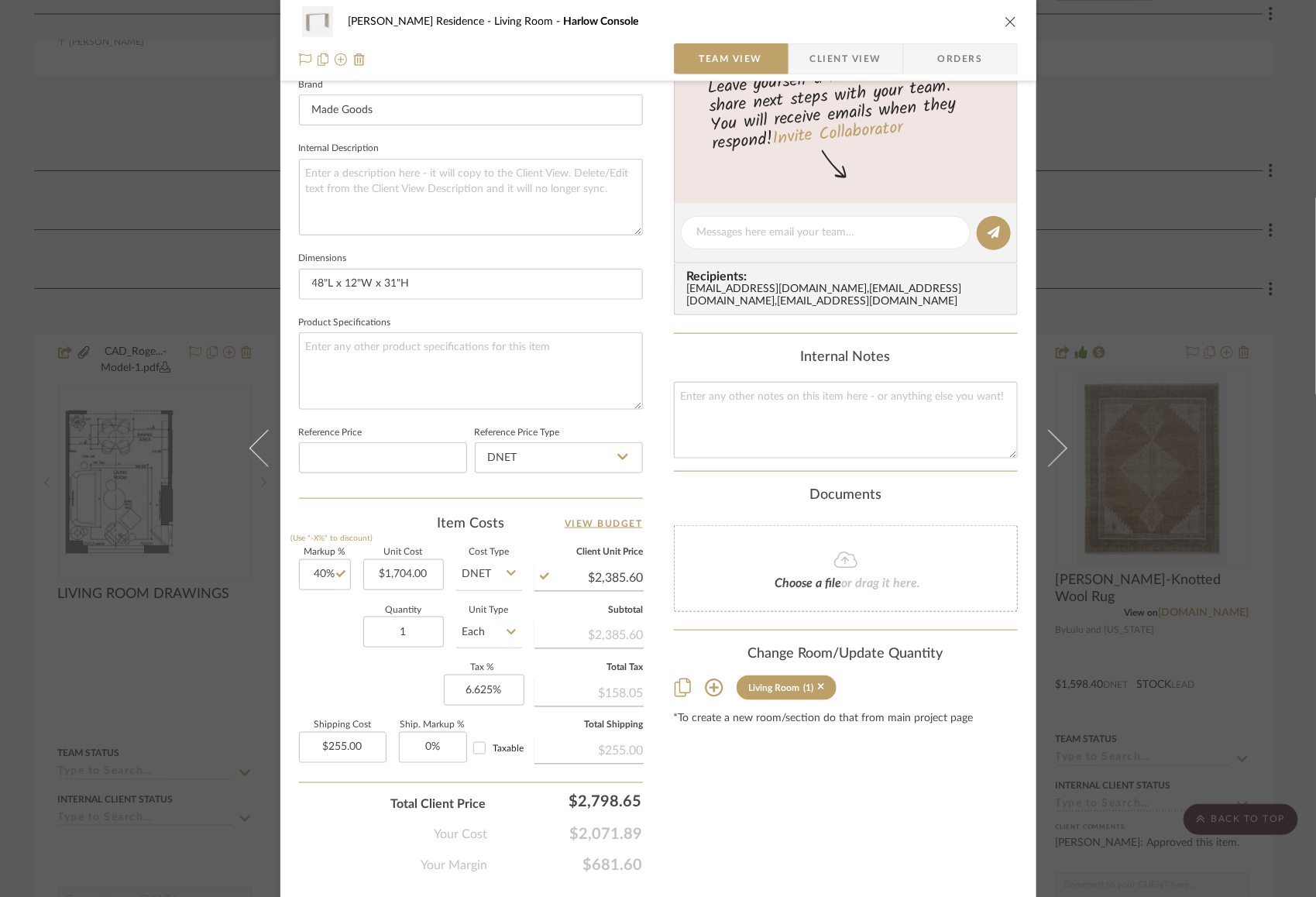
scroll to position [0, 0]
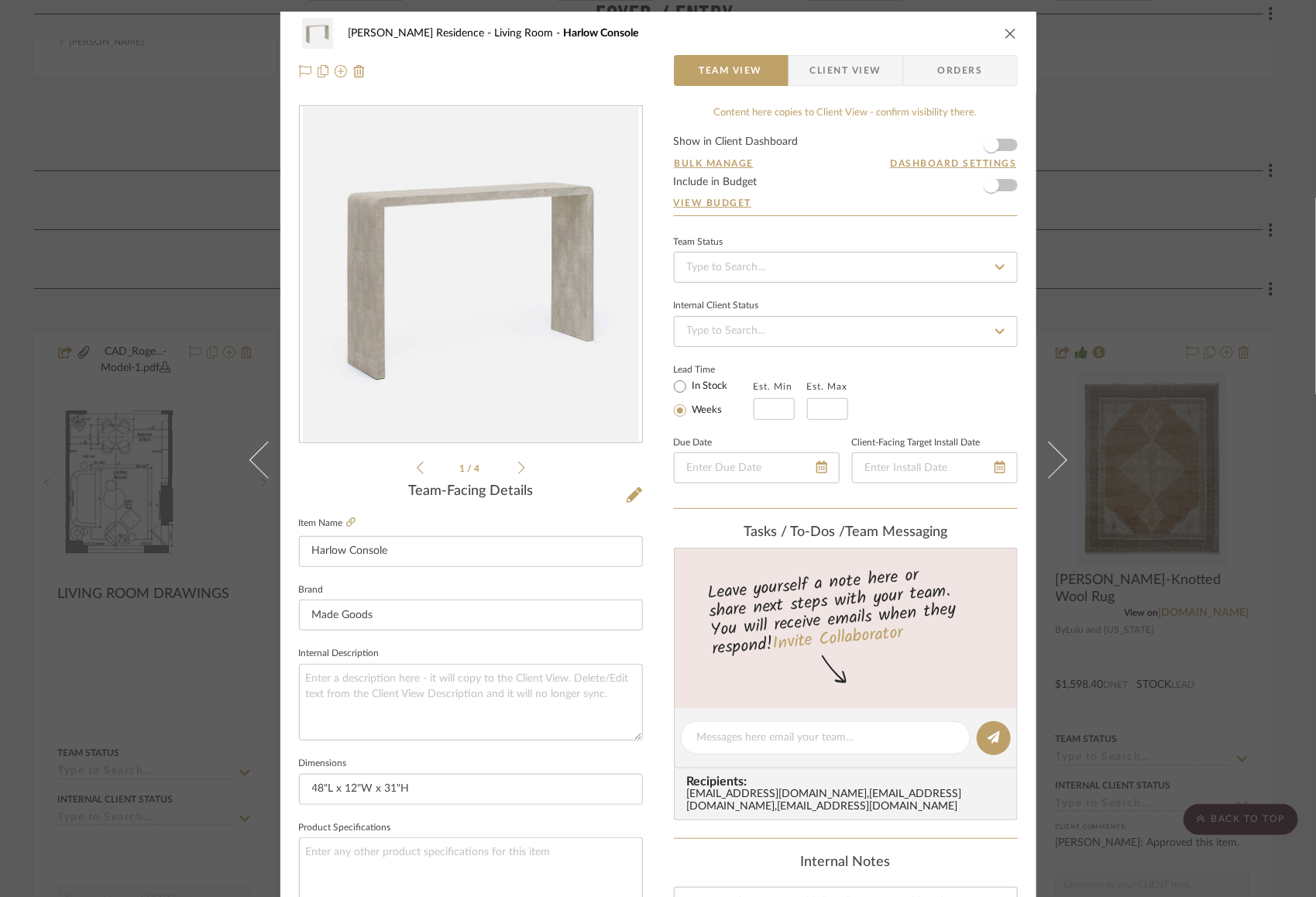
click at [1005, 31] on icon "close" at bounding box center [1011, 33] width 12 height 12
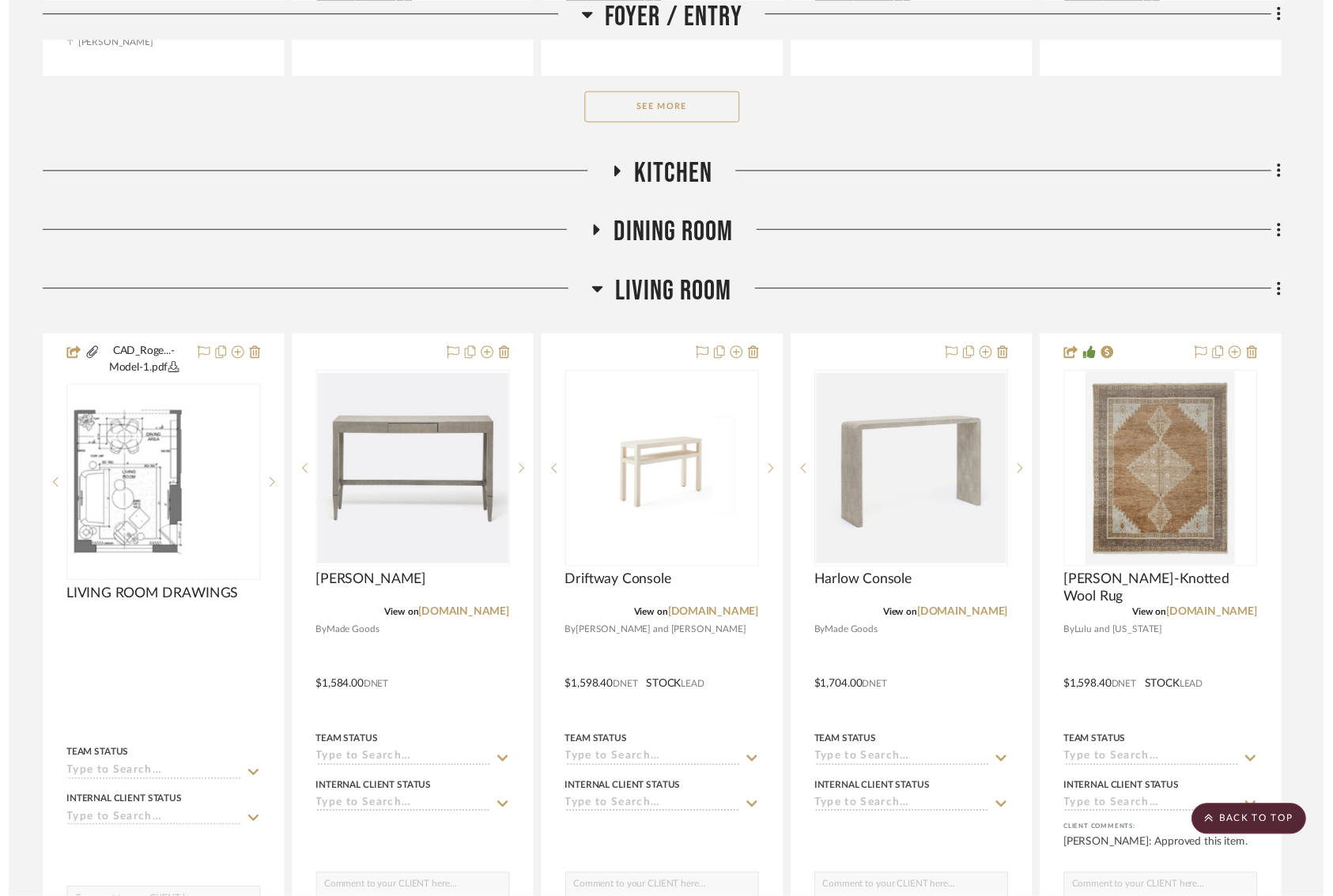
scroll to position [1091, 0]
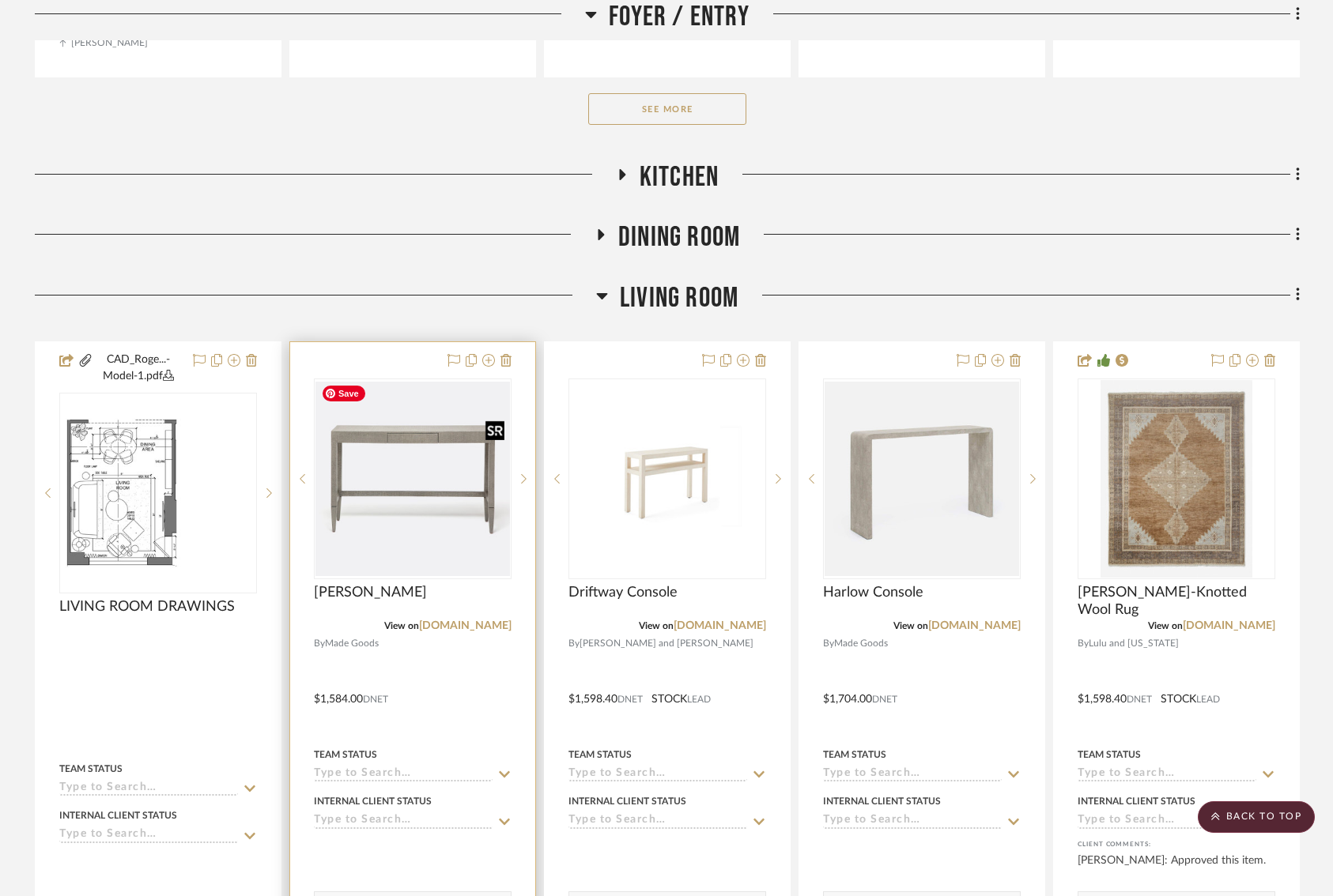
click at [409, 471] on img "0" at bounding box center [412, 479] width 195 height 195
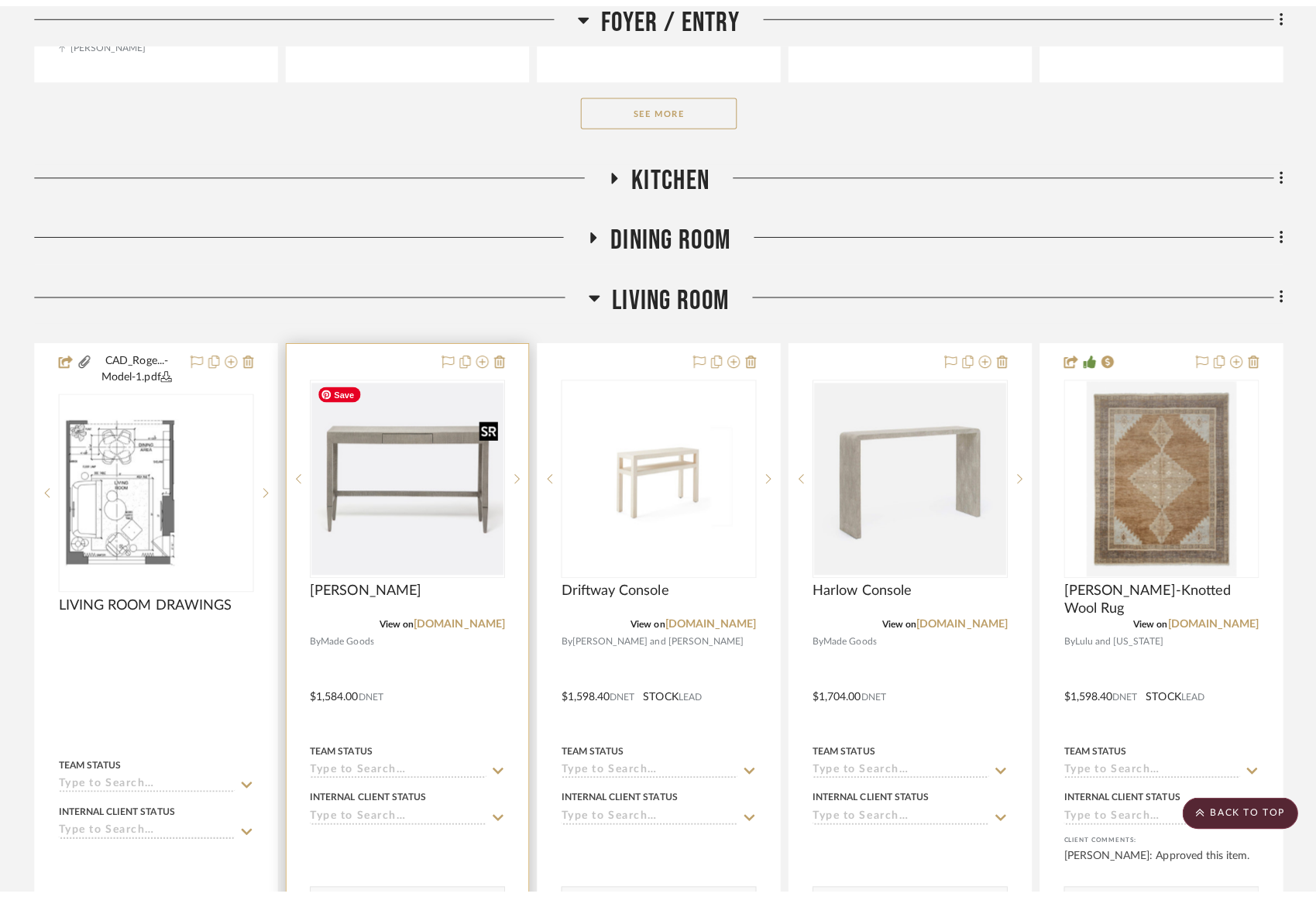
scroll to position [0, 0]
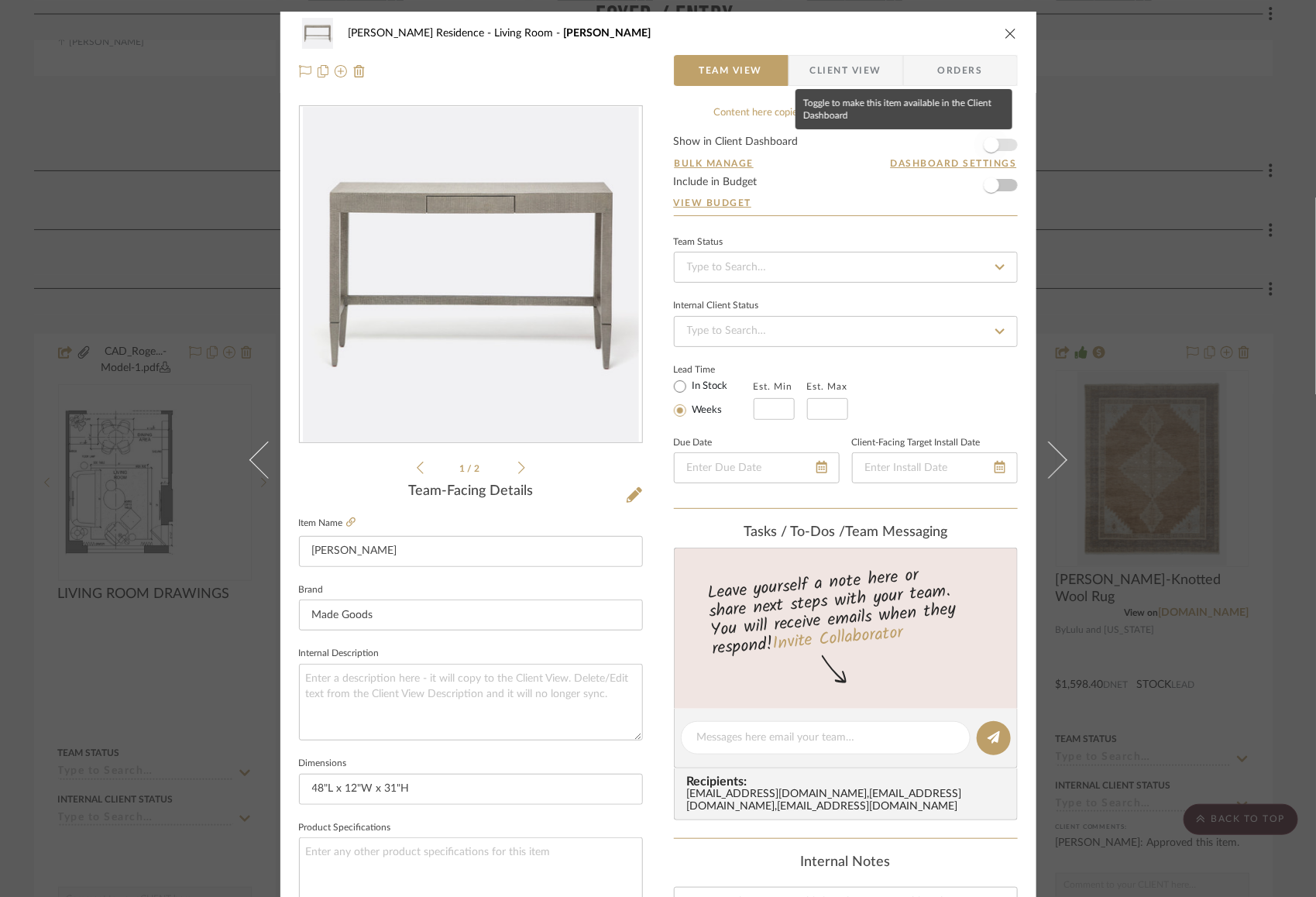
click at [985, 137] on span "button" at bounding box center [991, 145] width 16 height 16
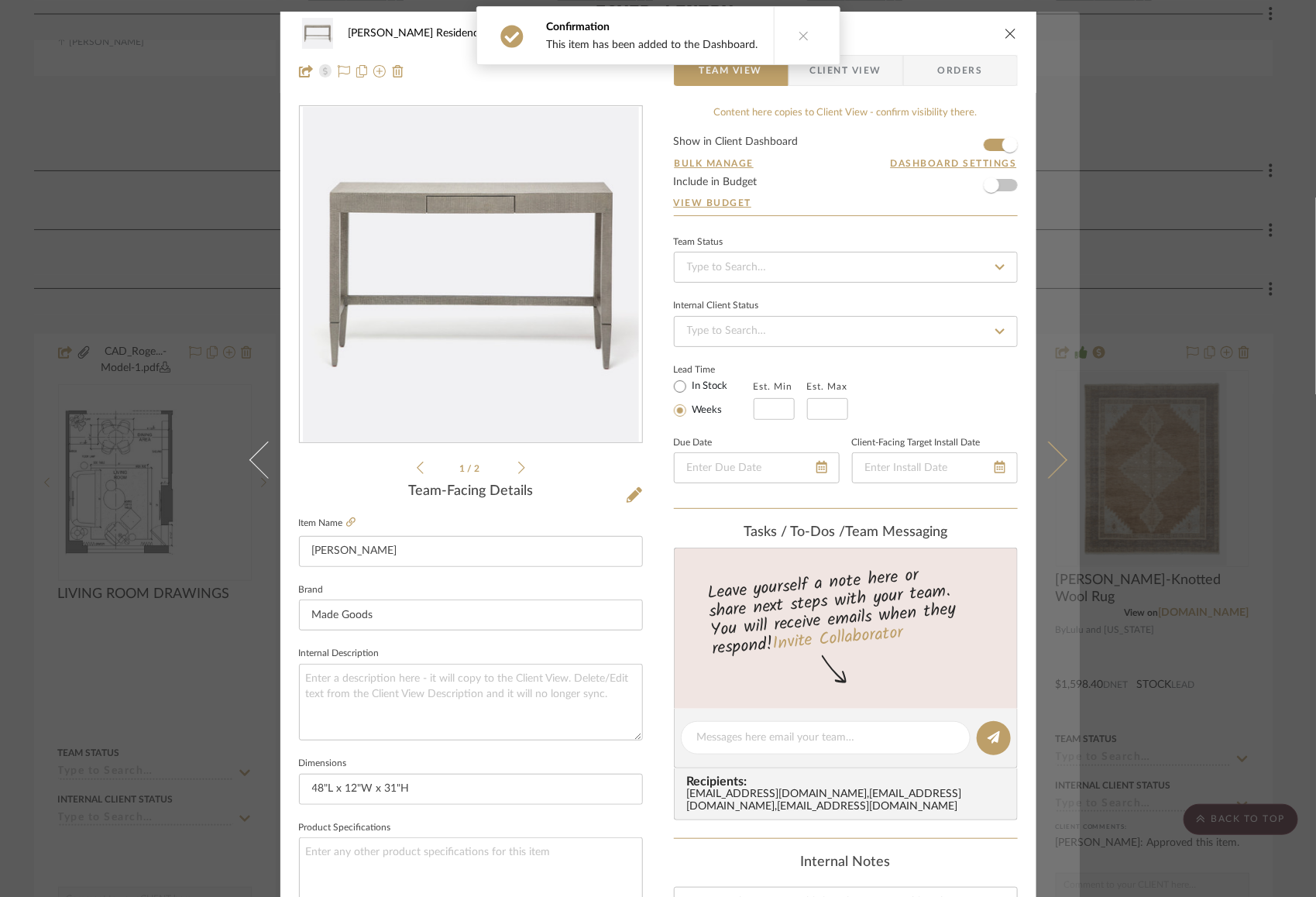
click at [1055, 449] on button at bounding box center [1058, 459] width 44 height 897
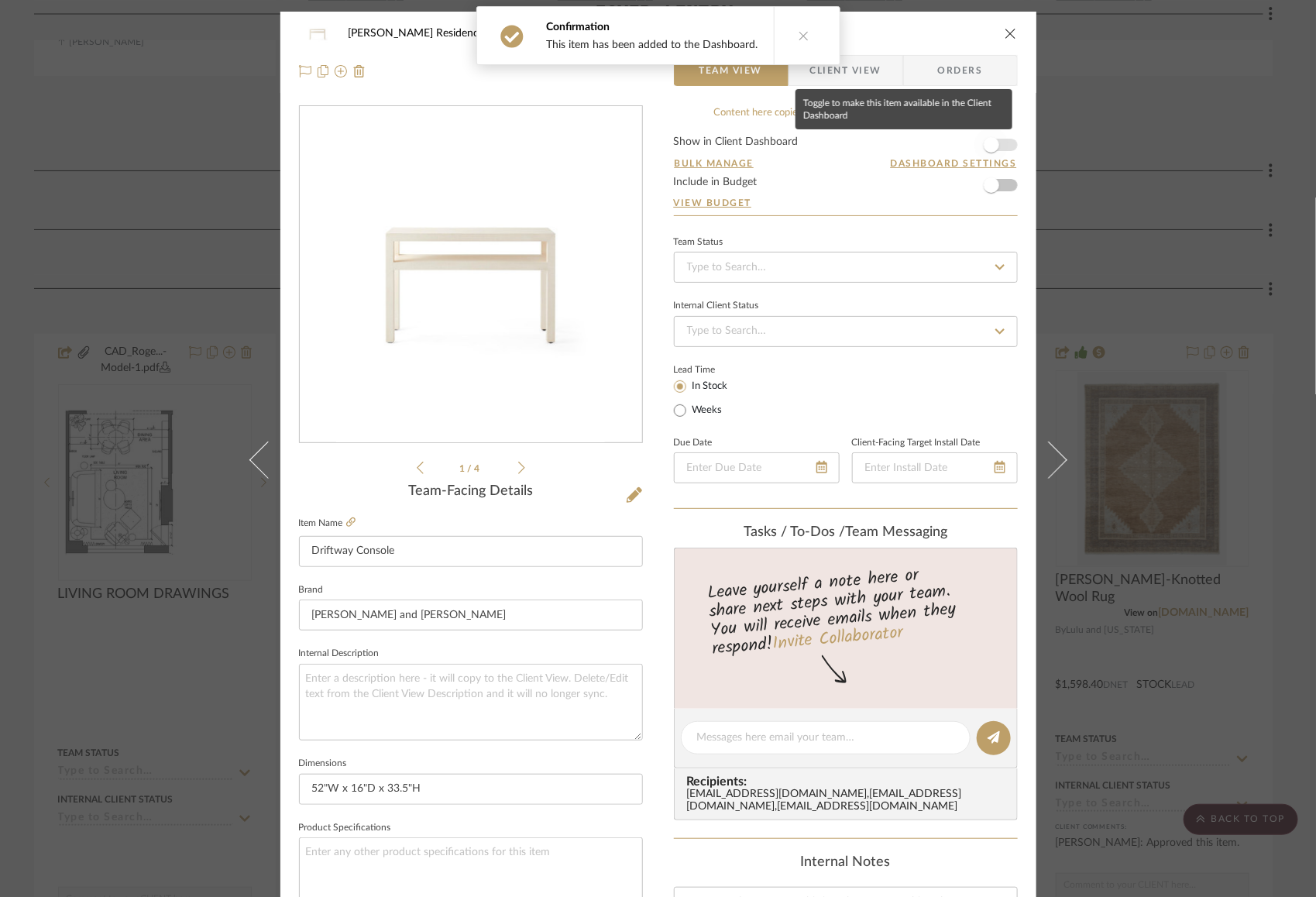
click at [996, 142] on span "button" at bounding box center [991, 144] width 34 height 34
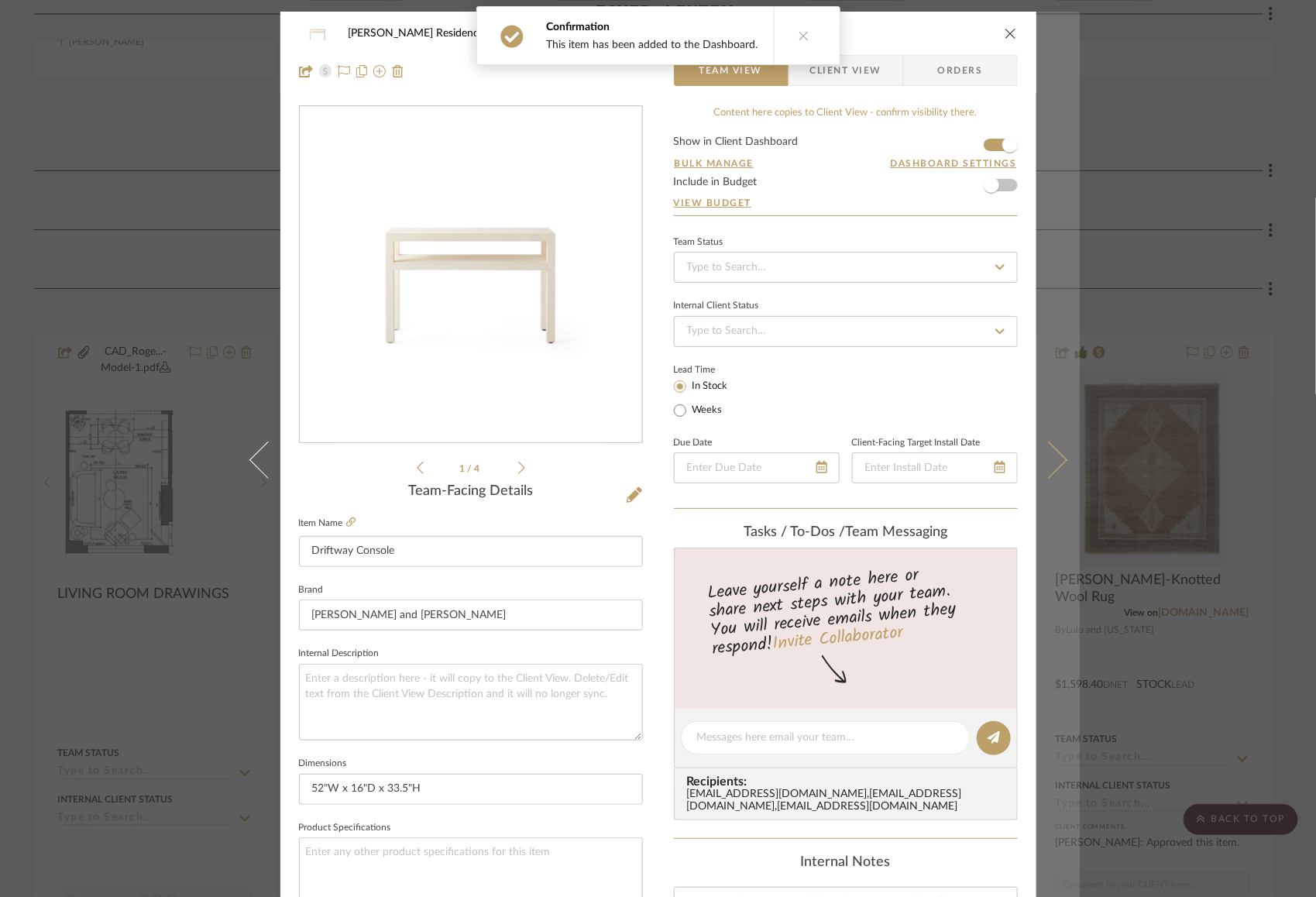
click at [1042, 436] on button at bounding box center [1058, 459] width 44 height 897
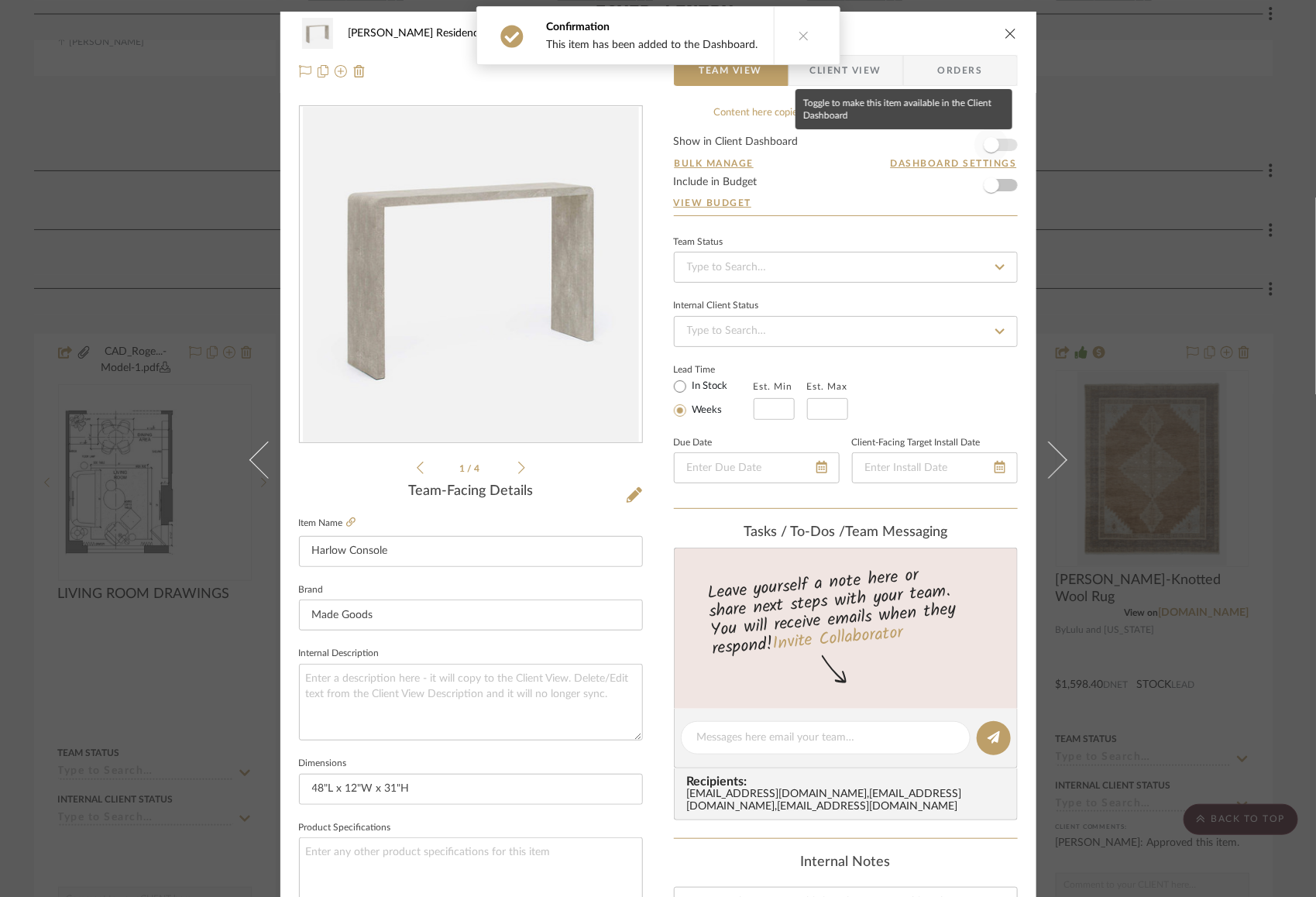
click at [1001, 138] on span "button" at bounding box center [991, 144] width 34 height 34
click at [1012, 26] on div "Rogers Residence Living Room Harlow Console" at bounding box center [658, 32] width 718 height 31
click at [1004, 30] on icon "close" at bounding box center [1011, 33] width 12 height 12
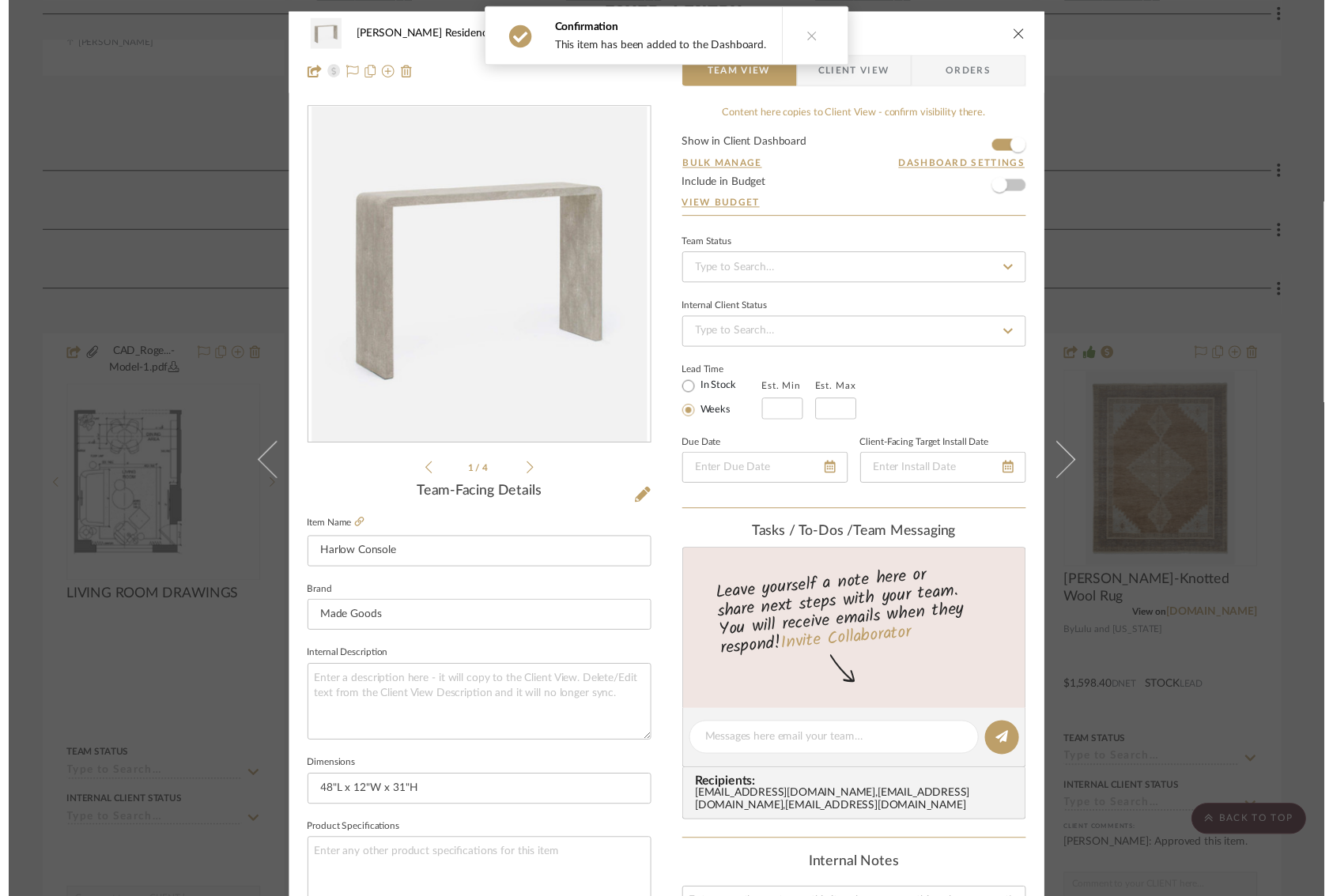
scroll to position [1091, 0]
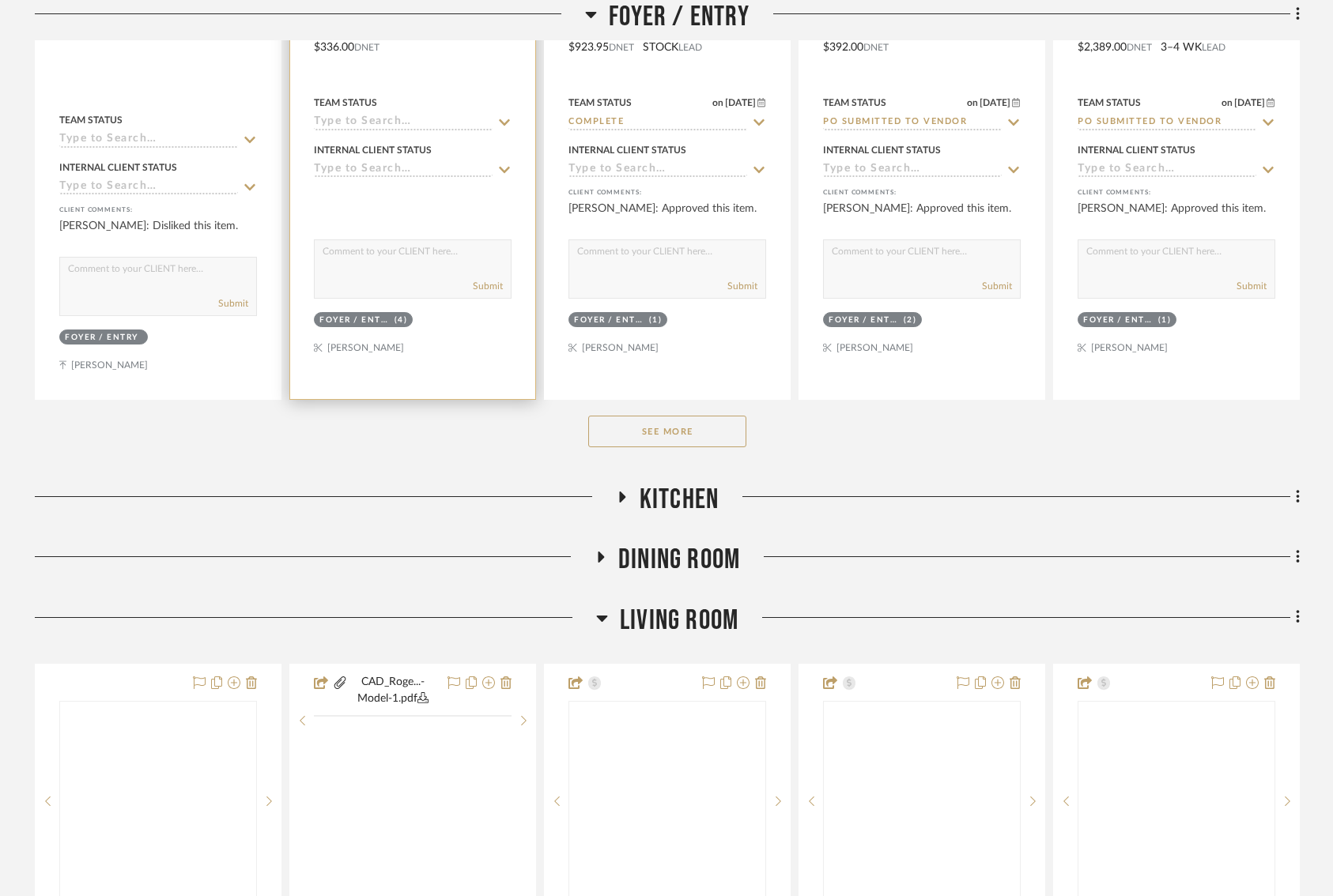
scroll to position [1081, 0]
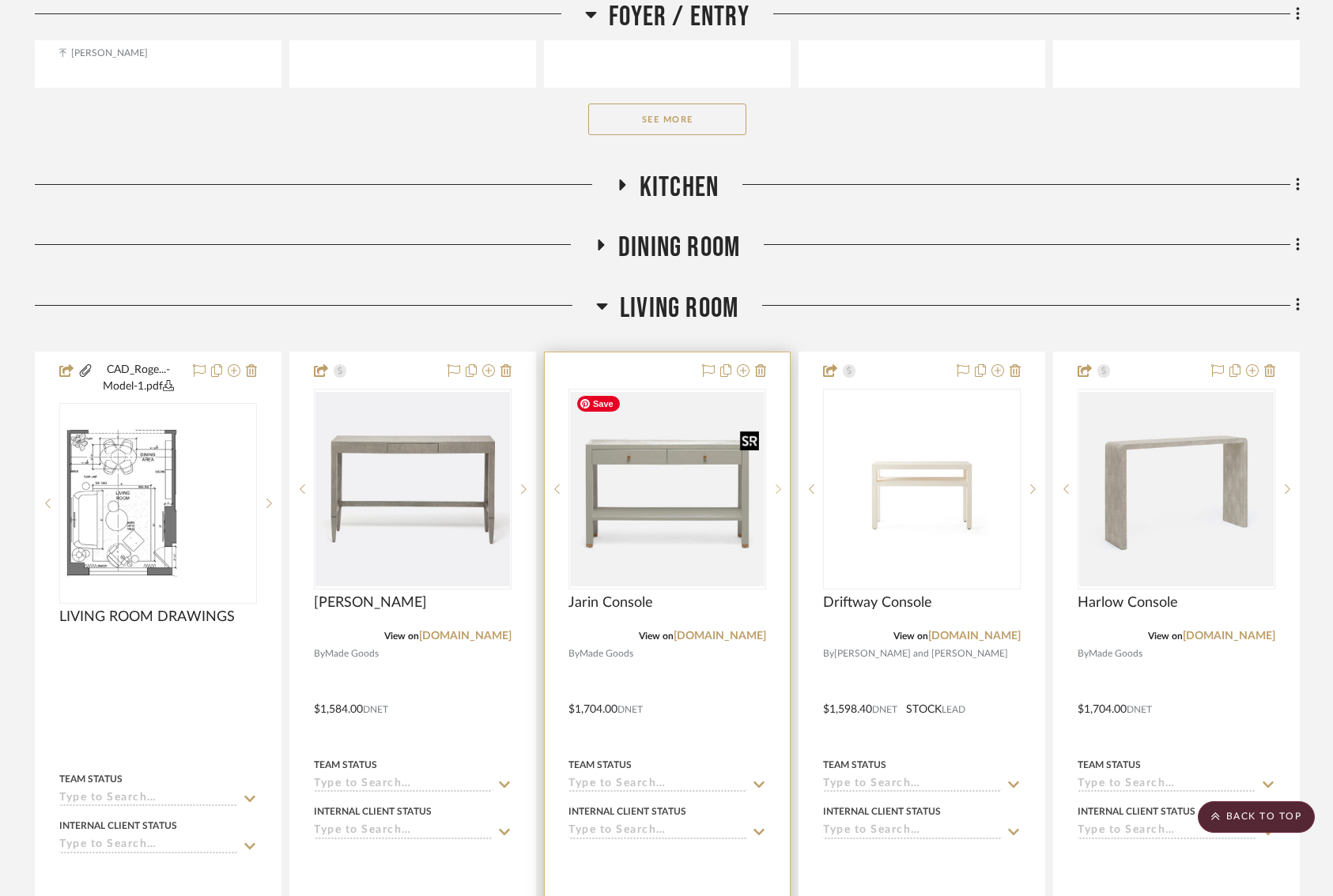
click at [775, 489] on icon at bounding box center [778, 489] width 5 height 11
click at [782, 484] on sr-next-btn at bounding box center [778, 489] width 24 height 11
click at [658, 513] on img "2" at bounding box center [667, 489] width 195 height 195
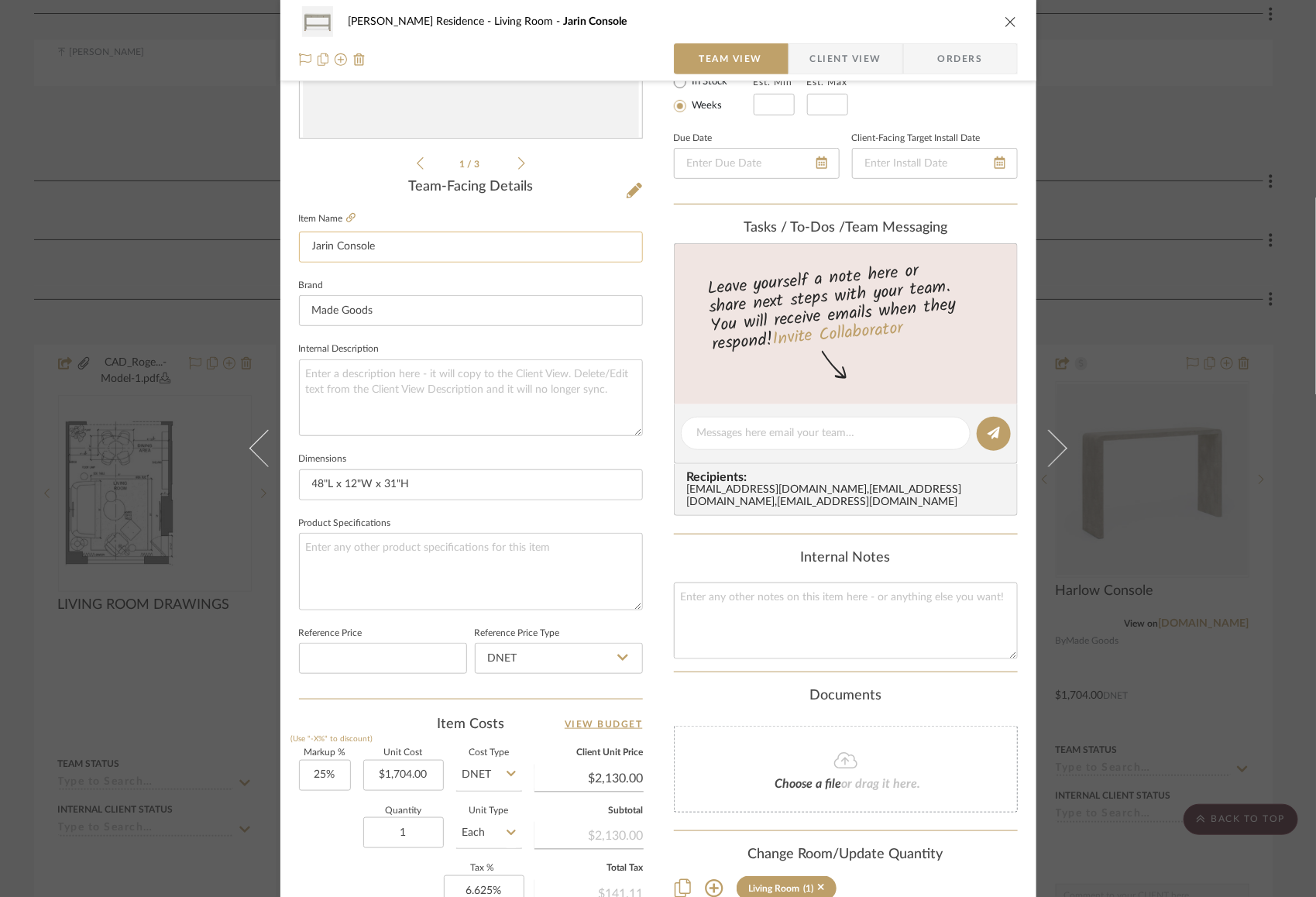
scroll to position [540, 0]
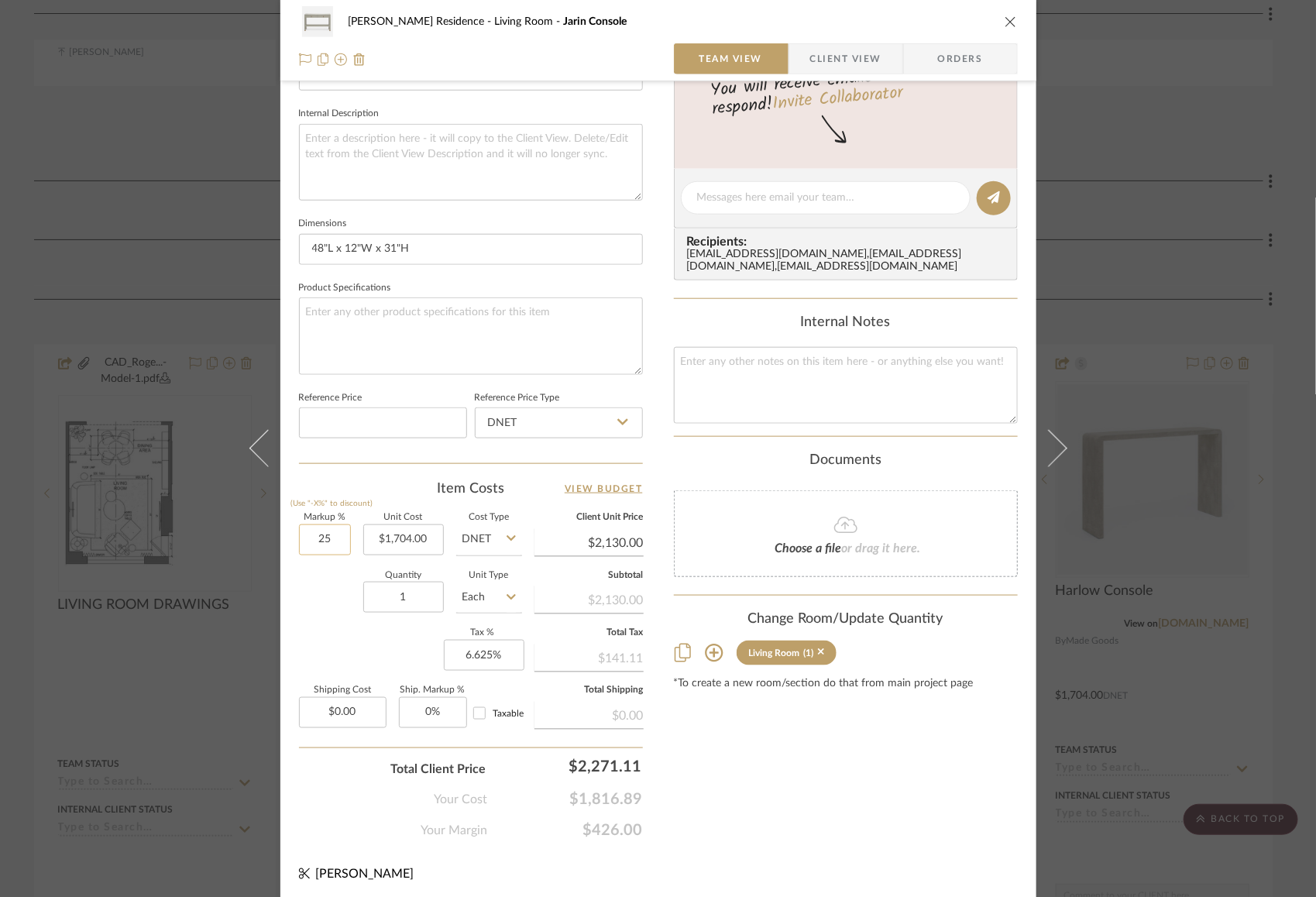
click at [306, 536] on input "25" at bounding box center [325, 539] width 52 height 31
type input "40%"
click at [328, 610] on div "Quantity 1 Unit Type Each" at bounding box center [410, 599] width 223 height 55
type input "$2,385.60"
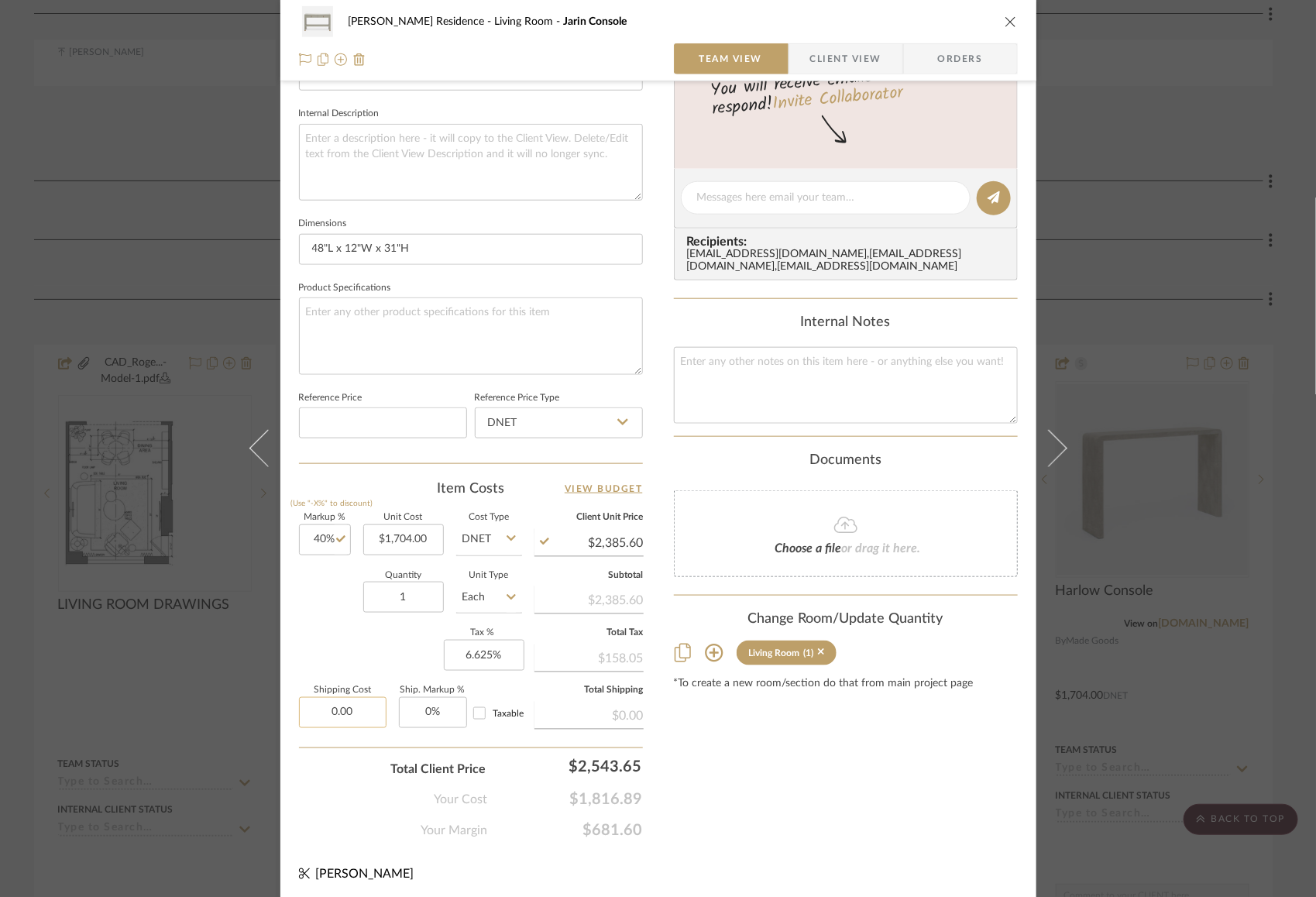
click at [340, 711] on input "0.00" at bounding box center [343, 712] width 88 height 31
type input "$255.00"
click at [342, 606] on div "Quantity 1 Unit Type Each" at bounding box center [410, 599] width 223 height 55
click at [1212, 505] on div "[PERSON_NAME] Residence Living Room Jarin Console Team View Client View Orders …" at bounding box center [658, 448] width 1316 height 897
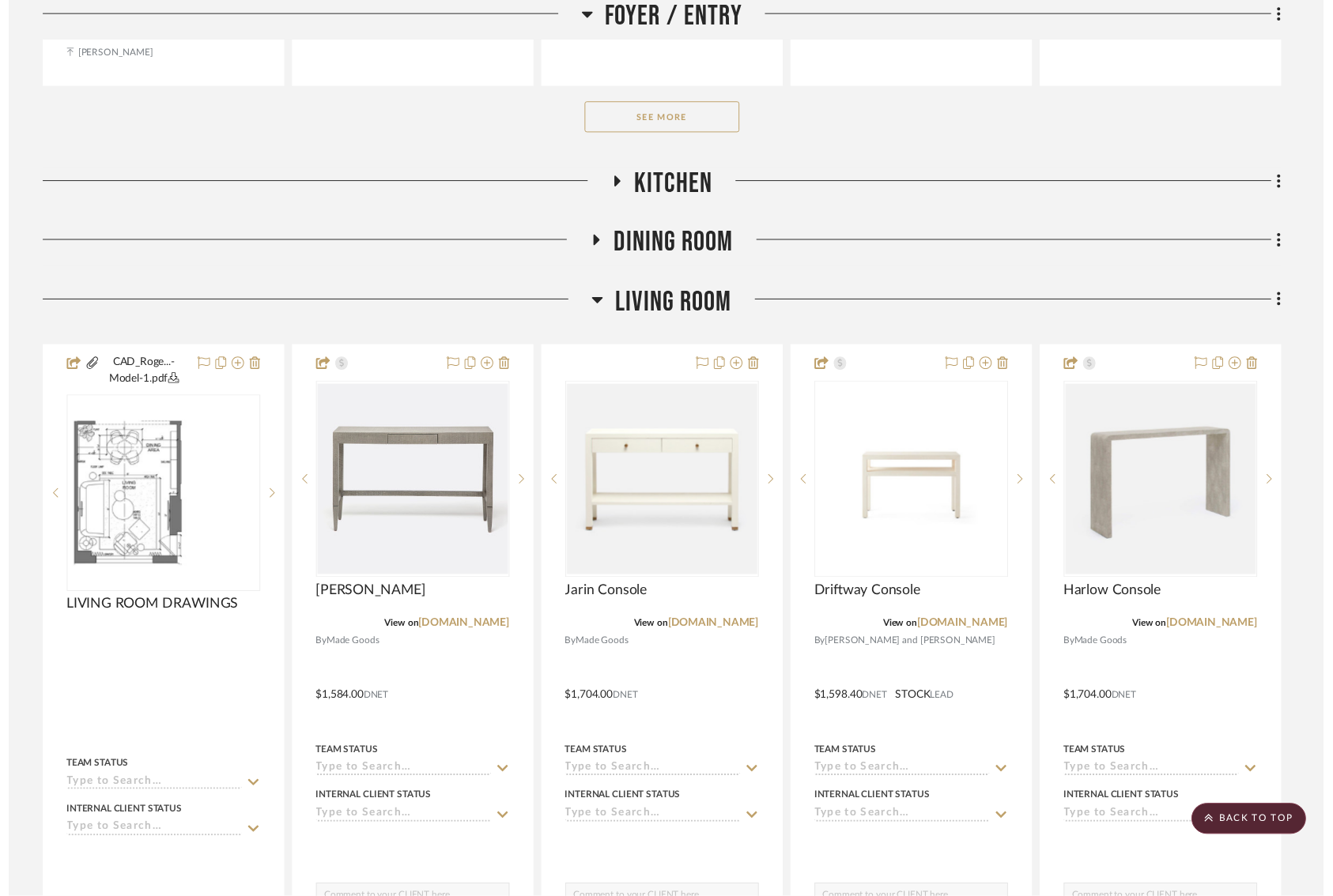
scroll to position [1081, 0]
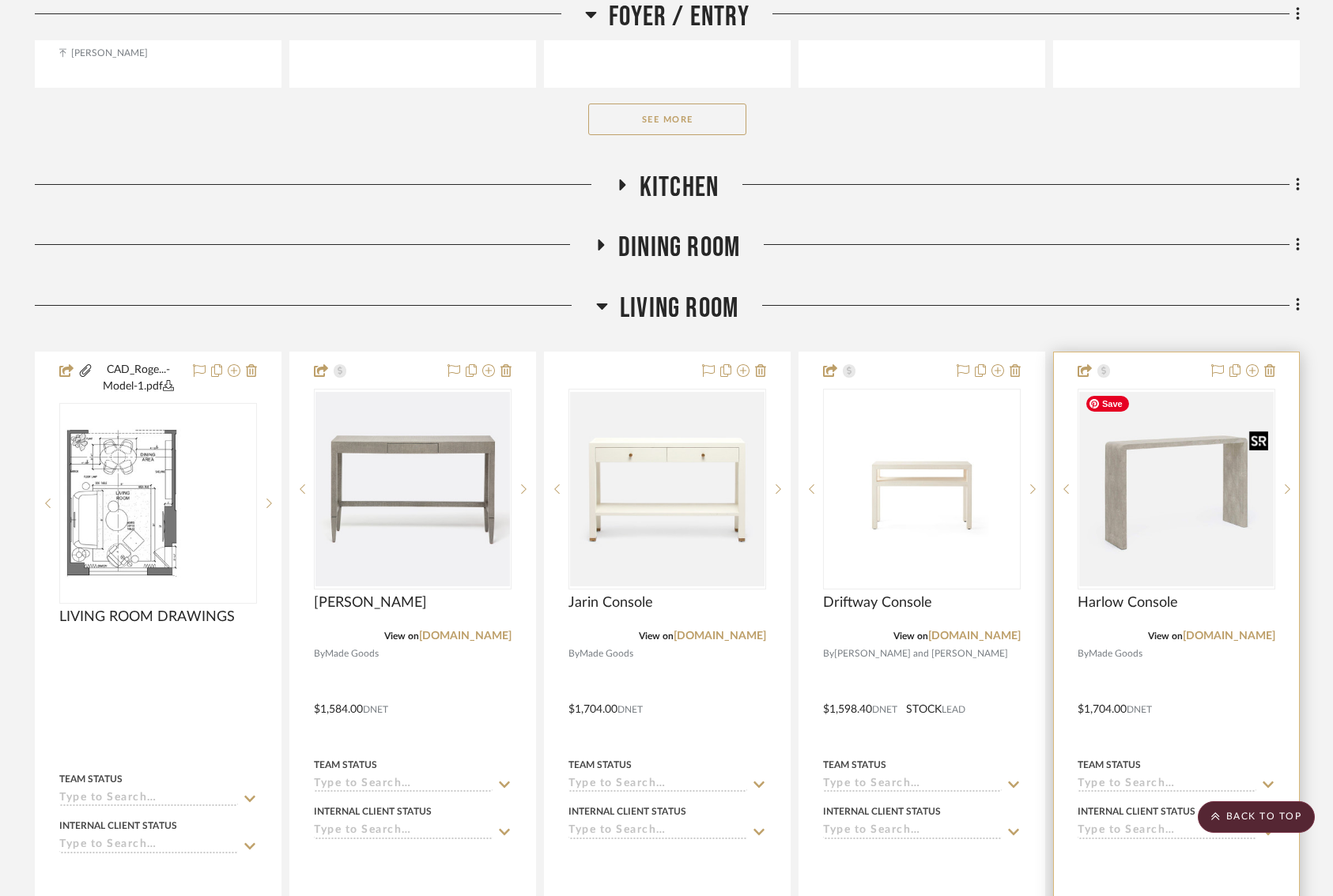
click at [1174, 506] on img "0" at bounding box center [1176, 489] width 195 height 195
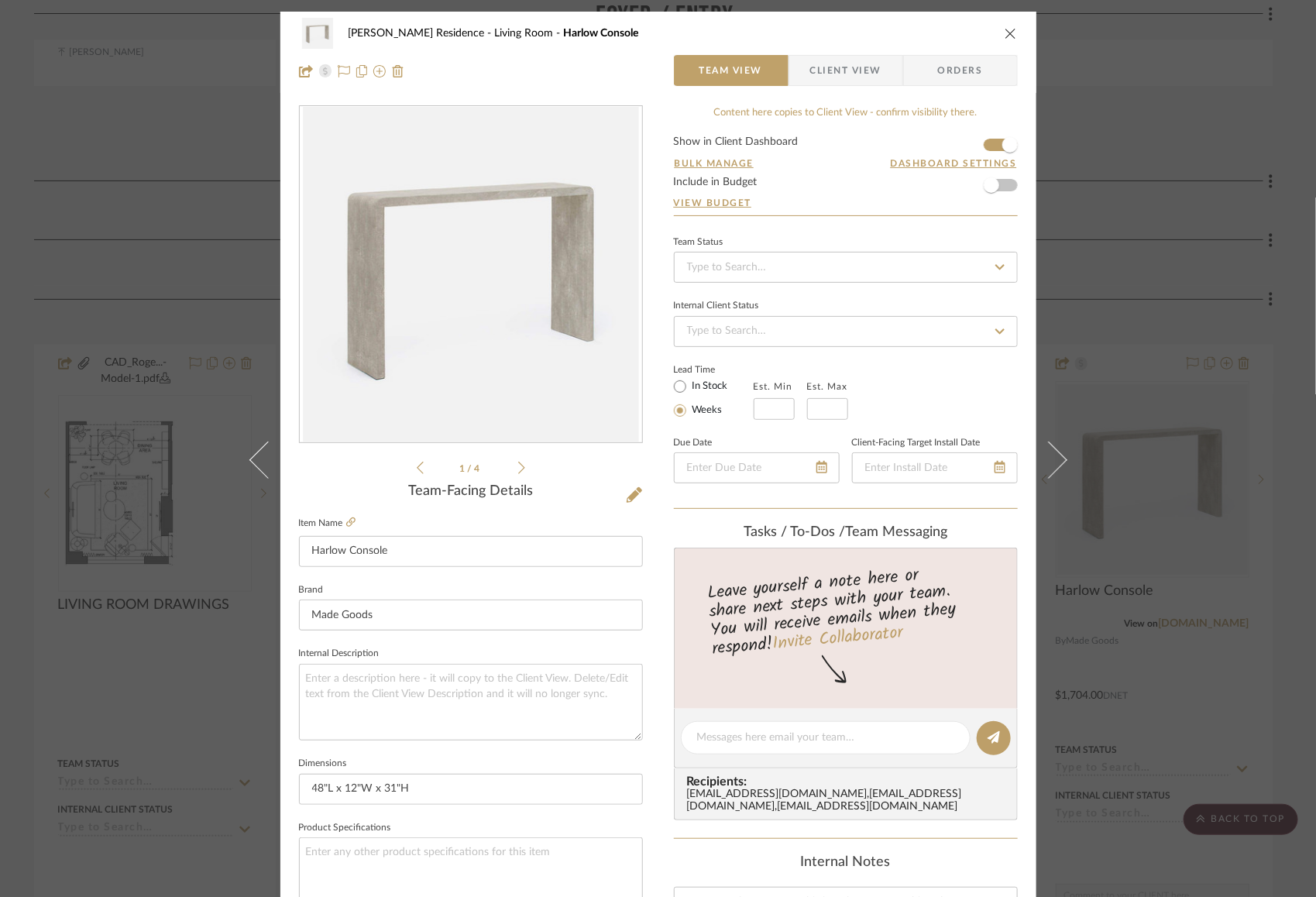
scroll to position [540, 0]
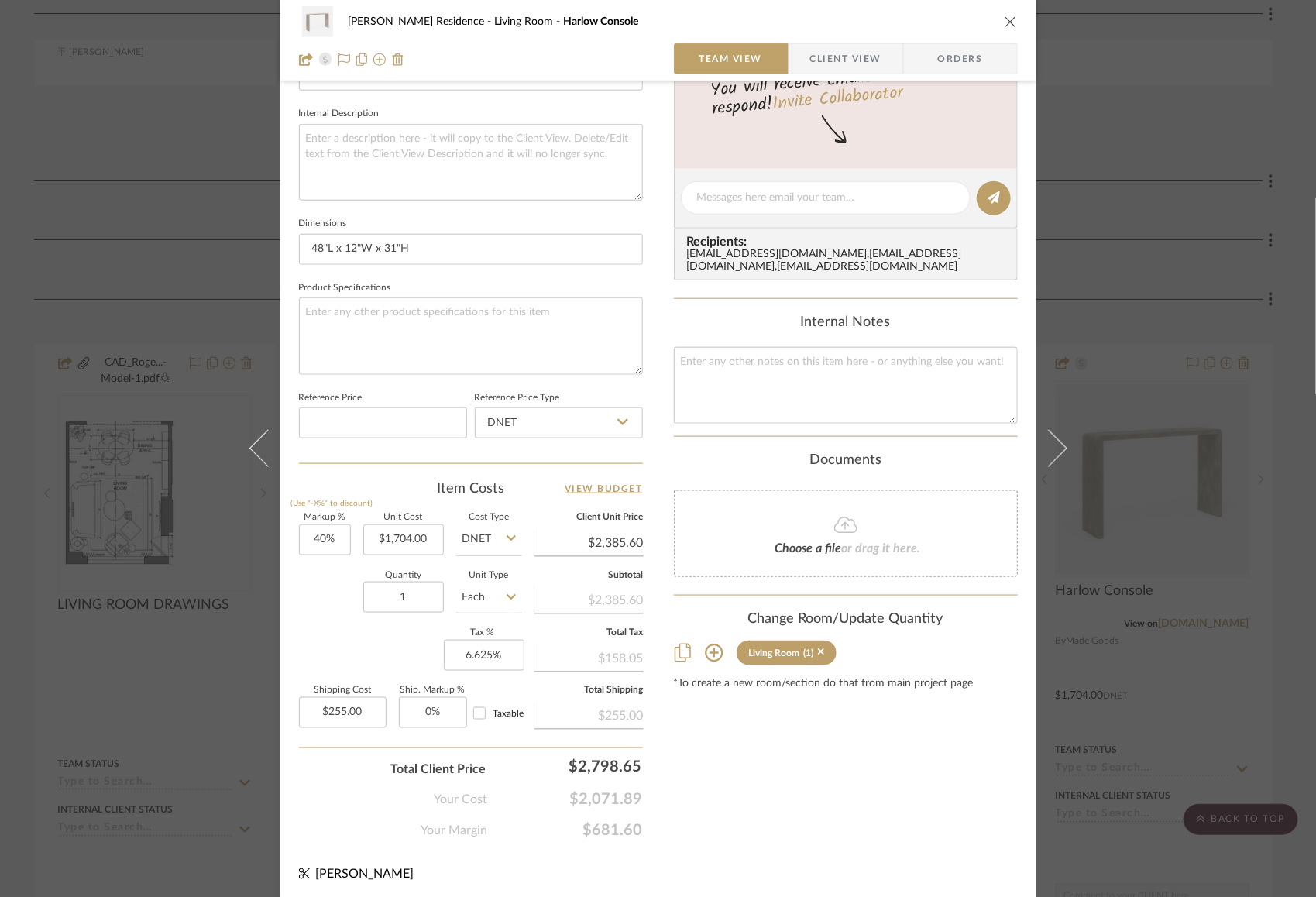
click at [86, 584] on div "[PERSON_NAME] Residence Living Room Harlow Console Team View Client View Orders…" at bounding box center [658, 448] width 1316 height 897
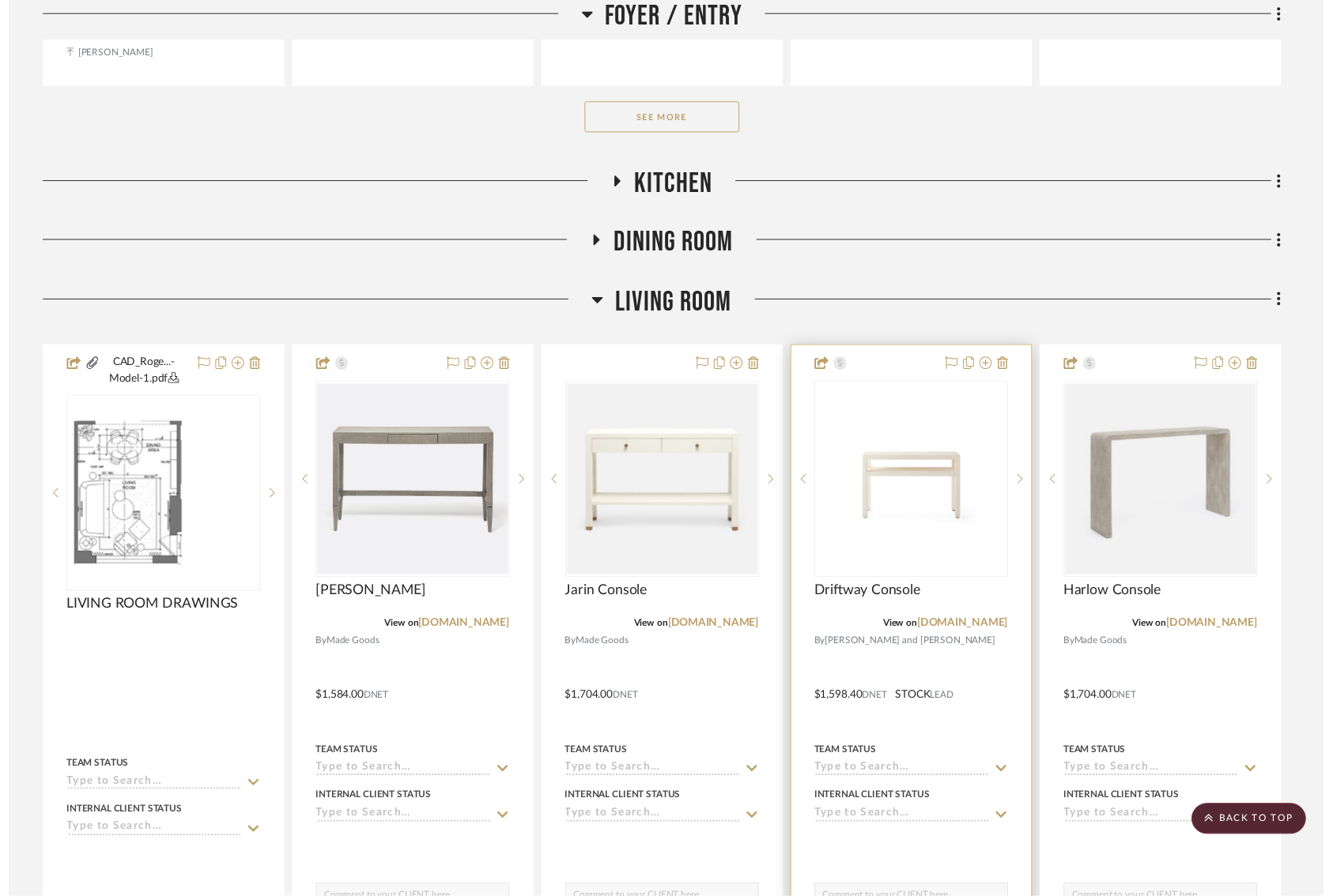
scroll to position [1081, 0]
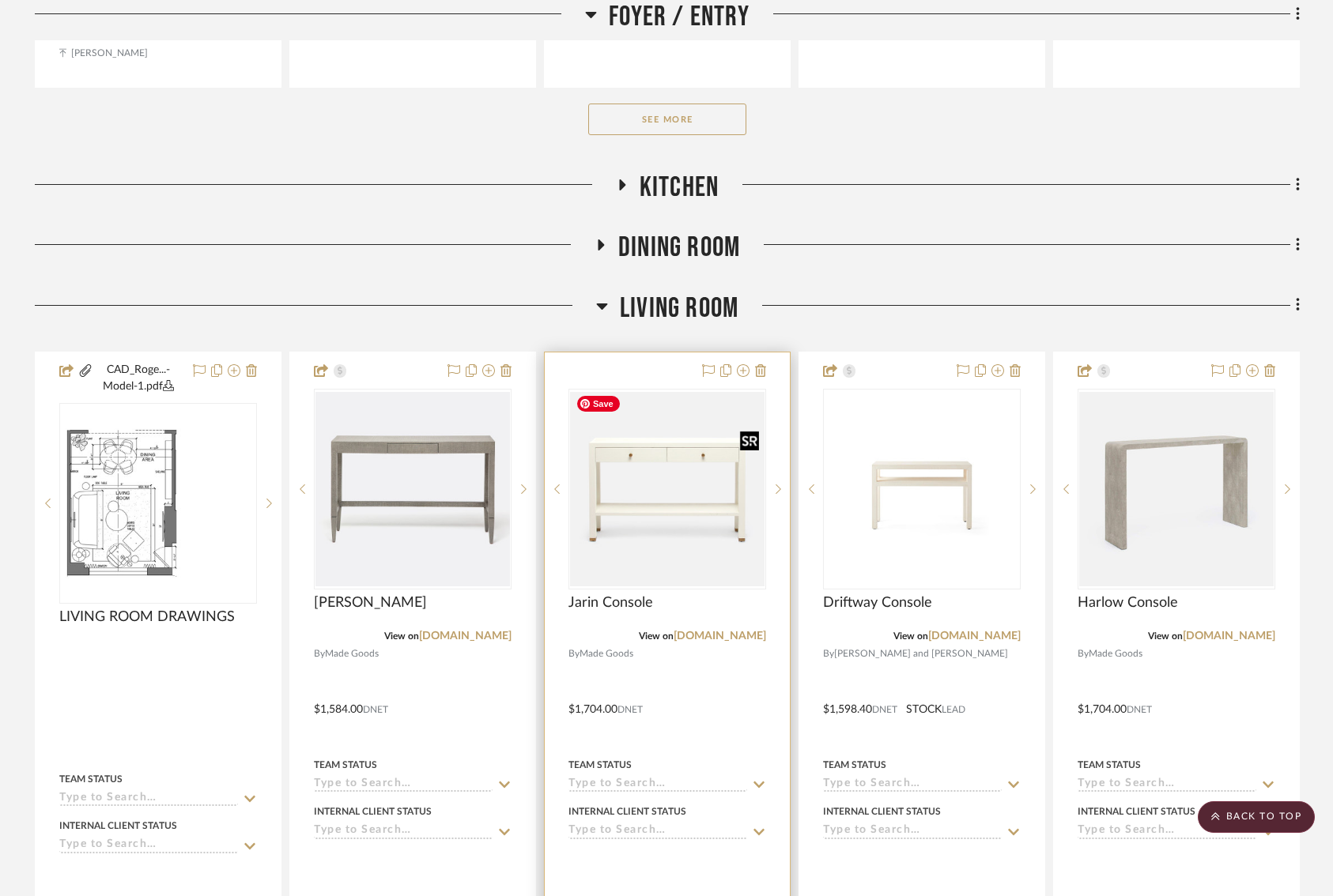
click at [677, 528] on img "2" at bounding box center [667, 489] width 195 height 195
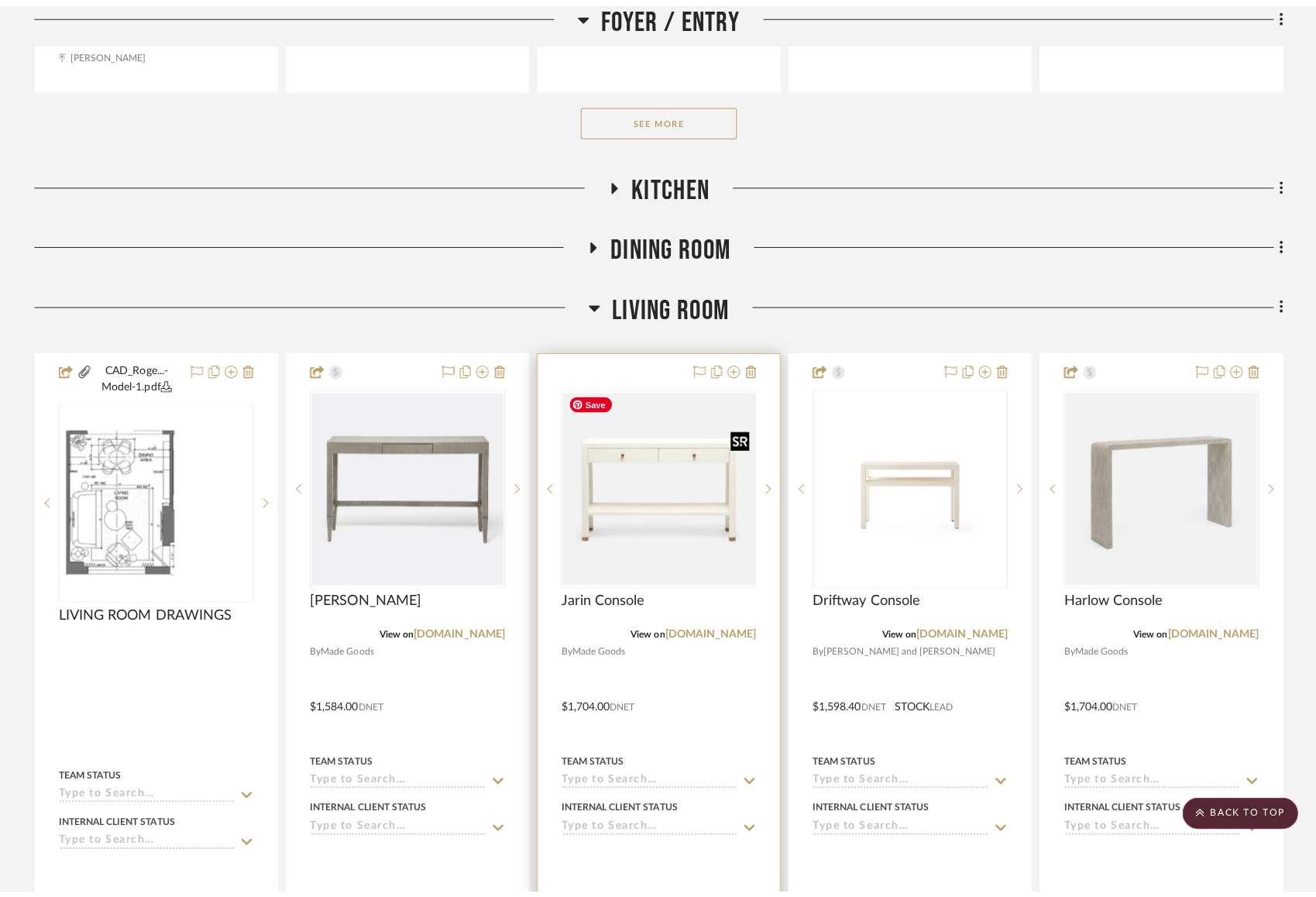
scroll to position [0, 0]
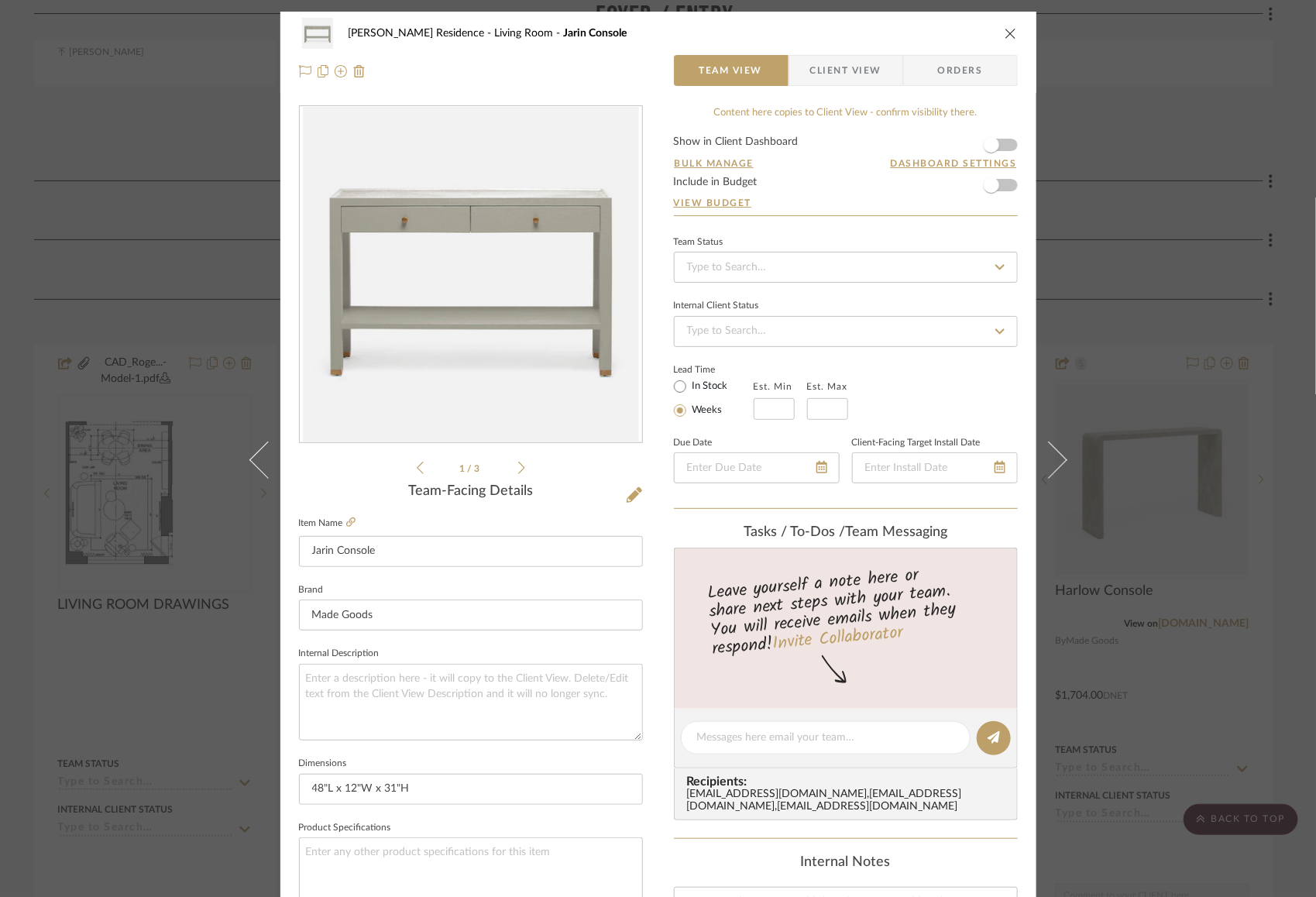
click at [1003, 141] on form "Show in Client Dashboard Bulk Manage Dashboard Settings Include in Budget View …" at bounding box center [845, 176] width 344 height 79
click at [984, 147] on span "button" at bounding box center [991, 145] width 16 height 16
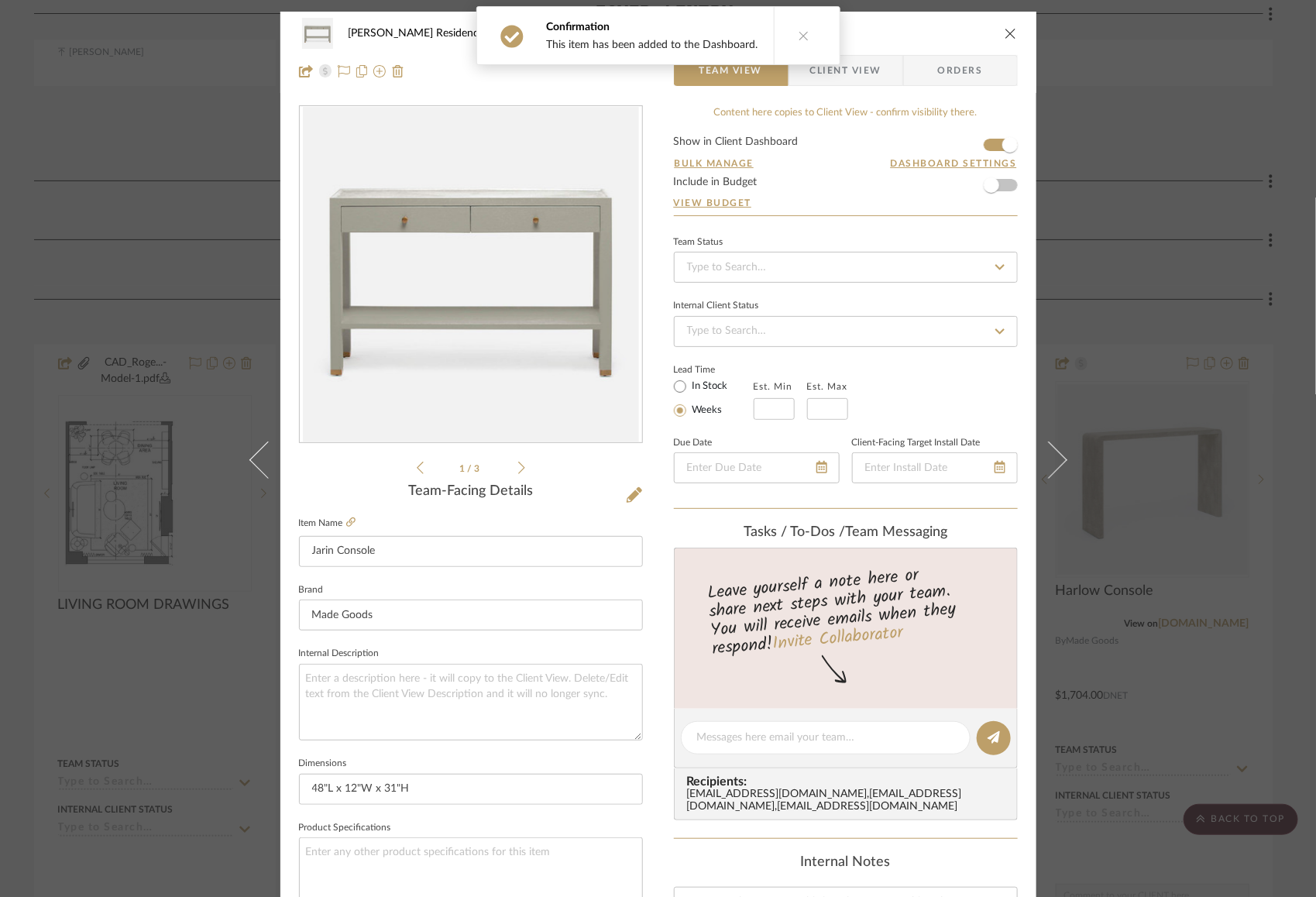
click at [1006, 32] on icon "close" at bounding box center [1011, 33] width 12 height 12
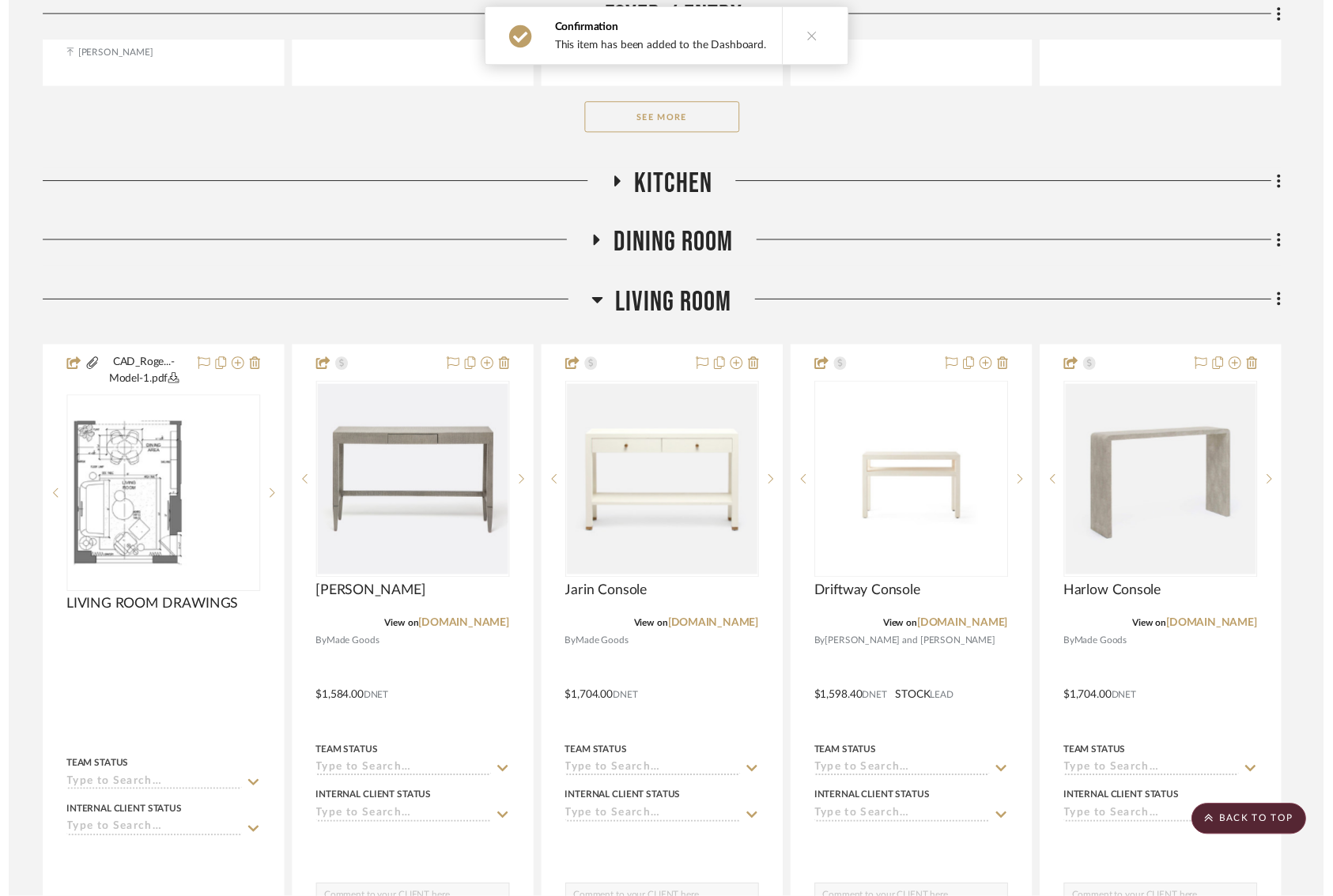
scroll to position [1081, 0]
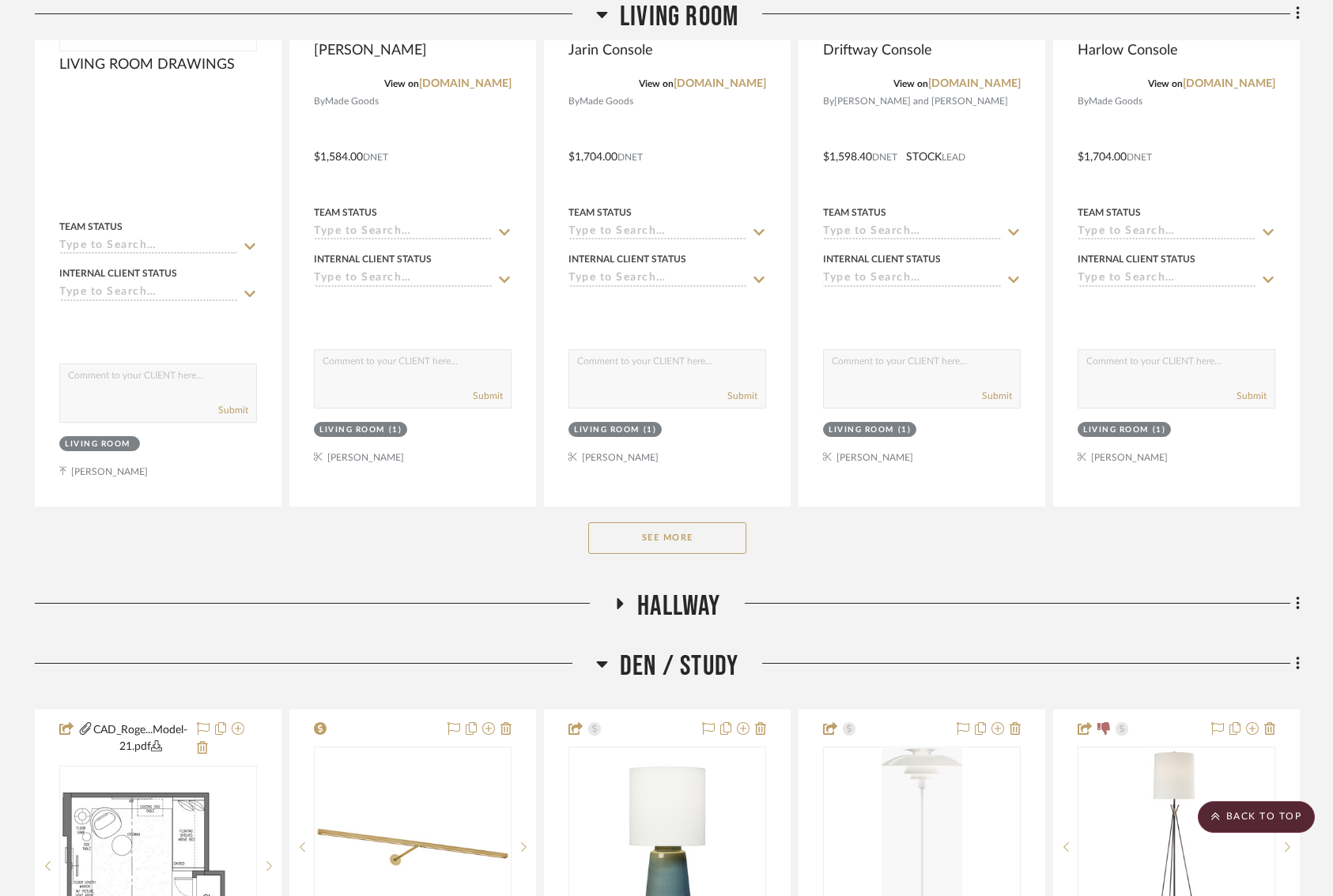
scroll to position [1861, 0]
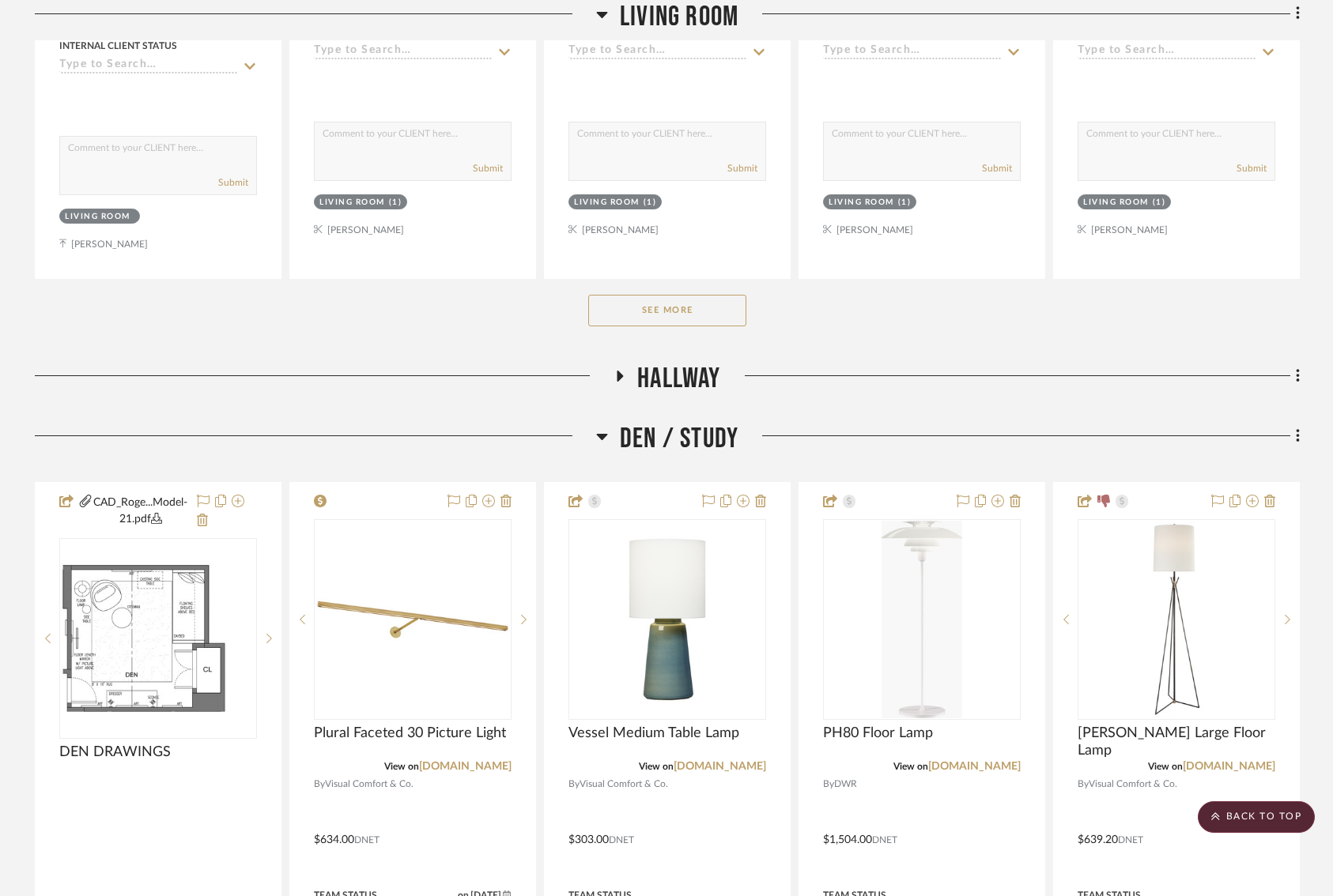
click at [691, 318] on button "See More" at bounding box center [667, 310] width 158 height 31
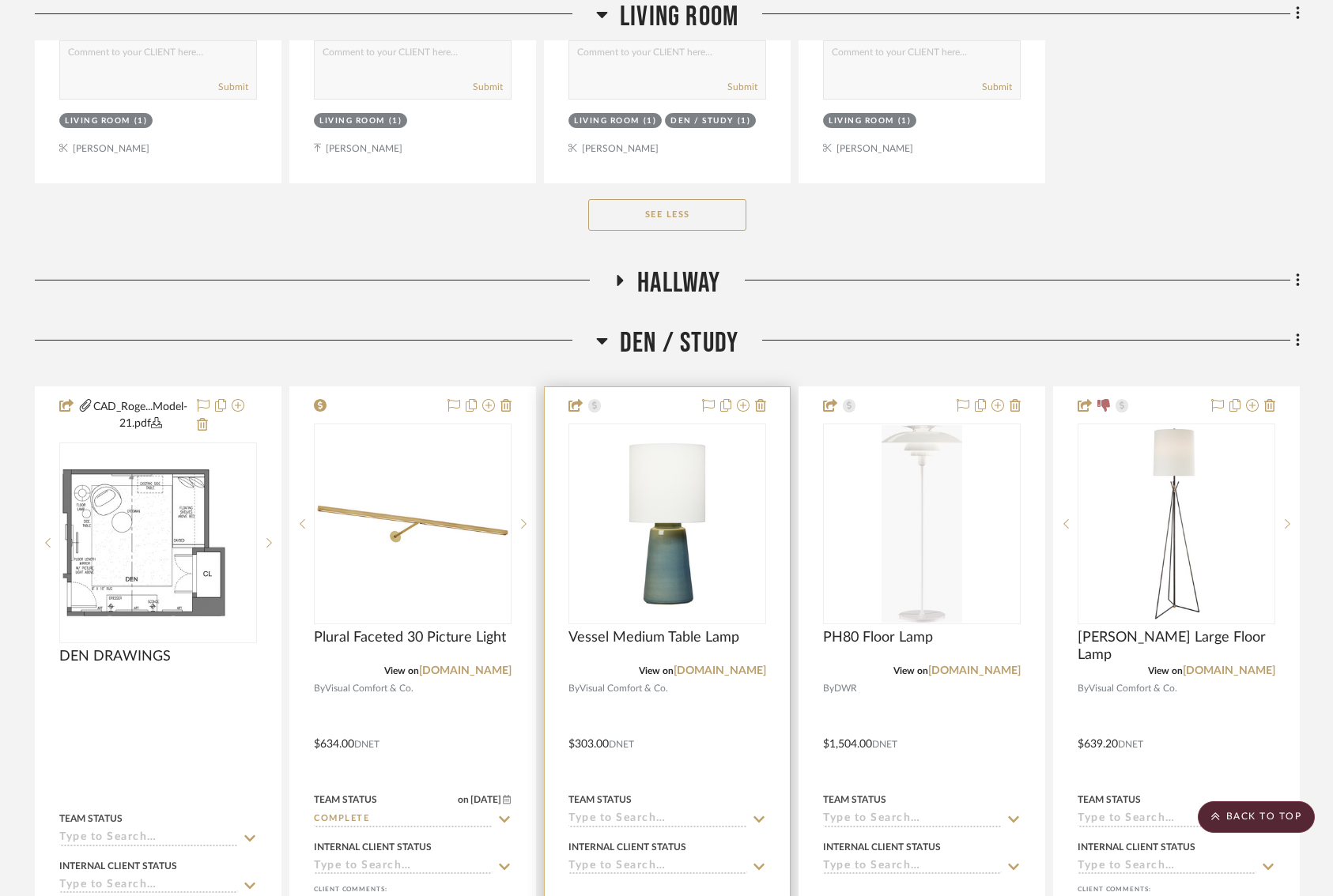
scroll to position [4081, 0]
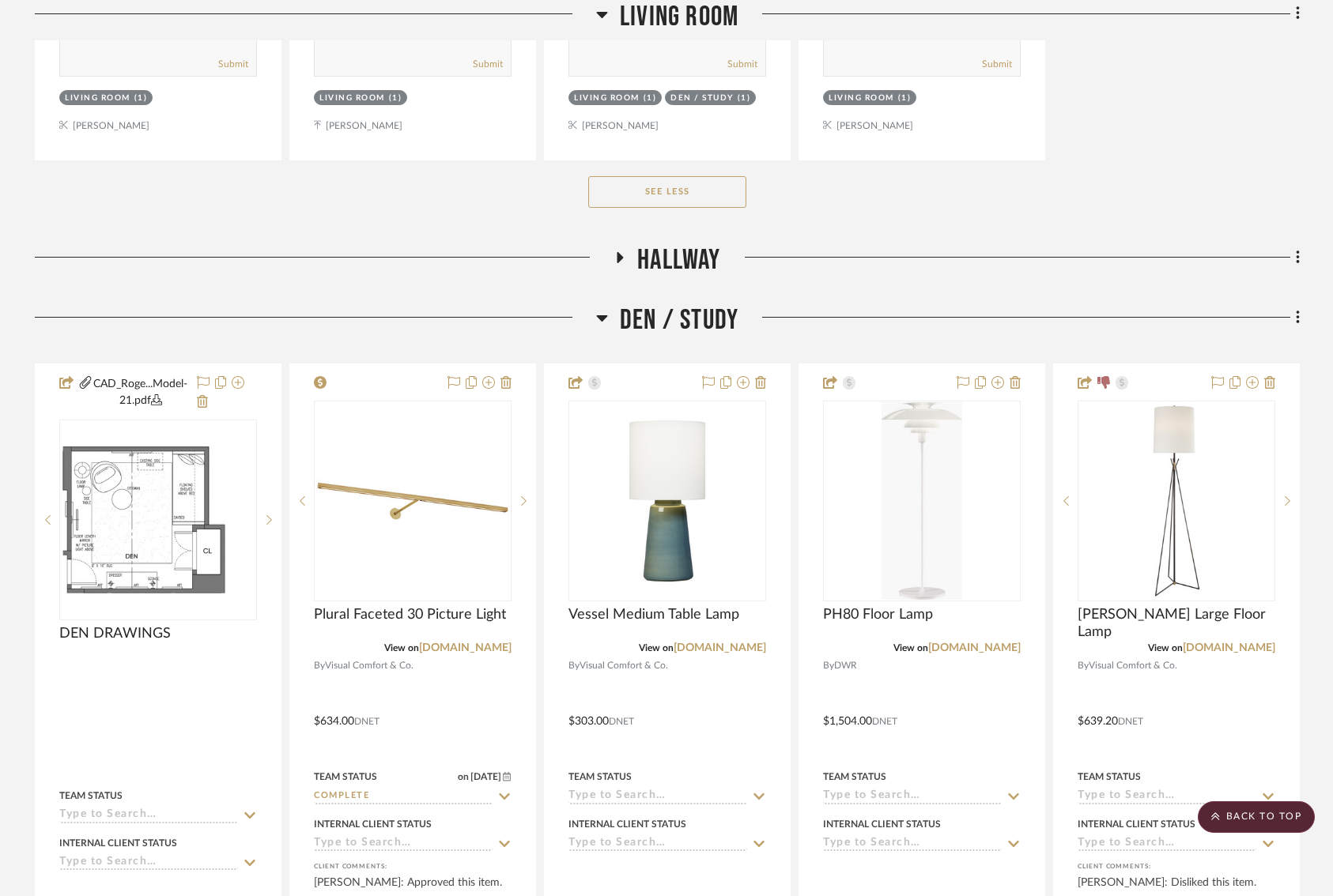
click at [627, 252] on icon at bounding box center [619, 257] width 19 height 12
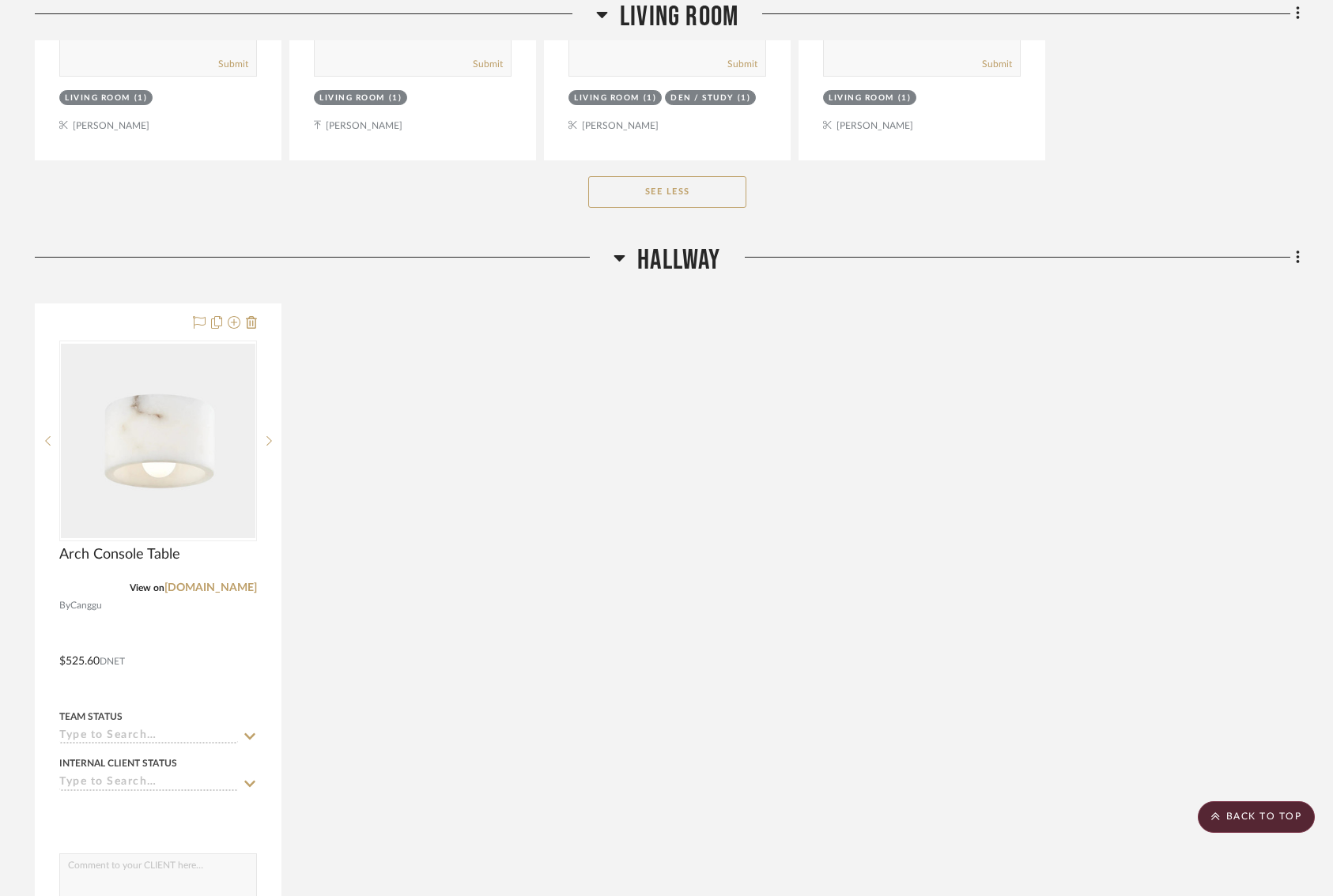
click at [627, 244] on h3 "Hallway" at bounding box center [667, 261] width 107 height 34
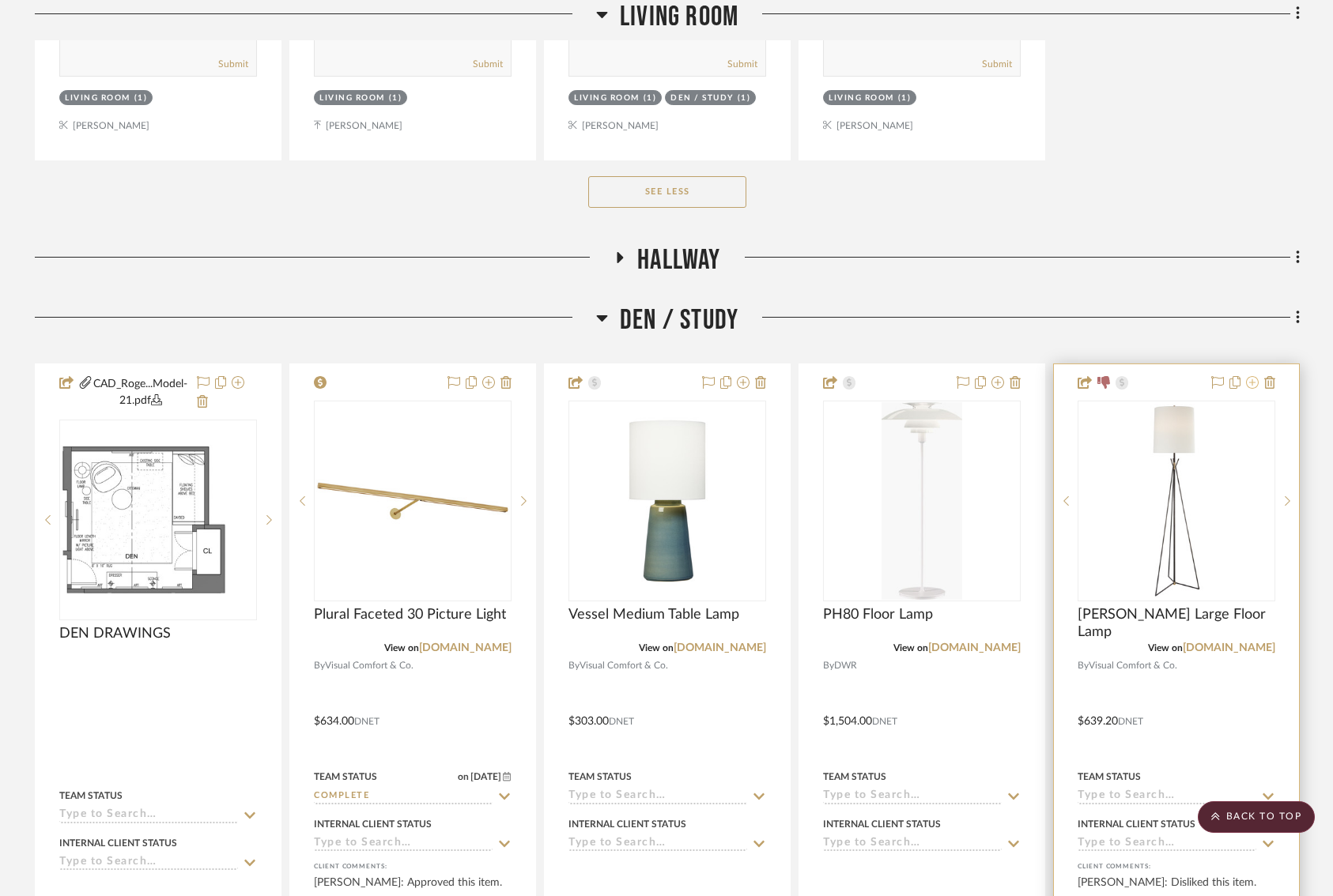
click at [1254, 376] on icon at bounding box center [1252, 382] width 12 height 12
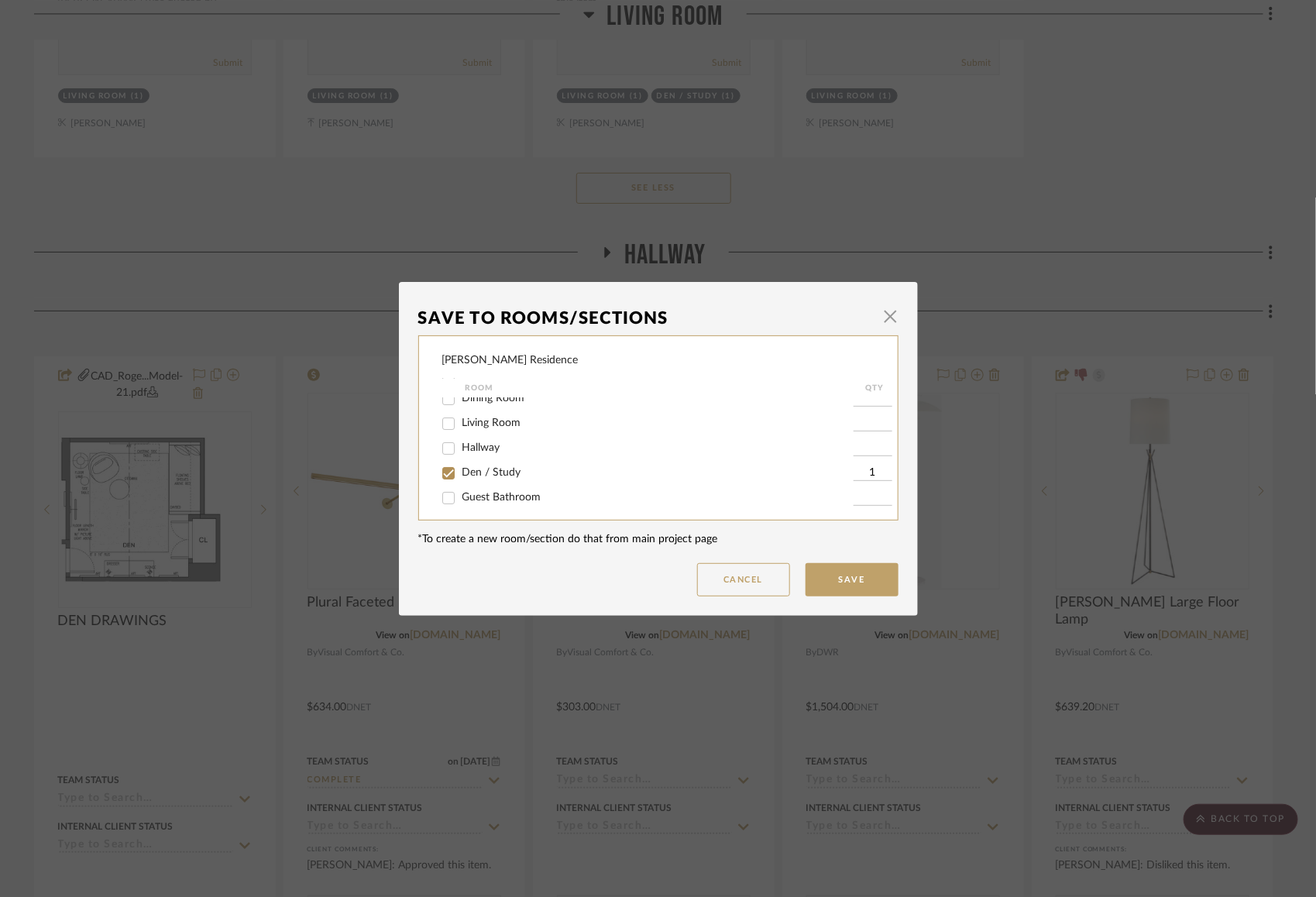
scroll to position [61, 0]
click at [442, 479] on input "Den / Study" at bounding box center [448, 473] width 24 height 25
checkbox input "false"
click at [860, 579] on button "Save" at bounding box center [852, 580] width 93 height 33
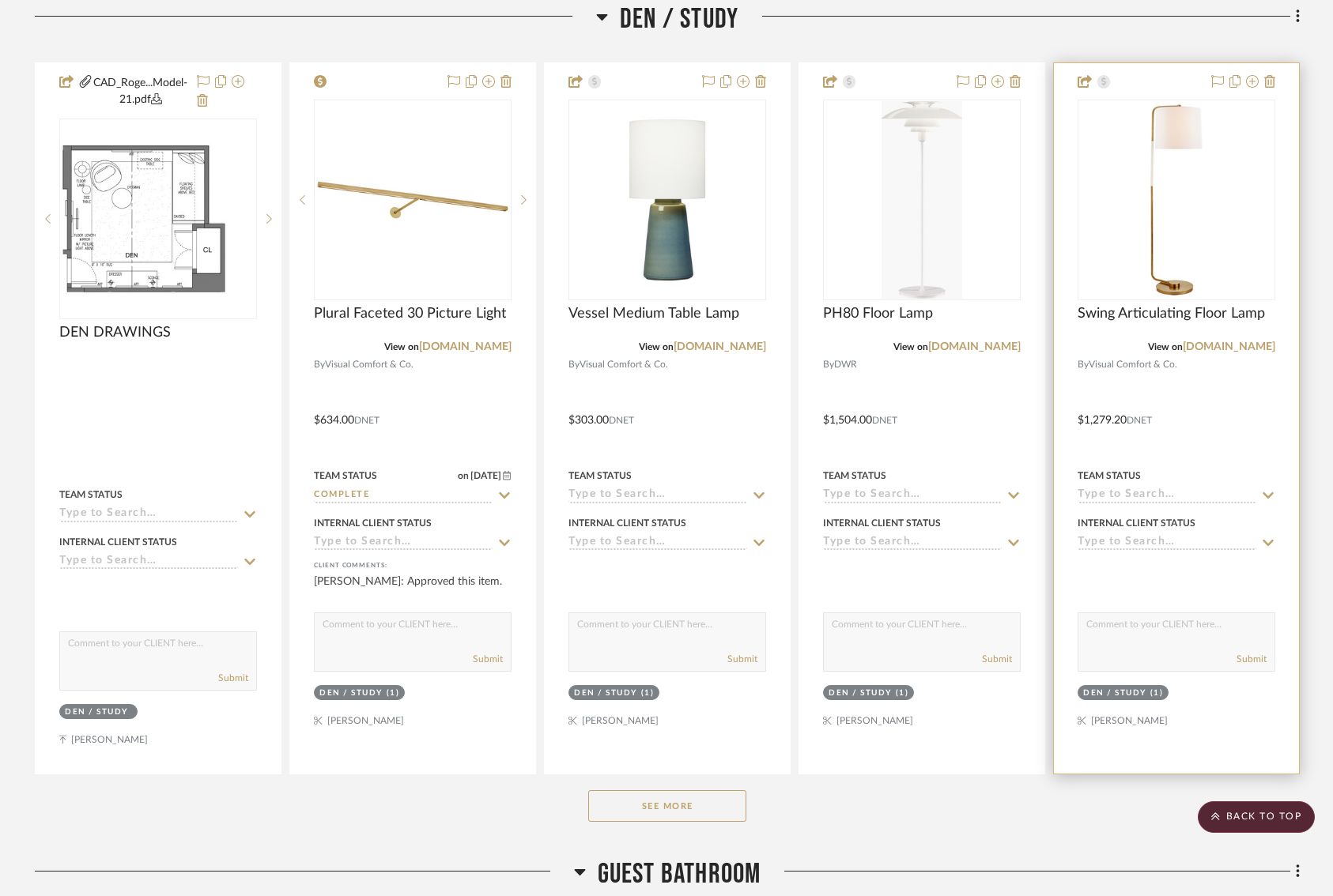
scroll to position [4645, 0]
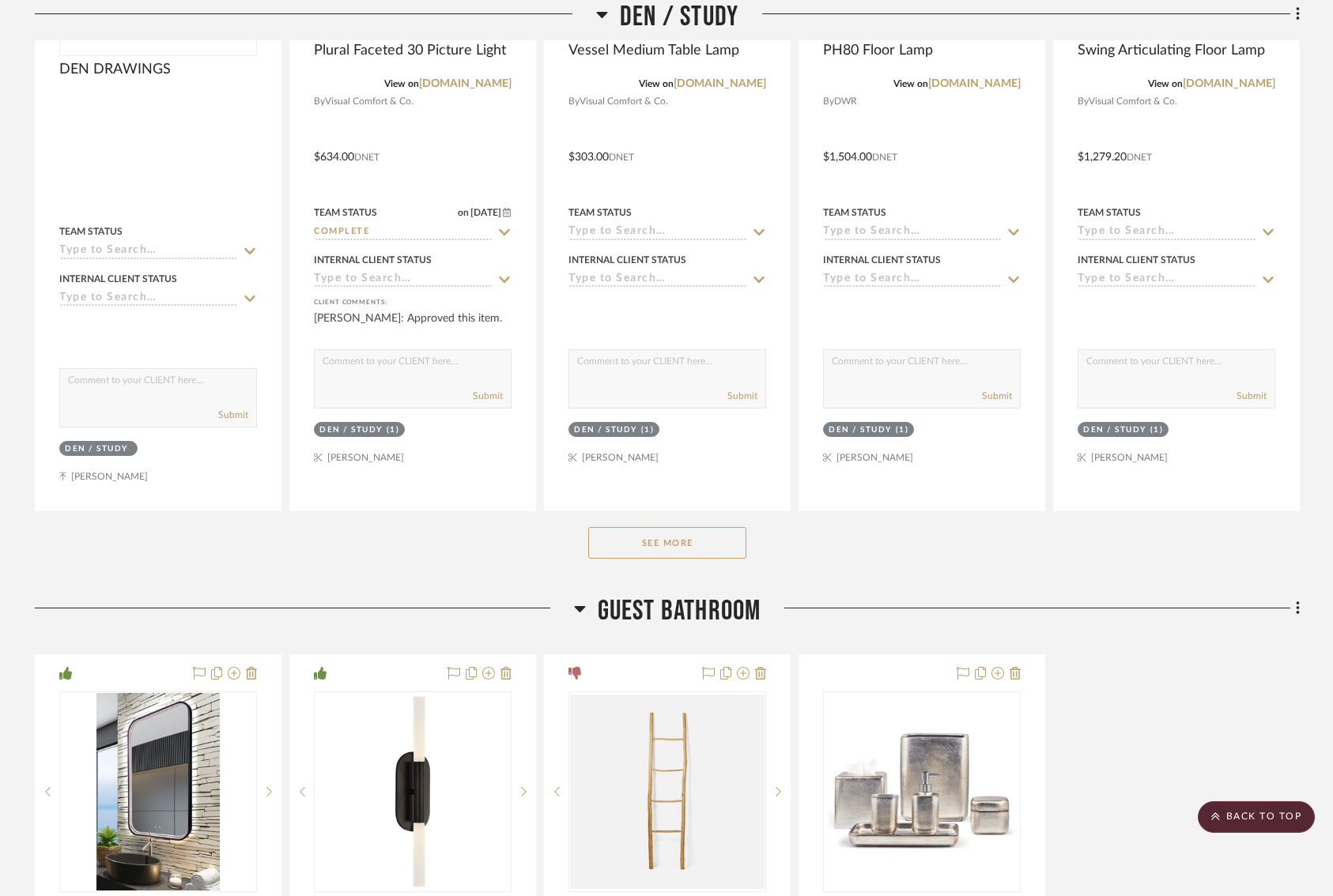
click at [689, 527] on button "See More" at bounding box center [667, 542] width 158 height 31
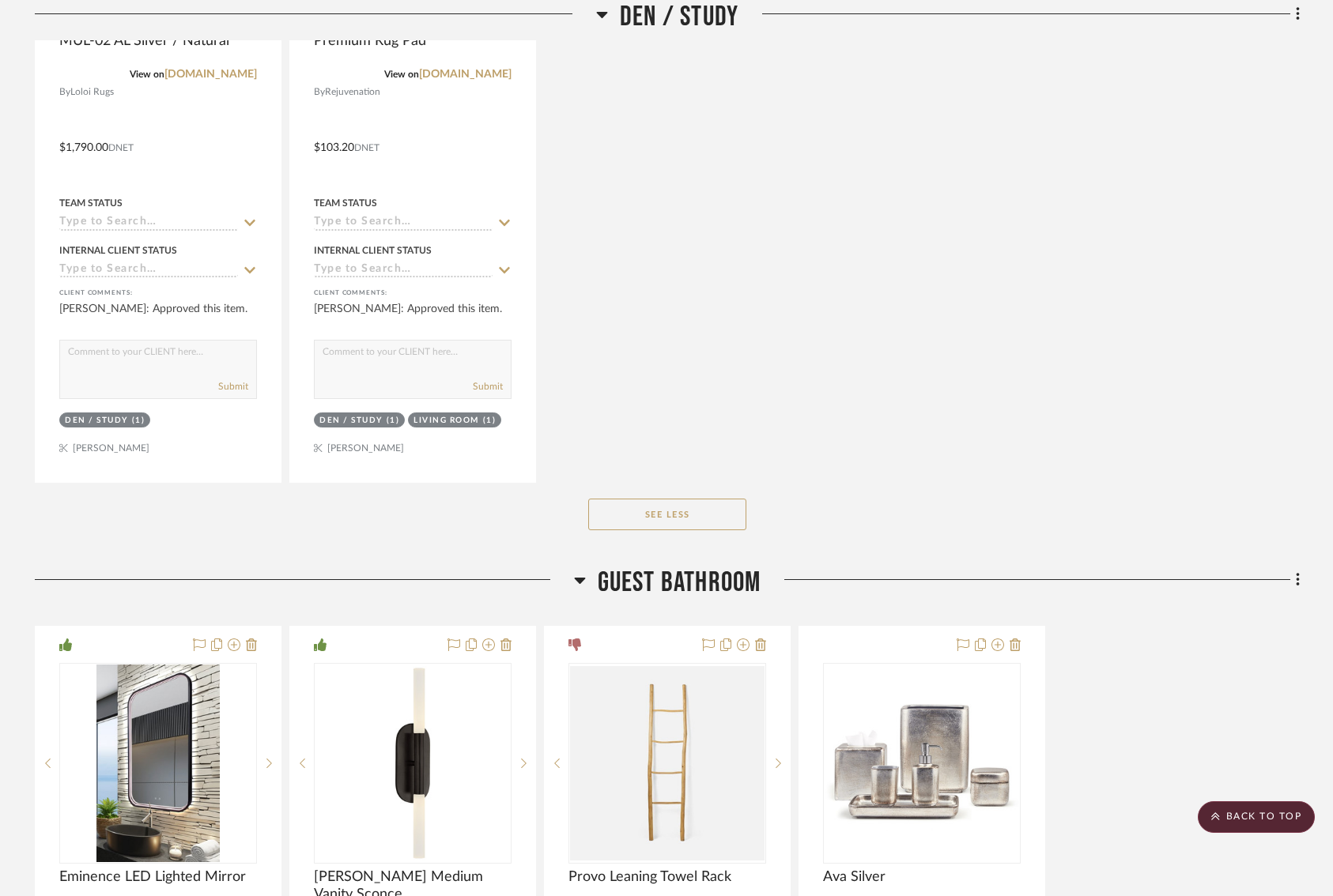
scroll to position [5895, 0]
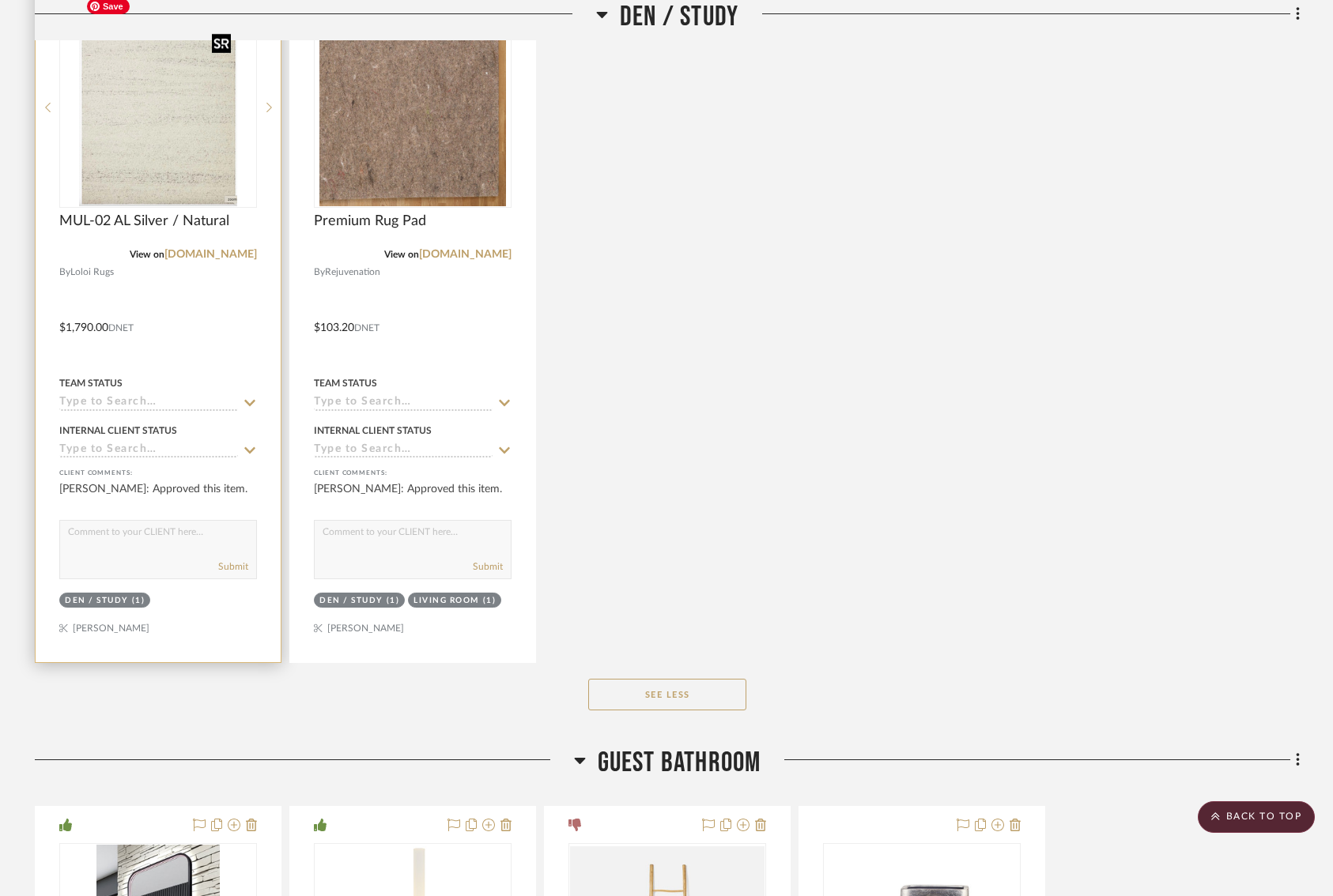
click at [0, 0] on img at bounding box center [0, 0] width 0 height 0
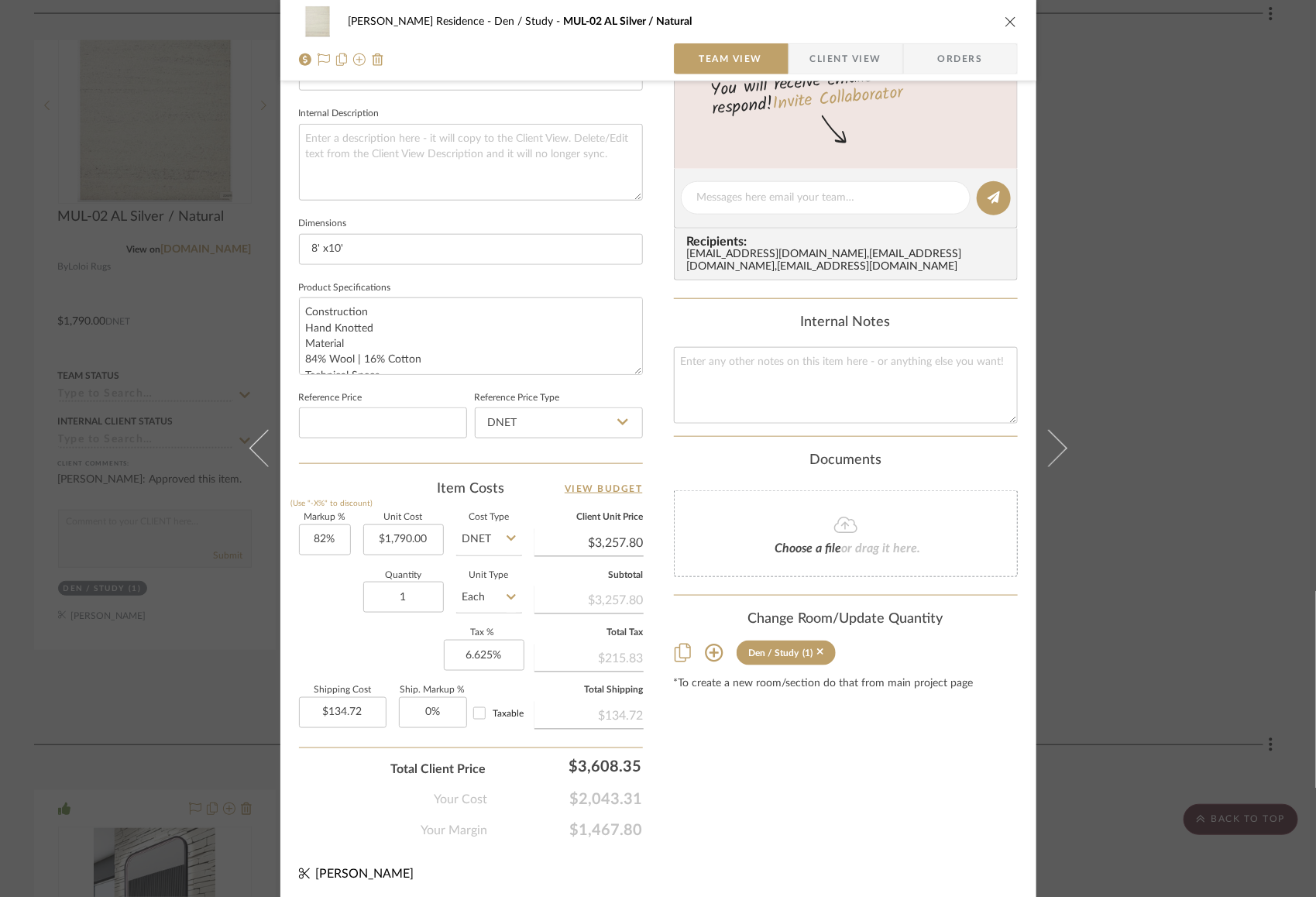
scroll to position [537, 0]
click at [1155, 439] on div "[PERSON_NAME] Residence Den / Study MUL-02 AL Silver / Natural Team View Client…" at bounding box center [658, 448] width 1316 height 897
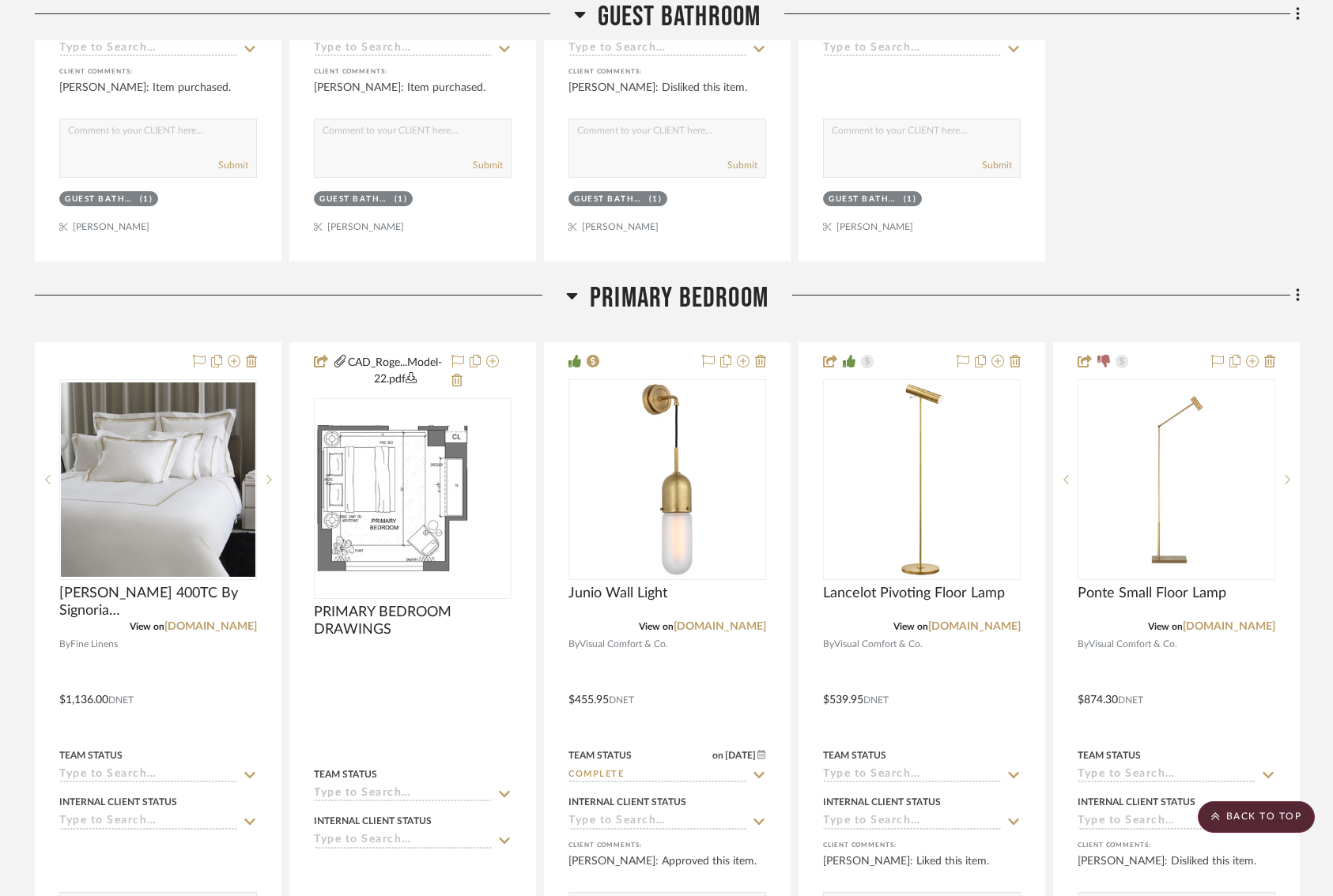
scroll to position [7203, 3]
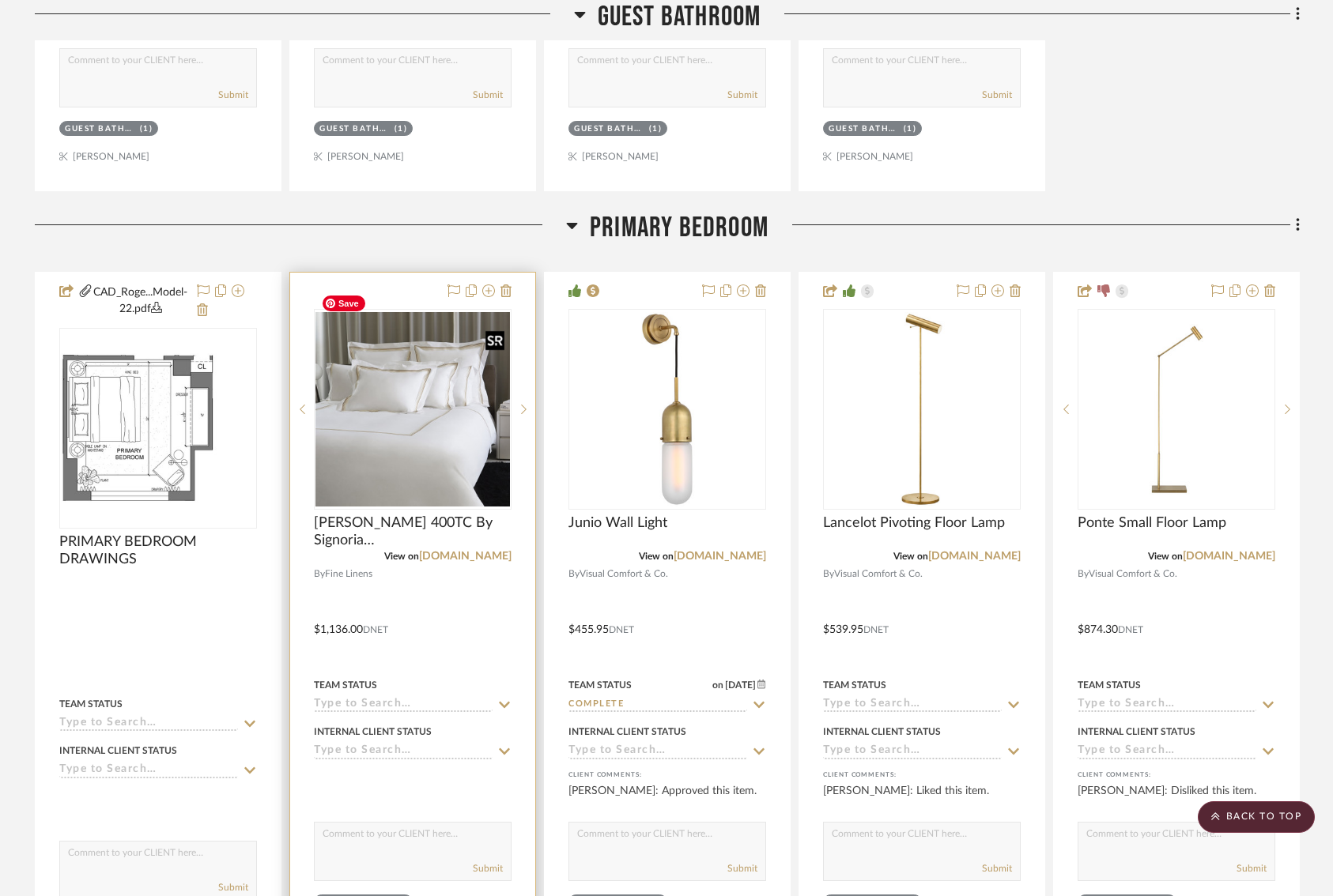
click at [458, 441] on img "0" at bounding box center [412, 410] width 195 height 195
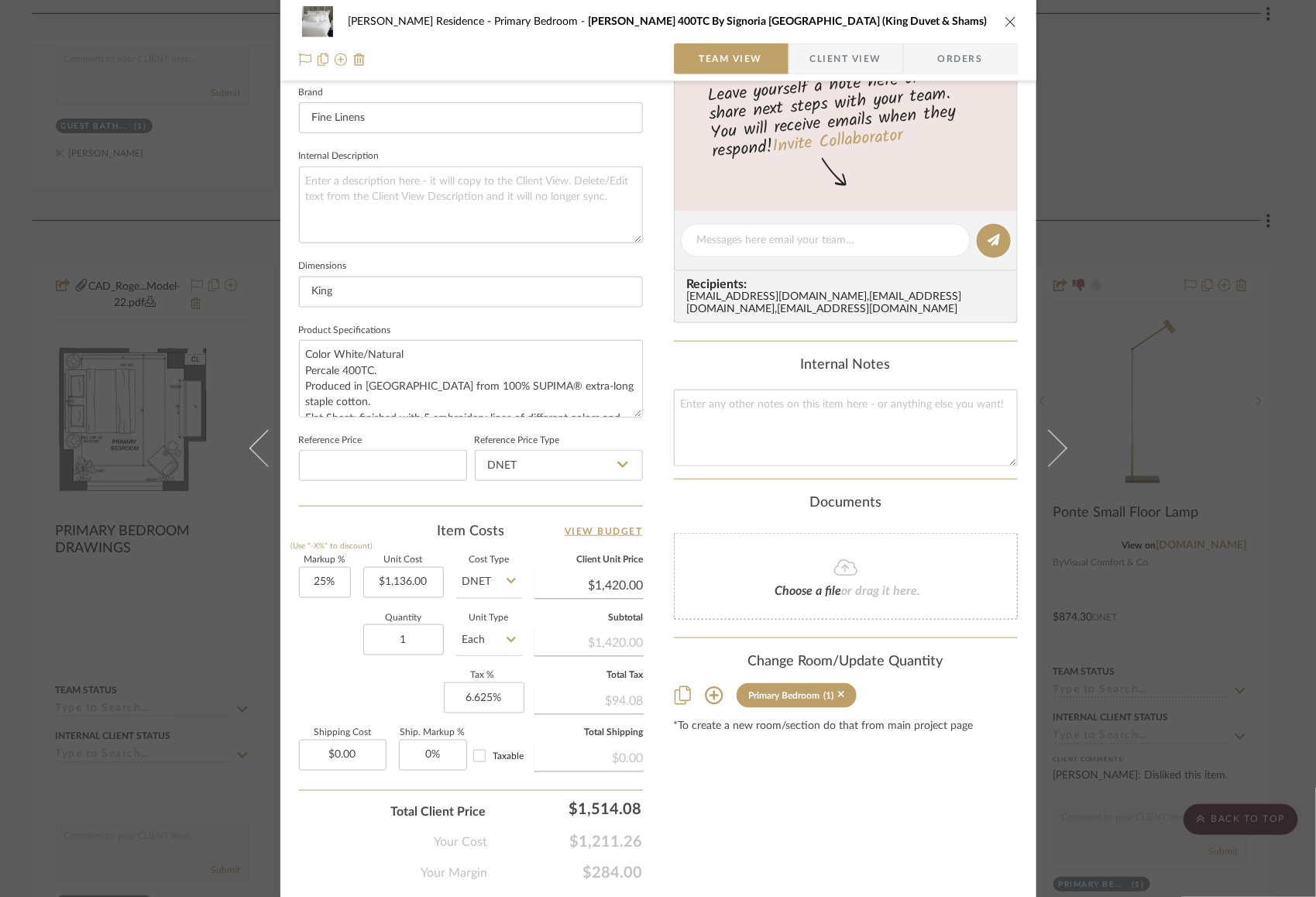
scroll to position [540, 0]
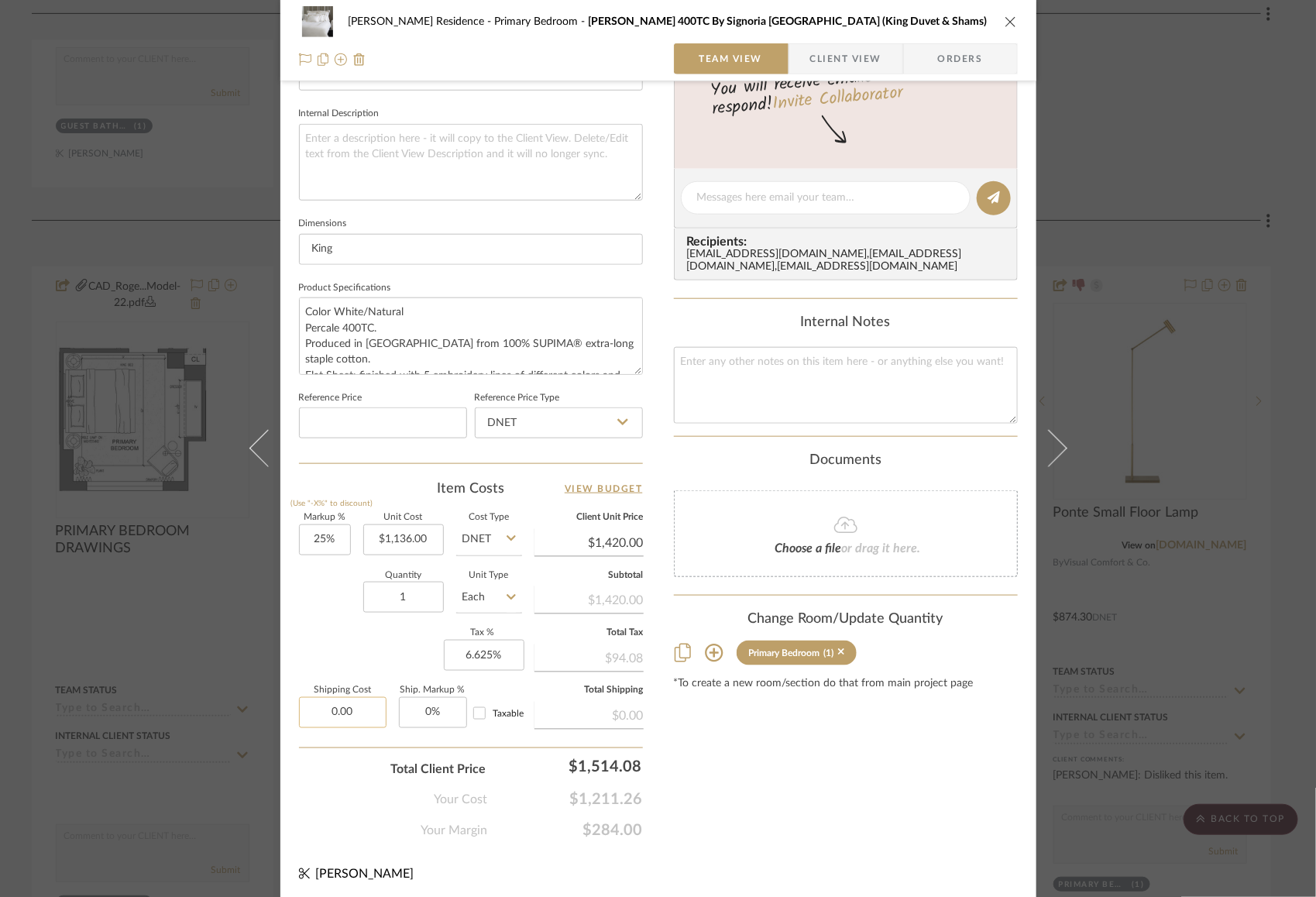
click at [332, 704] on input "0.00" at bounding box center [343, 712] width 88 height 31
type input "6"
type input "$79.00"
click at [317, 635] on div "Markup % (Use "-X%" to discount) 25% Unit Cost $1,136.00 Cost Type DNET Client …" at bounding box center [471, 627] width 344 height 226
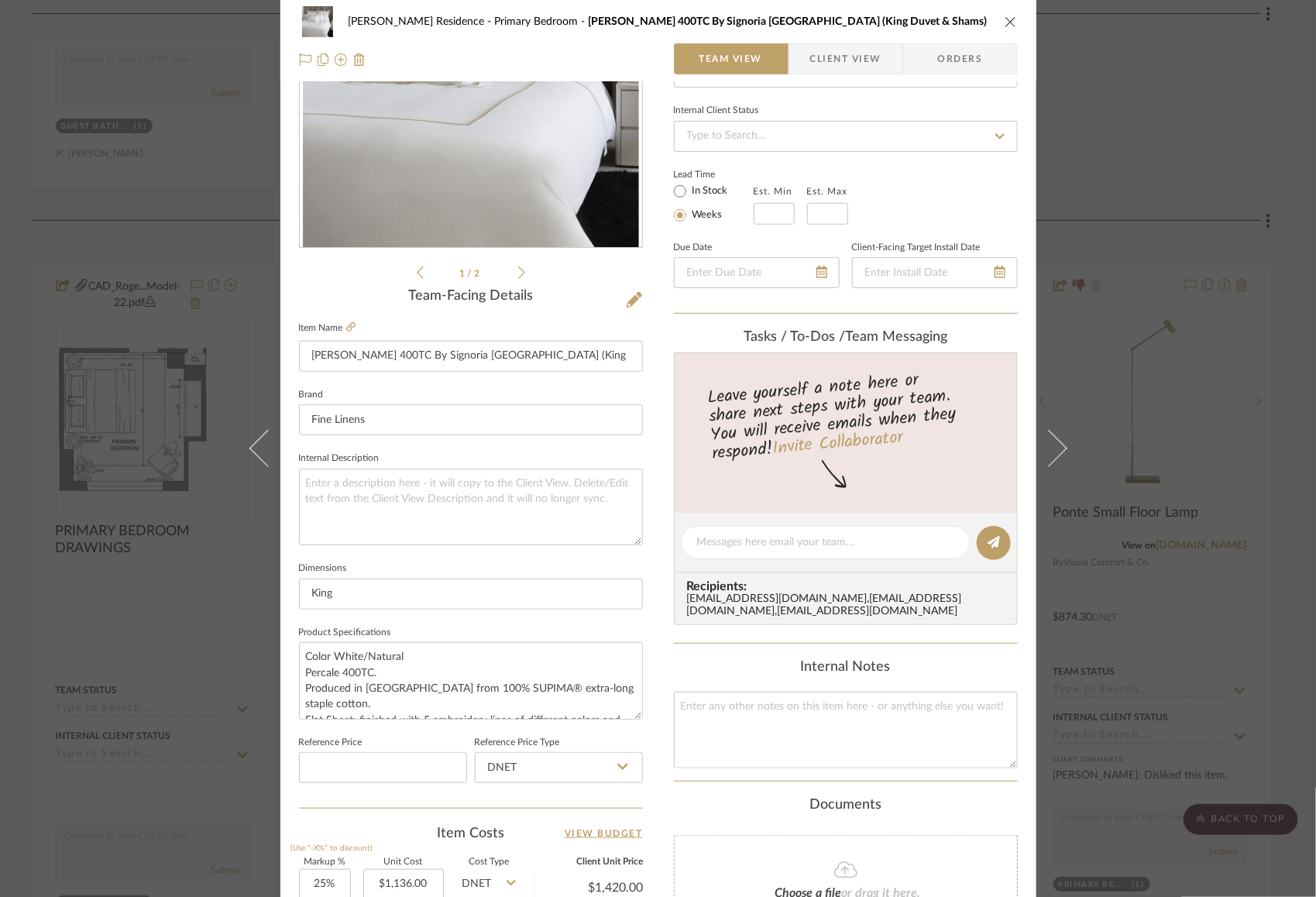
scroll to position [0, 0]
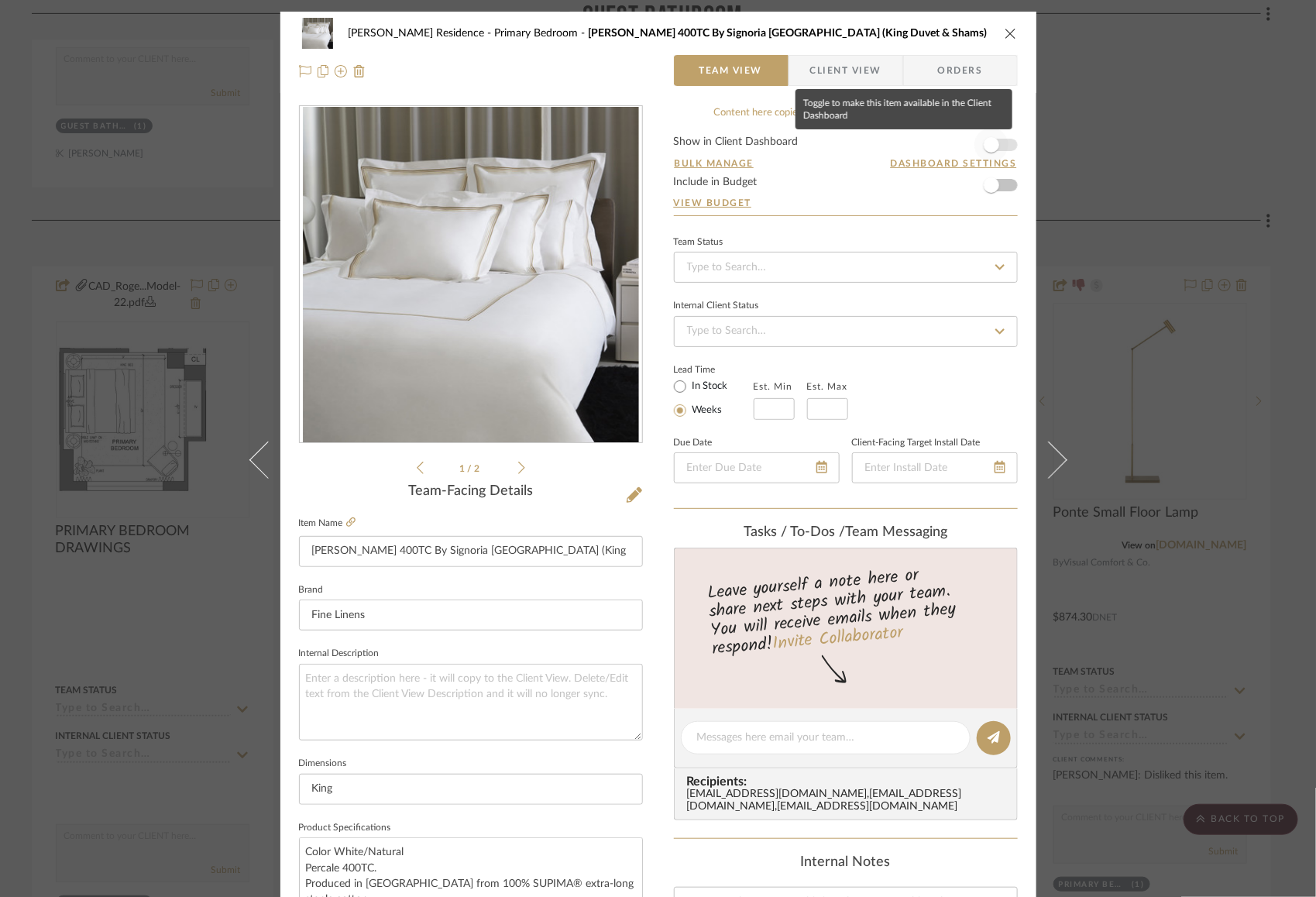
click at [994, 145] on span "button" at bounding box center [991, 144] width 34 height 34
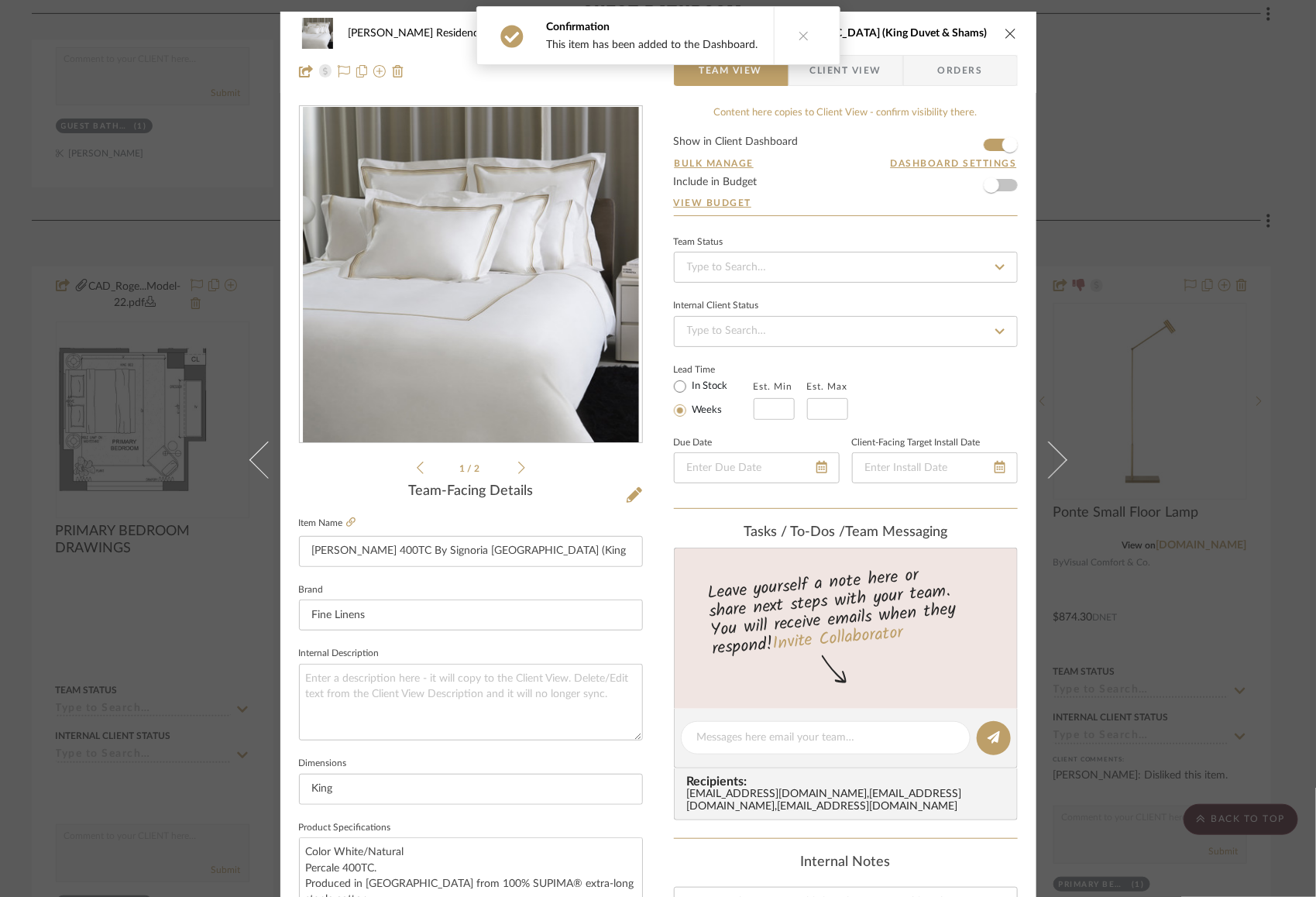
click at [1007, 36] on icon "close" at bounding box center [1011, 33] width 12 height 12
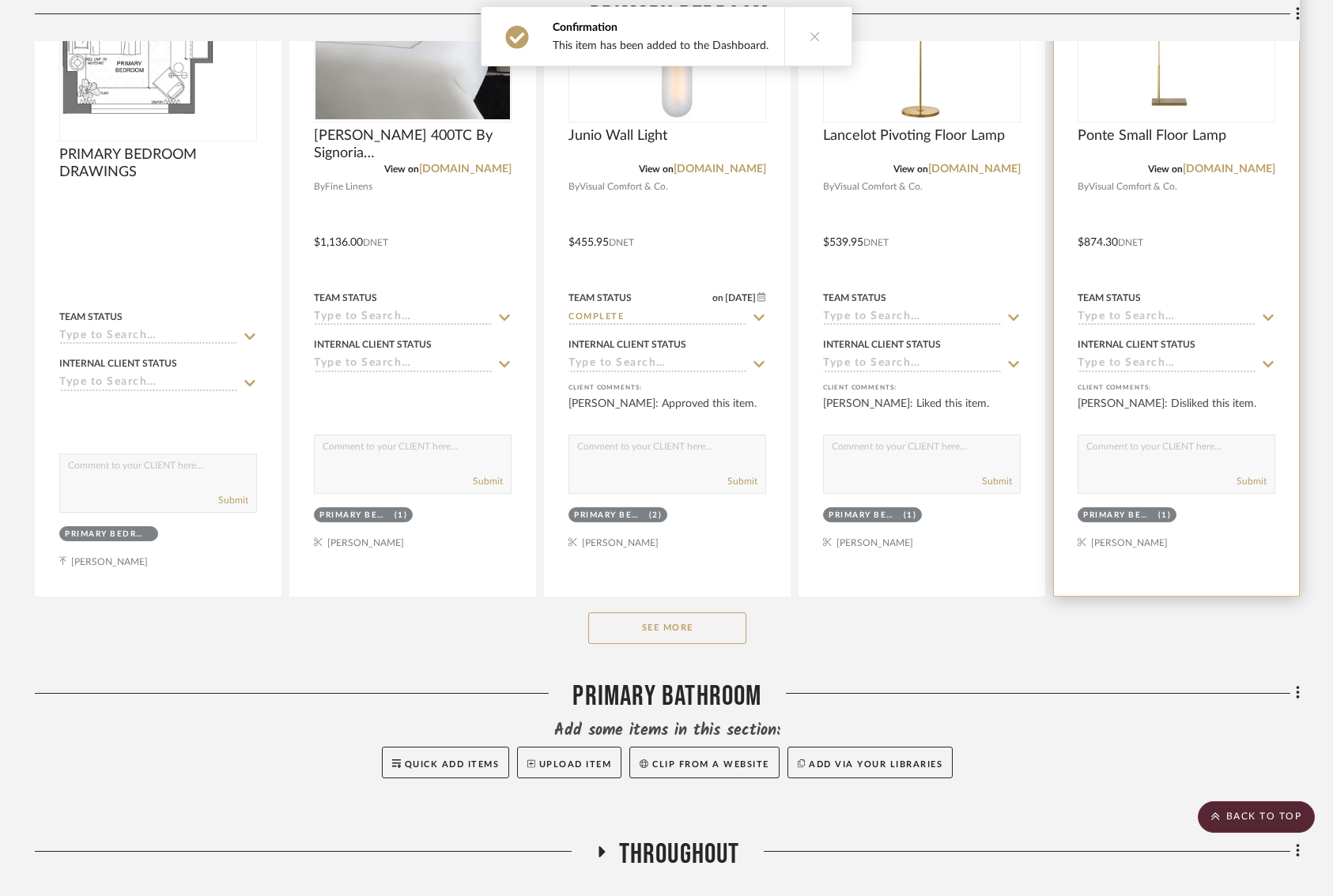
scroll to position [7639, 3]
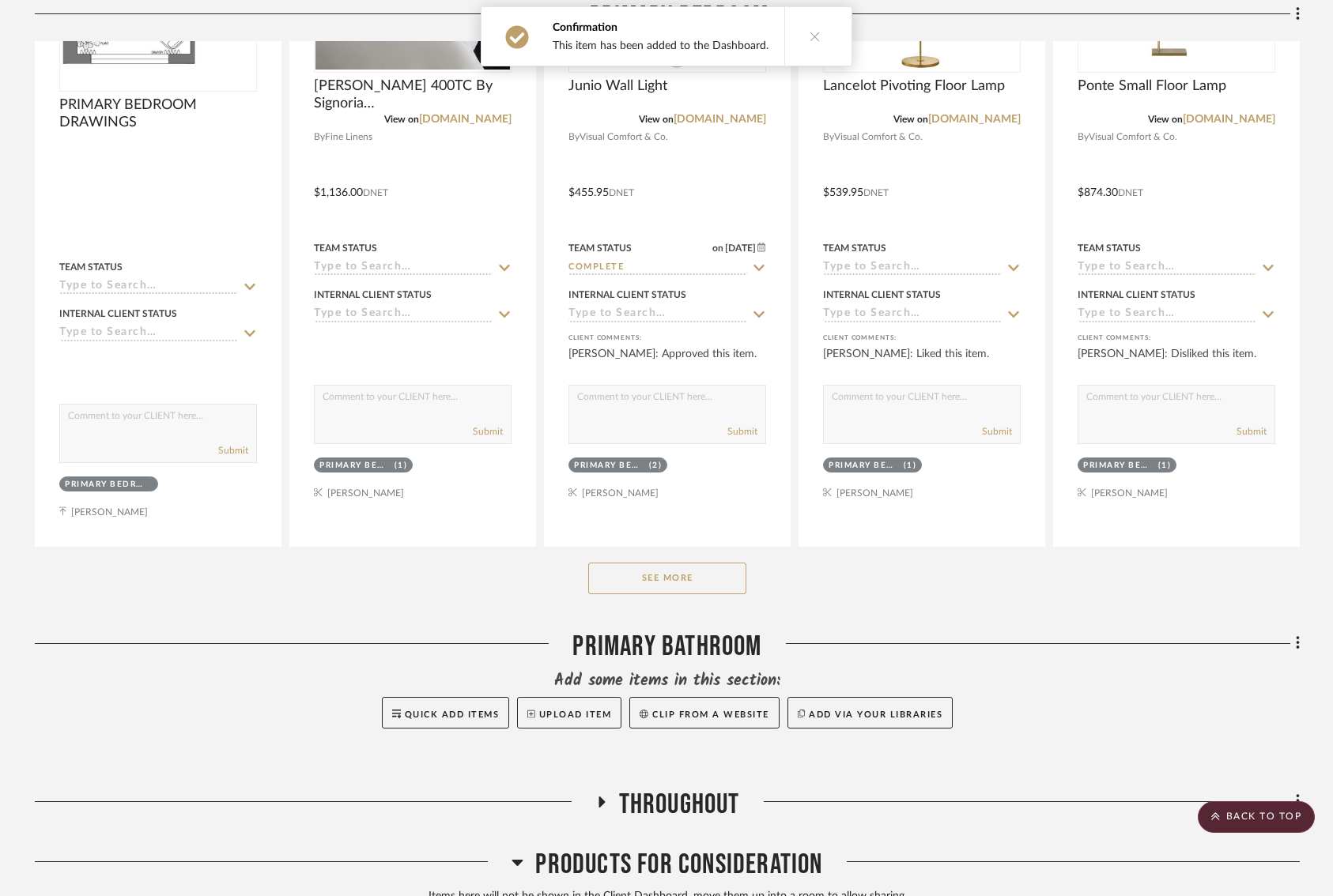
click at [676, 562] on button "See More" at bounding box center [667, 577] width 158 height 31
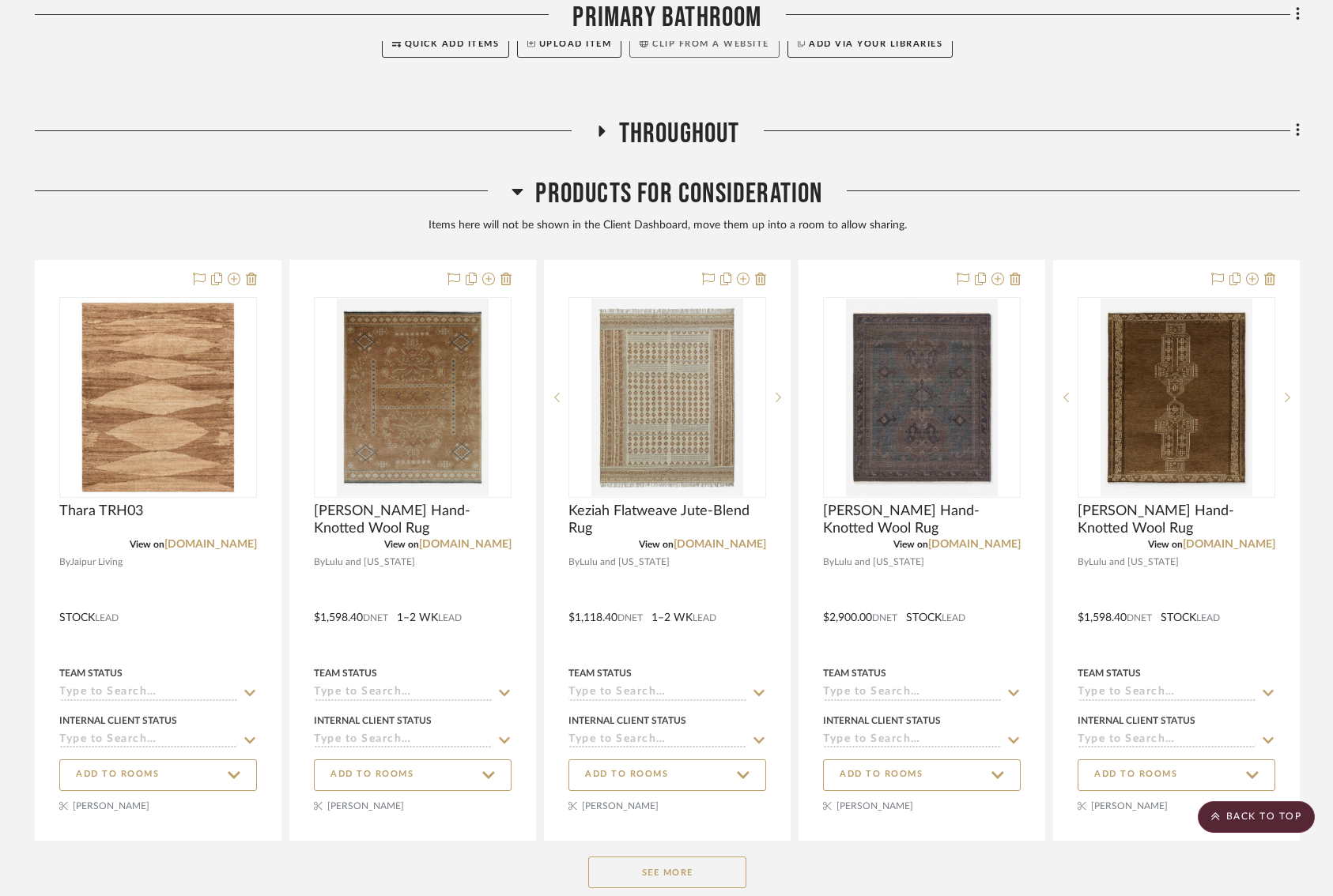
scroll to position [10411, 0]
